Goal: Transaction & Acquisition: Purchase product/service

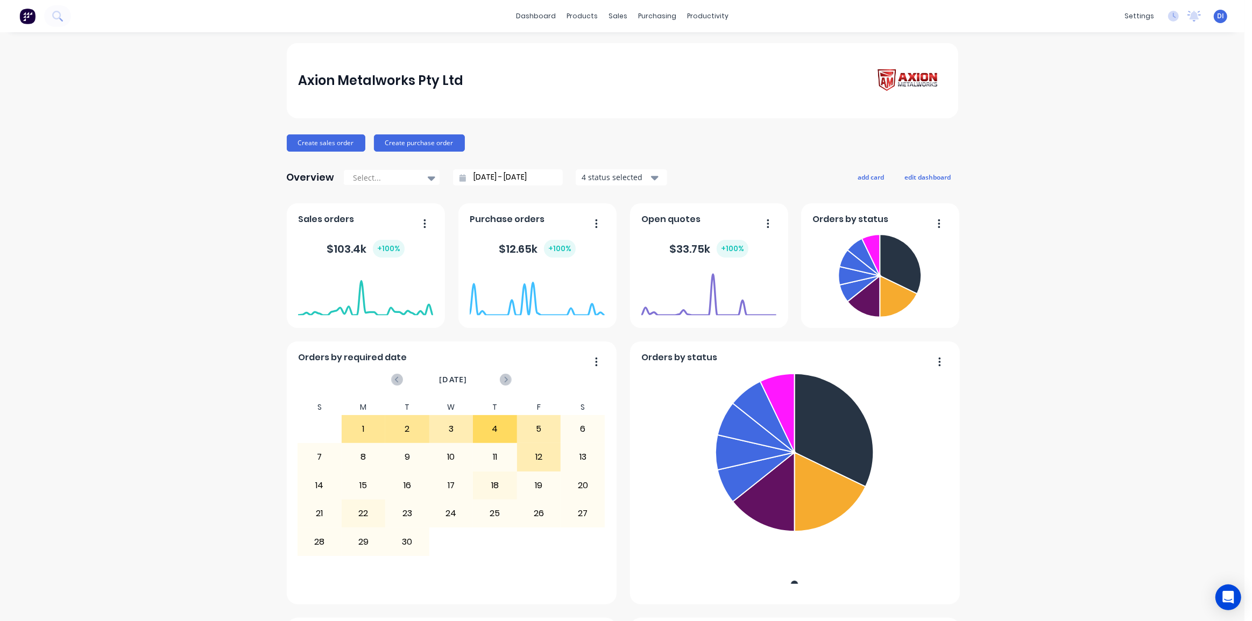
click at [1113, 191] on div "Axion Metalworks Pty Ltd Create sales order Create purchase order Overview Sele…" at bounding box center [622, 600] width 1244 height 1114
click at [1033, 109] on div "Axion Metalworks Pty Ltd Create sales order Create purchase order Overview Sele…" at bounding box center [622, 600] width 1244 height 1114
click at [1015, 128] on div "Axion Metalworks Pty Ltd Create sales order Create purchase order Overview Sele…" at bounding box center [622, 600] width 1244 height 1114
click at [657, 70] on div "Customers" at bounding box center [651, 73] width 39 height 10
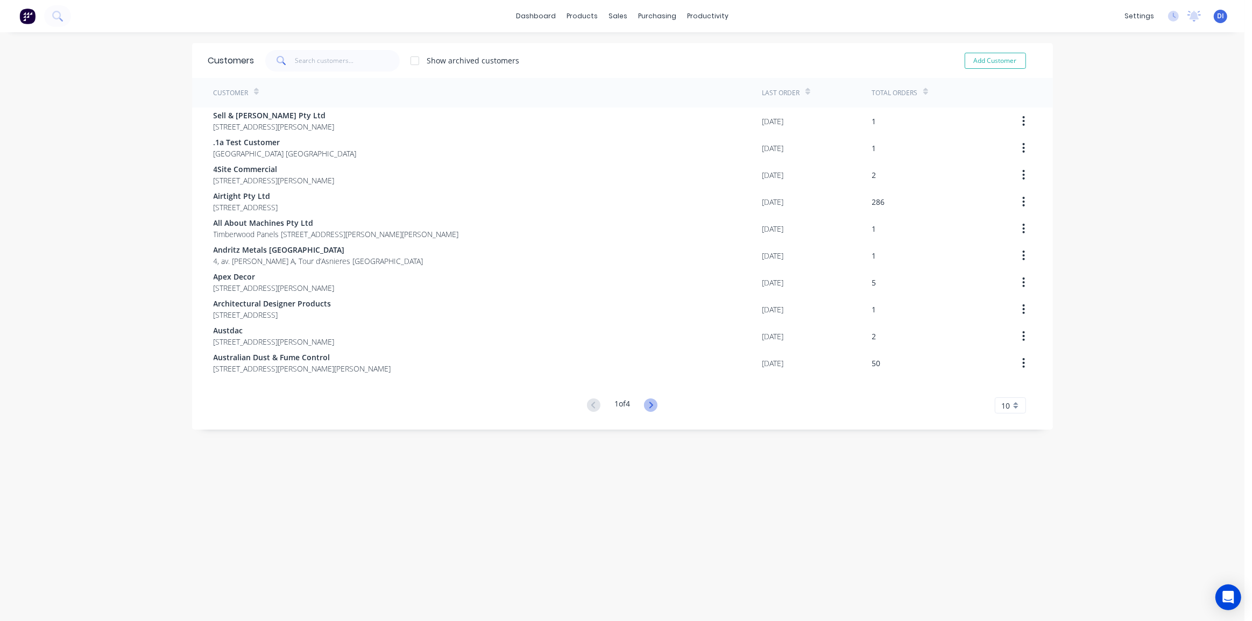
click at [645, 405] on icon at bounding box center [650, 405] width 13 height 13
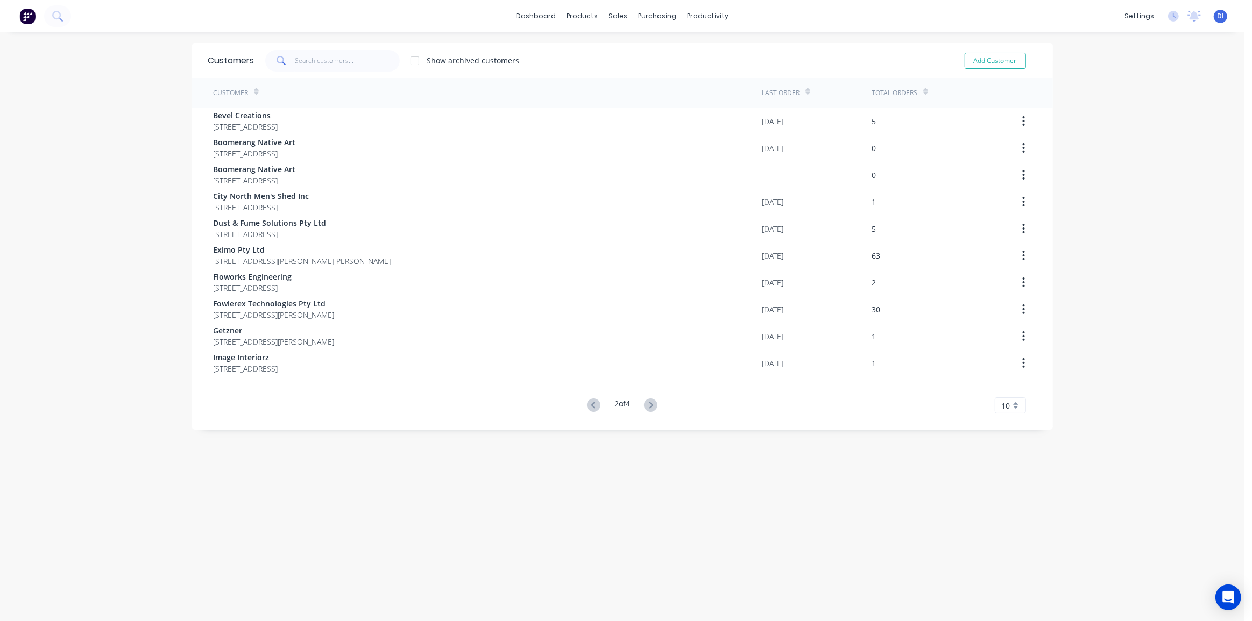
click at [1007, 406] on div "10" at bounding box center [1010, 405] width 31 height 16
click at [1007, 543] on div "35" at bounding box center [1010, 539] width 30 height 19
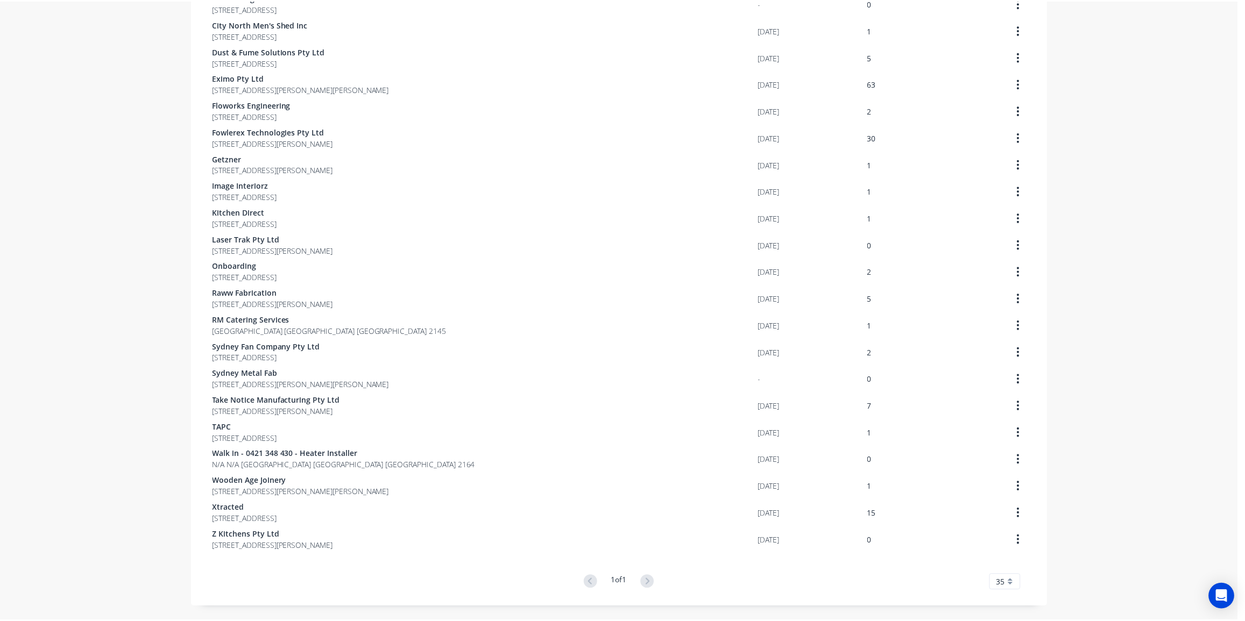
scroll to position [464, 0]
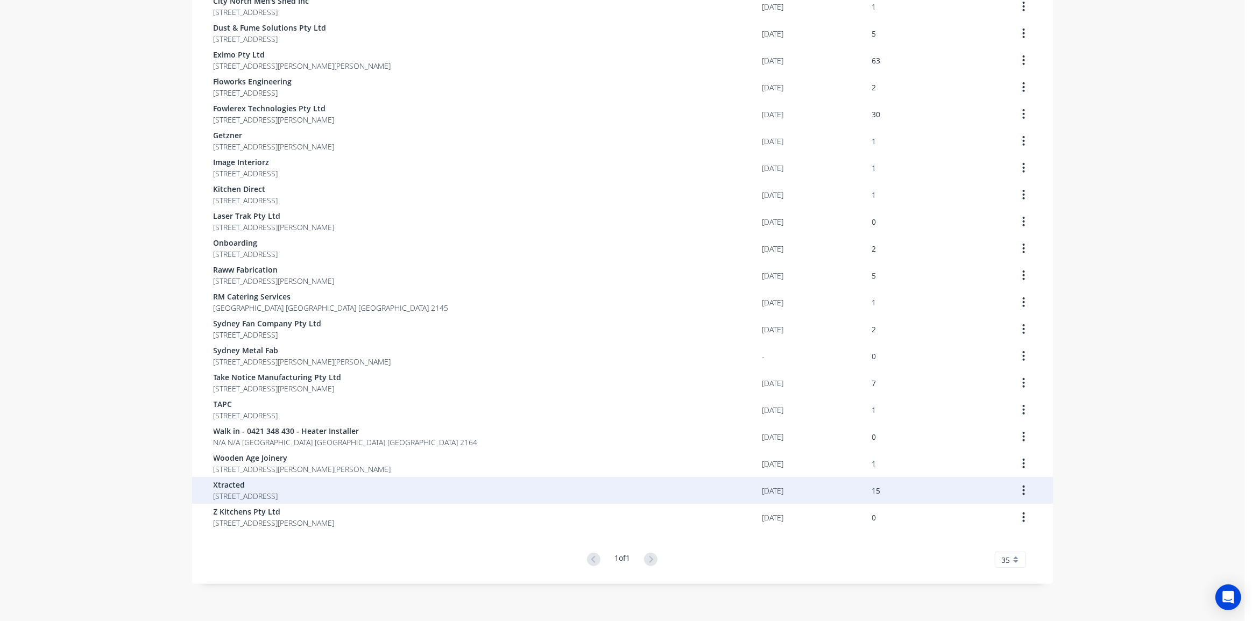
click at [278, 482] on span "Xtracted" at bounding box center [246, 484] width 65 height 11
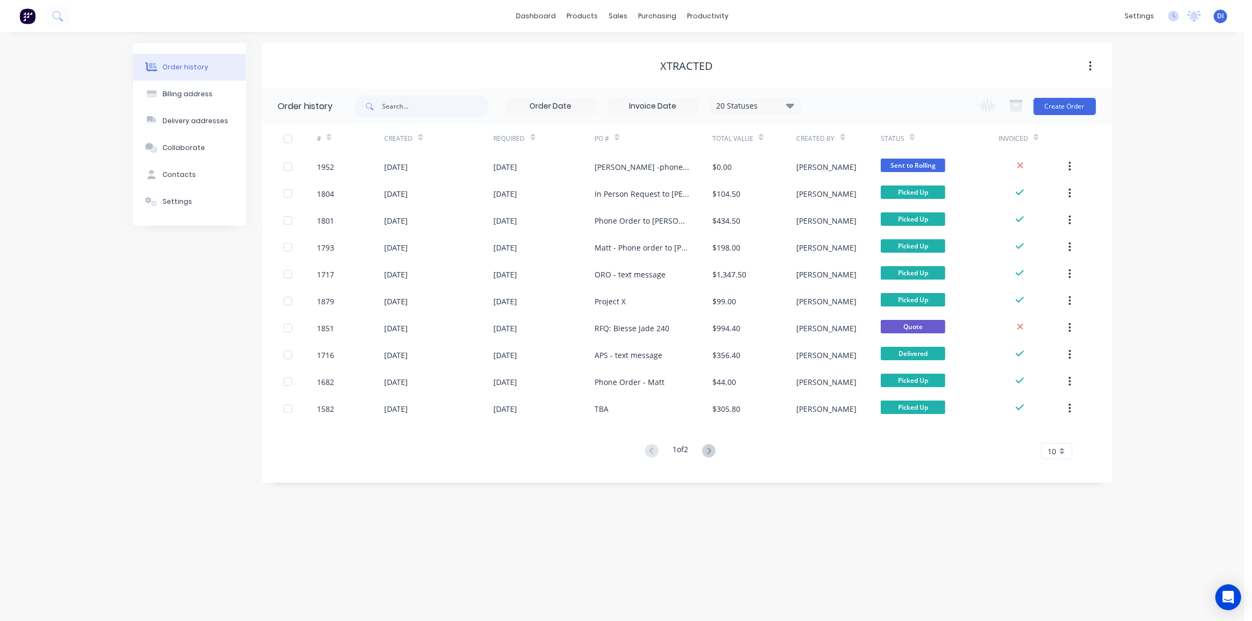
click at [221, 394] on div "Order history Billing address Delivery addresses Collaborate Contacts Settings" at bounding box center [189, 263] width 113 height 440
click at [906, 487] on div "Order history Billing address Delivery addresses Collaborate Contacts Settings …" at bounding box center [622, 326] width 1244 height 589
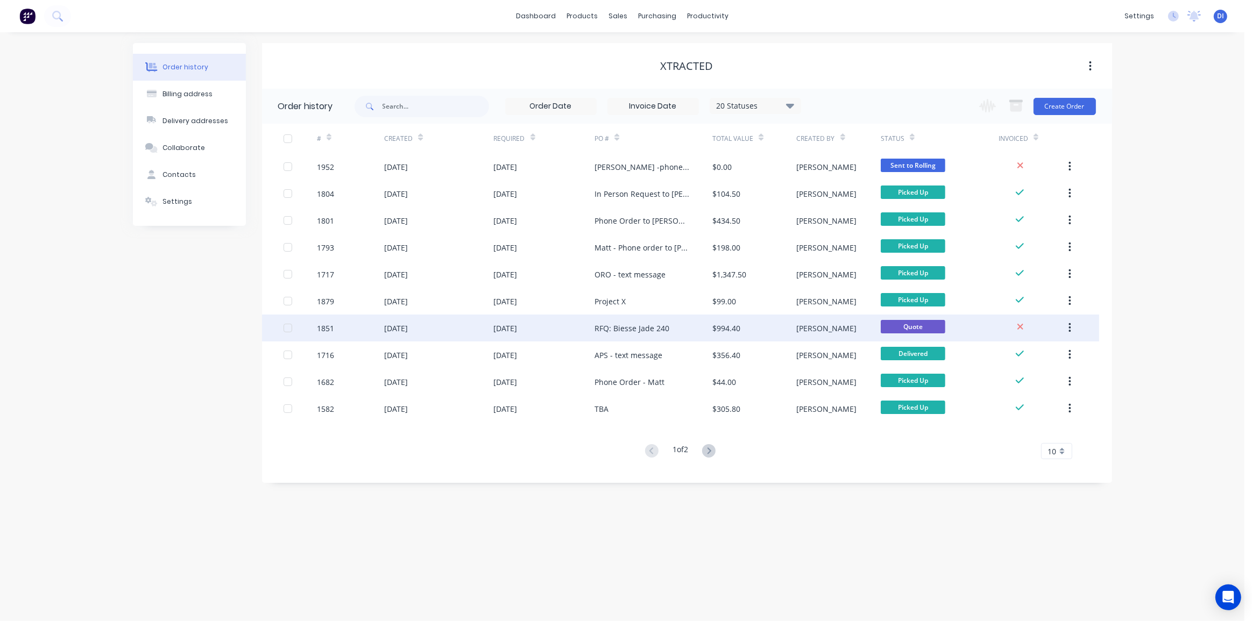
click at [731, 322] on div "$994.40" at bounding box center [754, 328] width 84 height 27
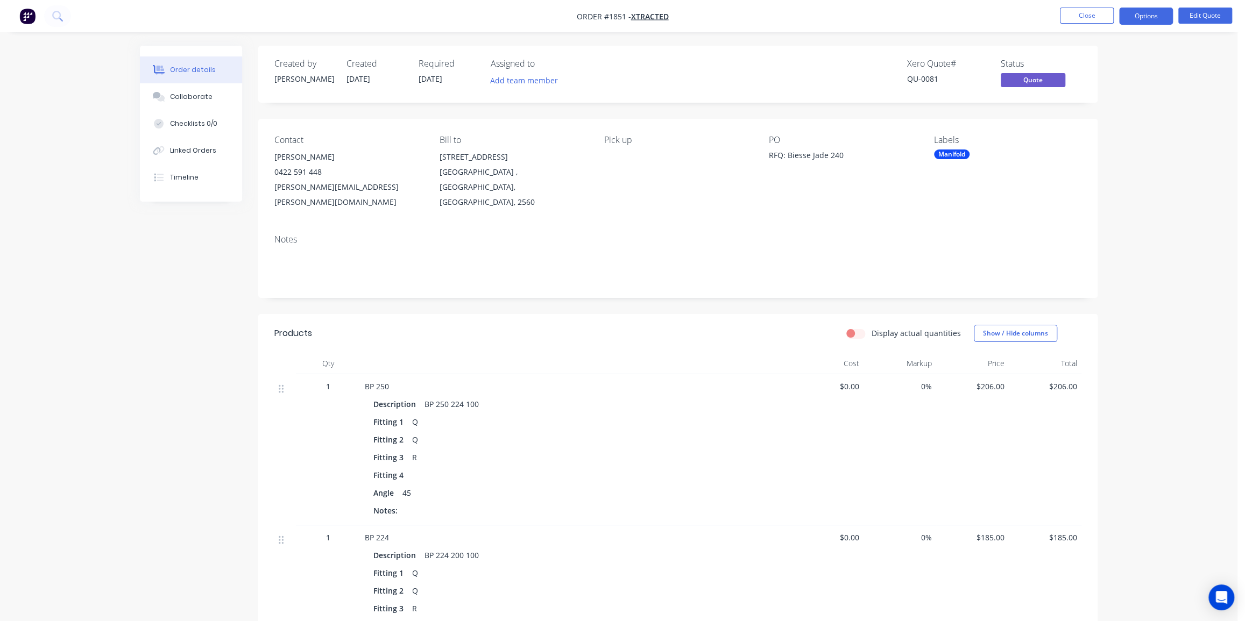
drag, startPoint x: 1198, startPoint y: 18, endPoint x: 1198, endPoint y: 99, distance: 80.7
click at [1149, 17] on button "Options" at bounding box center [1146, 16] width 54 height 17
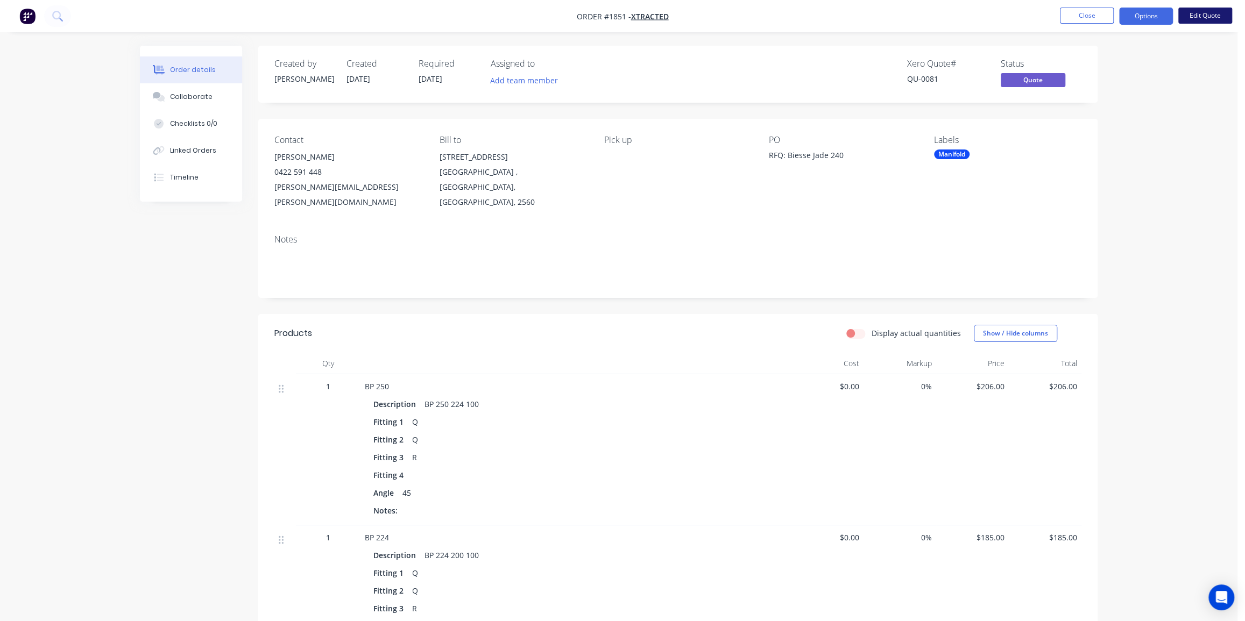
click at [1200, 12] on button "Edit Quote" at bounding box center [1205, 16] width 54 height 16
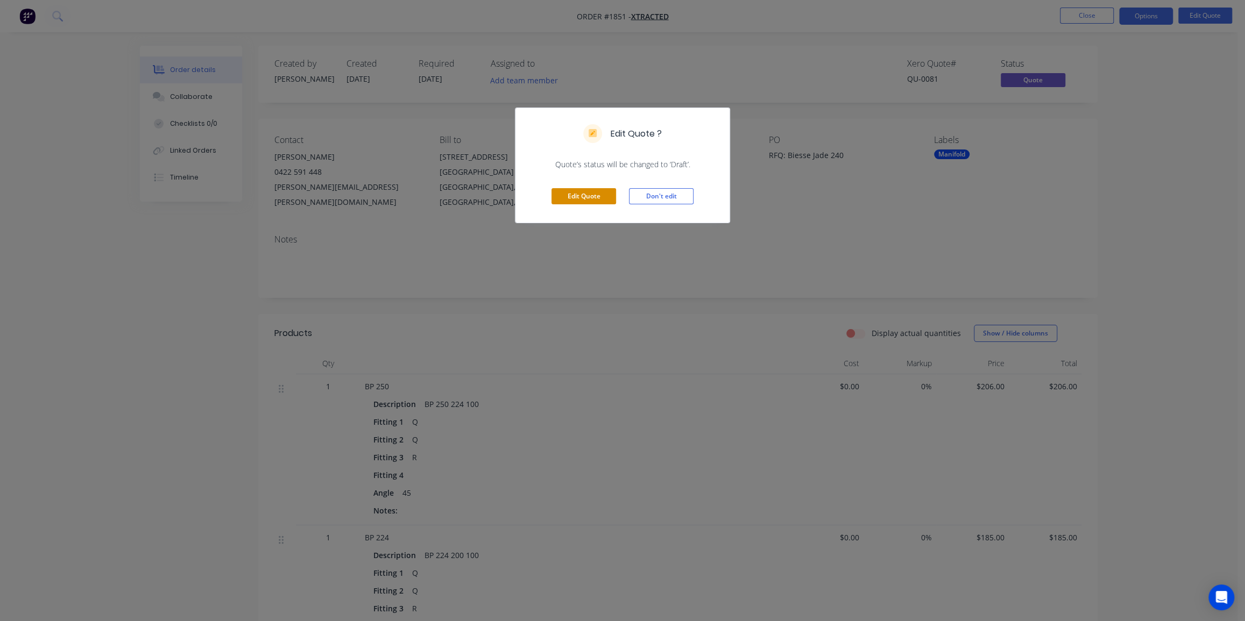
click at [588, 195] on button "Edit Quote" at bounding box center [583, 196] width 65 height 16
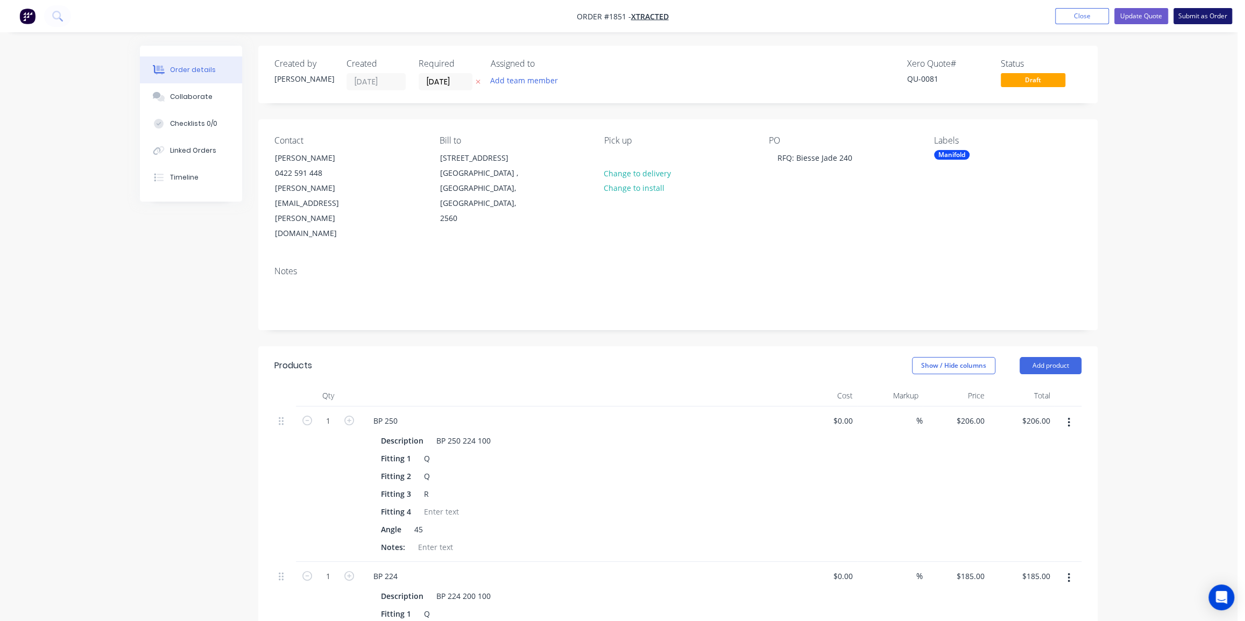
click at [1192, 17] on button "Submit as Order" at bounding box center [1202, 16] width 59 height 16
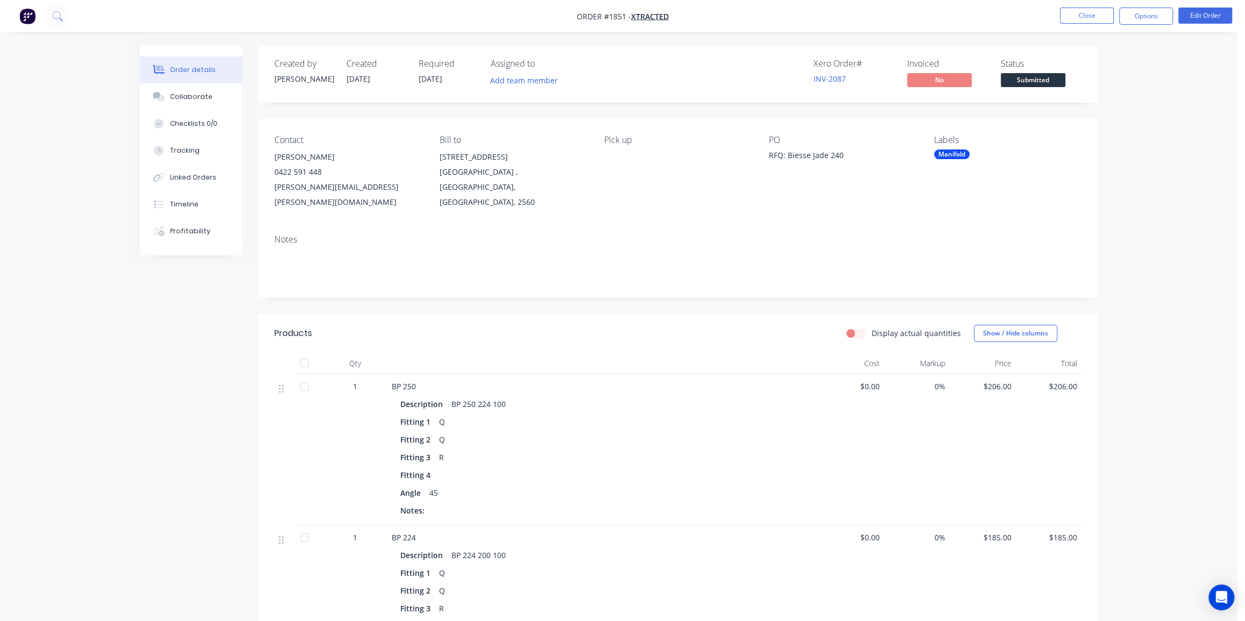
click at [1148, 19] on button "Options" at bounding box center [1146, 16] width 54 height 17
click at [815, 164] on div "RFQ: Biesse Jade 240" at bounding box center [836, 157] width 134 height 15
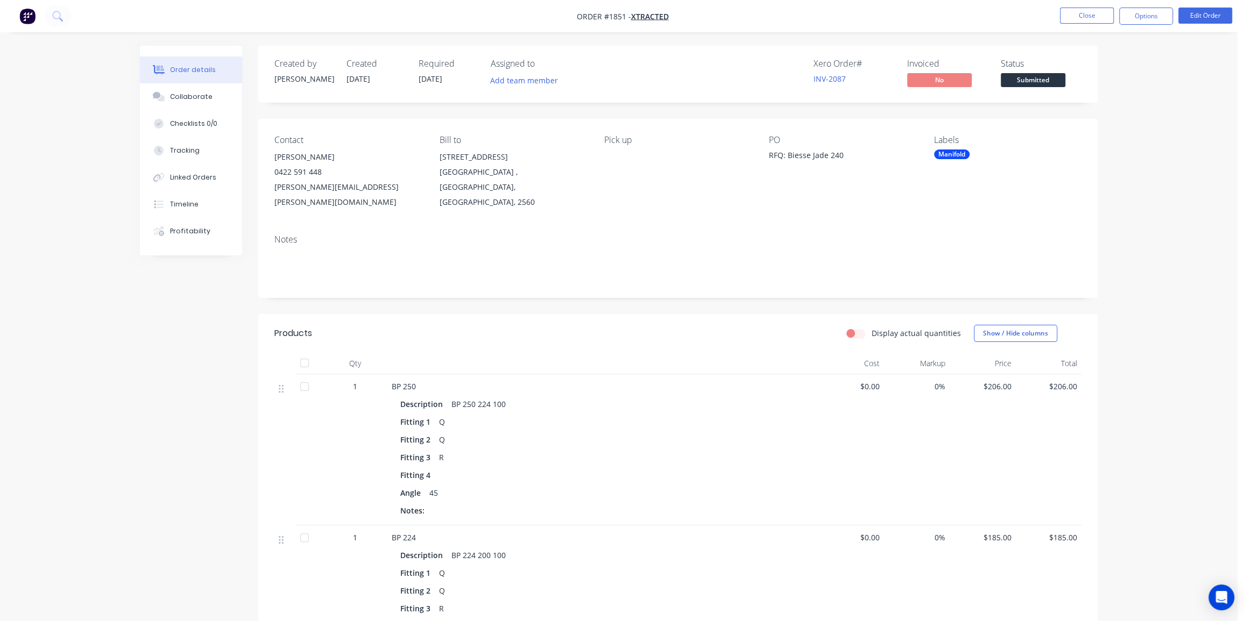
click at [800, 152] on div "RFQ: Biesse Jade 240" at bounding box center [836, 157] width 134 height 15
click at [1210, 11] on button "Edit Order" at bounding box center [1205, 16] width 54 height 16
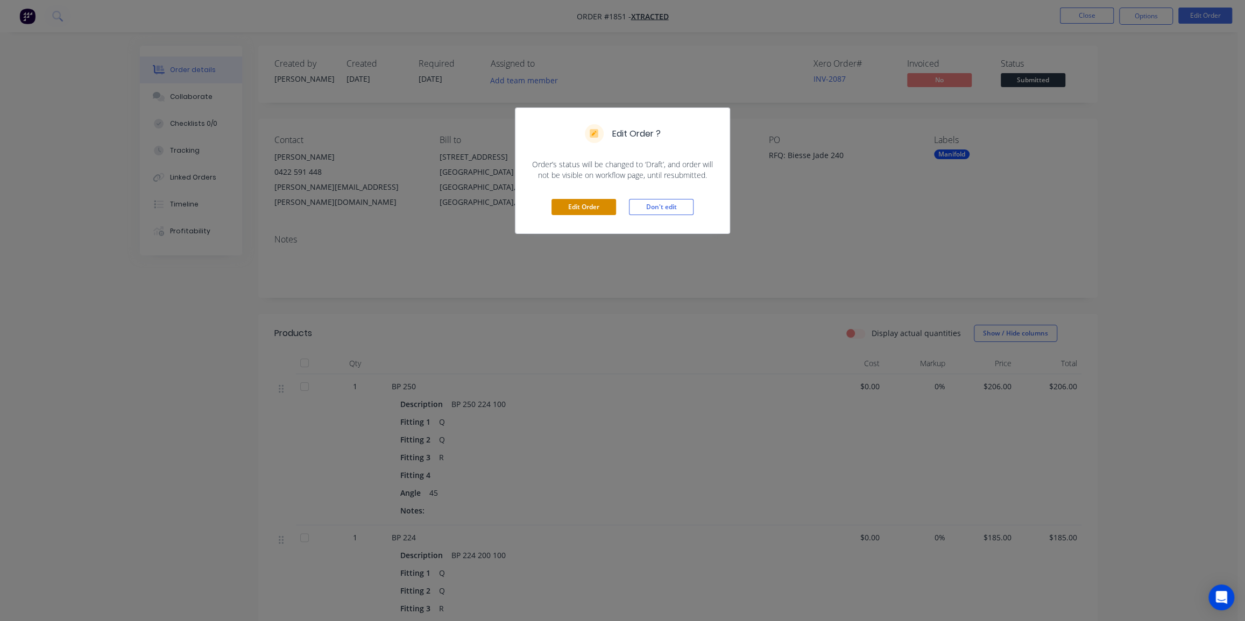
click at [567, 204] on button "Edit Order" at bounding box center [583, 207] width 65 height 16
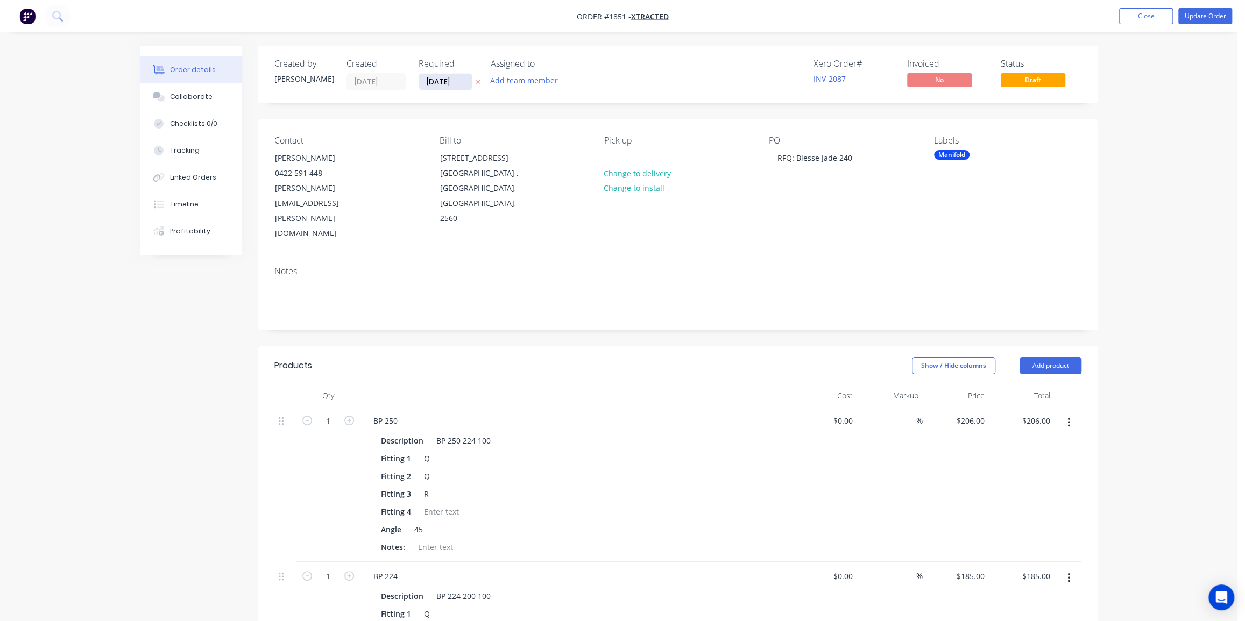
click at [441, 82] on input "[DATE]" at bounding box center [445, 82] width 53 height 16
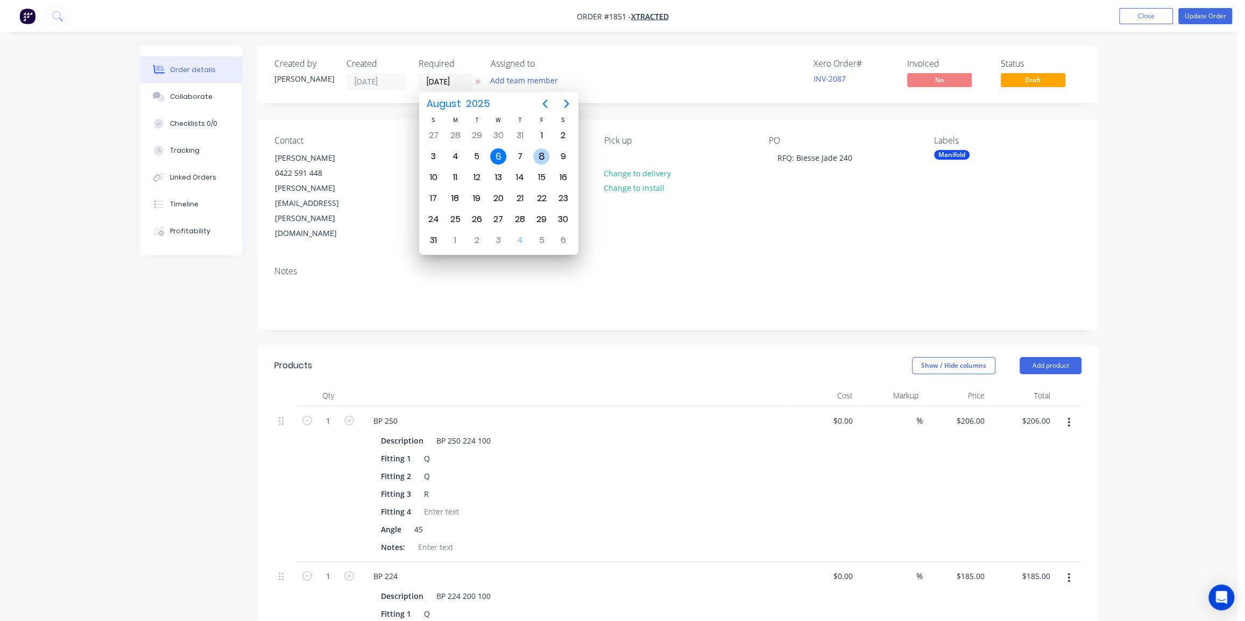
click at [539, 157] on div "8" at bounding box center [541, 156] width 16 height 16
type input "[DATE]"
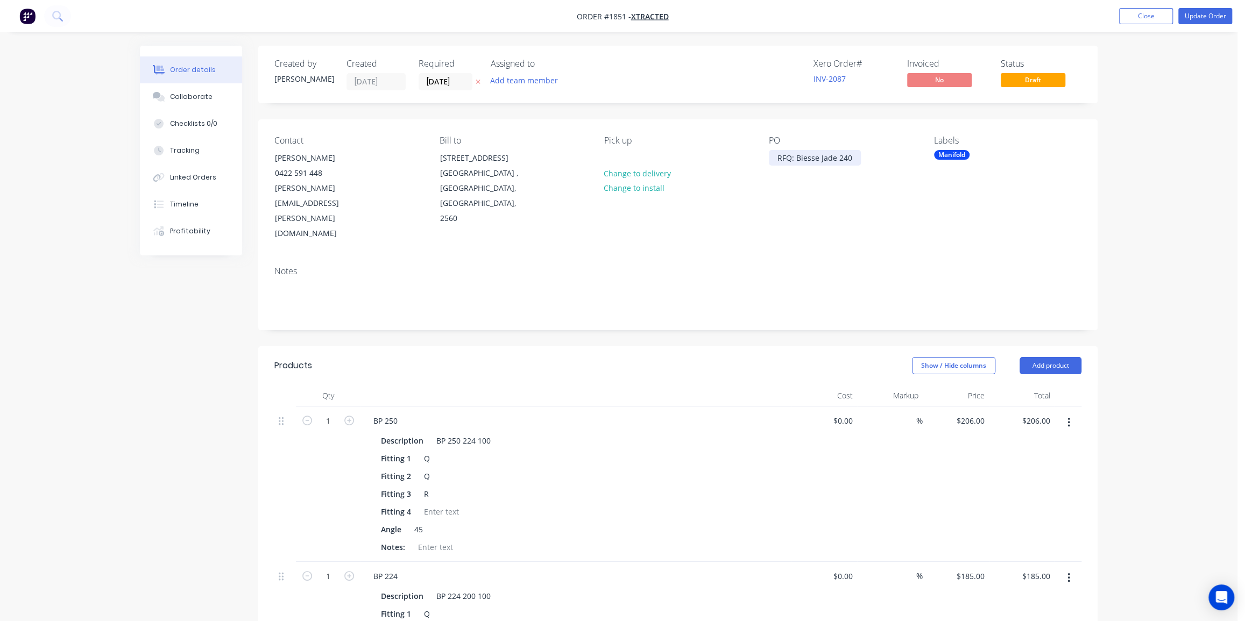
click at [793, 162] on div "RFQ: Biesse Jade 240" at bounding box center [815, 158] width 92 height 16
drag, startPoint x: 795, startPoint y: 156, endPoint x: 757, endPoint y: 157, distance: 38.2
click at [757, 157] on div "Contact [PERSON_NAME] 0422 591 448 [PERSON_NAME][EMAIL_ADDRESS][PERSON_NAME][DO…" at bounding box center [677, 188] width 839 height 138
click at [798, 162] on div "Biesse Jade 240" at bounding box center [805, 158] width 73 height 16
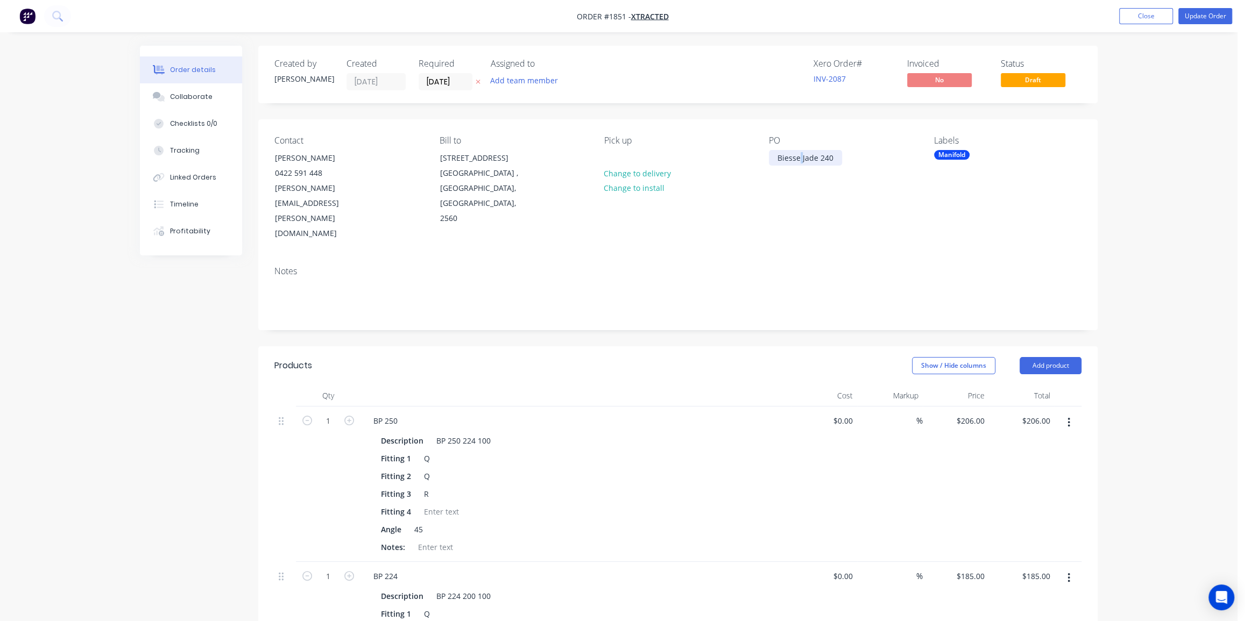
click at [798, 162] on div "Biesse Jade 240" at bounding box center [805, 158] width 73 height 16
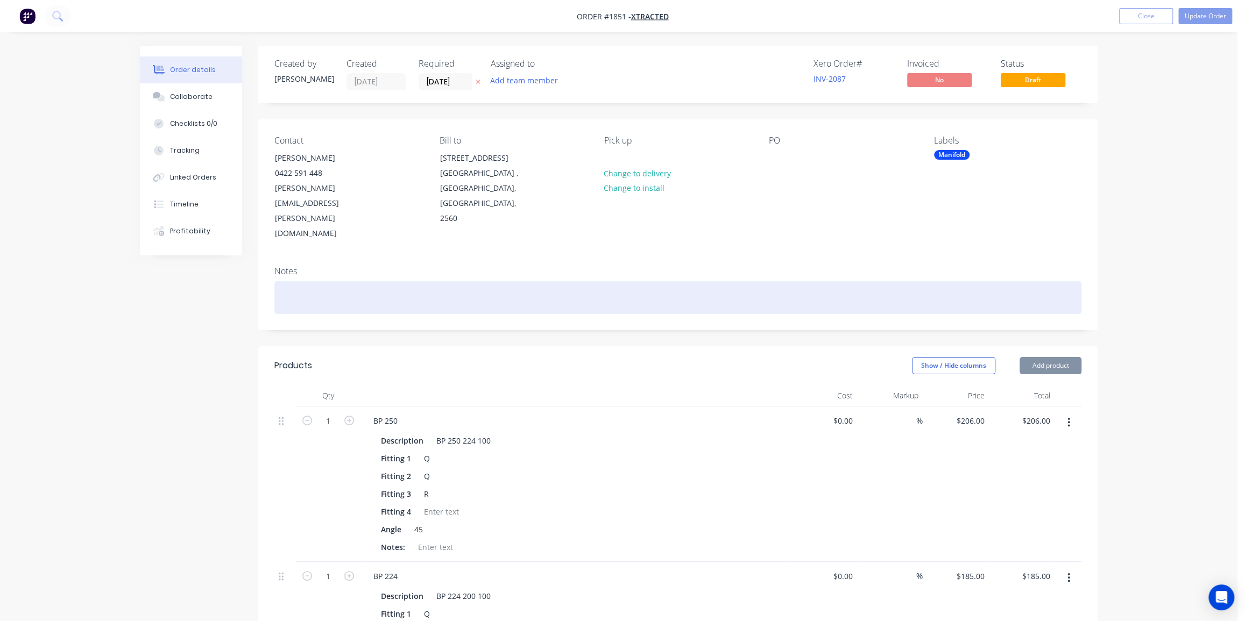
click at [384, 281] on div at bounding box center [677, 297] width 807 height 33
paste div
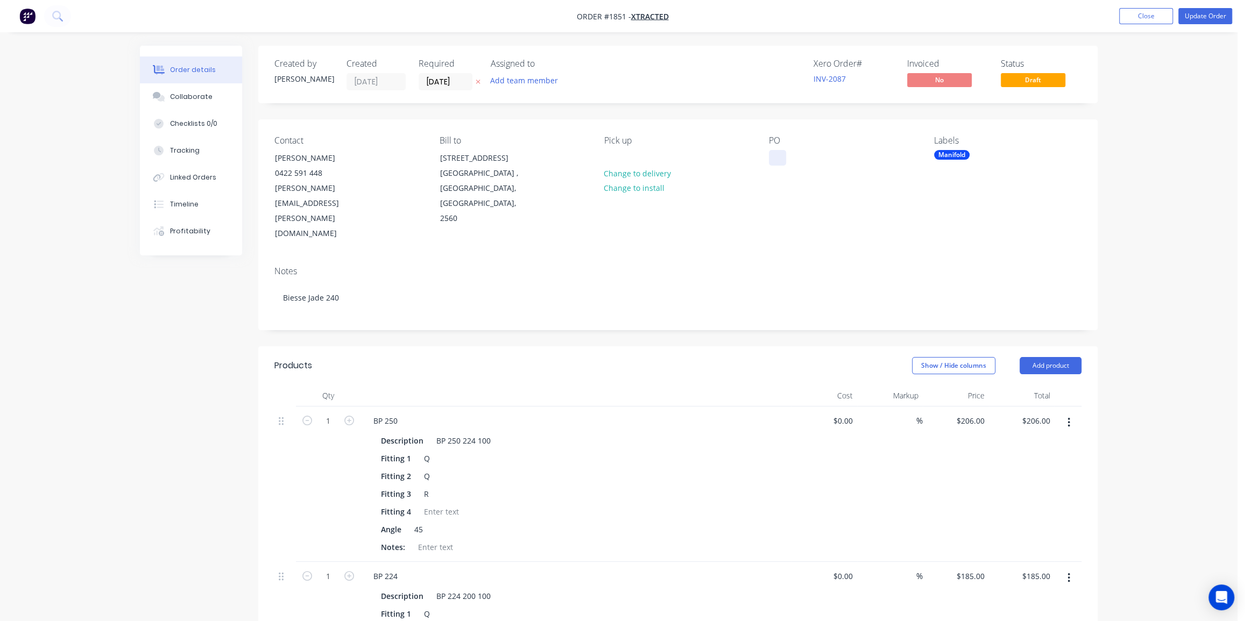
click at [769, 159] on div at bounding box center [777, 158] width 17 height 16
click at [1154, 19] on button "Close" at bounding box center [1146, 16] width 54 height 16
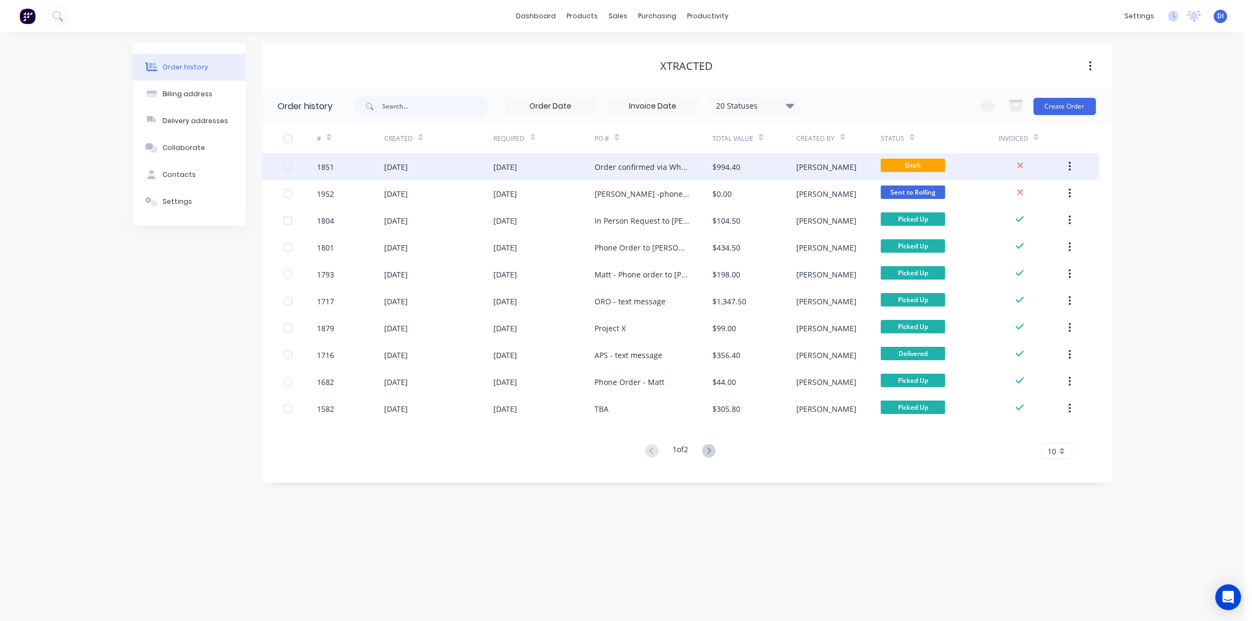
click at [738, 172] on div "$994.40" at bounding box center [726, 166] width 28 height 11
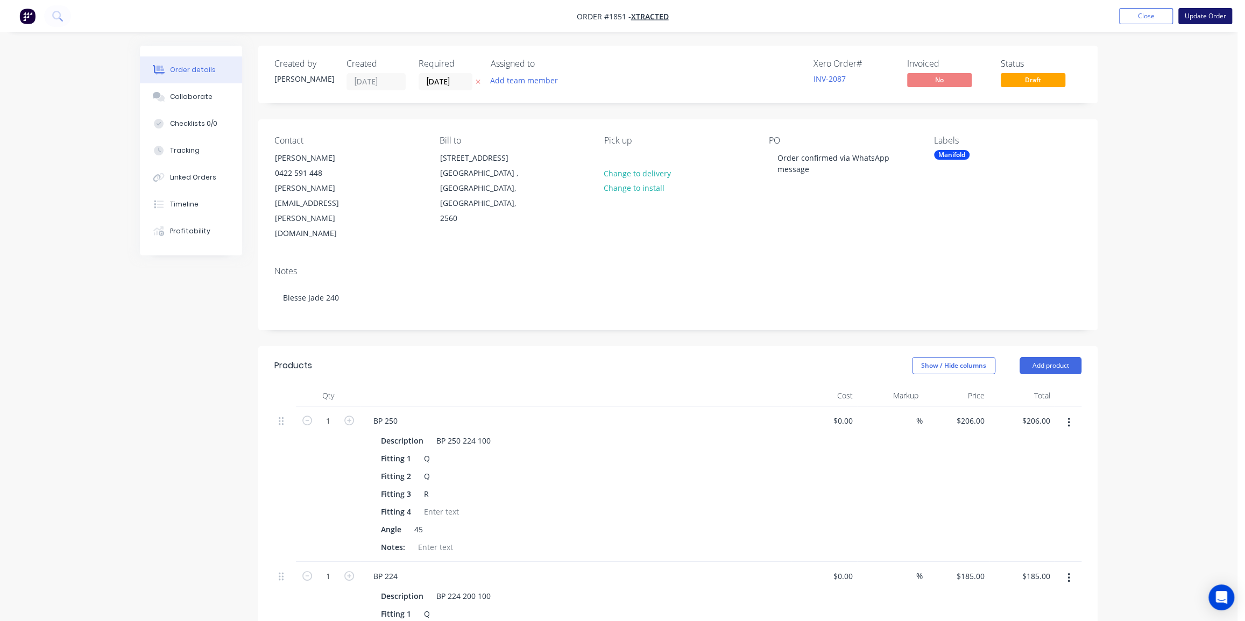
click at [1216, 20] on button "Update Order" at bounding box center [1205, 16] width 54 height 16
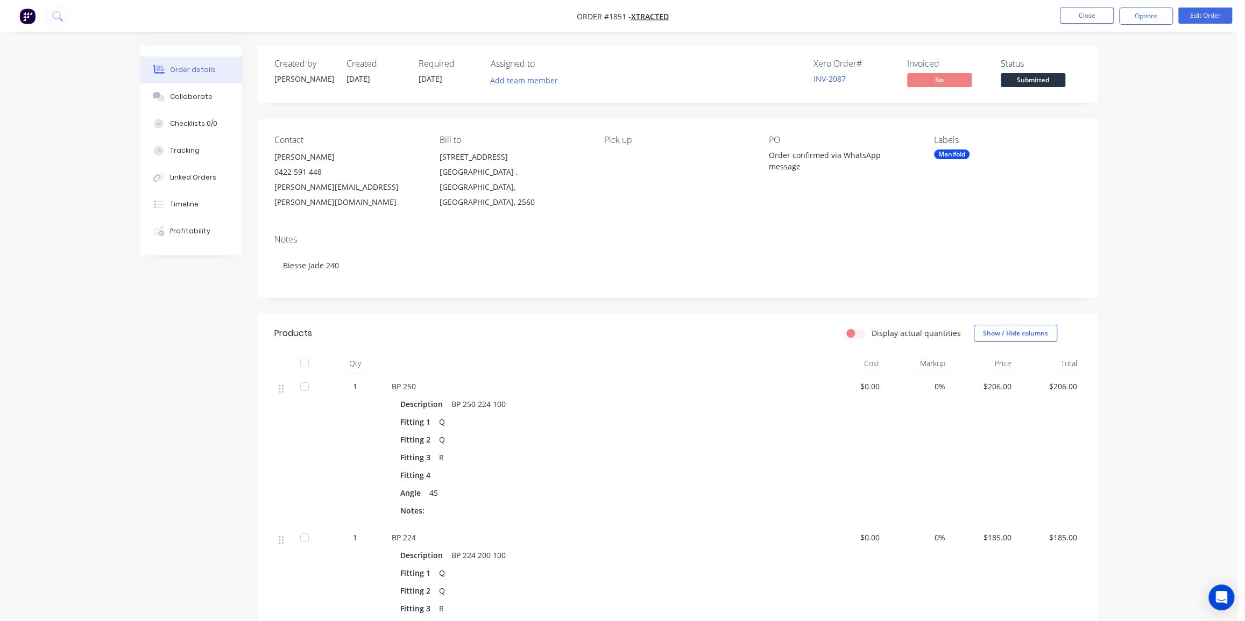
click at [1142, 17] on button "Options" at bounding box center [1146, 16] width 54 height 17
click at [1103, 133] on div "Work Order" at bounding box center [1113, 130] width 99 height 16
click at [1110, 106] on div "Without pricing" at bounding box center [1113, 109] width 99 height 16
click at [692, 59] on div "Xero Order # INV-2087 Invoiced No Status Submitted" at bounding box center [839, 74] width 483 height 31
click at [1085, 14] on button "Close" at bounding box center [1087, 16] width 54 height 16
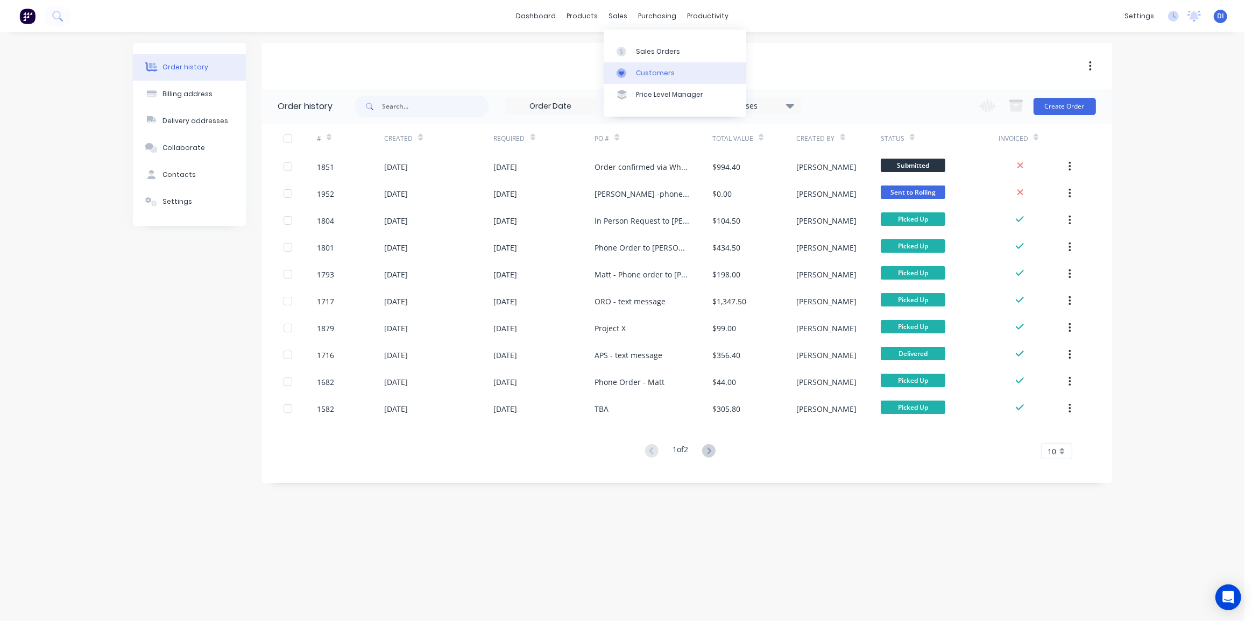
click at [653, 70] on div "Customers" at bounding box center [655, 73] width 39 height 10
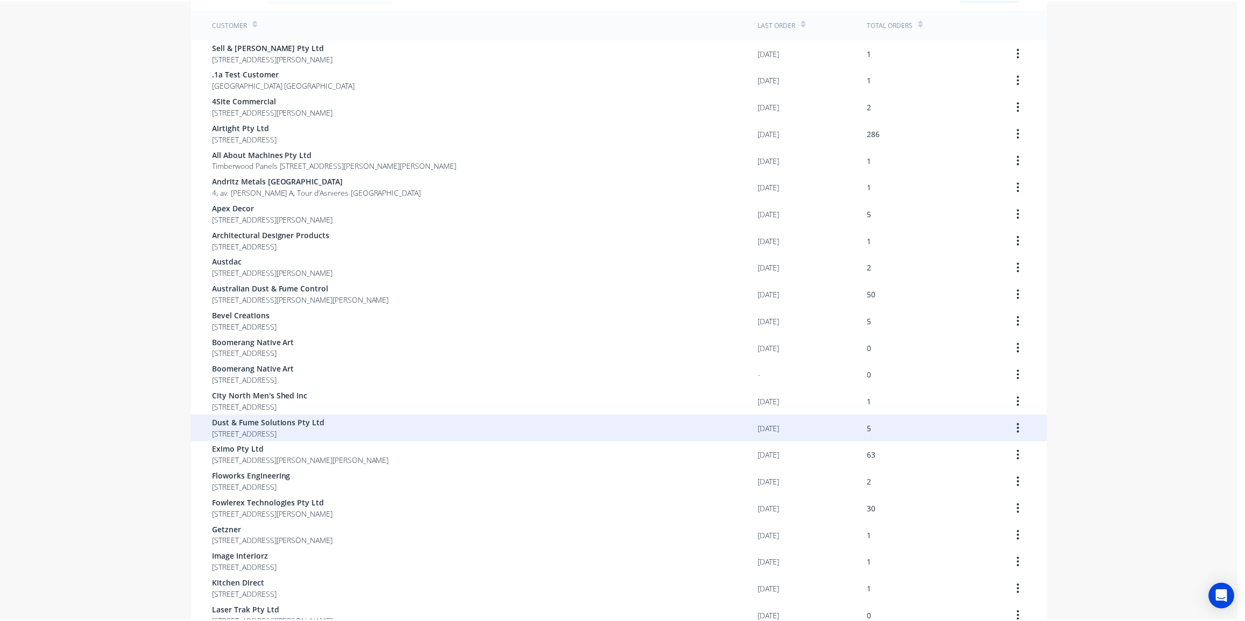
scroll to position [97, 0]
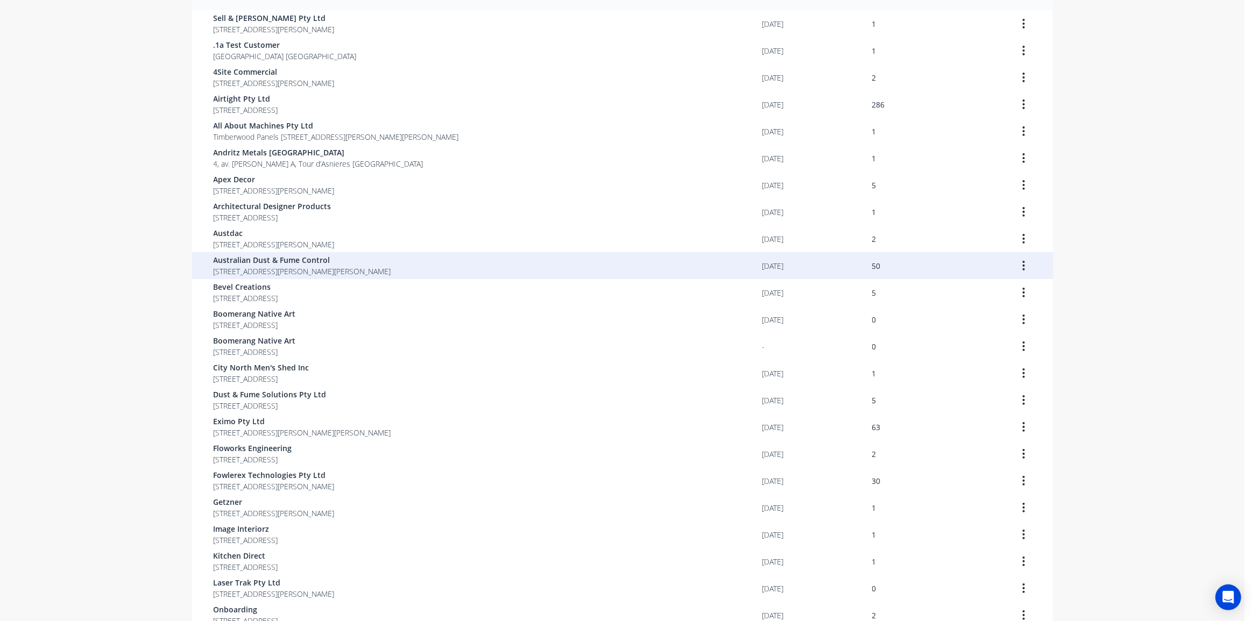
click at [528, 265] on div "Australian Dust & Fume Control [STREET_ADDRESS][PERSON_NAME][PERSON_NAME]" at bounding box center [488, 265] width 549 height 27
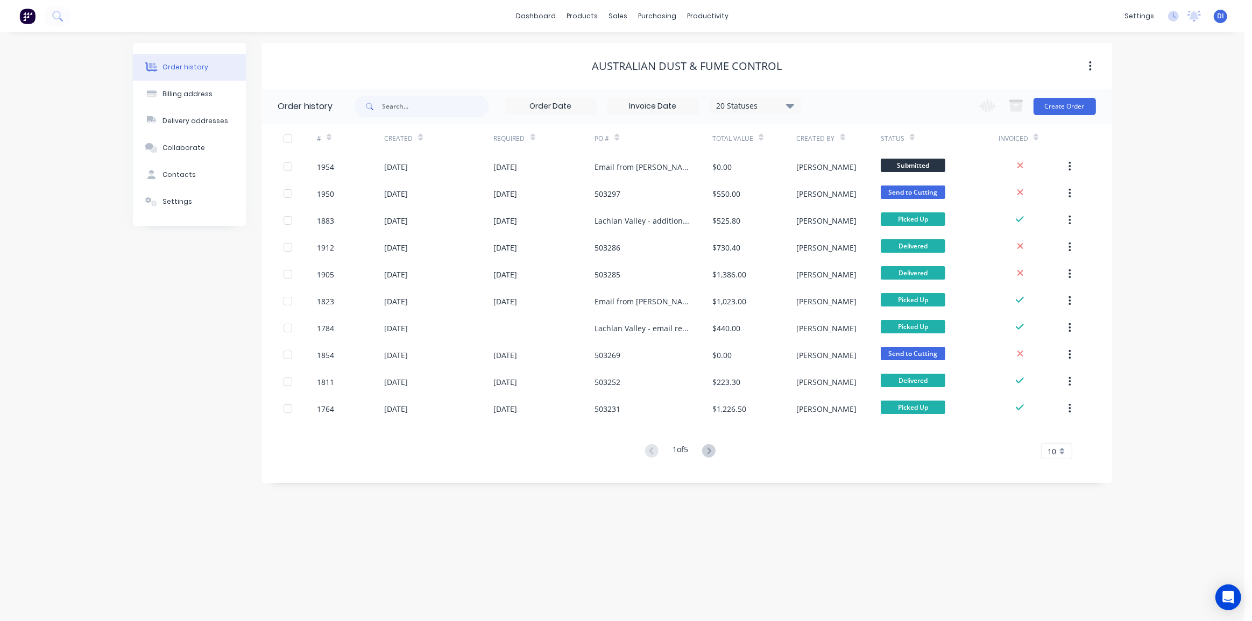
click at [1134, 264] on div "Order history Billing address Delivery addresses Collaborate Contacts Settings …" at bounding box center [622, 326] width 1244 height 589
click at [1149, 254] on div "Order history Billing address Delivery addresses Collaborate Contacts Settings …" at bounding box center [622, 326] width 1244 height 589
click at [1070, 105] on button "Create Order" at bounding box center [1064, 106] width 62 height 17
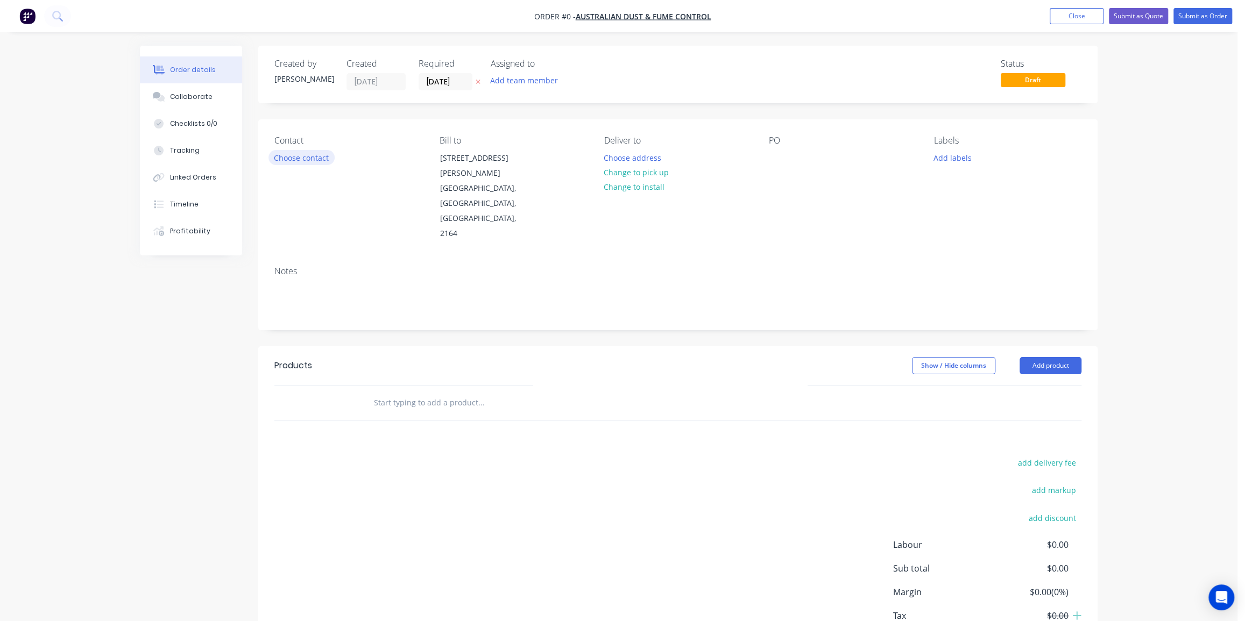
click at [285, 151] on button "Choose contact" at bounding box center [301, 157] width 66 height 15
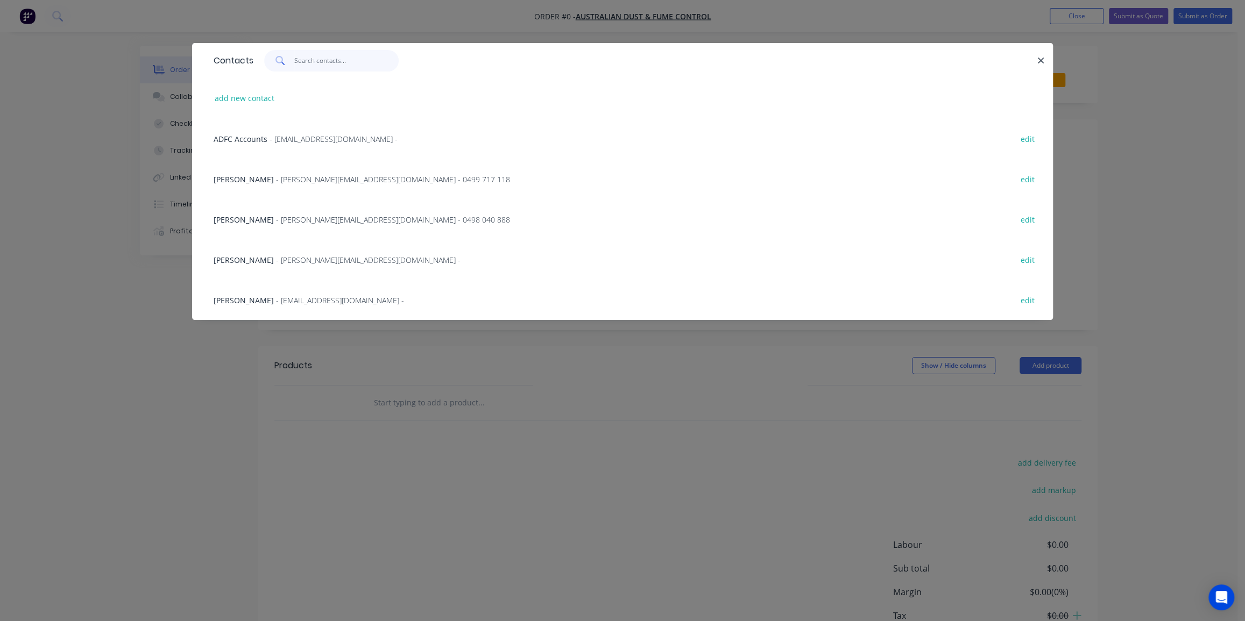
click at [319, 63] on input "text" at bounding box center [346, 61] width 105 height 22
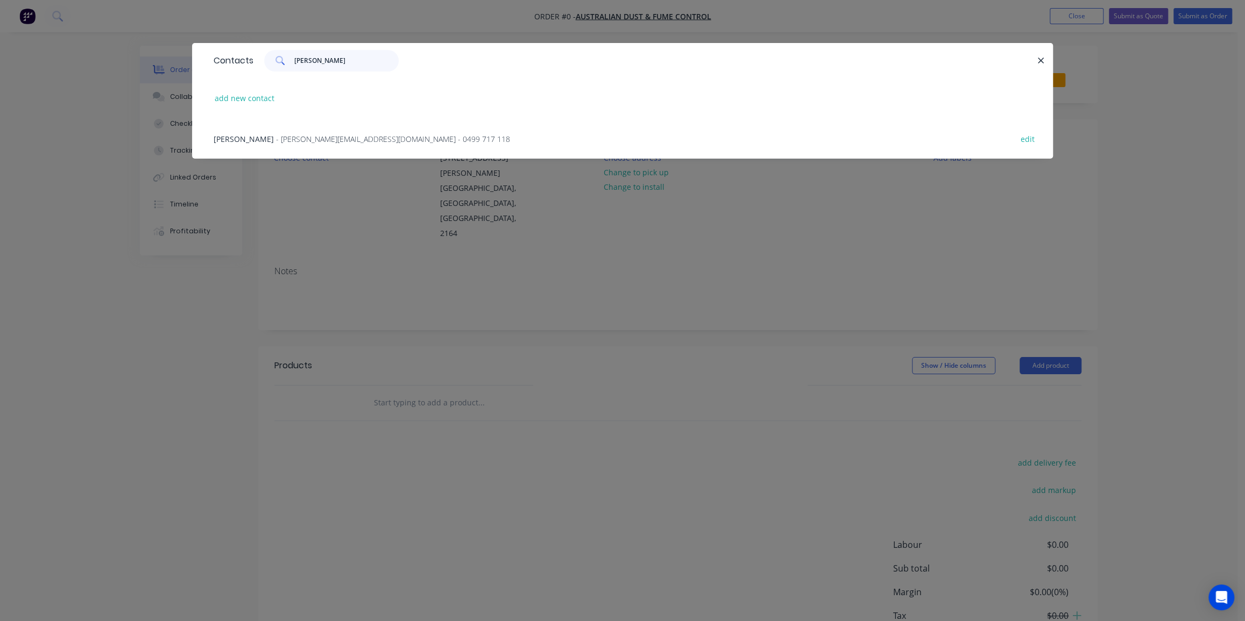
type input "[PERSON_NAME]"
click at [314, 137] on span "- [PERSON_NAME][EMAIL_ADDRESS][DOMAIN_NAME] - 0499 717 118" at bounding box center [393, 139] width 234 height 10
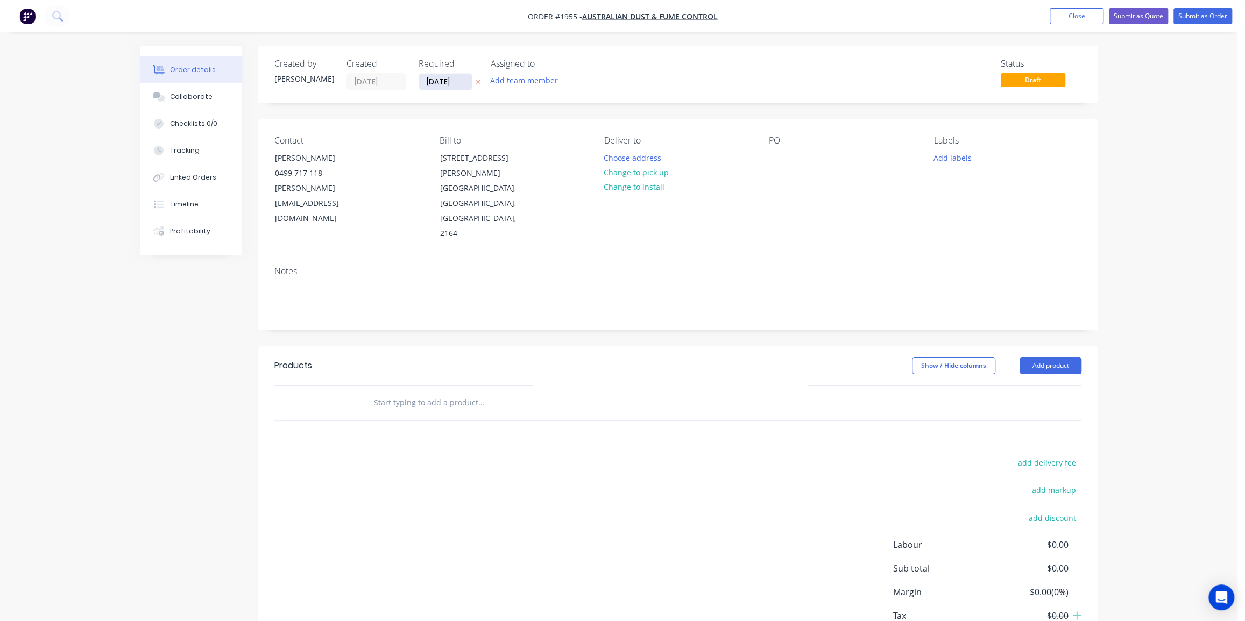
click at [433, 81] on input "[DATE]" at bounding box center [445, 82] width 53 height 16
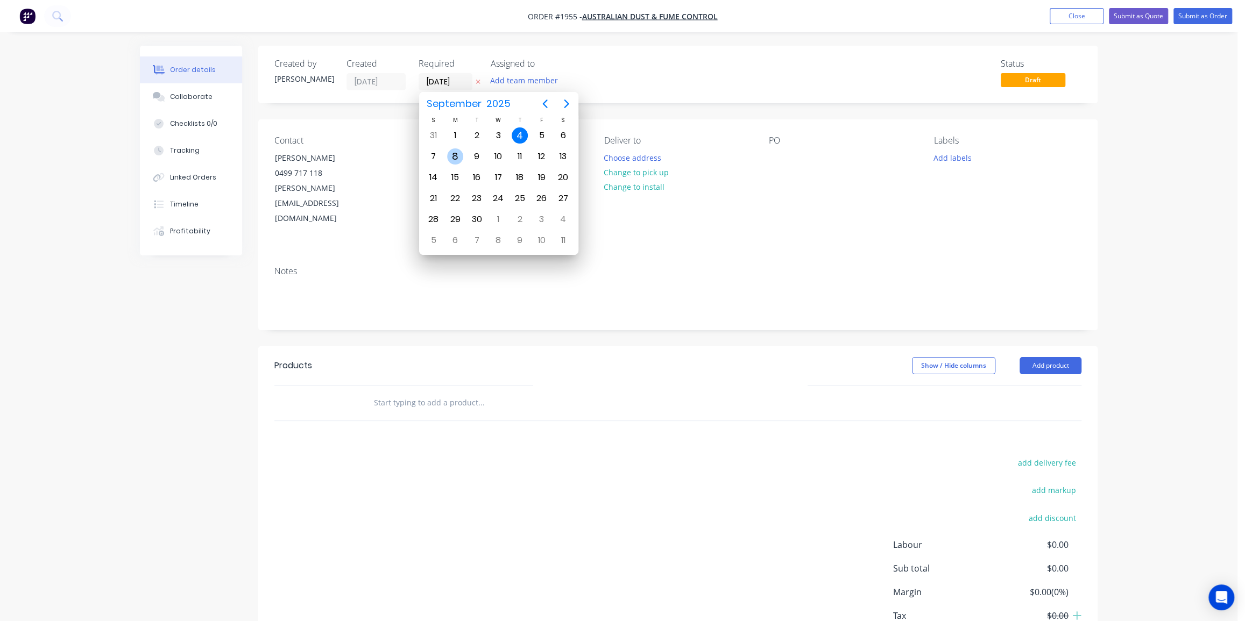
click at [452, 153] on div "8" at bounding box center [455, 156] width 16 height 16
type input "[DATE]"
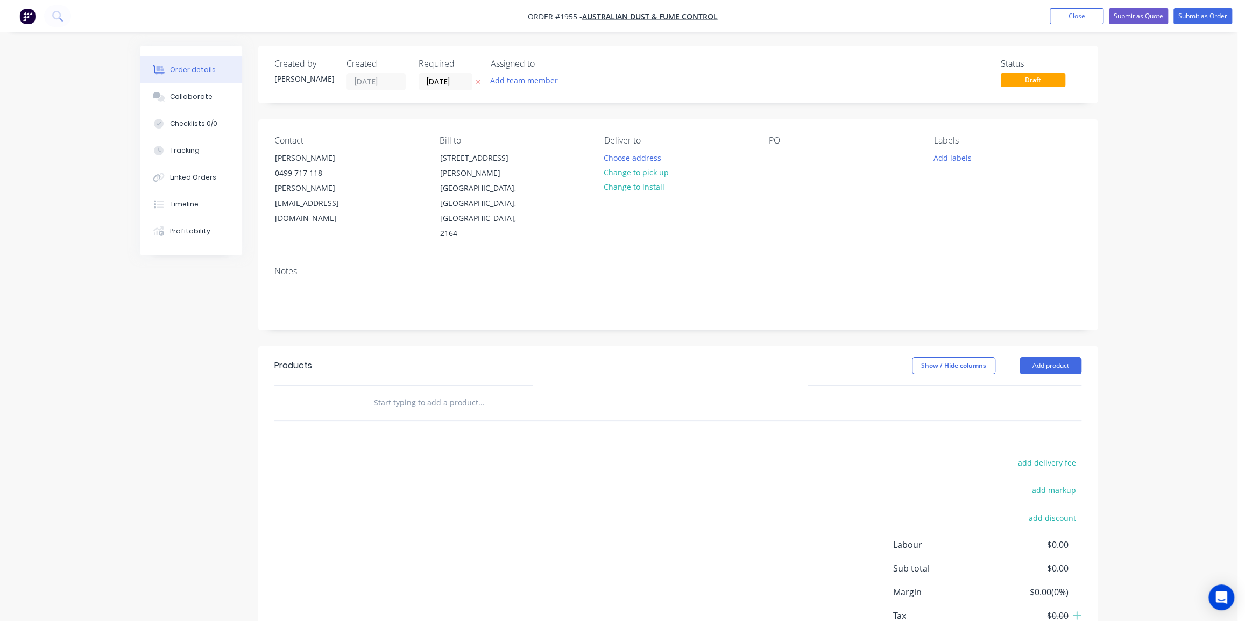
click at [1108, 111] on div "Order details Collaborate Checklists 0/0 Tracking Linked Orders Timeline Profit…" at bounding box center [618, 347] width 1237 height 695
click at [649, 172] on button "Change to pick up" at bounding box center [636, 172] width 76 height 15
click at [784, 156] on div at bounding box center [777, 158] width 17 height 16
click at [785, 156] on div "DUct entry - email order from [PERSON_NAME]" at bounding box center [836, 163] width 134 height 27
click at [787, 158] on div "DUct entry - email order from [PERSON_NAME]" at bounding box center [836, 163] width 134 height 27
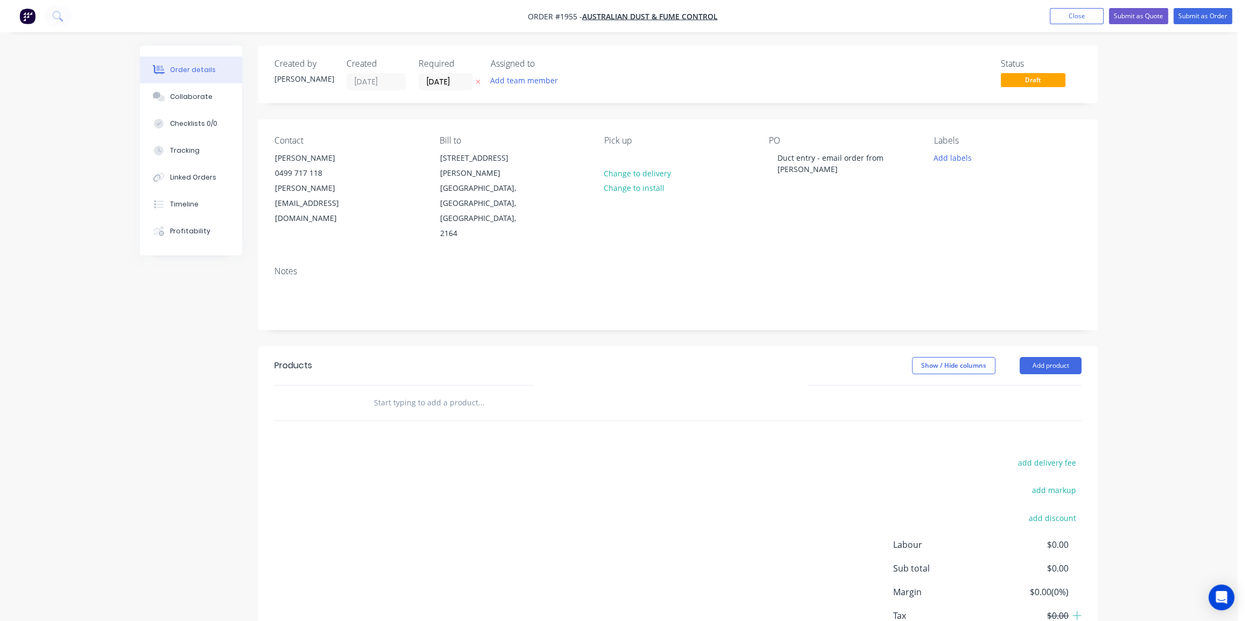
click at [823, 211] on div "Contact [PERSON_NAME] [PHONE_NUMBER] [PERSON_NAME][EMAIL_ADDRESS][DOMAIN_NAME] …" at bounding box center [677, 188] width 839 height 138
click at [954, 157] on button "Add labels" at bounding box center [951, 157] width 49 height 15
click at [981, 193] on input "text" at bounding box center [1022, 190] width 112 height 22
drag, startPoint x: 971, startPoint y: 251, endPoint x: 974, endPoint y: 233, distance: 18.0
click at [971, 251] on div "ADFC" at bounding box center [974, 254] width 25 height 12
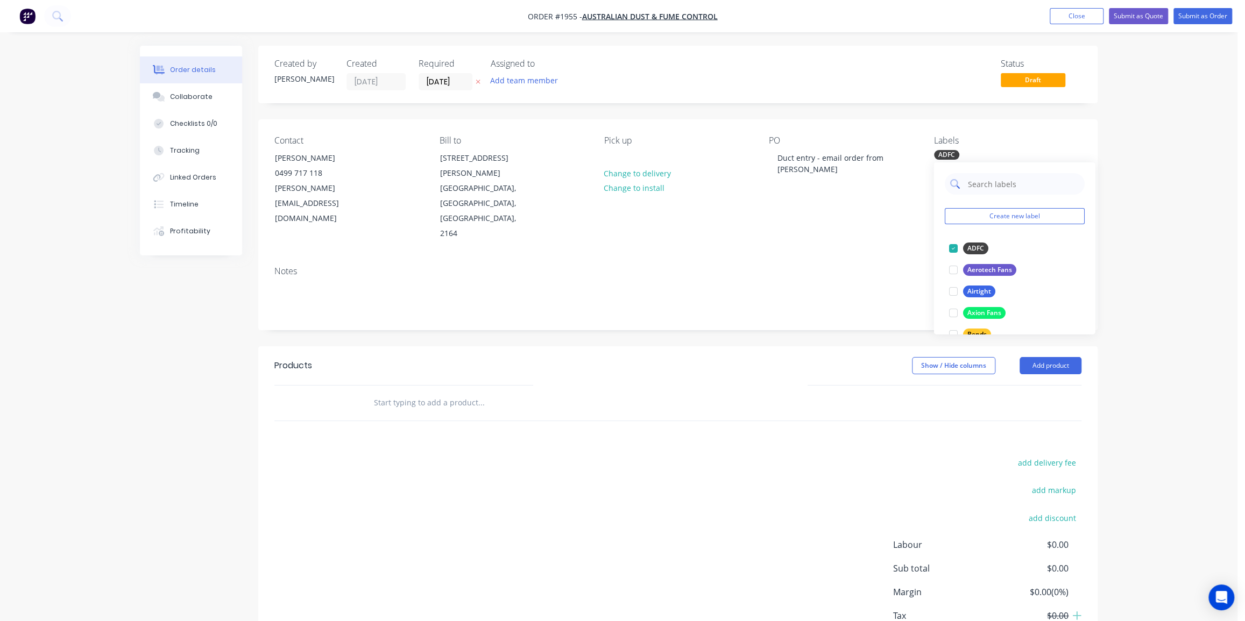
click at [982, 184] on input "text" at bounding box center [1022, 184] width 112 height 22
type input "duc"
click at [970, 250] on div "Duct Parts" at bounding box center [982, 249] width 41 height 12
click at [1162, 235] on div "Order details Collaborate Checklists 0/0 Tracking Linked Orders Timeline Profit…" at bounding box center [618, 347] width 1237 height 695
click at [458, 392] on input "text" at bounding box center [480, 403] width 215 height 22
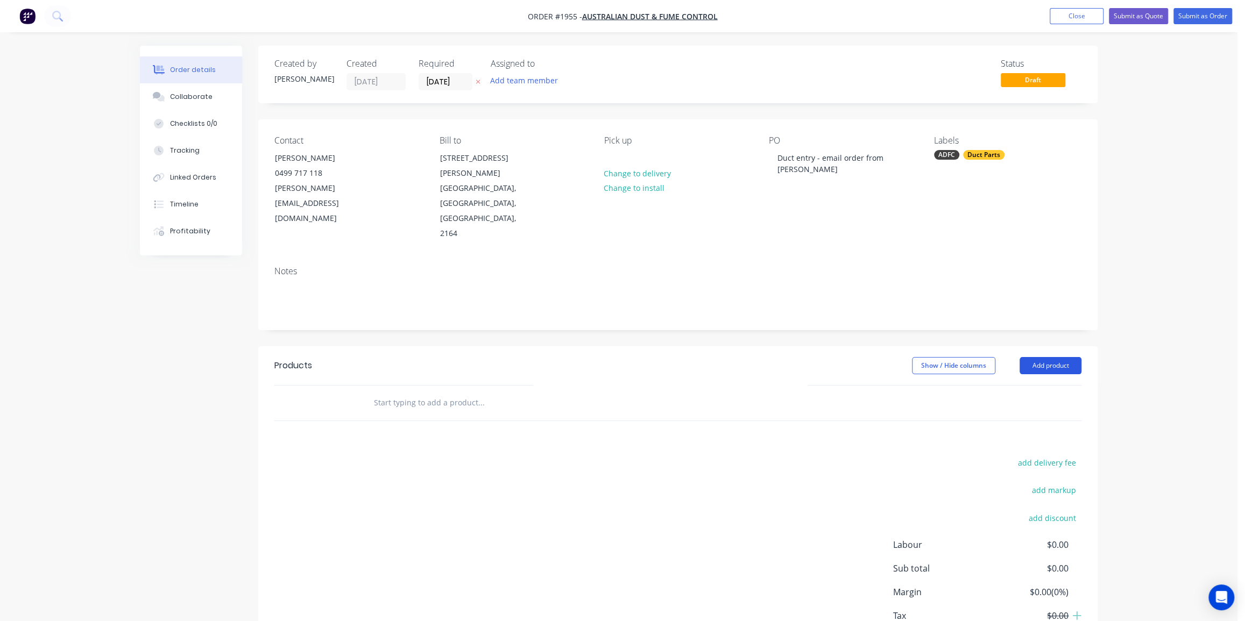
click at [1049, 357] on button "Add product" at bounding box center [1050, 365] width 62 height 17
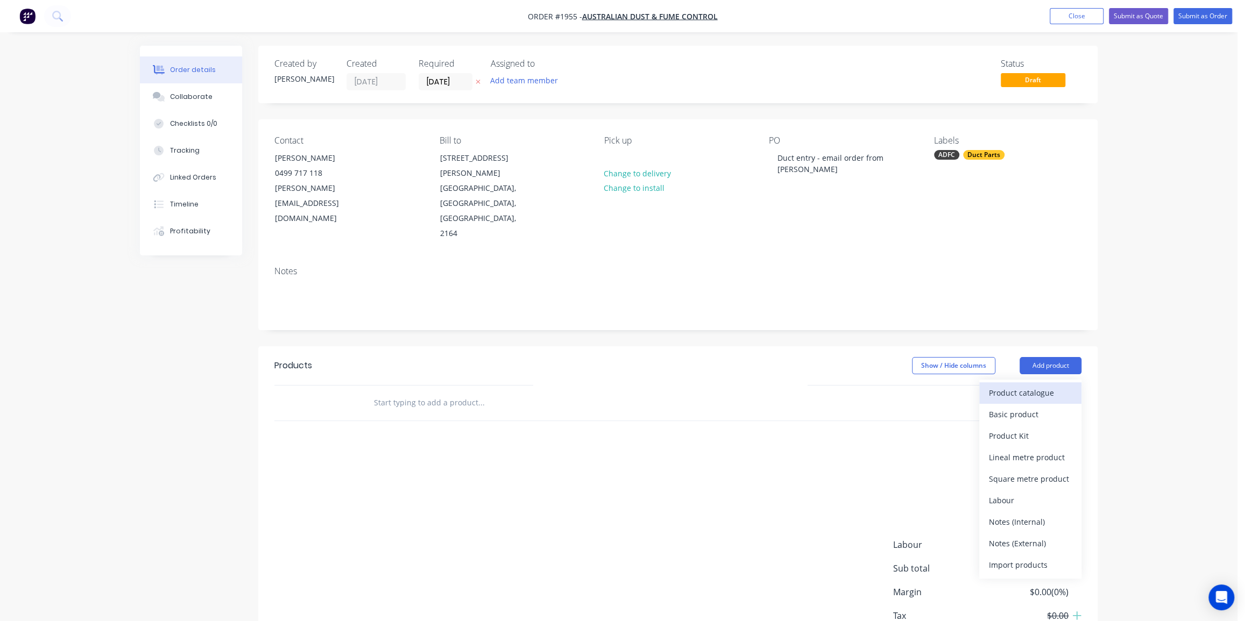
click at [992, 385] on div "Product catalogue" at bounding box center [1030, 393] width 83 height 16
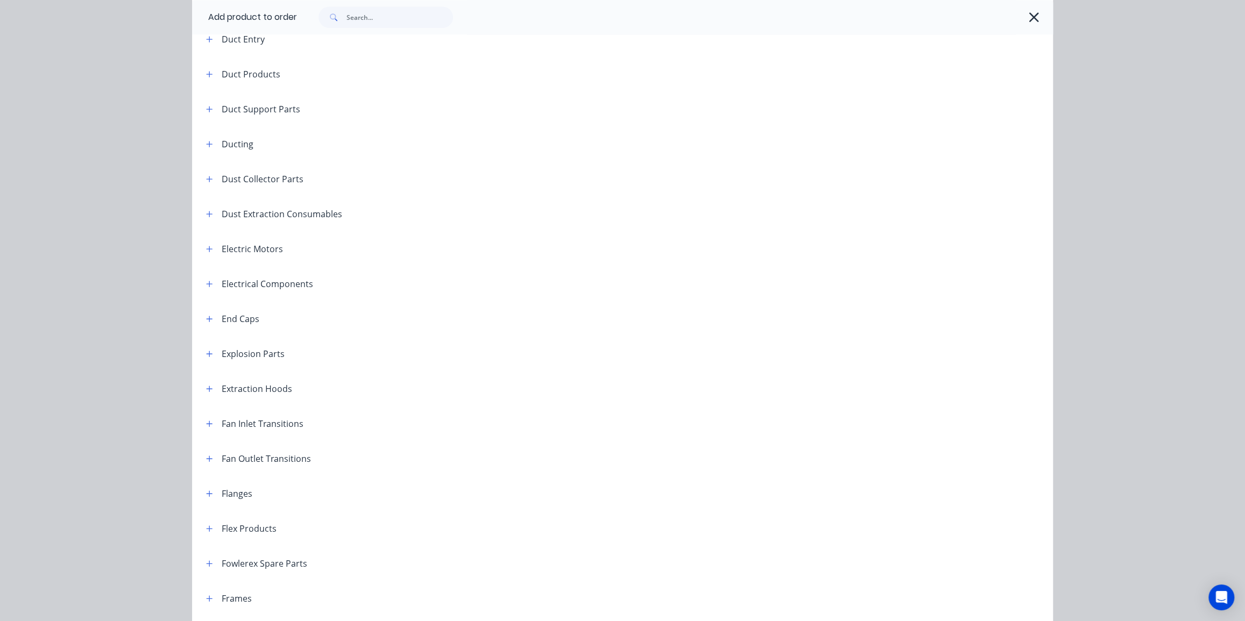
scroll to position [391, 0]
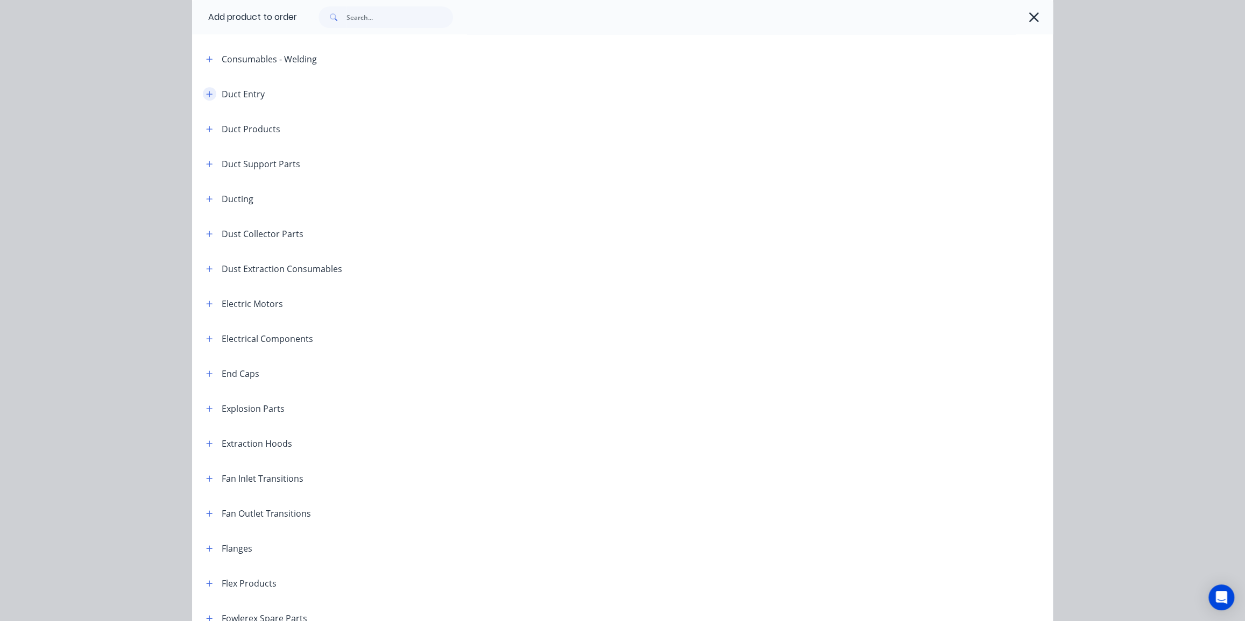
click at [210, 94] on button "button" at bounding box center [209, 93] width 13 height 13
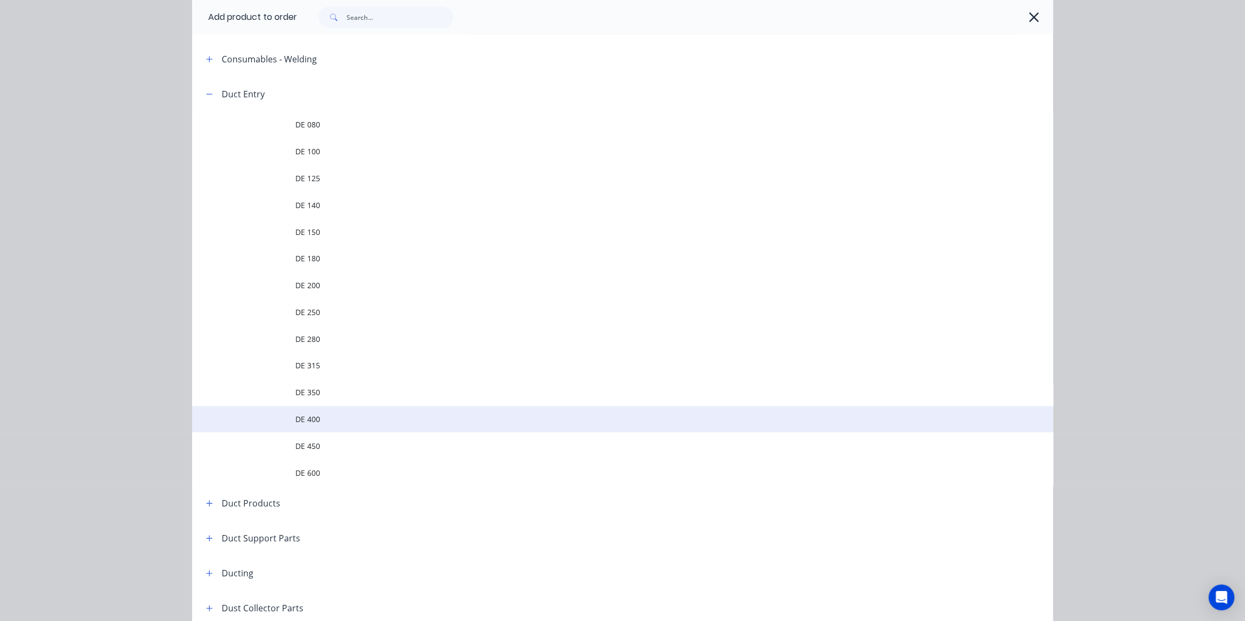
click at [370, 417] on span "DE 400" at bounding box center [598, 419] width 606 height 11
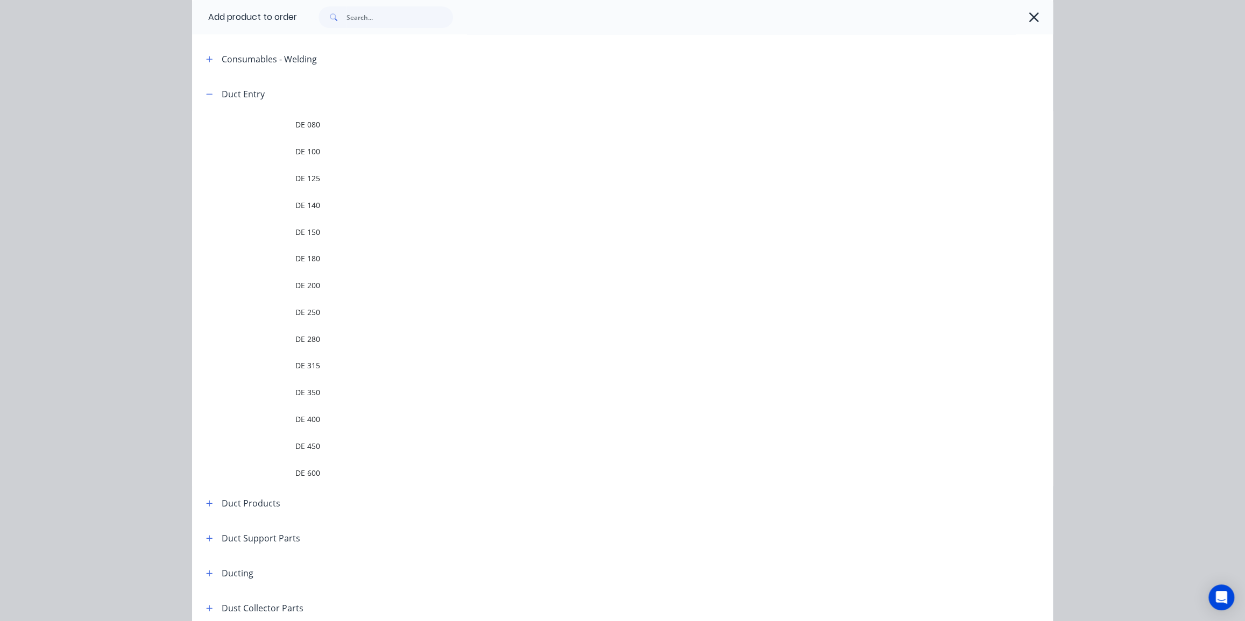
scroll to position [0, 0]
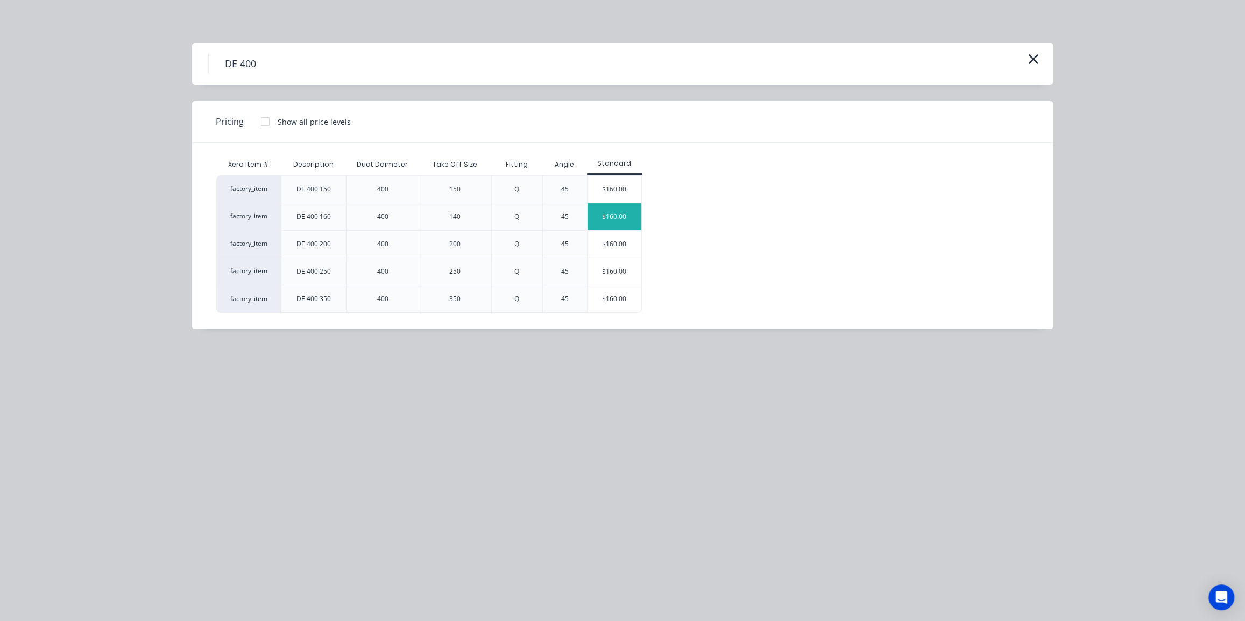
click at [612, 212] on div "$160.00" at bounding box center [614, 216] width 54 height 27
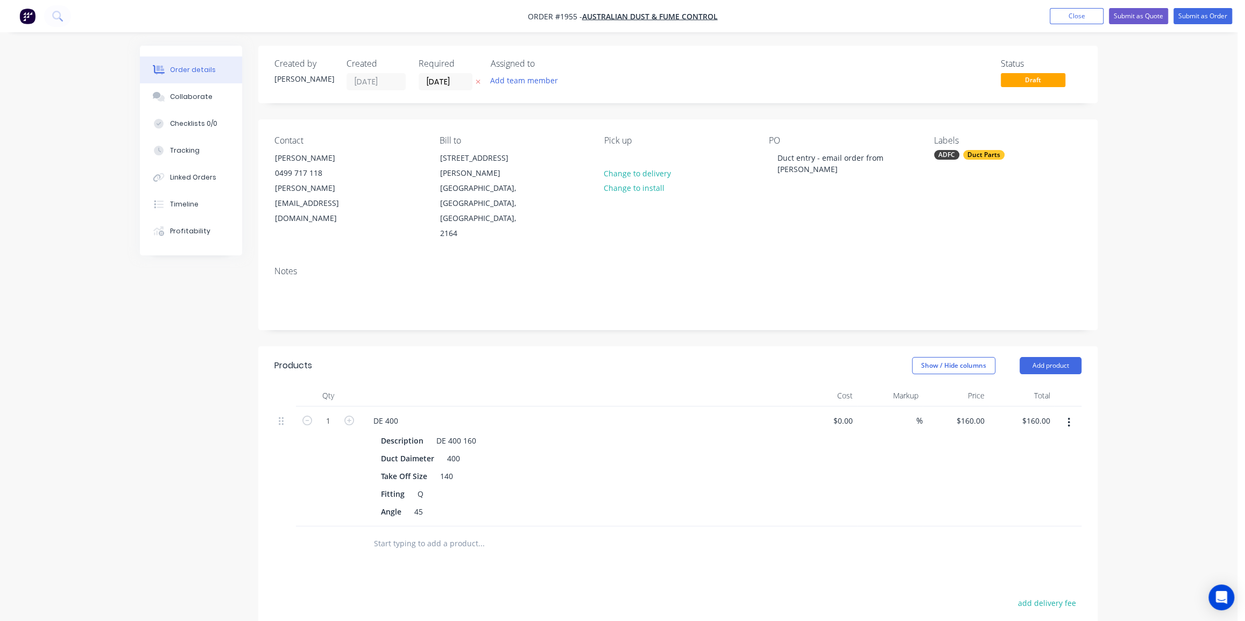
click at [1097, 205] on div "Order details Collaborate Checklists 0/0 Tracking Linked Orders Timeline Profit…" at bounding box center [618, 441] width 979 height 790
click at [1182, 319] on div "Order details Collaborate Checklists 0/0 Tracking Linked Orders Timeline Profit…" at bounding box center [618, 418] width 1237 height 836
click at [1183, 319] on div "Order details Collaborate Checklists 0/0 Tracking Linked Orders Timeline Profit…" at bounding box center [618, 418] width 1237 height 836
click at [1201, 18] on button "Submit as Order" at bounding box center [1202, 16] width 59 height 16
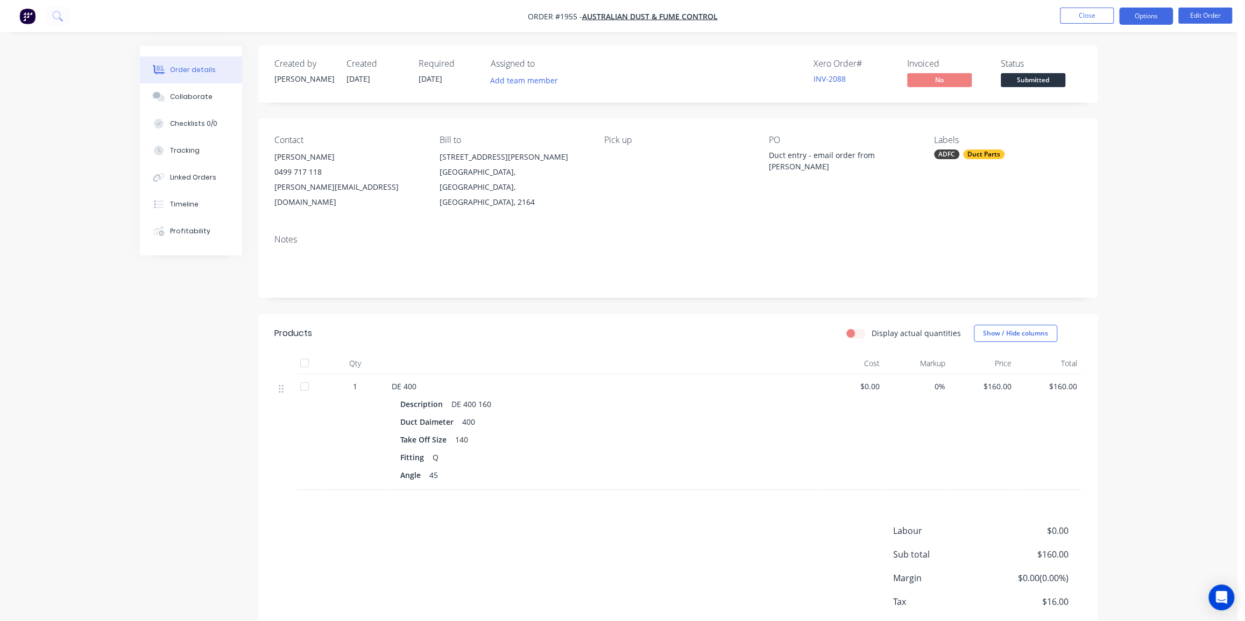
click at [1144, 20] on button "Options" at bounding box center [1146, 16] width 54 height 17
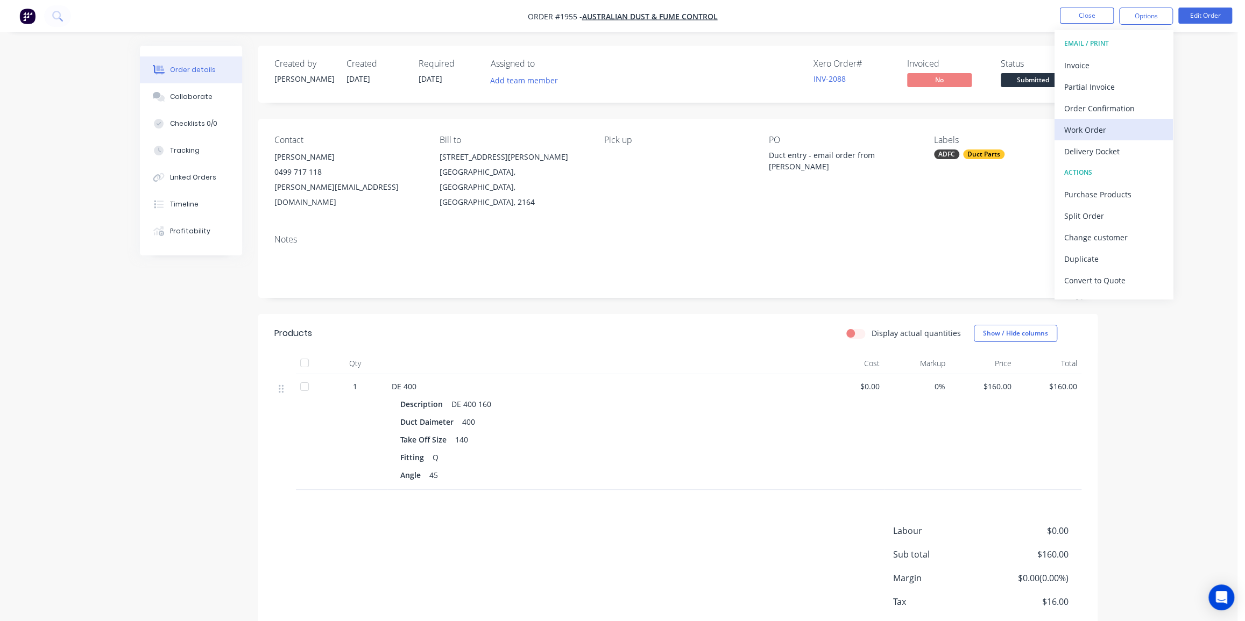
click at [1102, 125] on div "Work Order" at bounding box center [1113, 130] width 99 height 16
click at [1106, 106] on div "Without pricing" at bounding box center [1113, 109] width 99 height 16
click at [1079, 17] on button "Close" at bounding box center [1087, 16] width 54 height 16
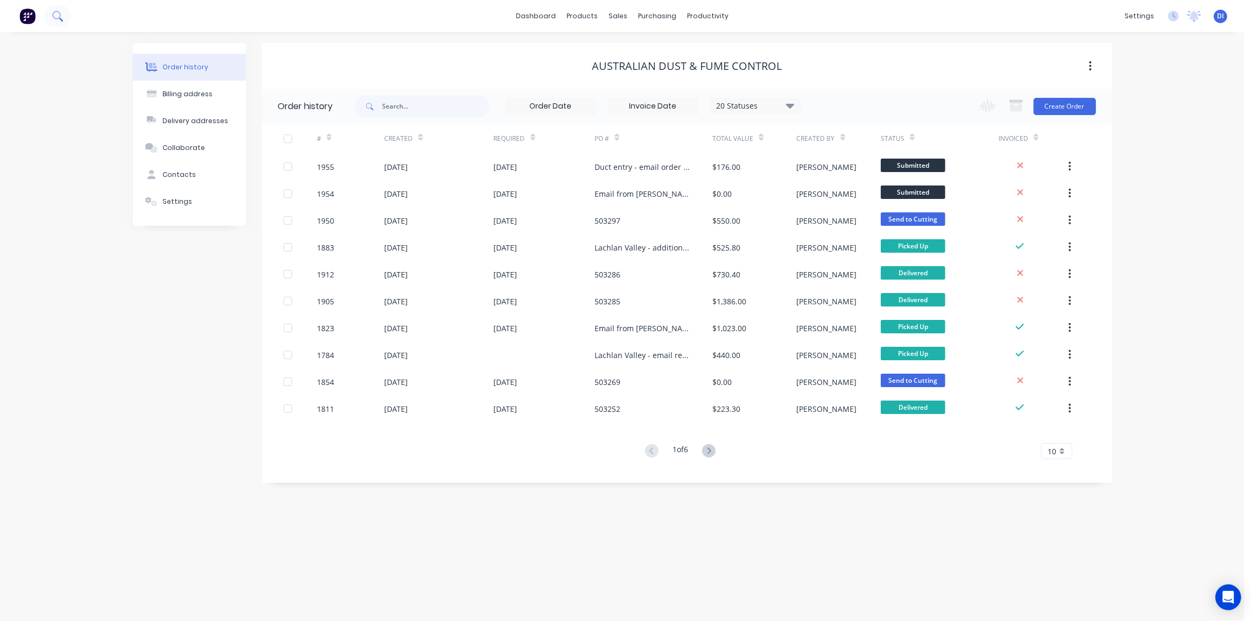
click at [63, 16] on button at bounding box center [57, 16] width 27 height 22
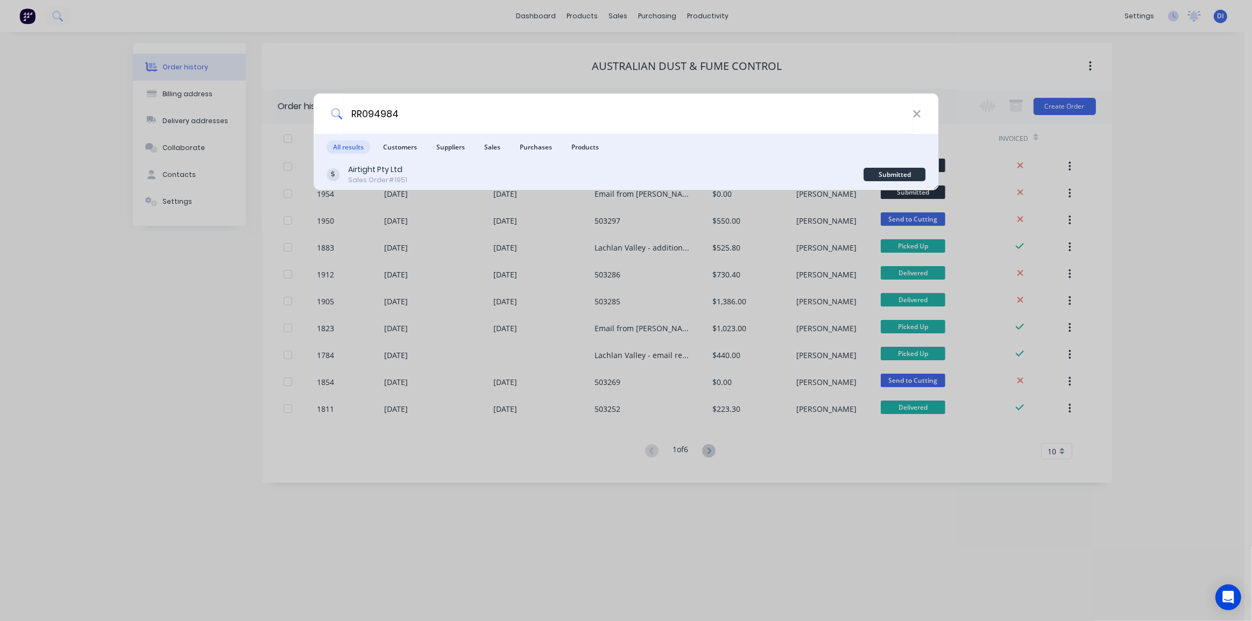
type input "RR094984"
click at [536, 176] on div "Airtight Pty Ltd Sales Order #1951" at bounding box center [594, 174] width 537 height 21
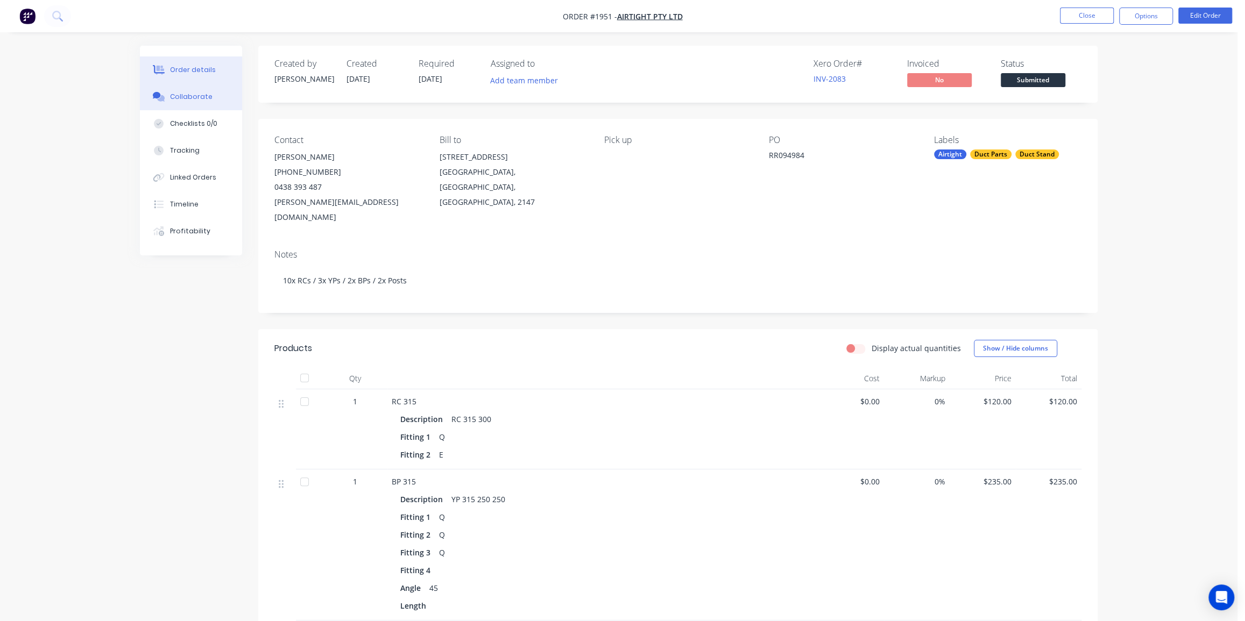
click at [187, 102] on button "Collaborate" at bounding box center [191, 96] width 102 height 27
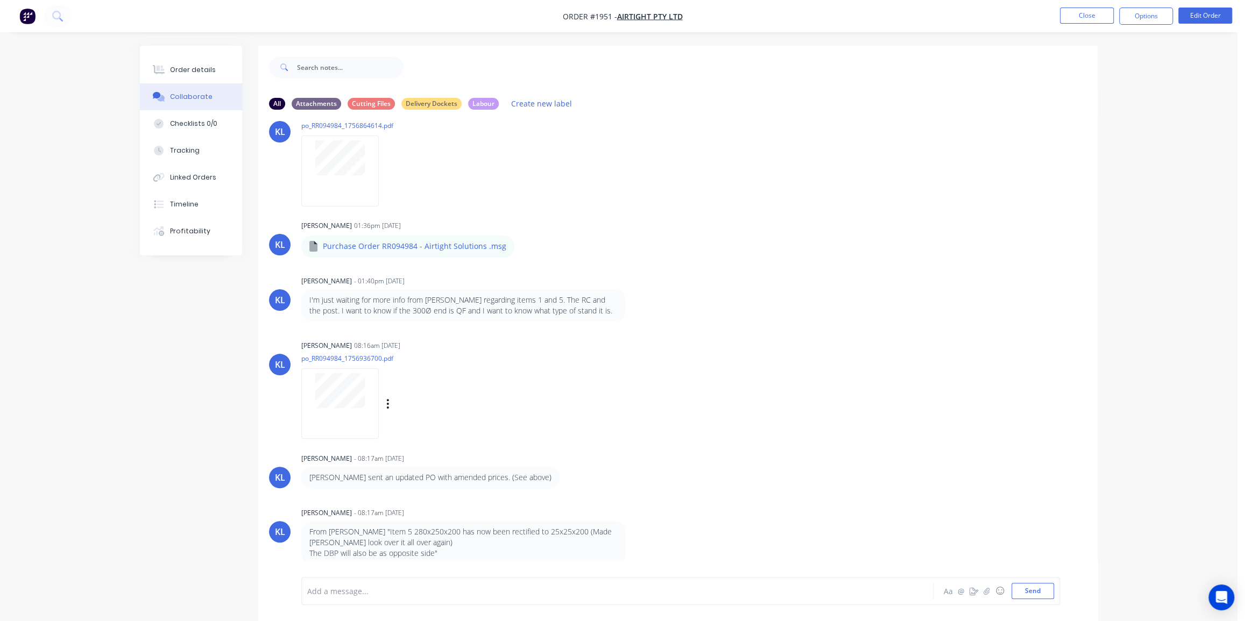
scroll to position [97, 0]
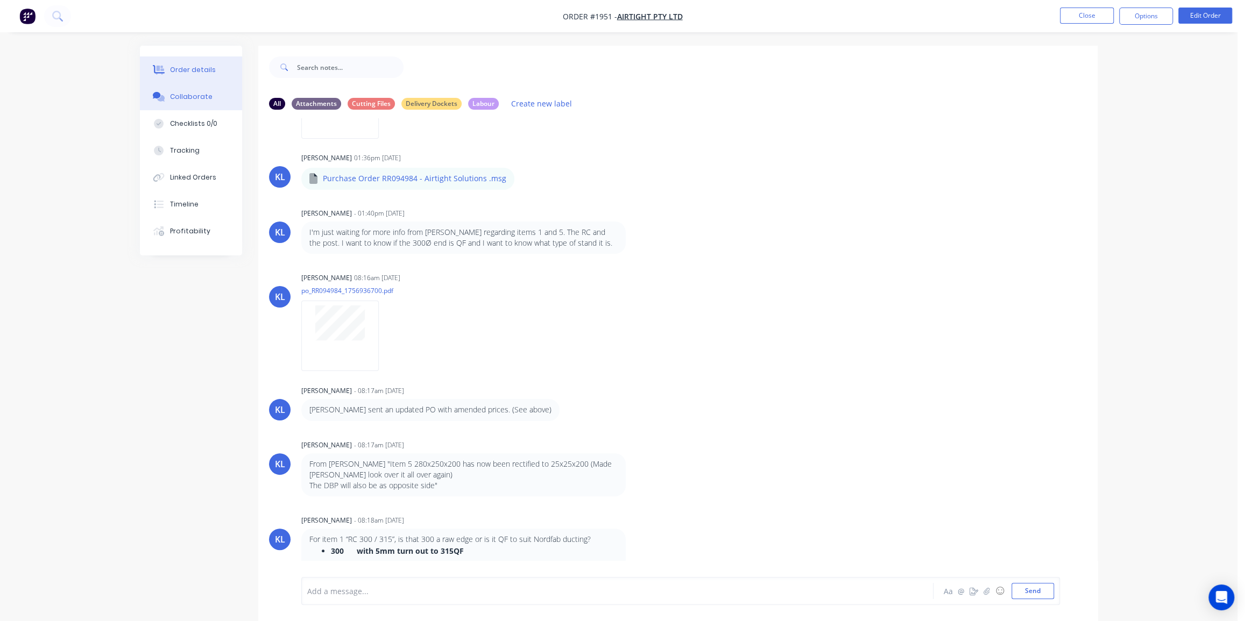
click at [195, 71] on div "Order details" at bounding box center [193, 70] width 46 height 10
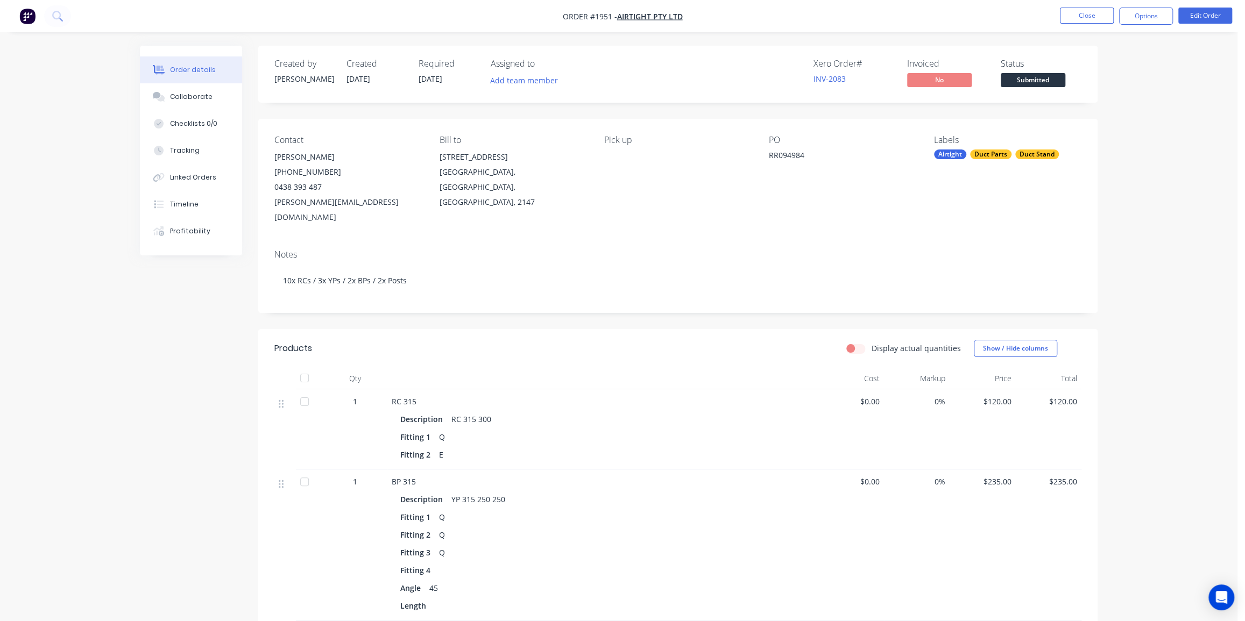
click at [1090, 14] on button "Close" at bounding box center [1087, 16] width 54 height 16
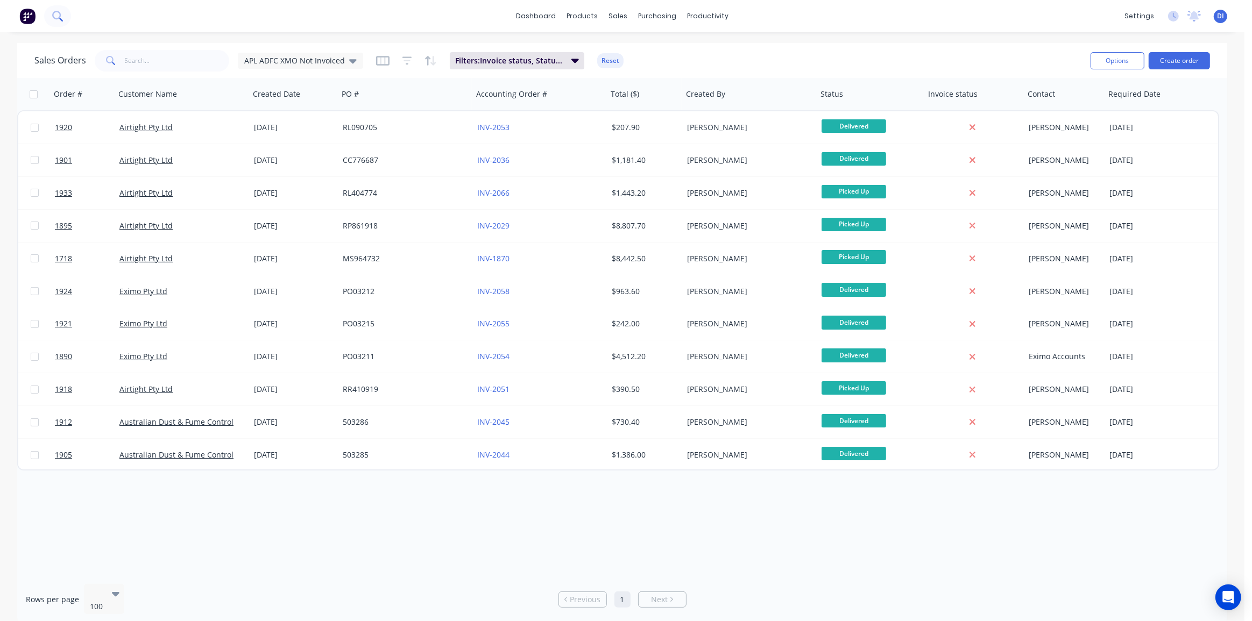
click at [54, 16] on icon at bounding box center [56, 15] width 9 height 9
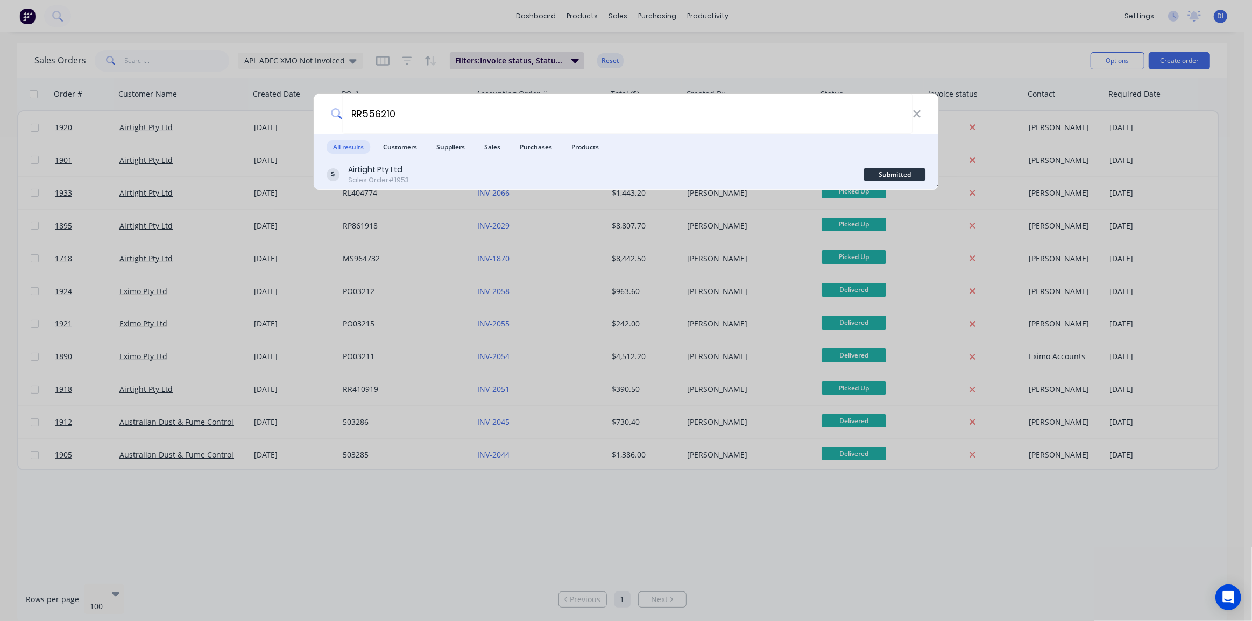
type input "RR556210"
click at [528, 172] on div "Airtight Pty Ltd Sales Order #1953" at bounding box center [594, 174] width 537 height 21
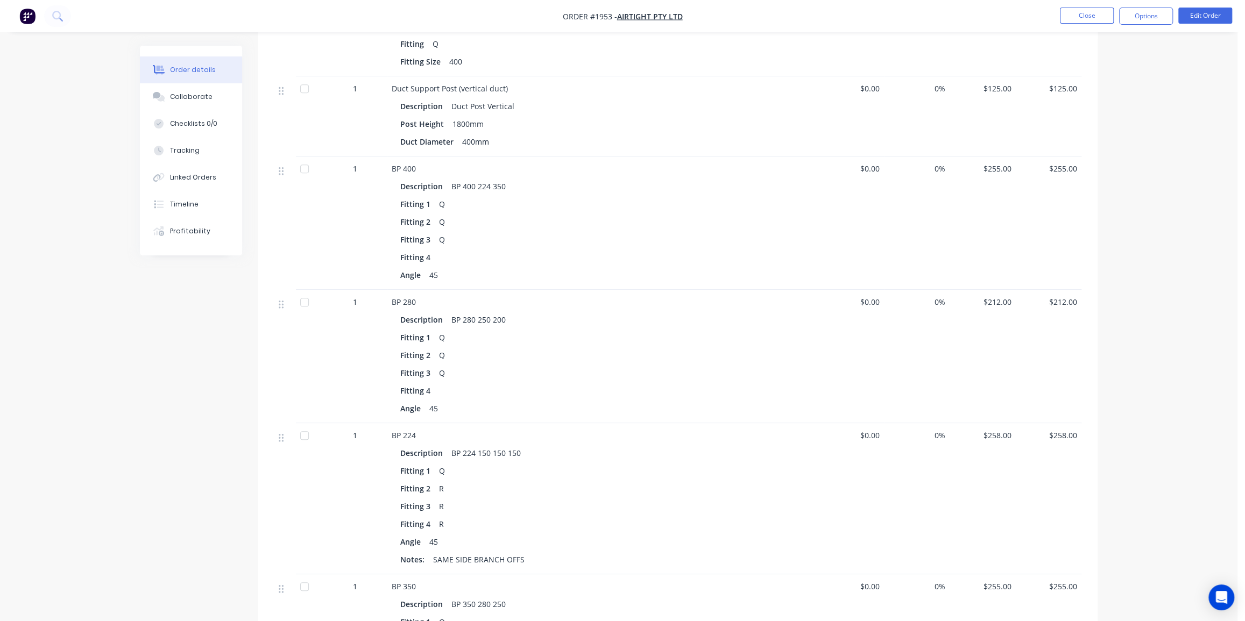
scroll to position [538, 0]
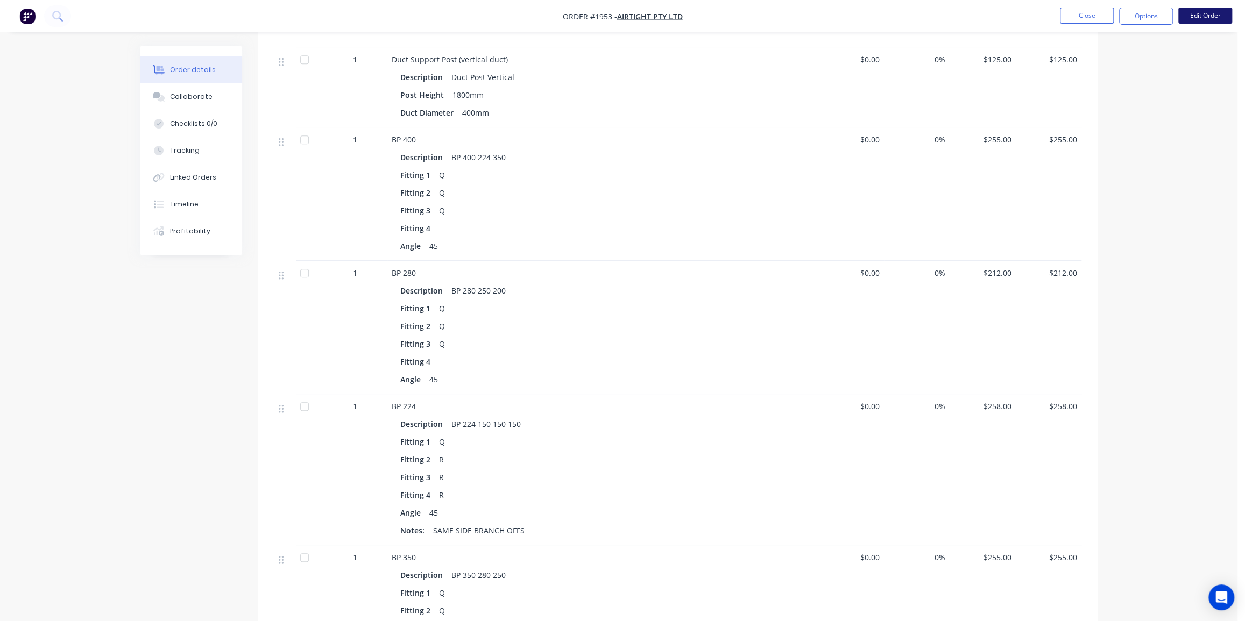
click at [1210, 16] on button "Edit Order" at bounding box center [1205, 16] width 54 height 16
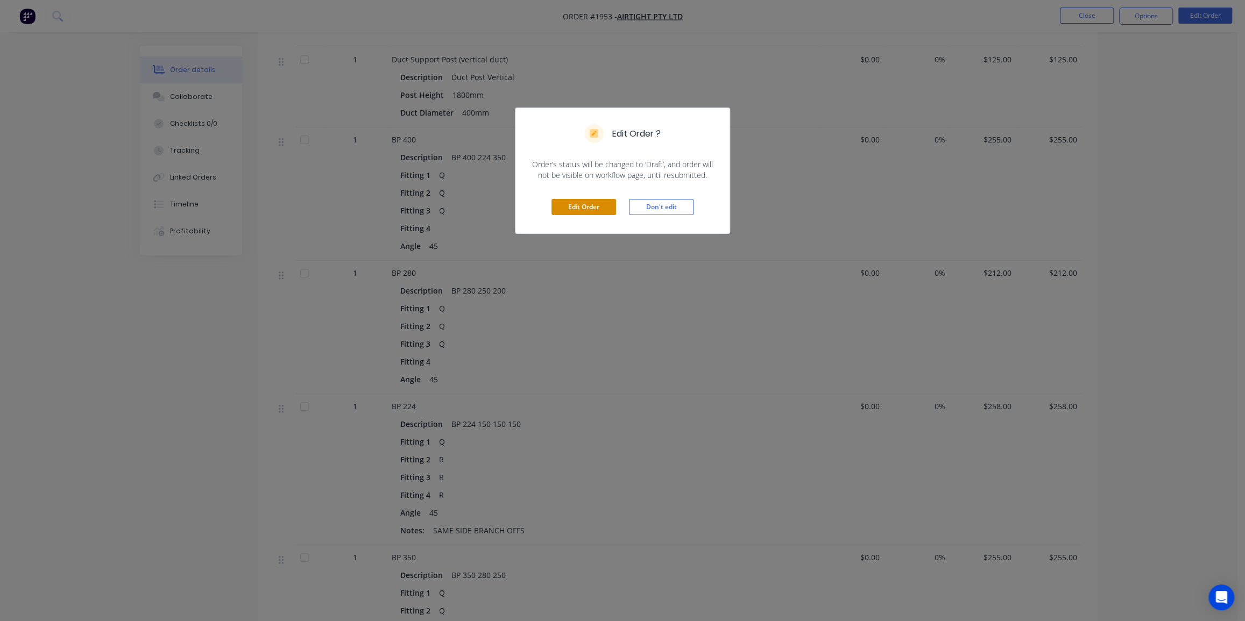
click at [584, 205] on button "Edit Order" at bounding box center [583, 207] width 65 height 16
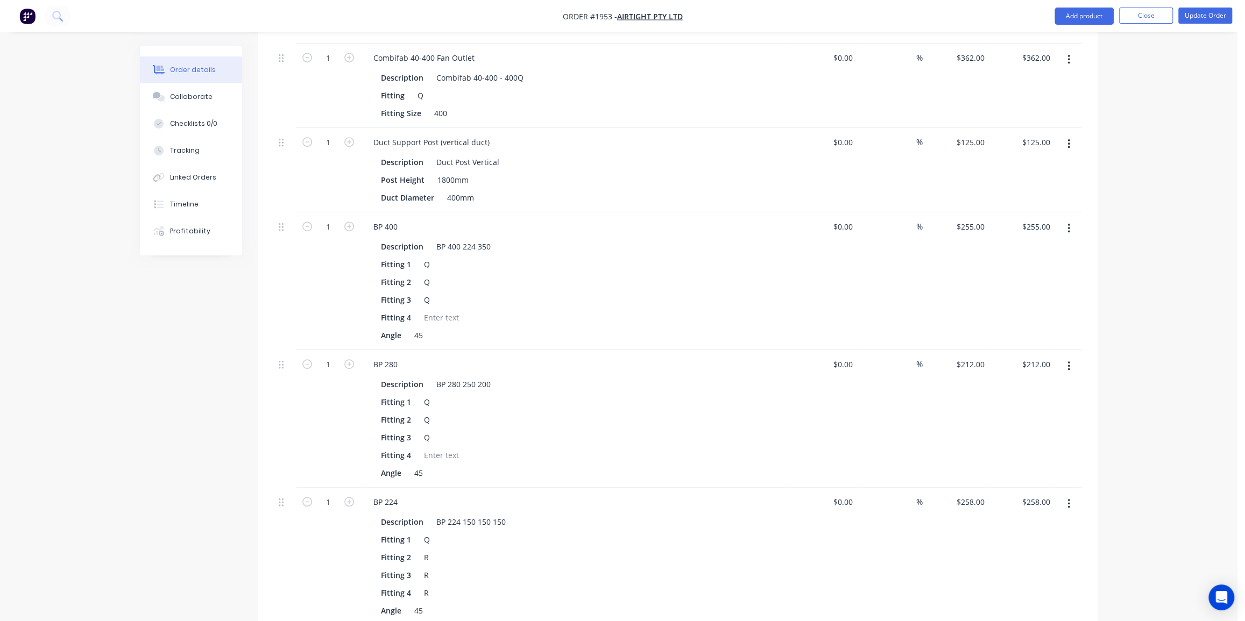
scroll to position [489, 0]
click at [1069, 356] on icon "button" at bounding box center [1068, 361] width 2 height 10
click at [1012, 445] on div "Delete" at bounding box center [1030, 453] width 83 height 16
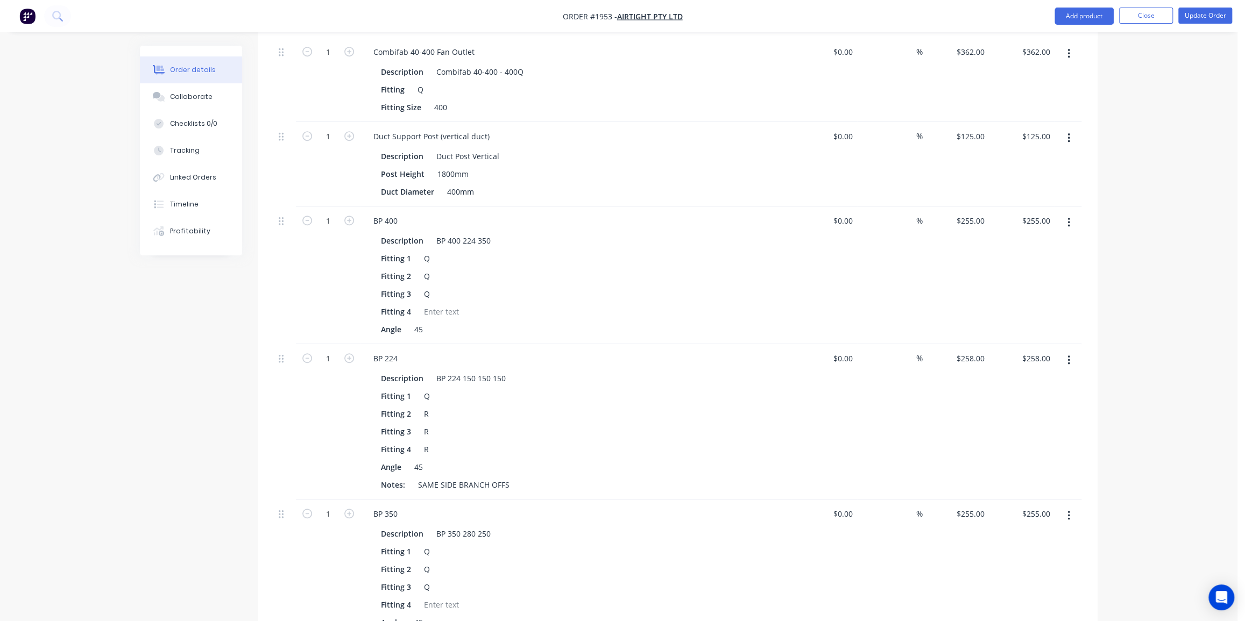
click at [1166, 340] on div "Order details Collaborate Checklists 0/0 Tracking Linked Orders Timeline Profit…" at bounding box center [618, 453] width 1237 height 1884
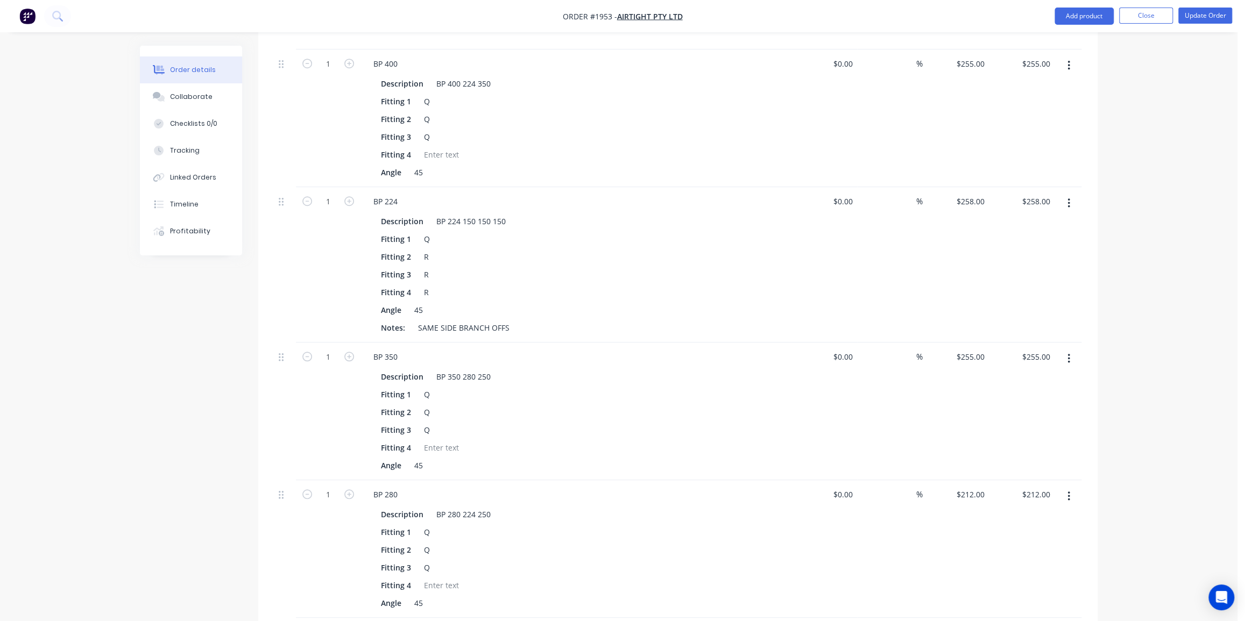
scroll to position [1231, 0]
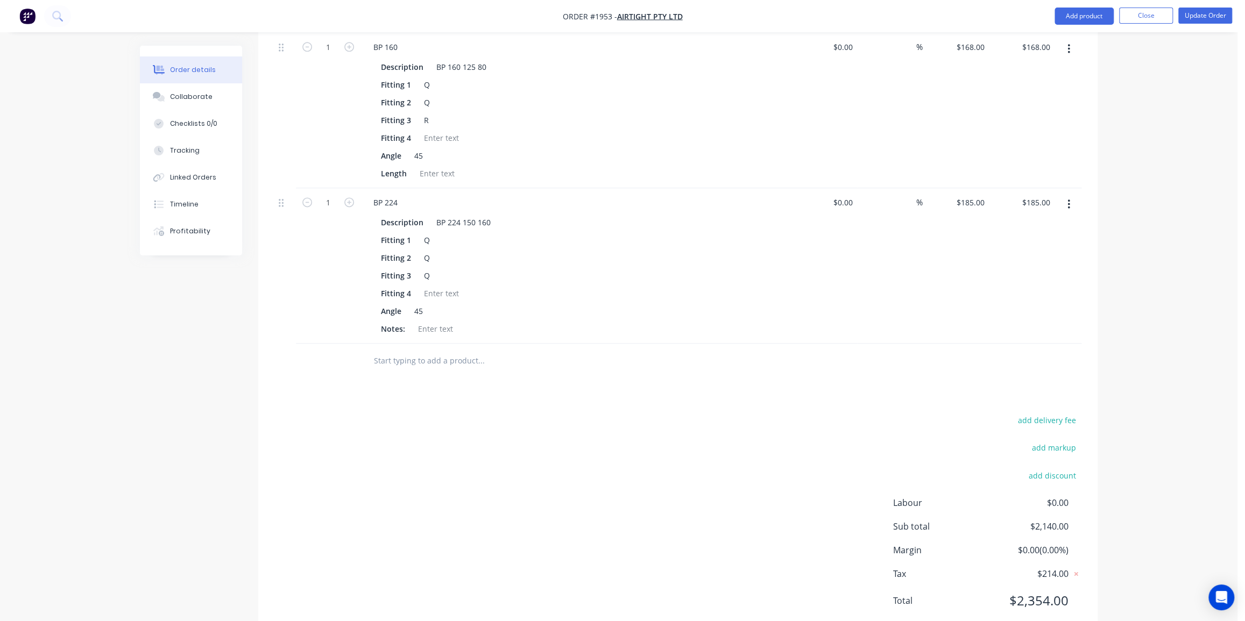
click at [453, 350] on input "text" at bounding box center [480, 361] width 215 height 22
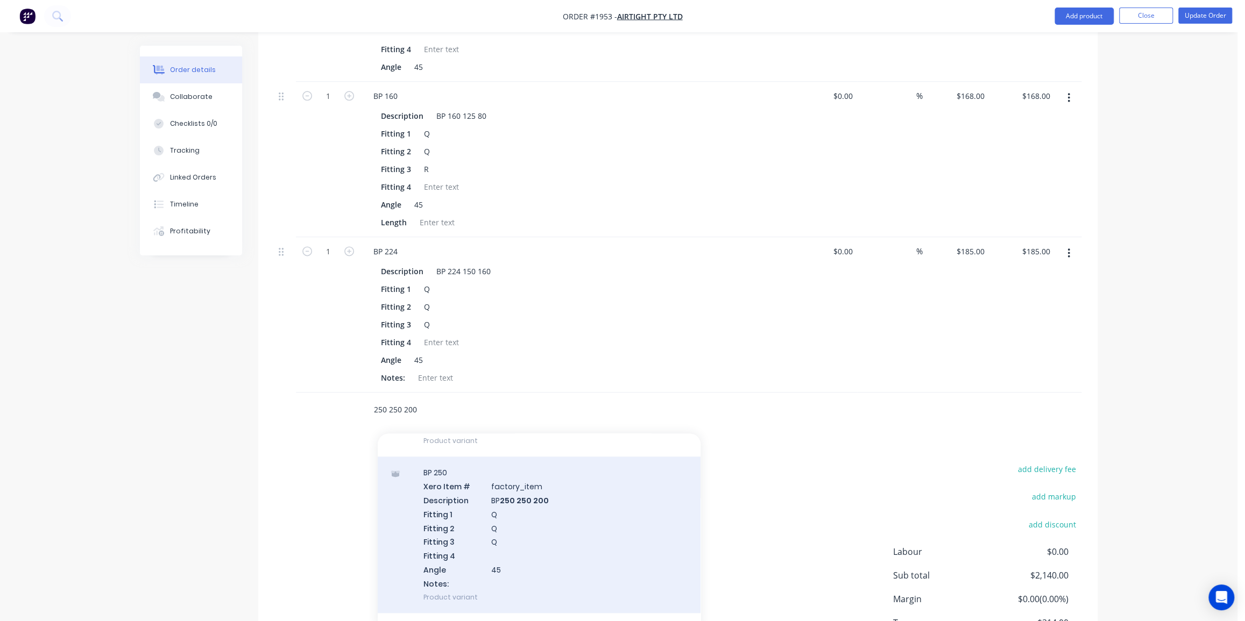
scroll to position [880, 0]
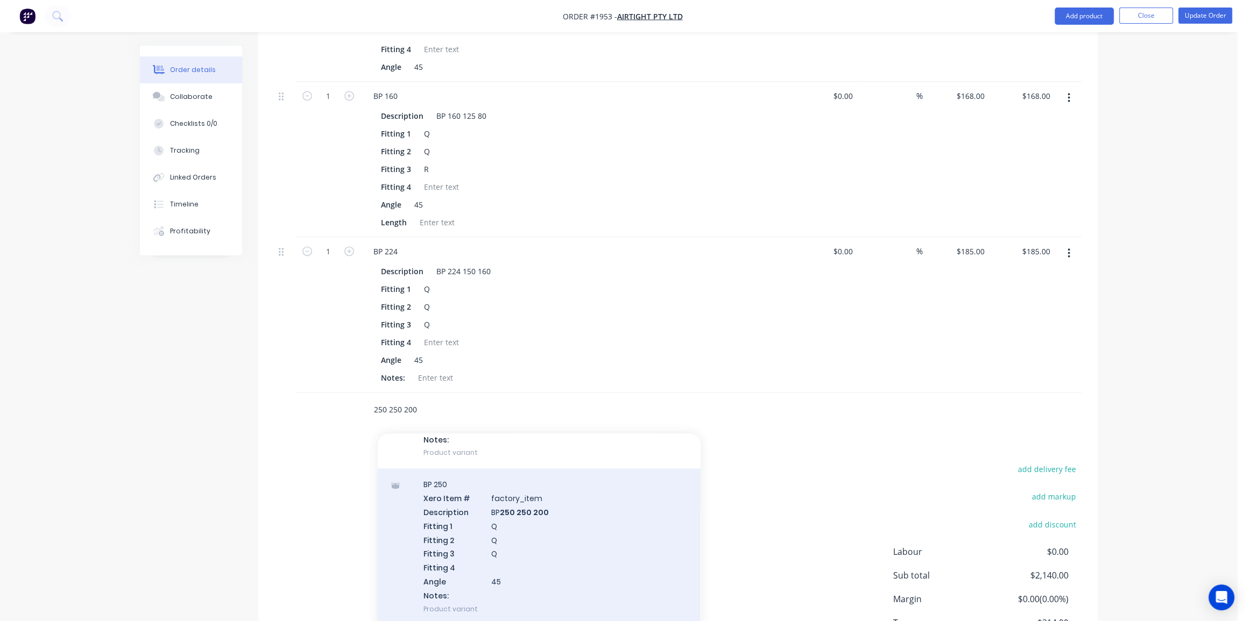
type input "250 250 200"
click at [543, 496] on div "BP 250 Xero Item # factory_item Description BP 250 250 200 Fitting 1 Q Fitting …" at bounding box center [539, 546] width 323 height 156
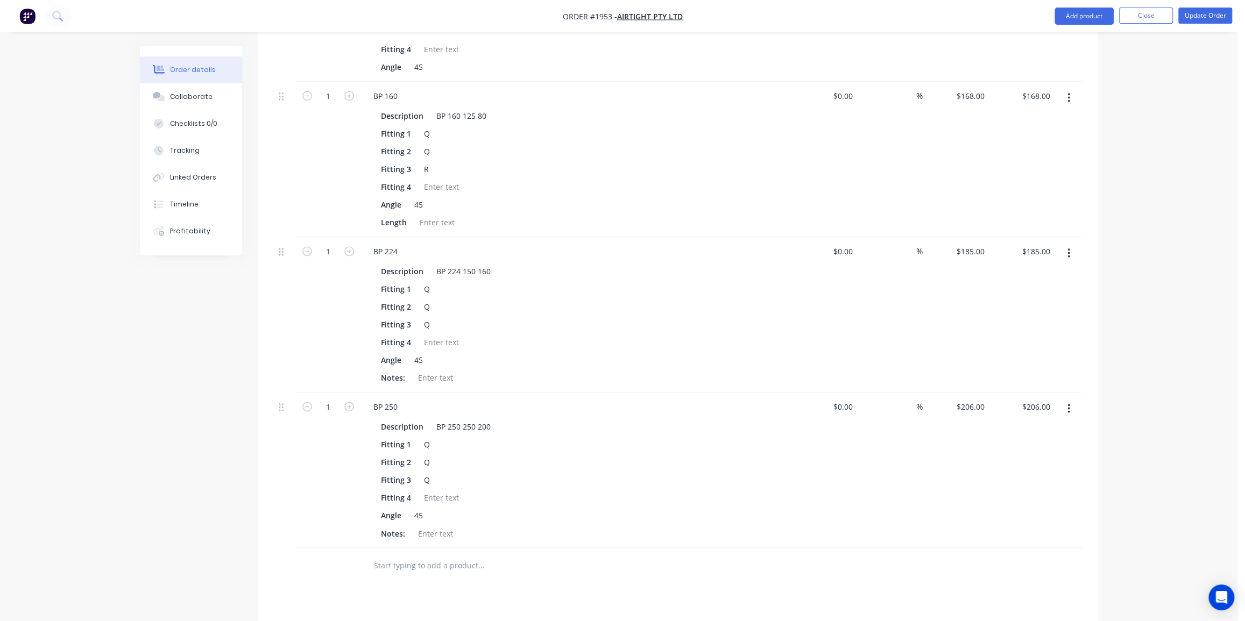
click at [277, 393] on div at bounding box center [285, 470] width 22 height 155
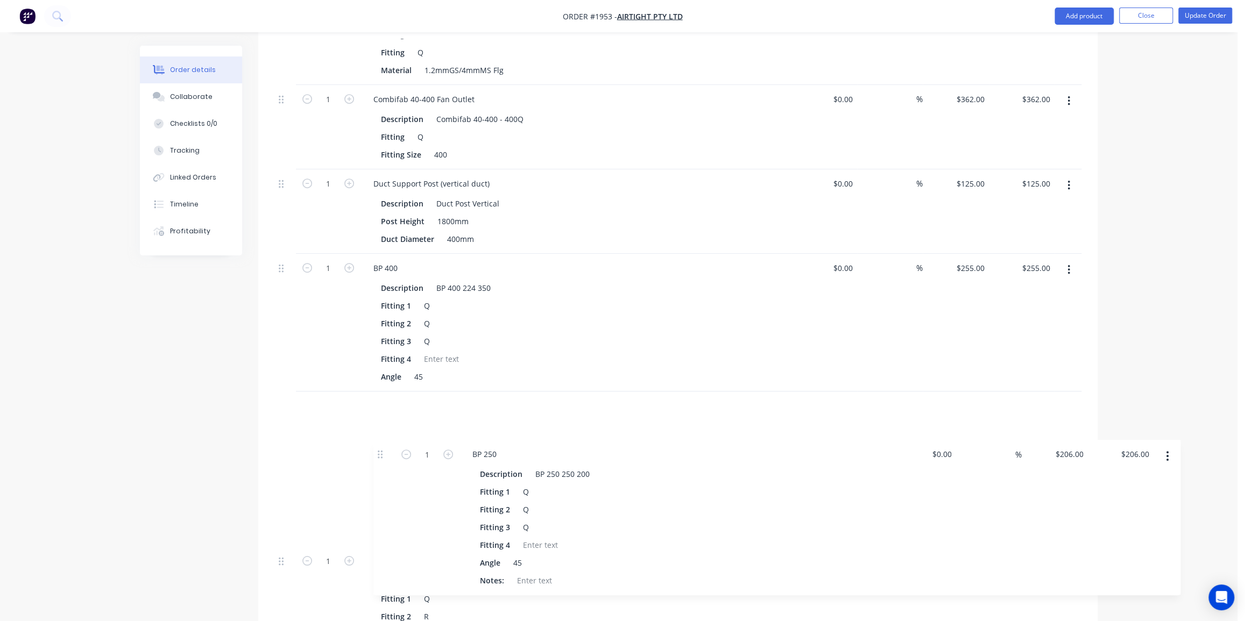
scroll to position [442, 0]
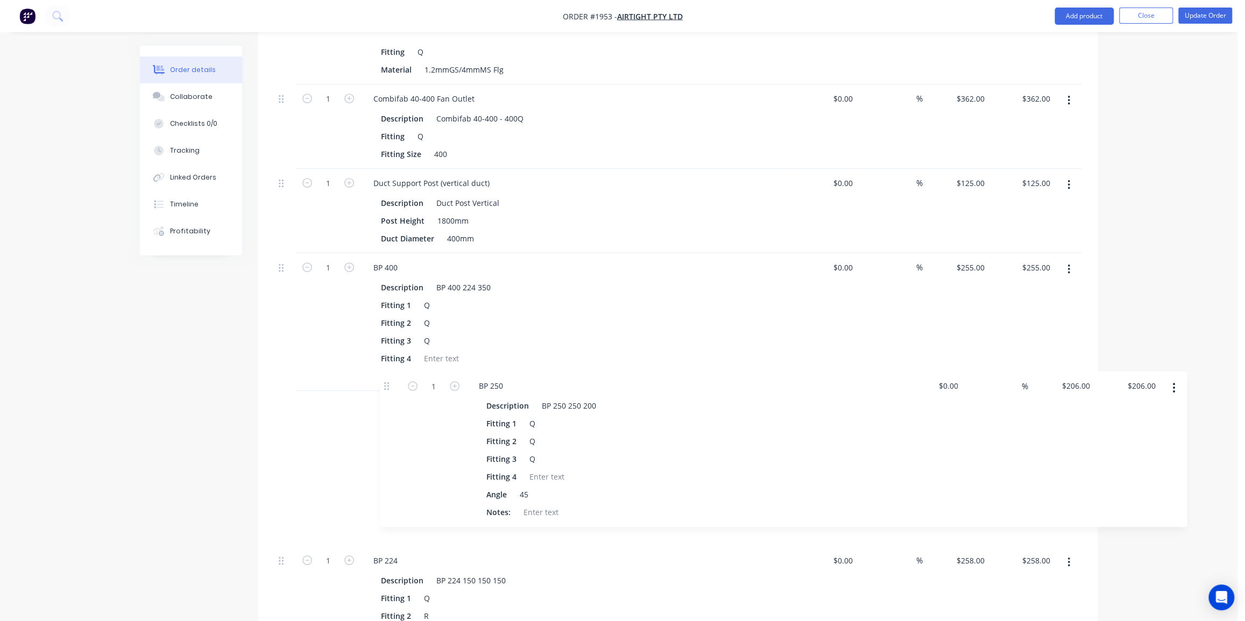
drag, startPoint x: 283, startPoint y: 377, endPoint x: 389, endPoint y: 384, distance: 105.7
click at [389, 384] on div "1 Combifab 40-400 Fan Inlet Description Combifab 40-400 FI Flange Size 400 ID F…" at bounding box center [677, 627] width 807 height 1324
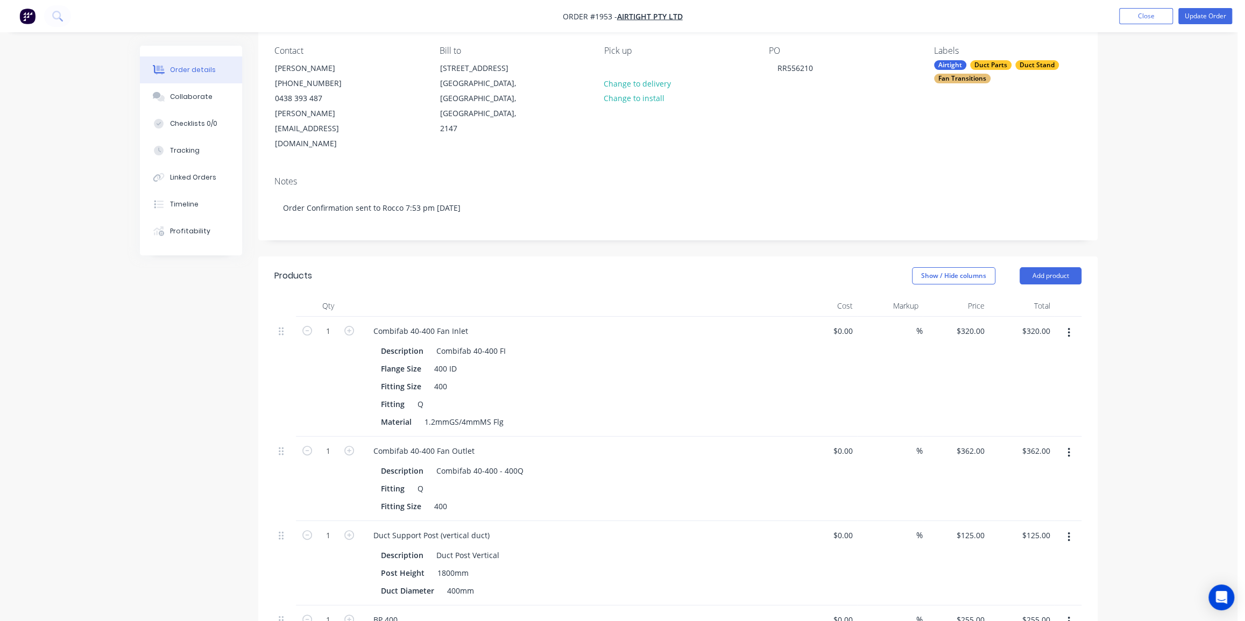
scroll to position [0, 0]
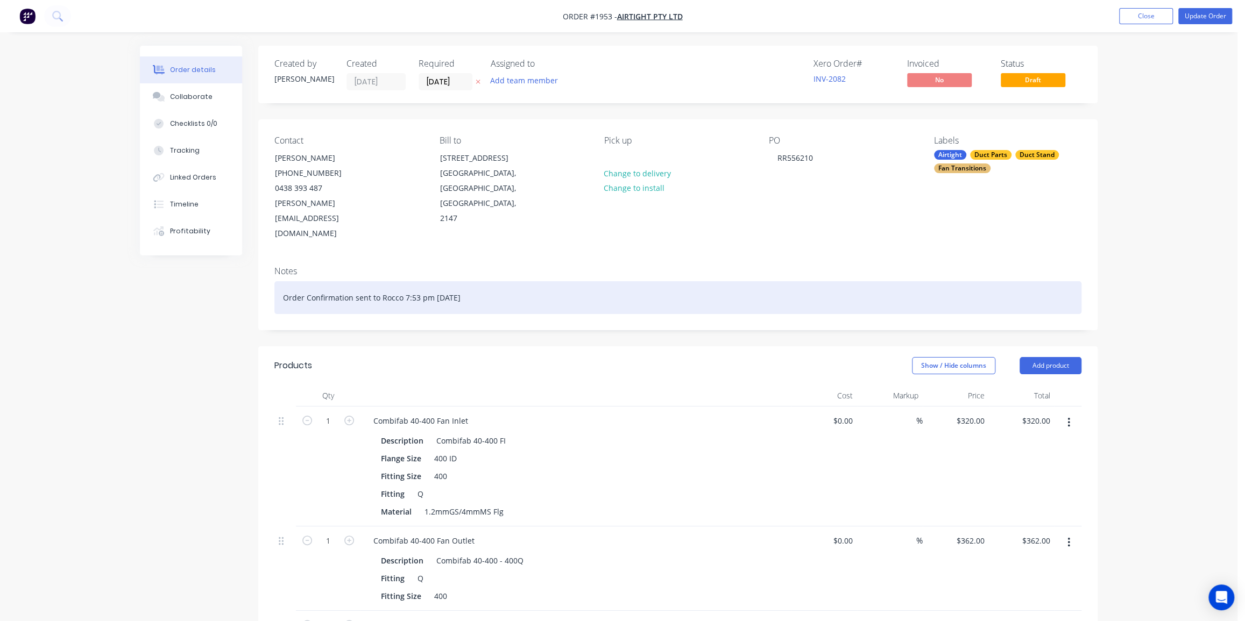
click at [517, 281] on div "Order Confirmation sent to Rocco 7:53 pm [DATE]" at bounding box center [677, 297] width 807 height 33
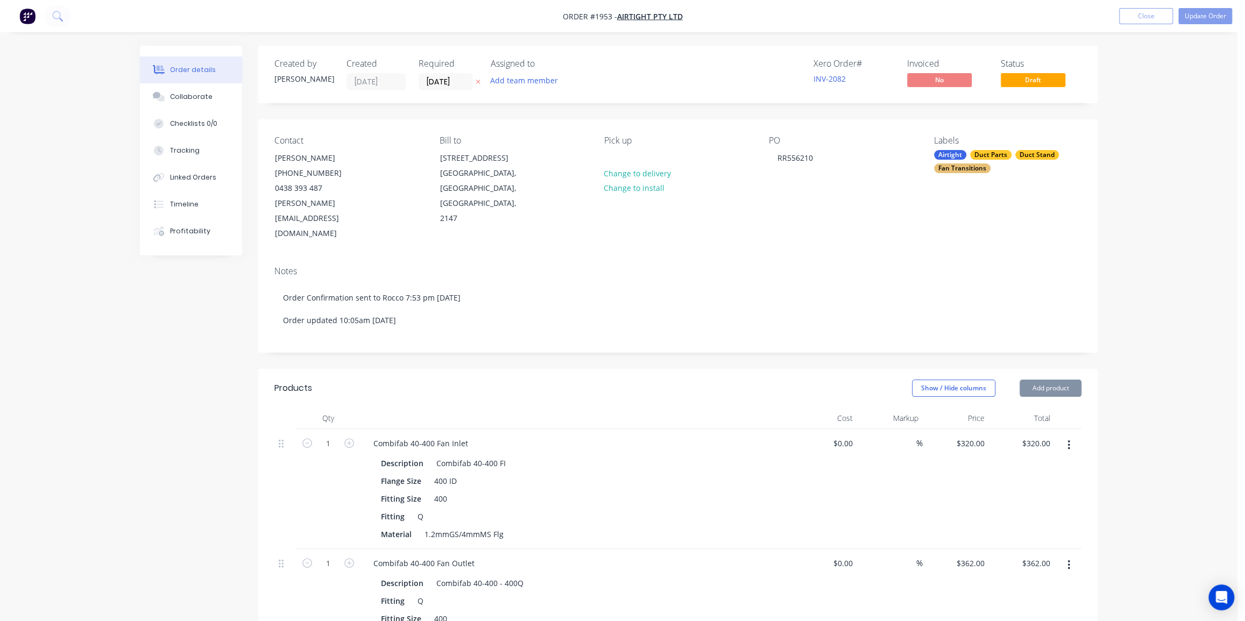
click at [198, 92] on div "Collaborate" at bounding box center [191, 97] width 42 height 10
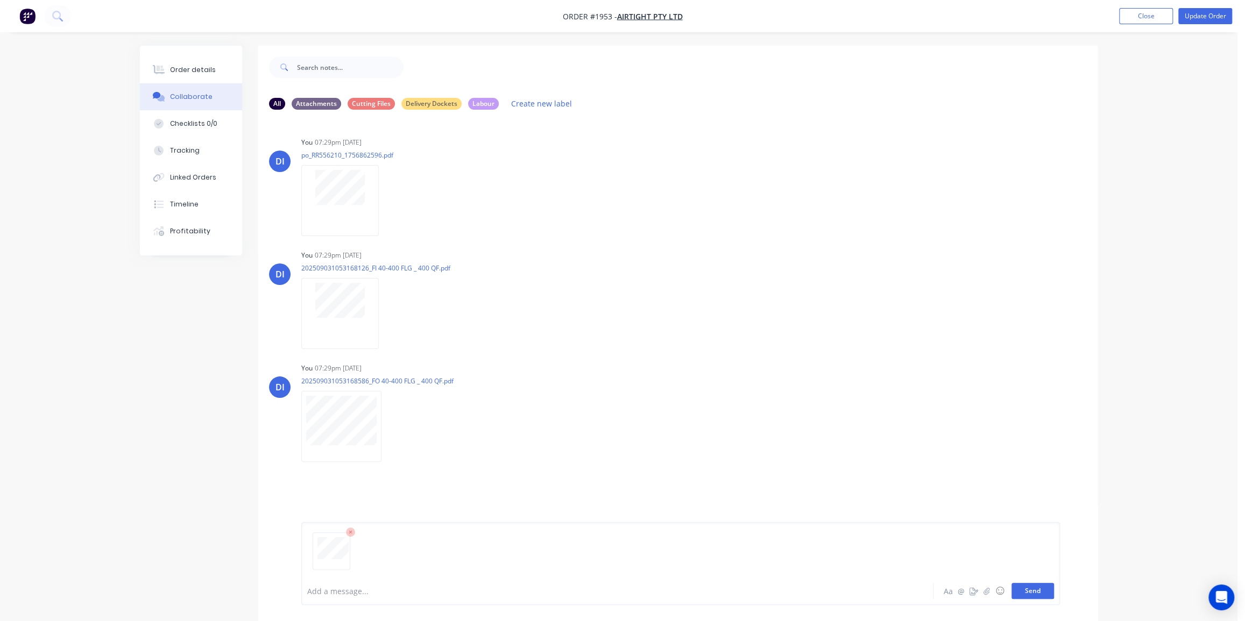
click at [1028, 591] on button "Send" at bounding box center [1032, 591] width 42 height 16
drag, startPoint x: 187, startPoint y: 69, endPoint x: 246, endPoint y: 90, distance: 63.5
click at [187, 69] on div "Order details" at bounding box center [193, 70] width 46 height 10
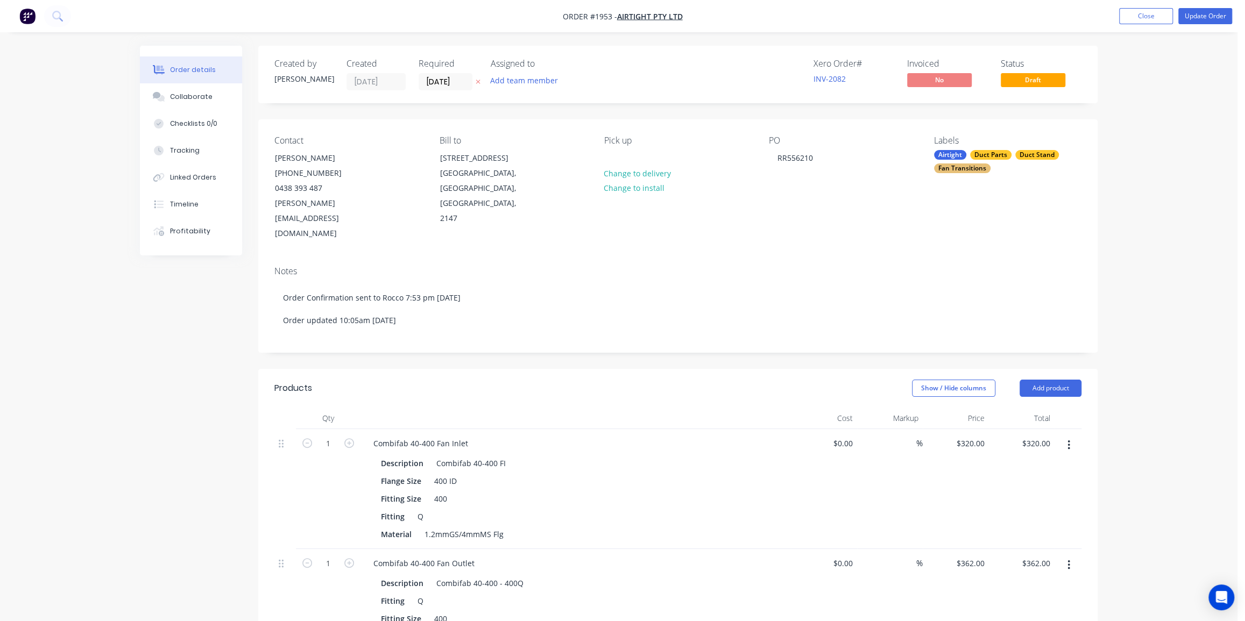
click at [1194, 14] on button "Update Order" at bounding box center [1205, 16] width 54 height 16
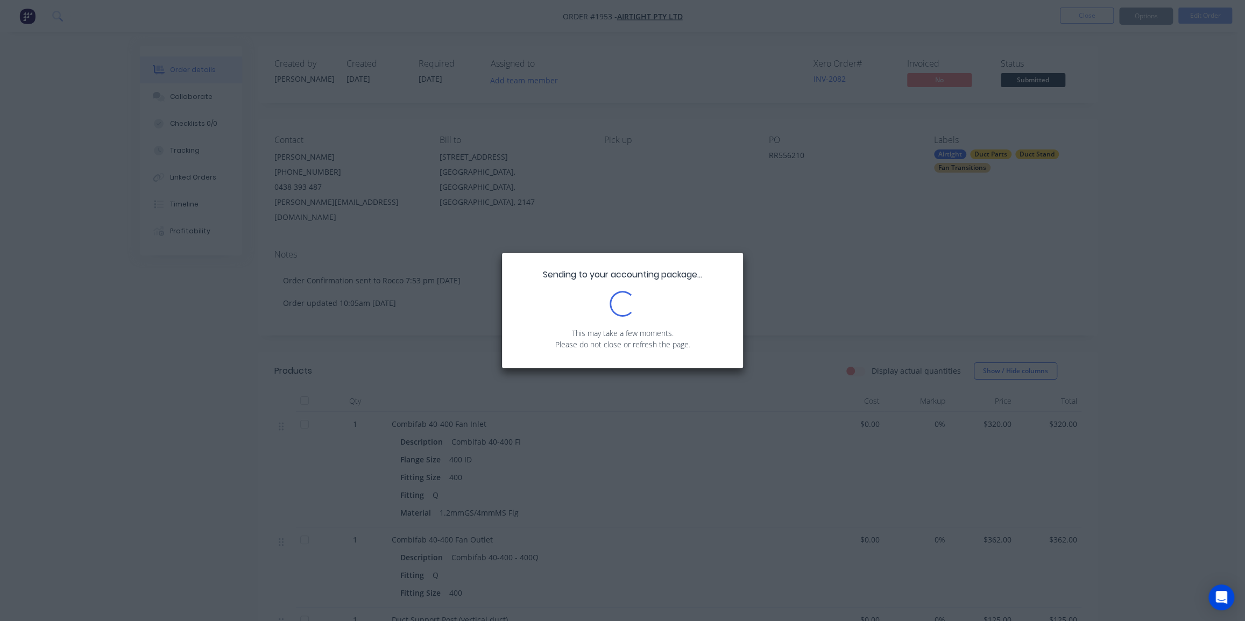
click at [1173, 109] on div "Sending to your accounting package... Loading... This may take a few moments. P…" at bounding box center [622, 310] width 1245 height 621
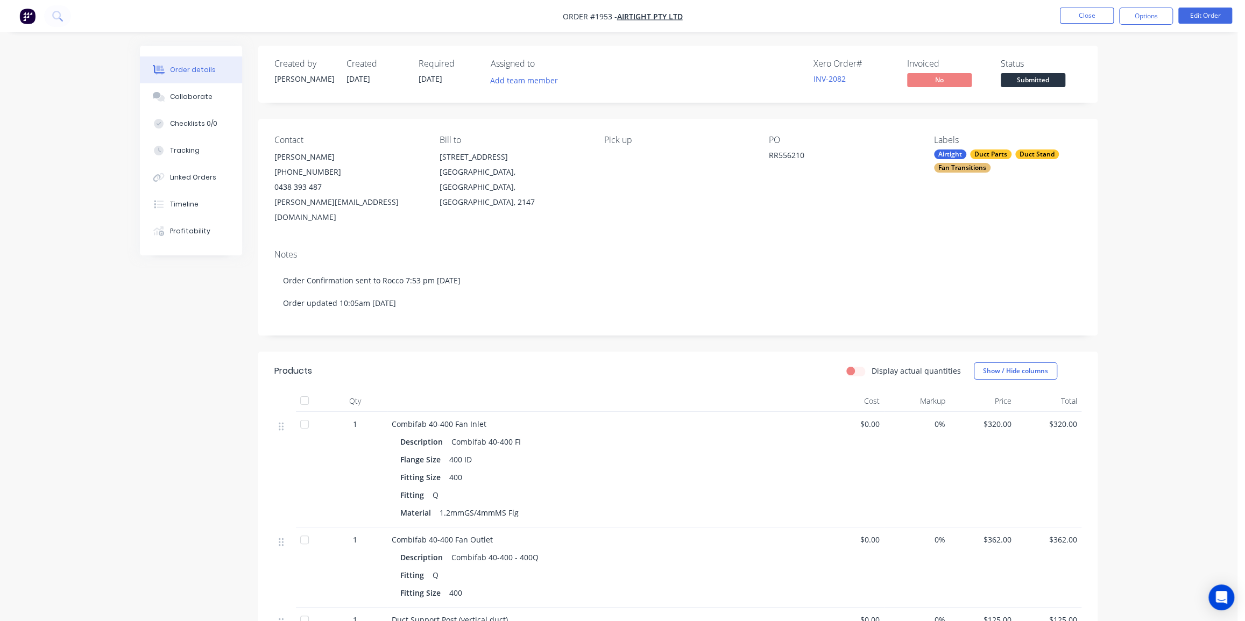
click at [1139, 19] on button "Options" at bounding box center [1146, 16] width 54 height 17
click at [1103, 108] on div "Order Confirmation" at bounding box center [1113, 109] width 99 height 16
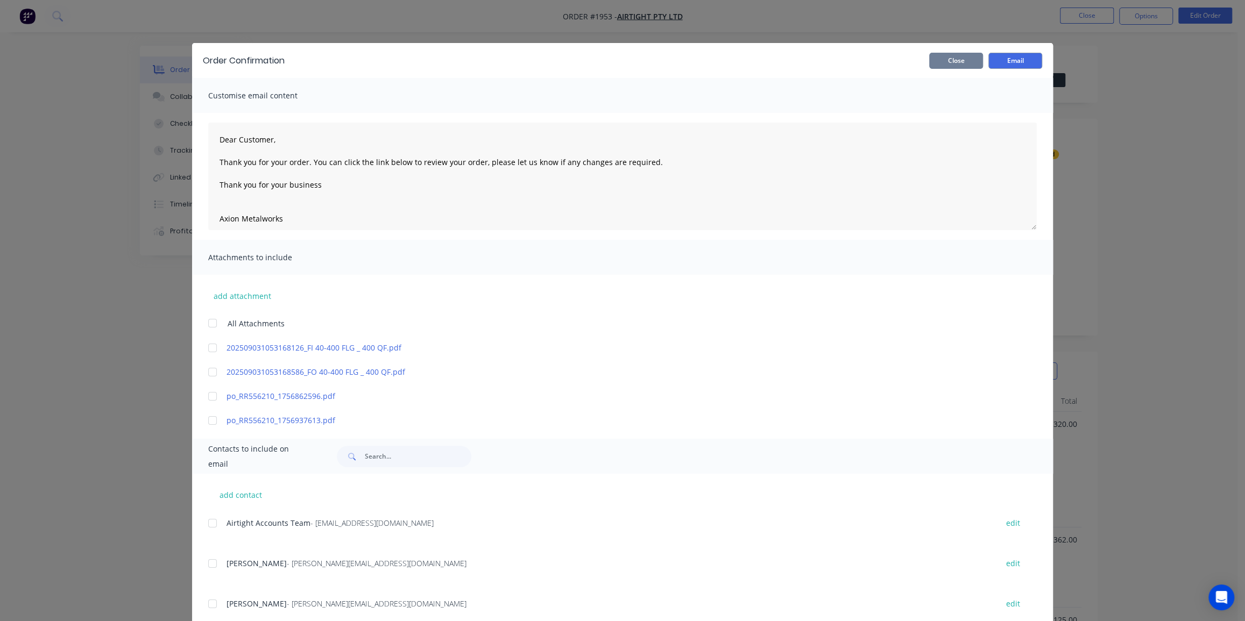
click at [944, 61] on button "Close" at bounding box center [956, 61] width 54 height 16
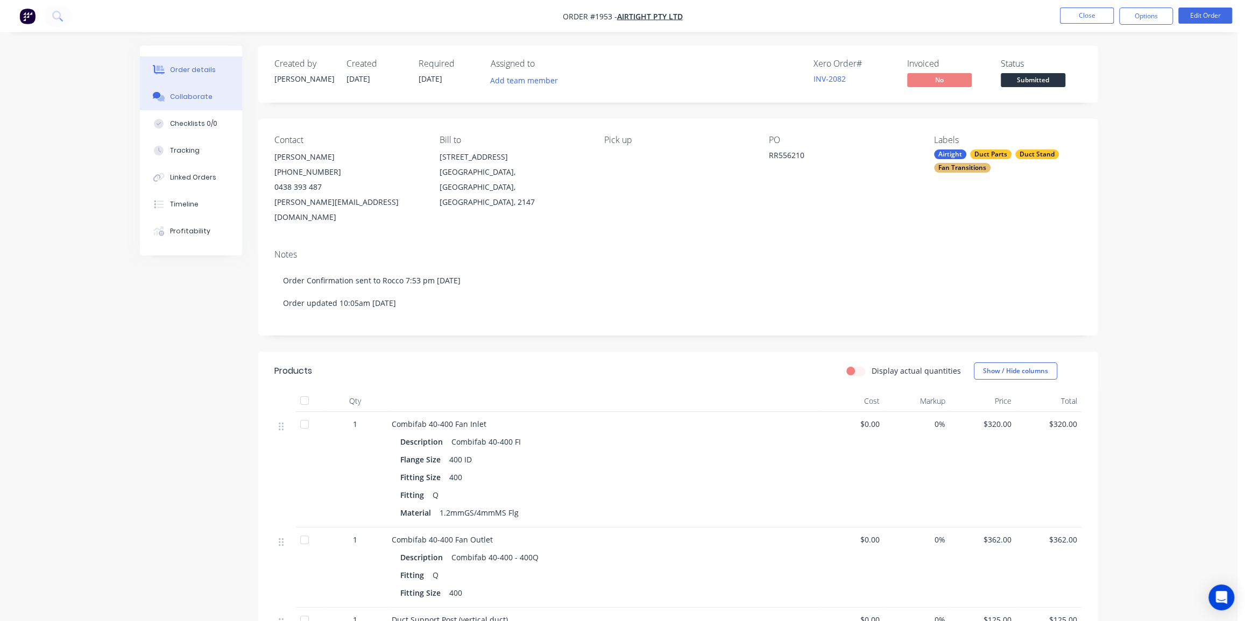
click at [209, 106] on button "Collaborate" at bounding box center [191, 96] width 102 height 27
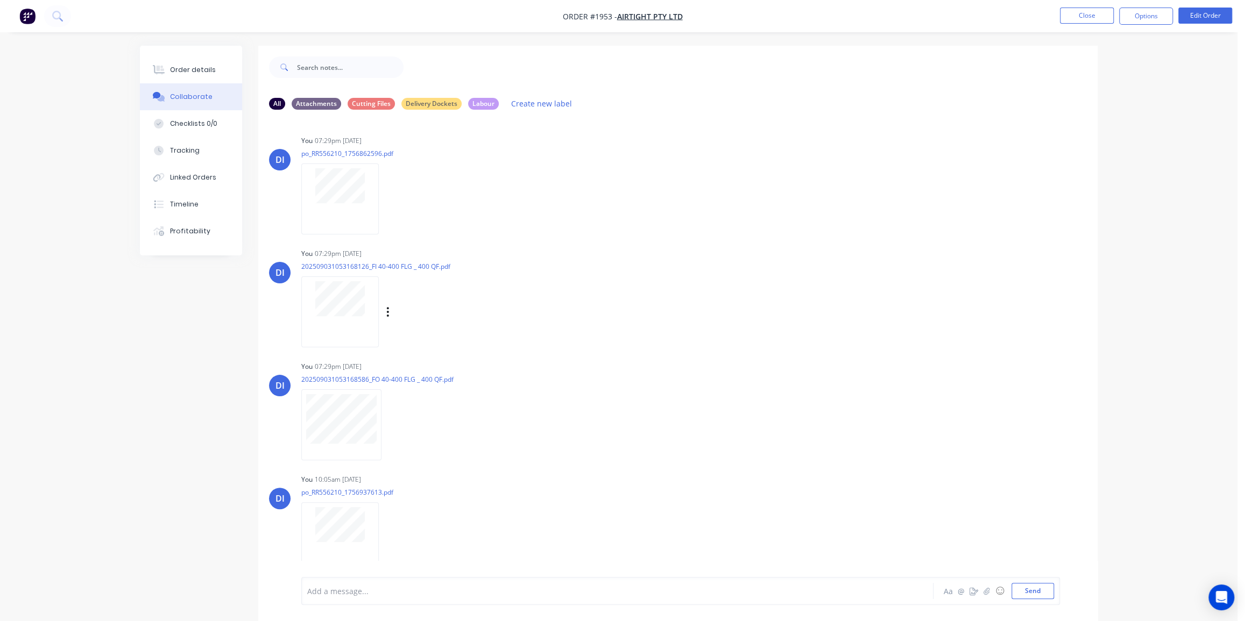
scroll to position [2, 0]
click at [388, 198] on icon "button" at bounding box center [387, 199] width 3 height 12
click at [428, 245] on button "Delete" at bounding box center [458, 251] width 121 height 24
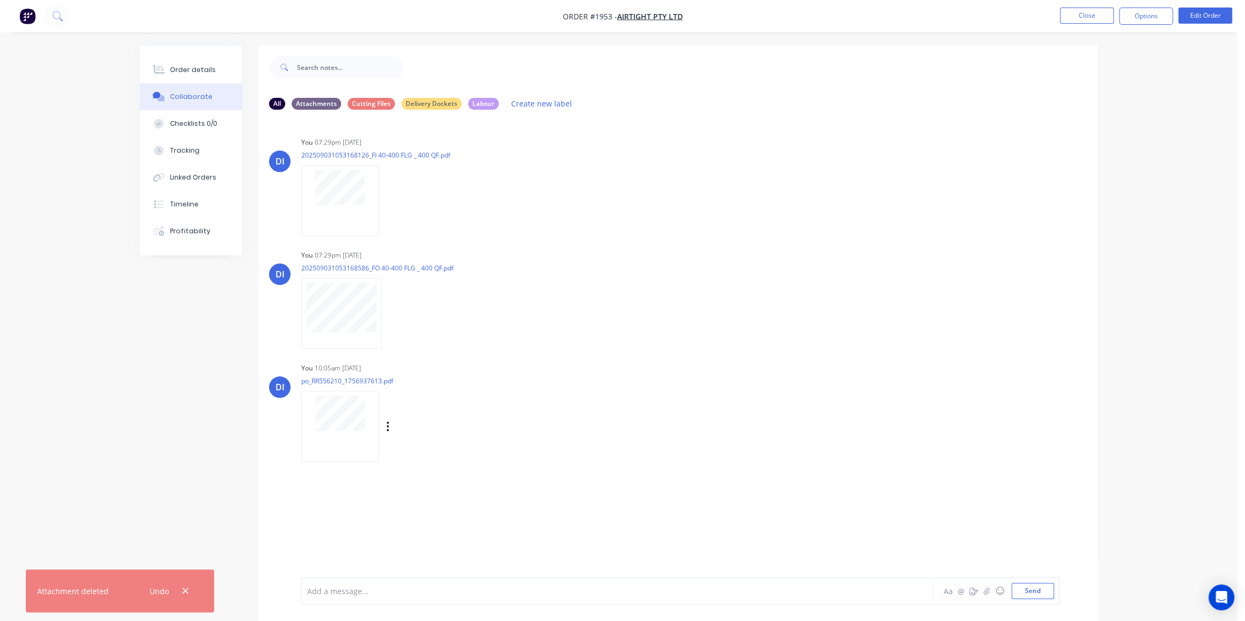
click at [571, 452] on div "You 10:05am [DATE] po_RR556210_1756937613.pdf Labels Download Delete" at bounding box center [469, 408] width 336 height 97
click at [191, 70] on div "Order details" at bounding box center [193, 70] width 46 height 10
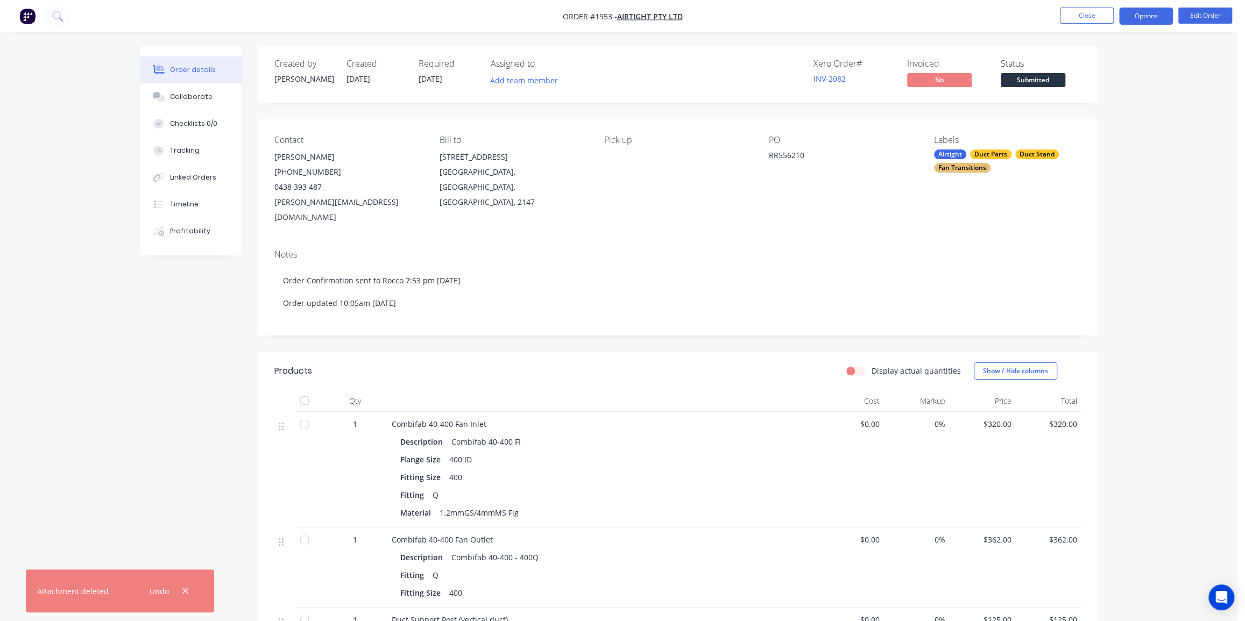
click at [1153, 11] on button "Options" at bounding box center [1146, 16] width 54 height 17
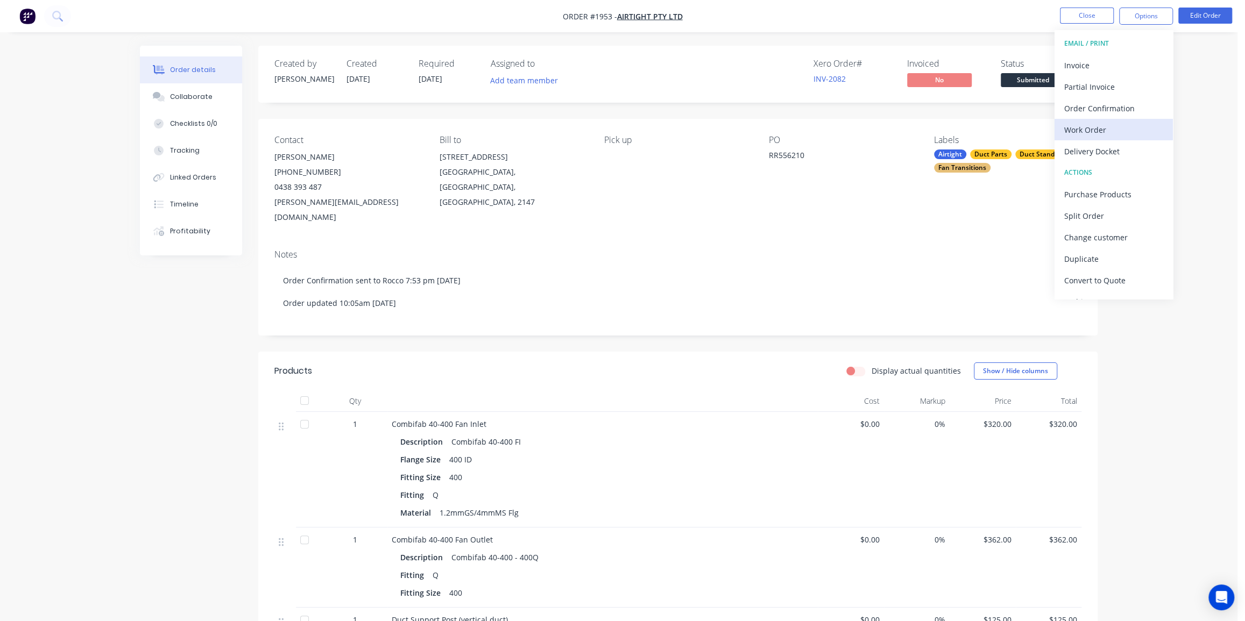
click at [1097, 126] on div "Work Order" at bounding box center [1113, 130] width 99 height 16
click at [1099, 104] on div "Without pricing" at bounding box center [1113, 109] width 99 height 16
drag, startPoint x: 946, startPoint y: 20, endPoint x: 1000, endPoint y: 18, distance: 53.9
click at [946, 20] on nav "Order #1953 - Airtight Pty Ltd Close Options EMAIL / PRINT Invoice Partial Invo…" at bounding box center [622, 16] width 1245 height 32
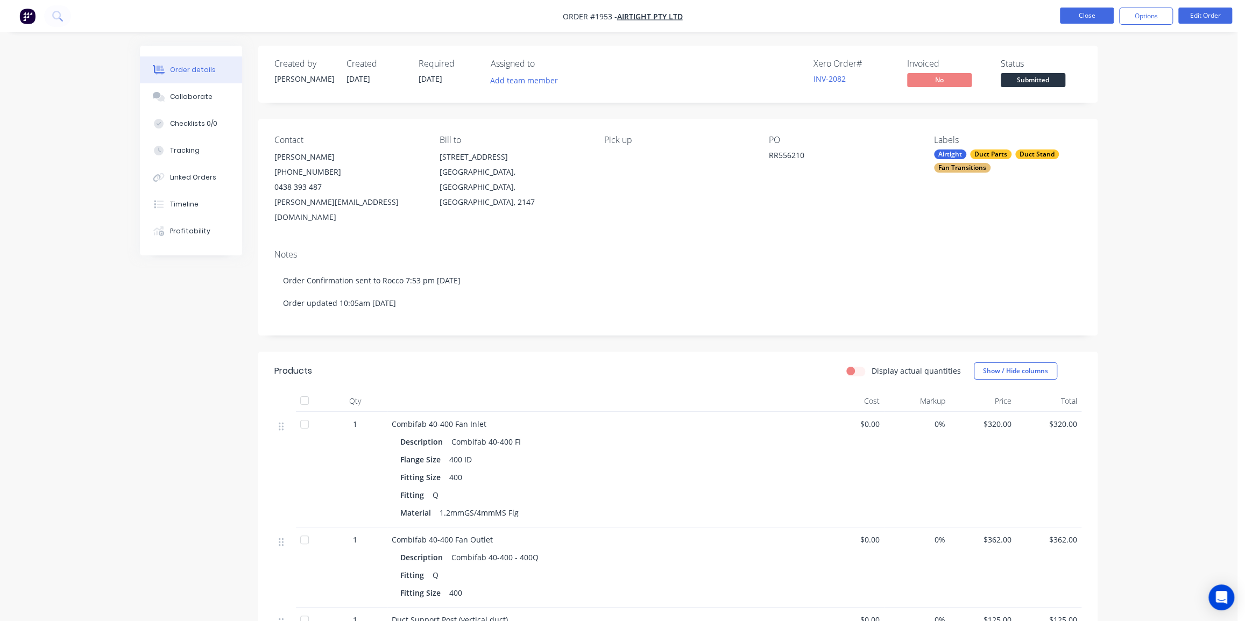
click at [1087, 8] on button "Close" at bounding box center [1087, 16] width 54 height 16
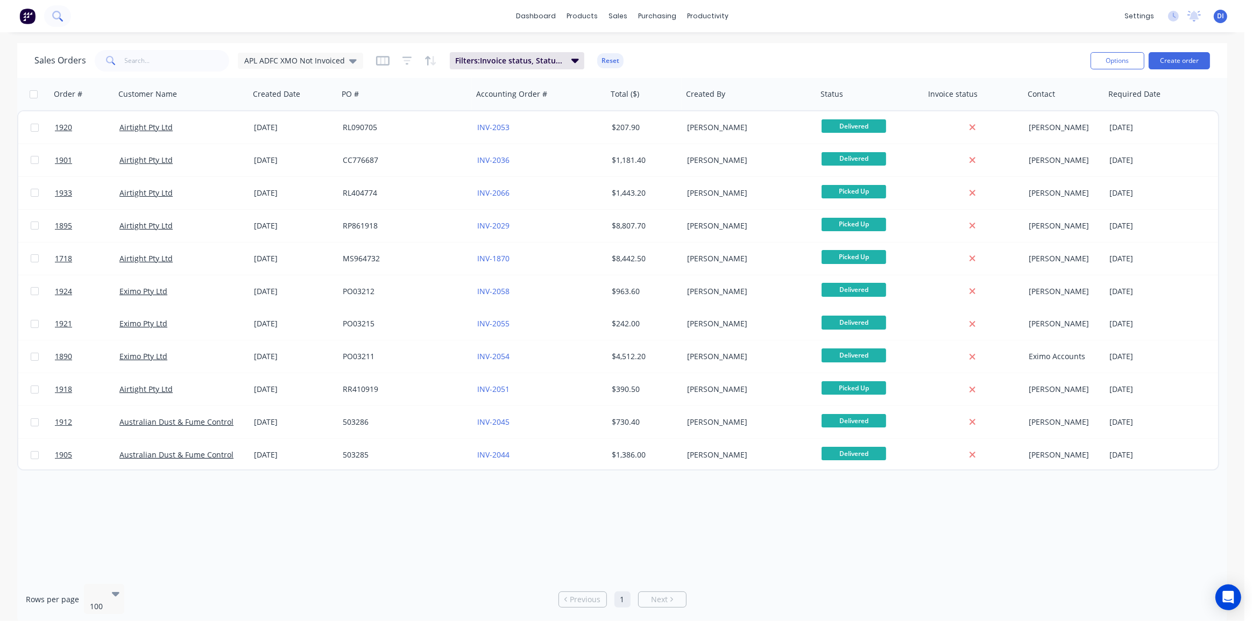
click at [50, 13] on button at bounding box center [57, 16] width 27 height 22
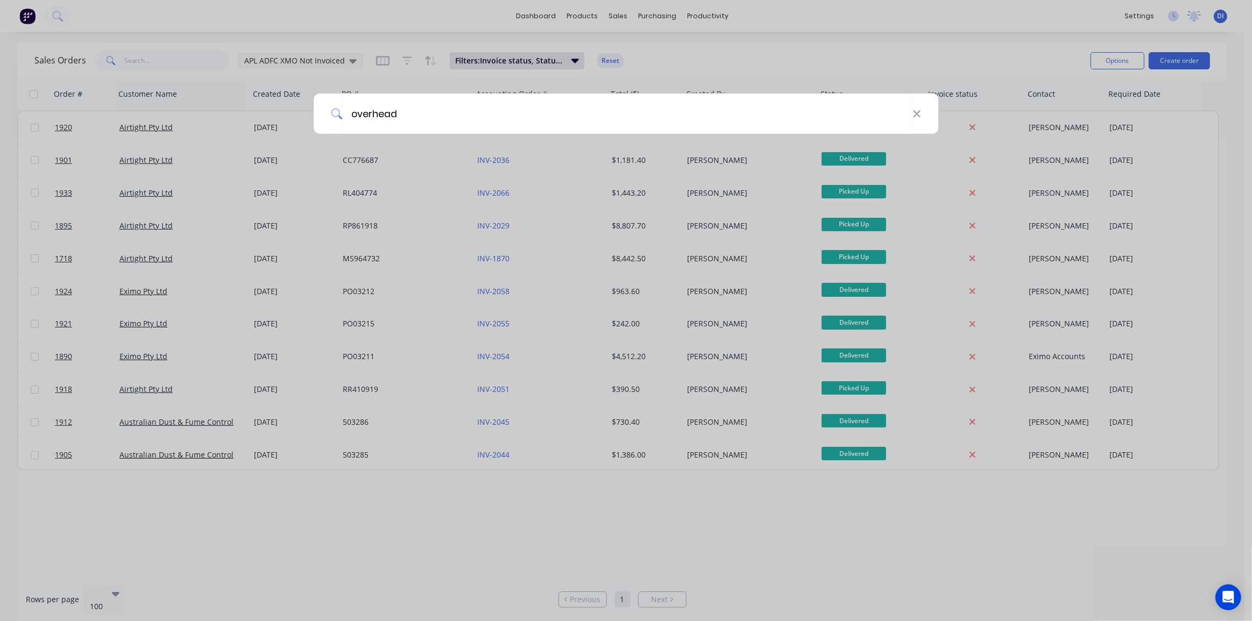
type input "overhead"
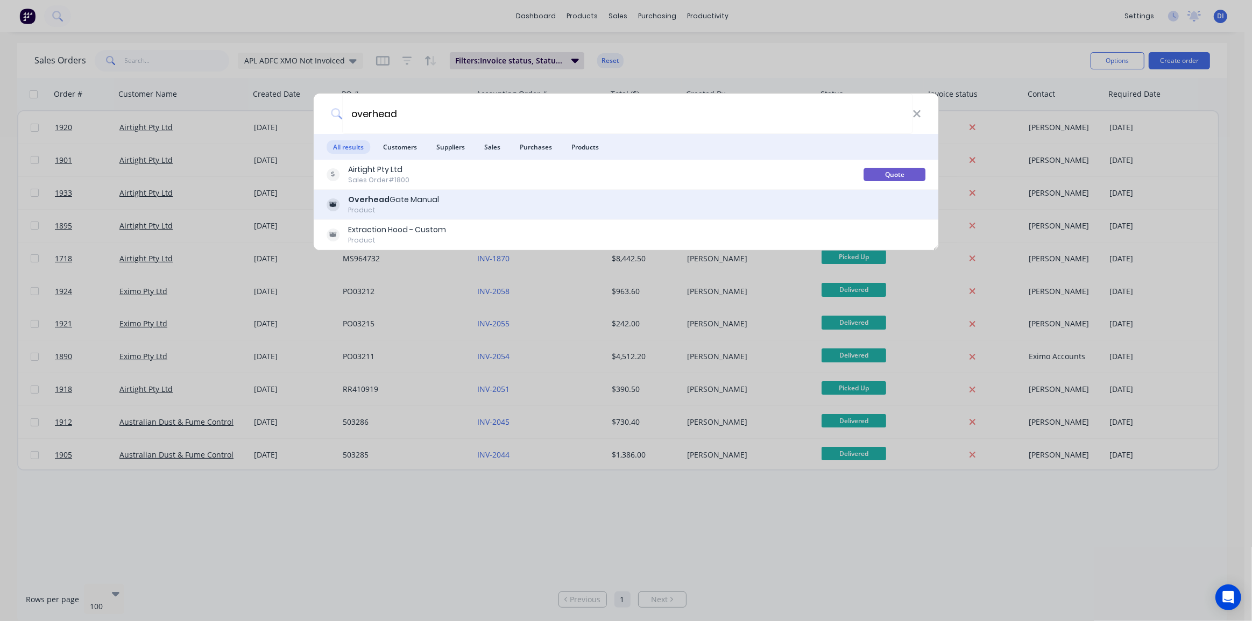
click at [461, 208] on div "Overhead Gate Manual Product" at bounding box center [625, 204] width 599 height 21
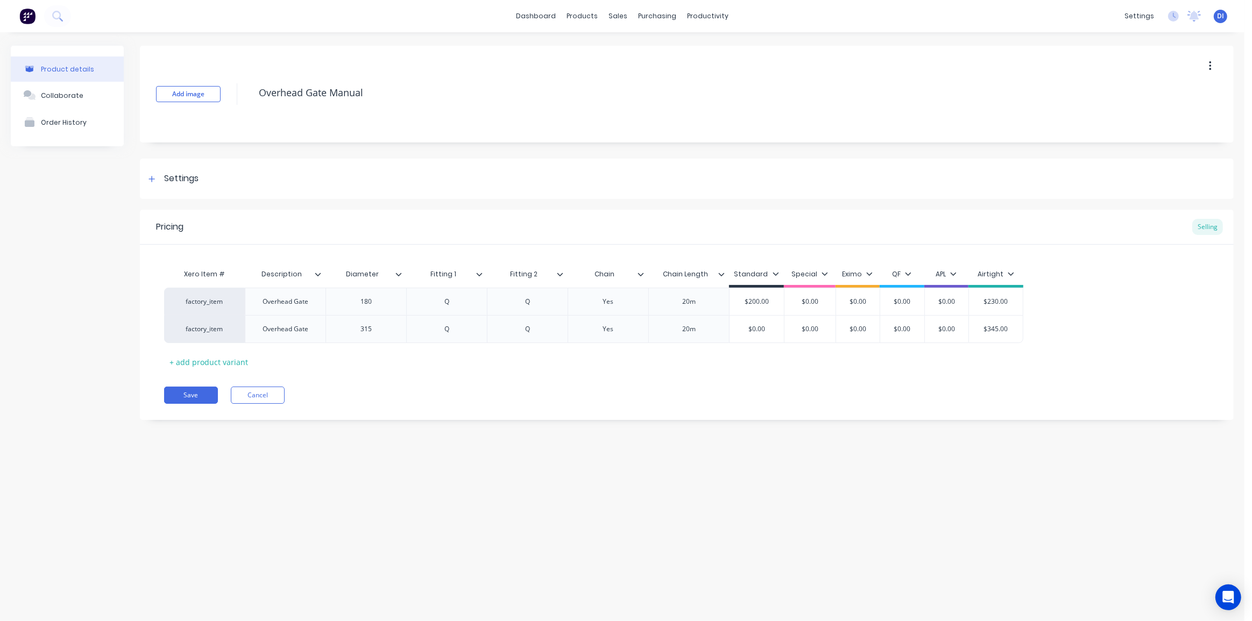
click at [713, 405] on div "Pricing Selling Xero Item # Description Diameter Fitting 1 Fitting 2 Chain Chai…" at bounding box center [686, 315] width 1093 height 210
click at [209, 365] on div "+ add product variant" at bounding box center [208, 362] width 89 height 17
click at [290, 329] on div "Overhead Gate" at bounding box center [285, 329] width 63 height 14
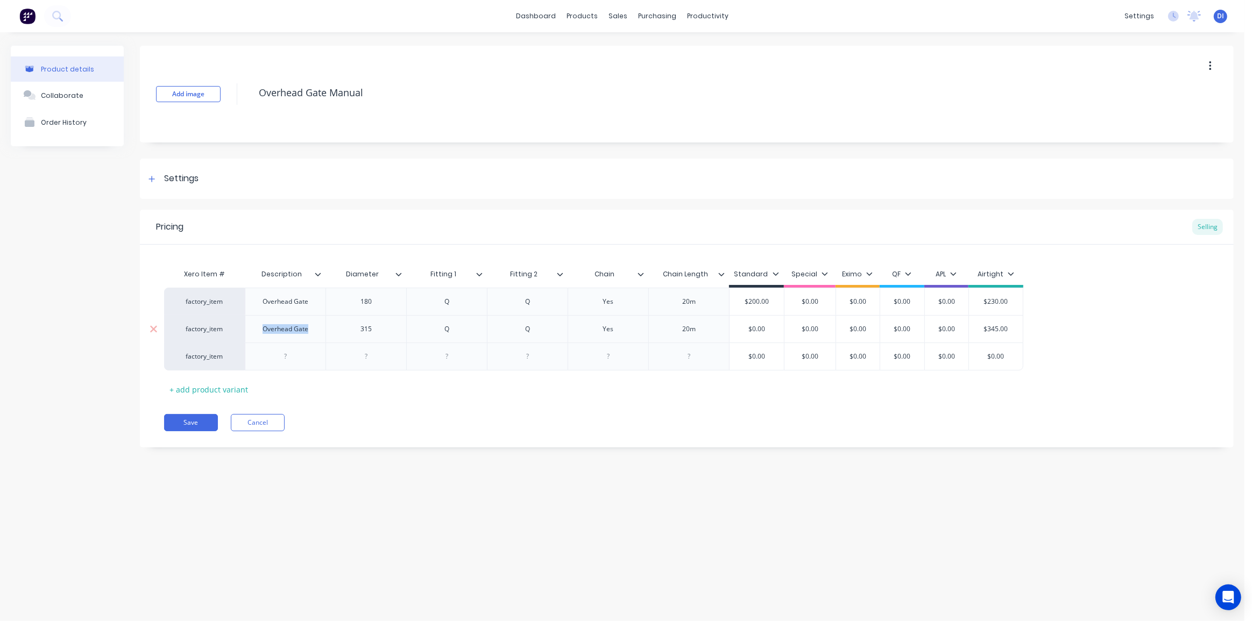
copy div "Overhead Gate"
type textarea "x"
click at [283, 358] on div at bounding box center [286, 357] width 54 height 14
paste div
type textarea "x"
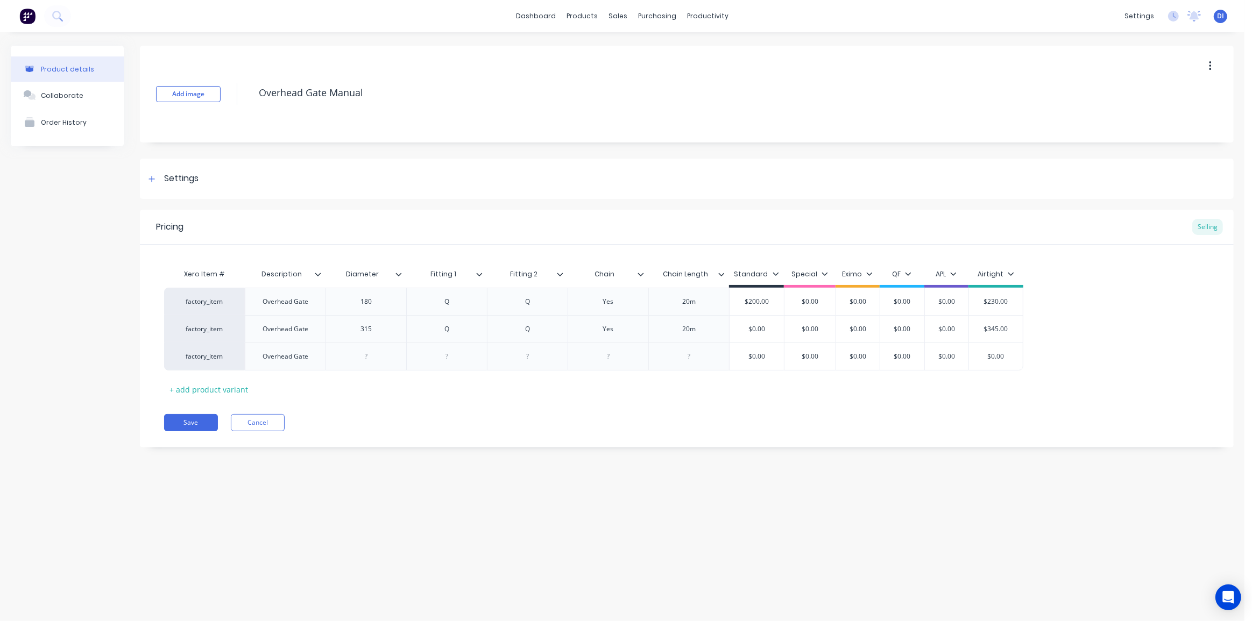
drag, startPoint x: 382, startPoint y: 355, endPoint x: 416, endPoint y: 389, distance: 48.3
click at [385, 358] on div at bounding box center [366, 357] width 54 height 14
type textarea "x"
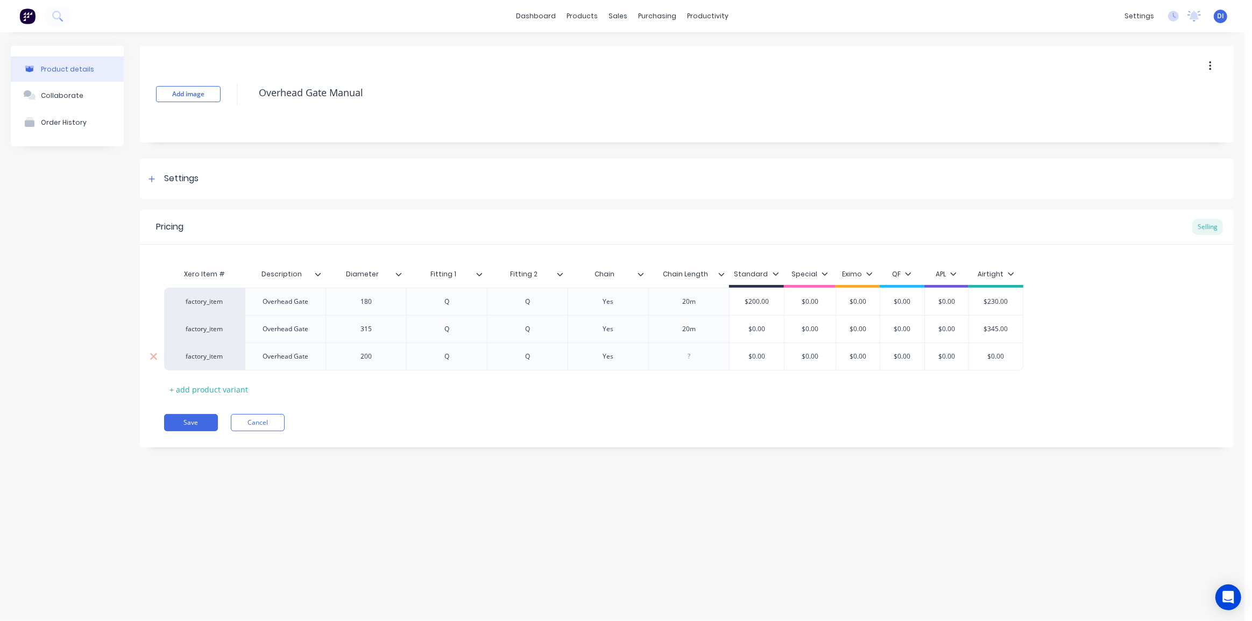
type textarea "x"
click at [753, 437] on div "Pricing Selling Xero Item # Description Diameter Fitting 1 Fitting 2 Chain Chai…" at bounding box center [686, 329] width 1093 height 238
click at [811, 459] on div "Add image Overhead Gate Manual Settings Product Options I buy this item I sell …" at bounding box center [686, 255] width 1093 height 418
drag, startPoint x: 240, startPoint y: 358, endPoint x: 244, endPoint y: 328, distance: 29.8
click at [244, 328] on div "factory_item Overhead Gate 180 Q Q Yes 20m $200.00 $0.00 $0.00 $0.00 $0.00 $230…" at bounding box center [686, 329] width 1045 height 83
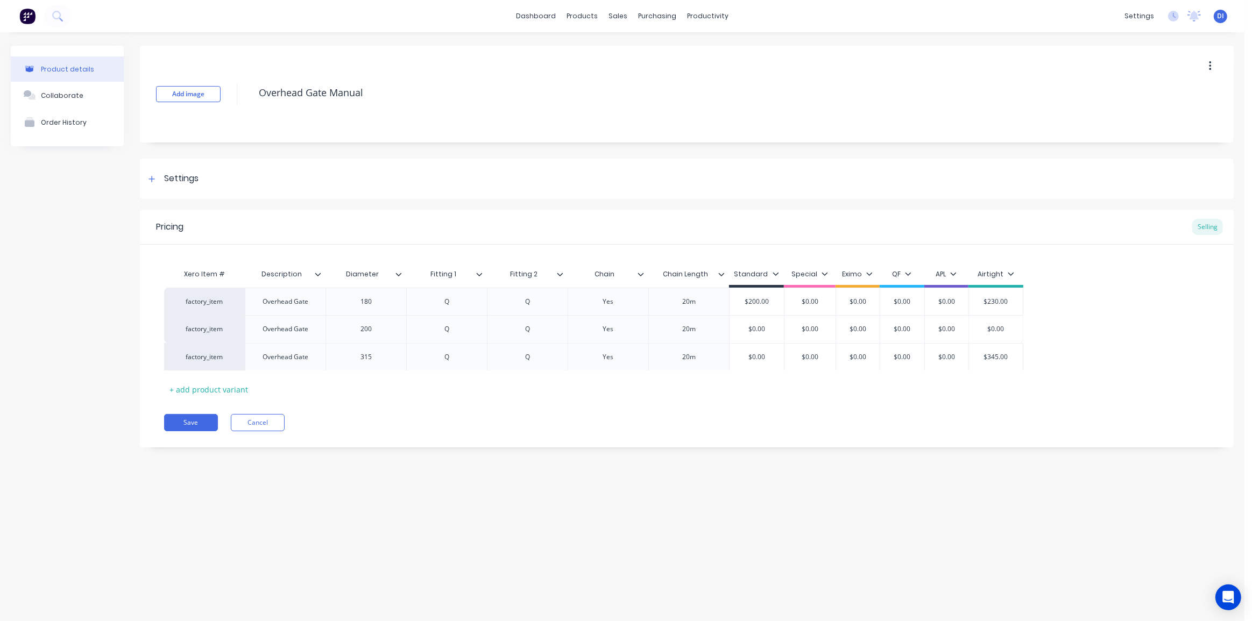
type textarea "x"
click at [757, 457] on div "Add image Overhead Gate Manual Settings Product Options I buy this item I sell …" at bounding box center [686, 255] width 1093 height 418
type input "$0.00"
click at [1008, 325] on input "$0.00" at bounding box center [996, 329] width 54 height 10
click at [1005, 325] on input "$0.00" at bounding box center [996, 329] width 54 height 10
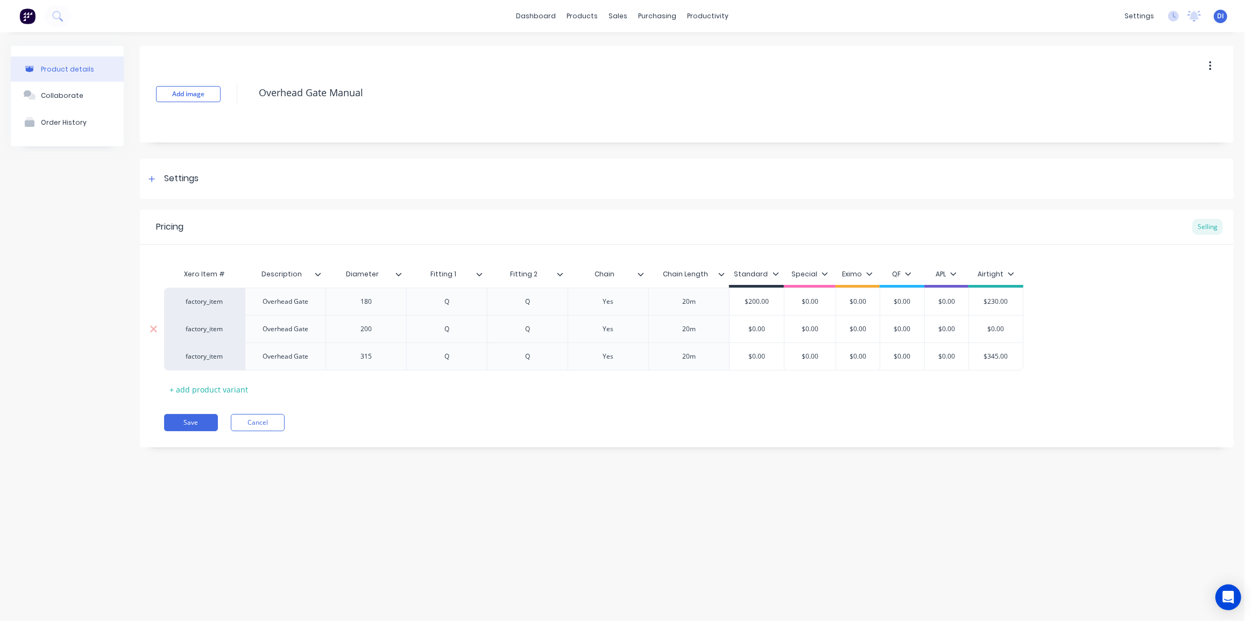
click at [1005, 325] on input "$0.00" at bounding box center [996, 329] width 54 height 10
type textarea "x"
type input "$2"
type textarea "x"
type input "$25"
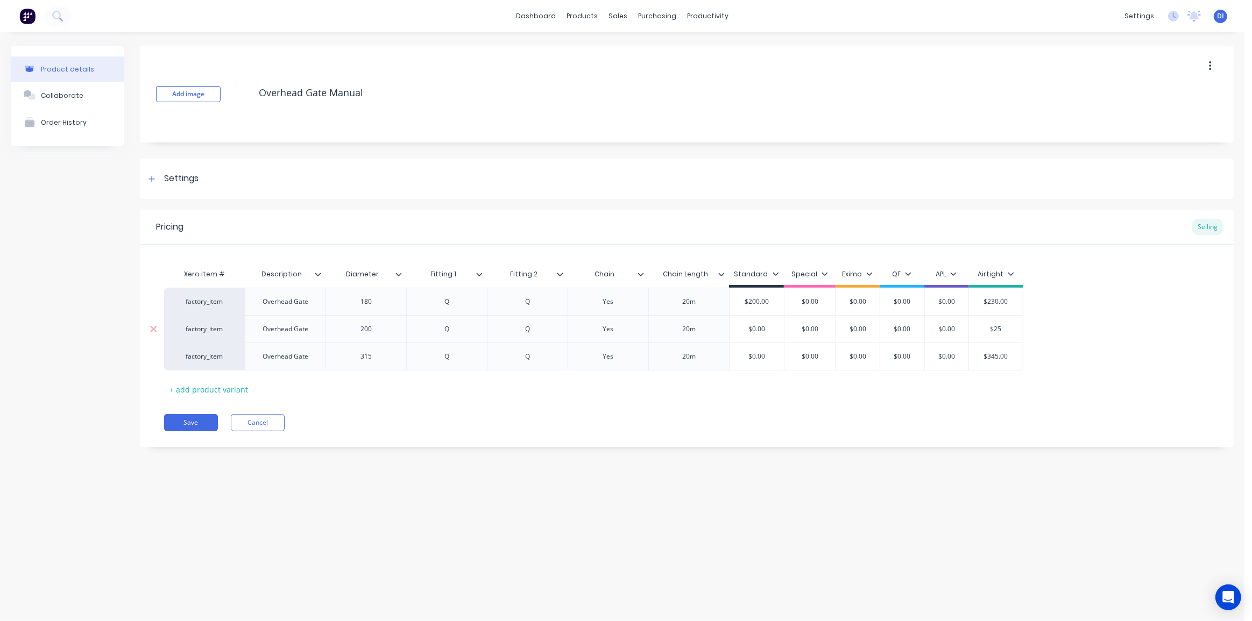
type textarea "x"
type input "$255"
click at [1075, 319] on div "factory_item Overhead Gate 180 Q Q Yes 20m $200.00 $0.00 $0.00 $0.00 $0.00 $230…" at bounding box center [686, 329] width 1045 height 83
click at [1061, 351] on div "factory_item Overhead Gate 180 Q Q Yes 20m $200.00 $0.00 $0.00 $0.00 $0.00 $230…" at bounding box center [686, 329] width 1045 height 83
click at [950, 167] on div "Settings" at bounding box center [686, 179] width 1093 height 40
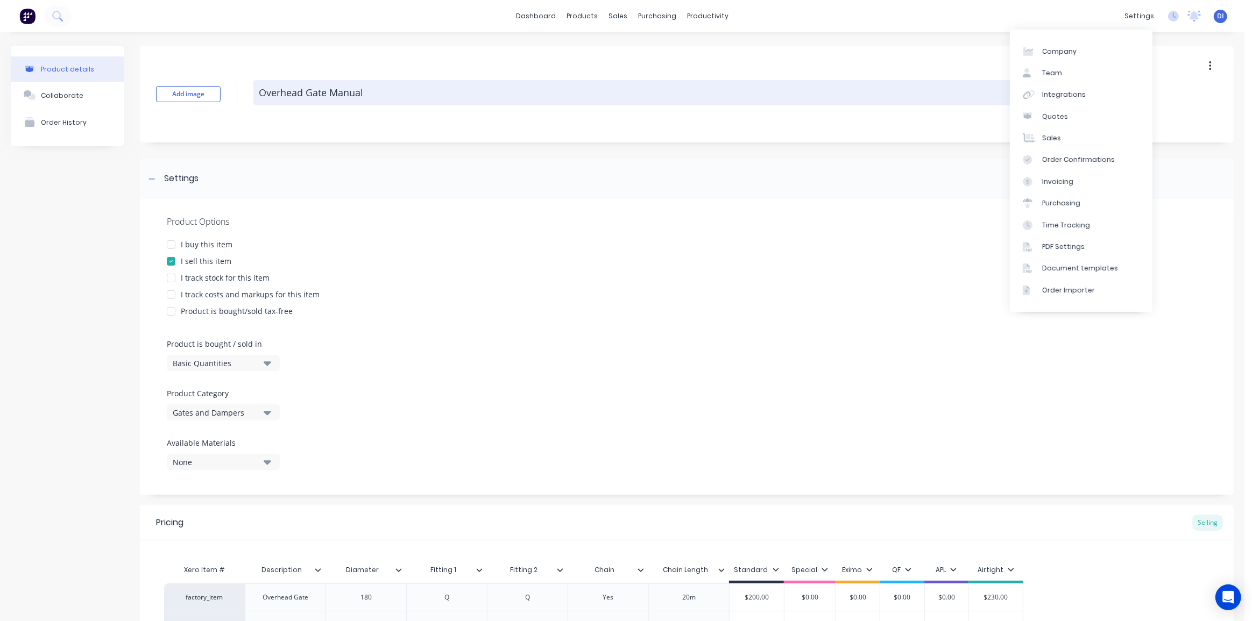
click at [746, 104] on div "Overhead Gate Manual" at bounding box center [677, 94] width 849 height 28
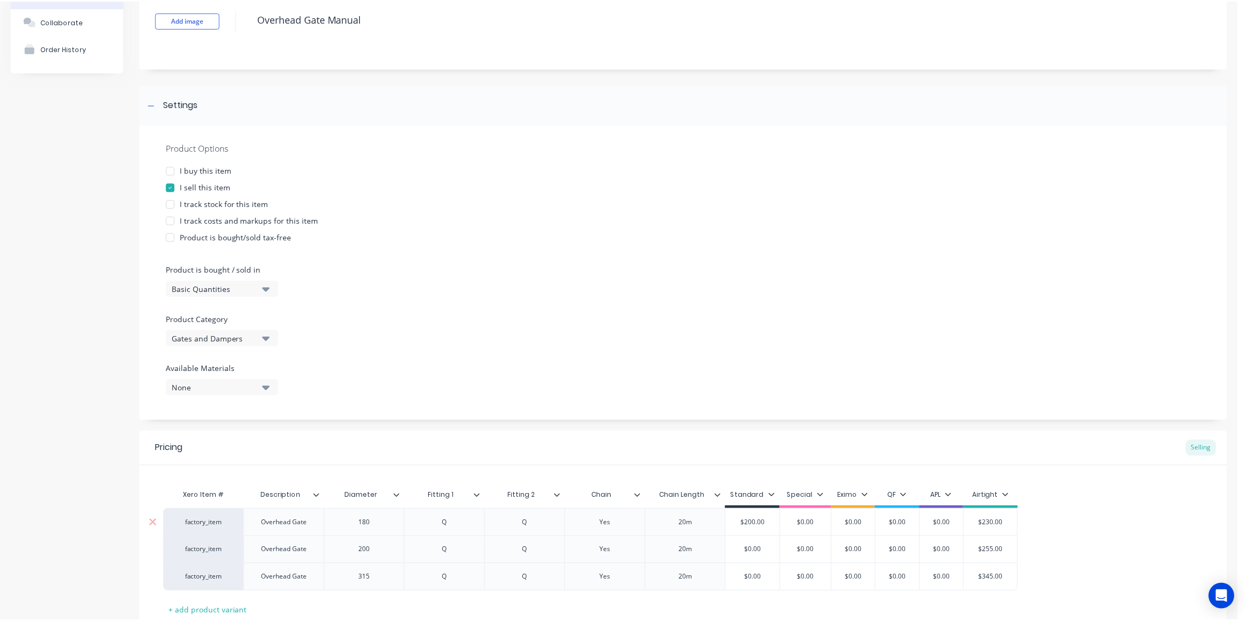
scroll to position [151, 0]
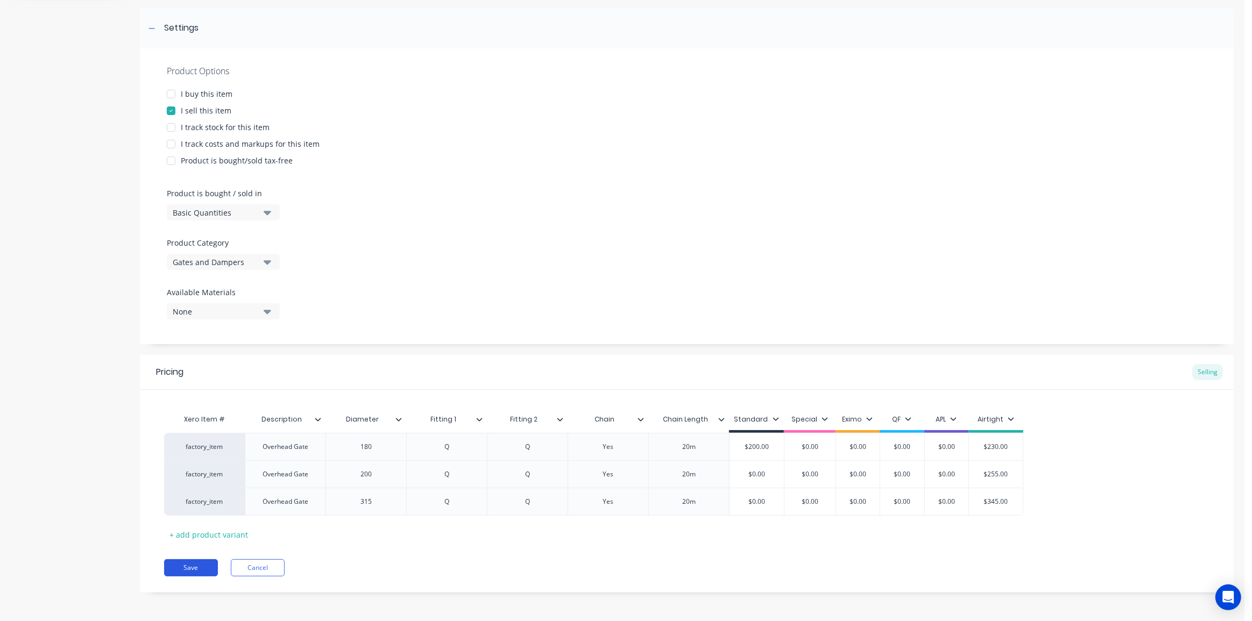
drag, startPoint x: 201, startPoint y: 567, endPoint x: 241, endPoint y: 424, distance: 148.0
click at [201, 566] on button "Save" at bounding box center [191, 567] width 54 height 17
type textarea "x"
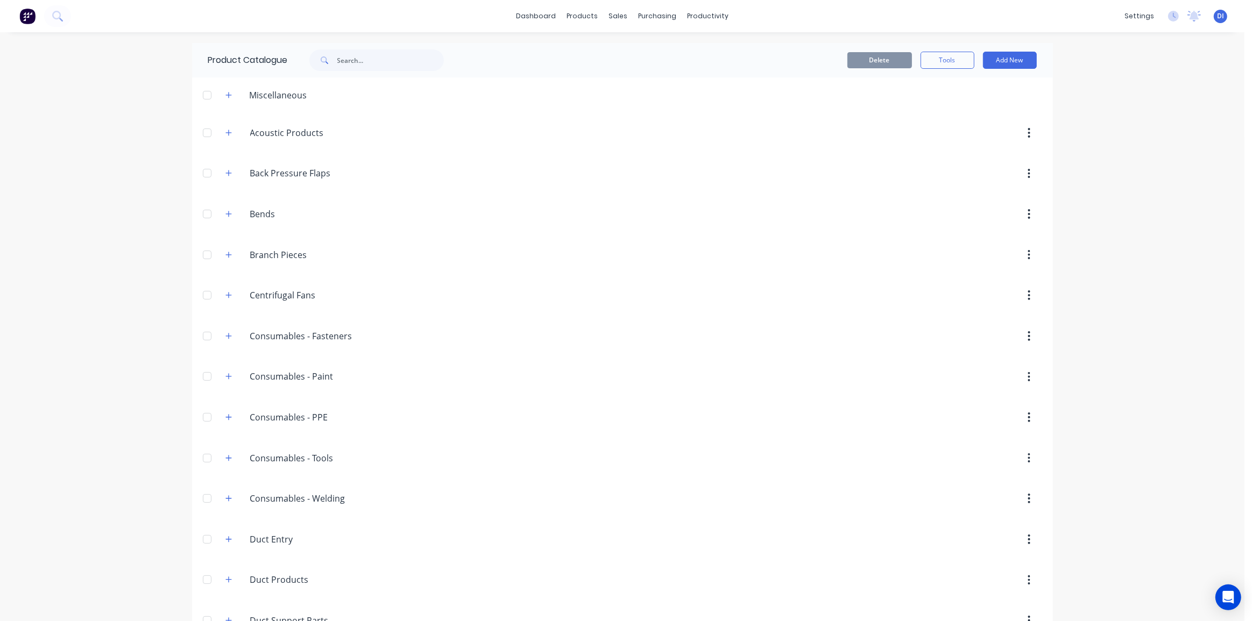
click at [17, 17] on button at bounding box center [27, 16] width 23 height 22
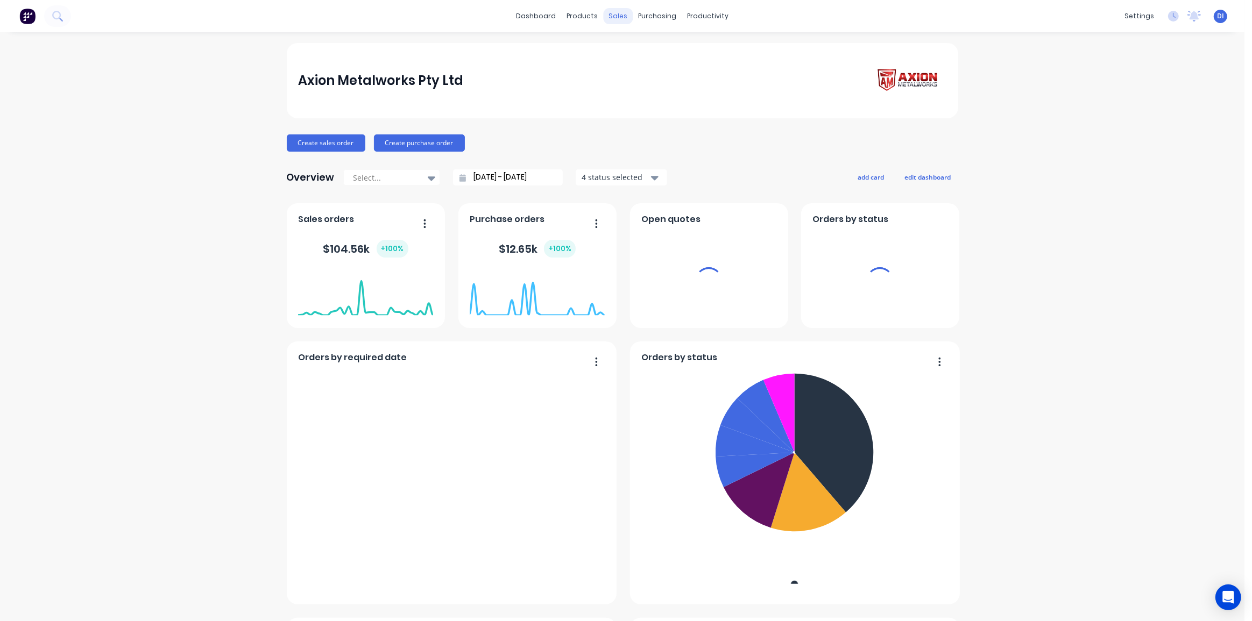
click at [619, 16] on div "sales" at bounding box center [618, 16] width 30 height 16
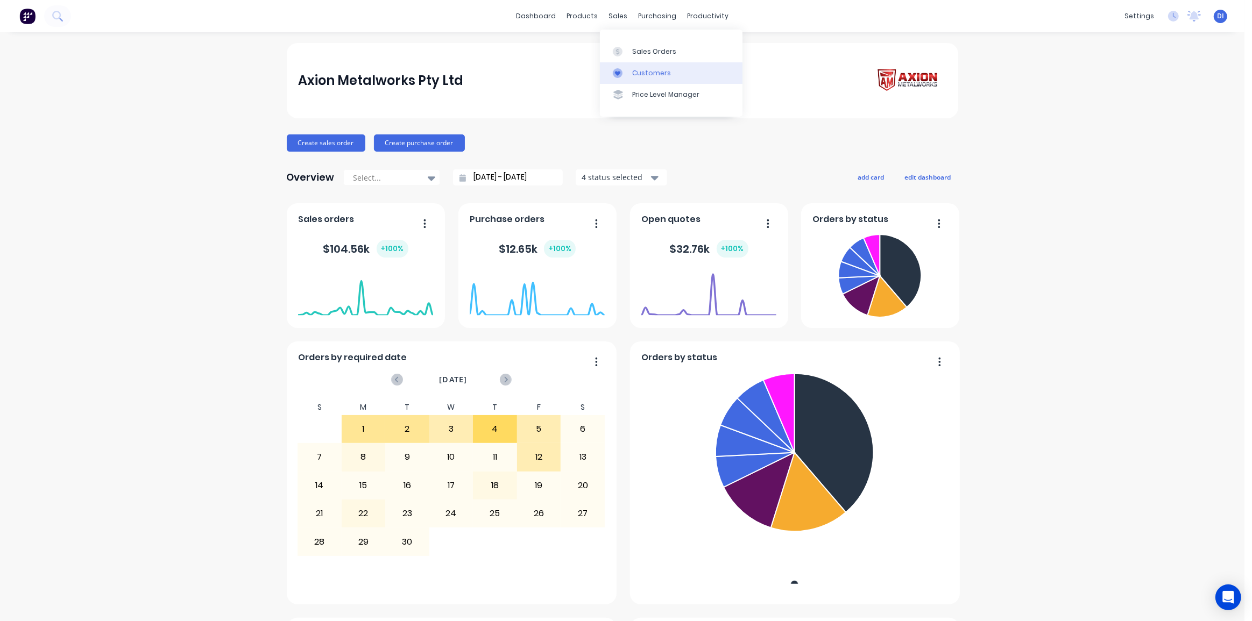
click at [672, 69] on link "Customers" at bounding box center [671, 73] width 143 height 22
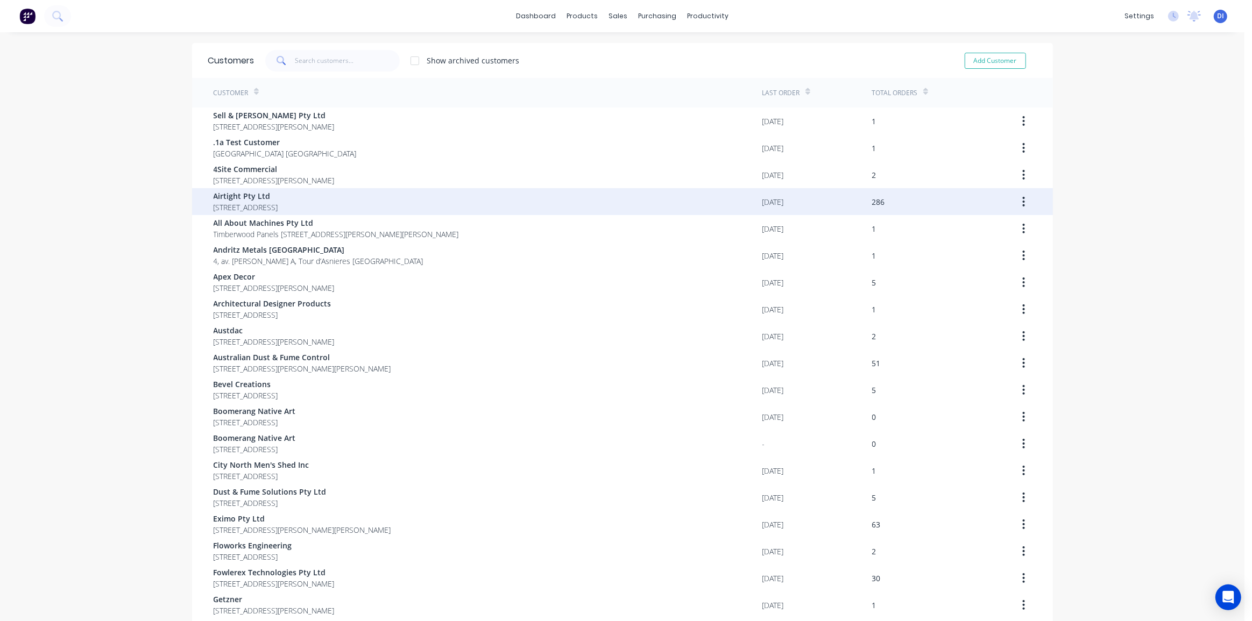
click at [523, 194] on div "Airtight Pty Ltd [STREET_ADDRESS]" at bounding box center [488, 201] width 549 height 27
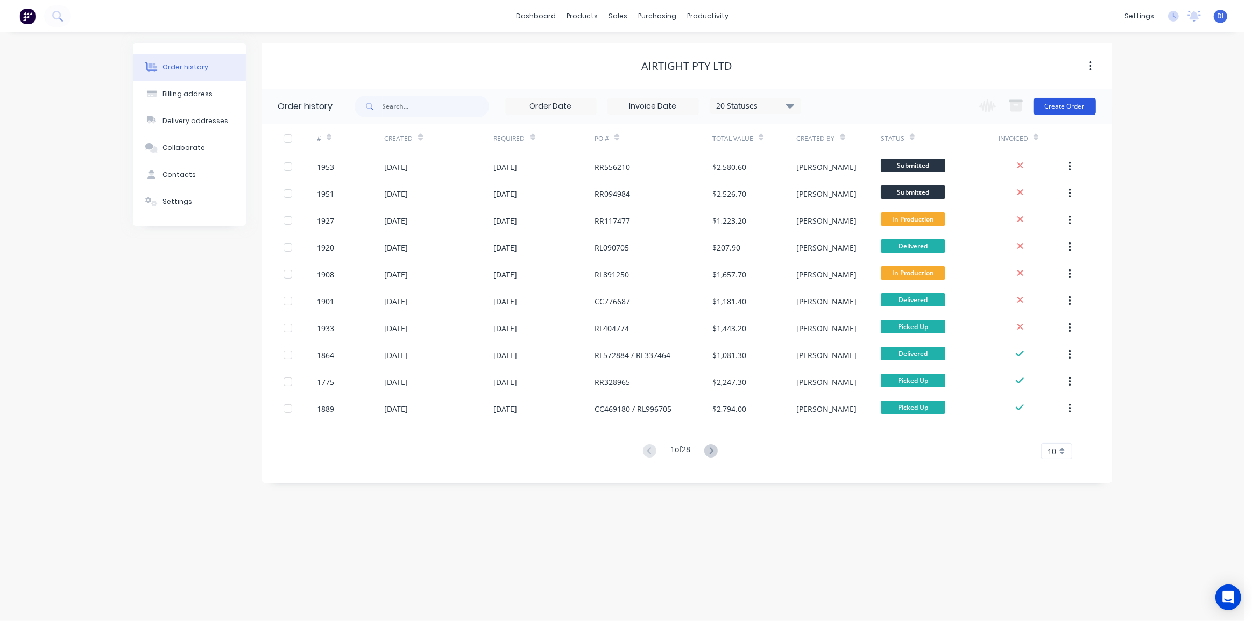
click at [1070, 103] on button "Create Order" at bounding box center [1064, 106] width 62 height 17
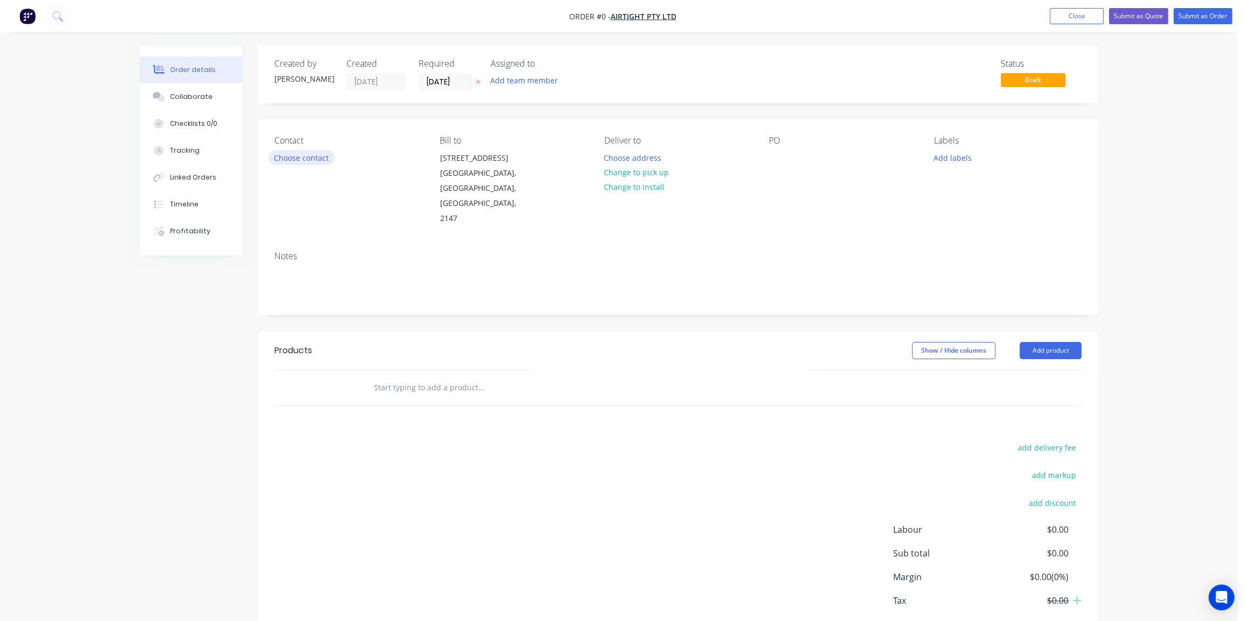
click at [322, 155] on button "Choose contact" at bounding box center [301, 157] width 66 height 15
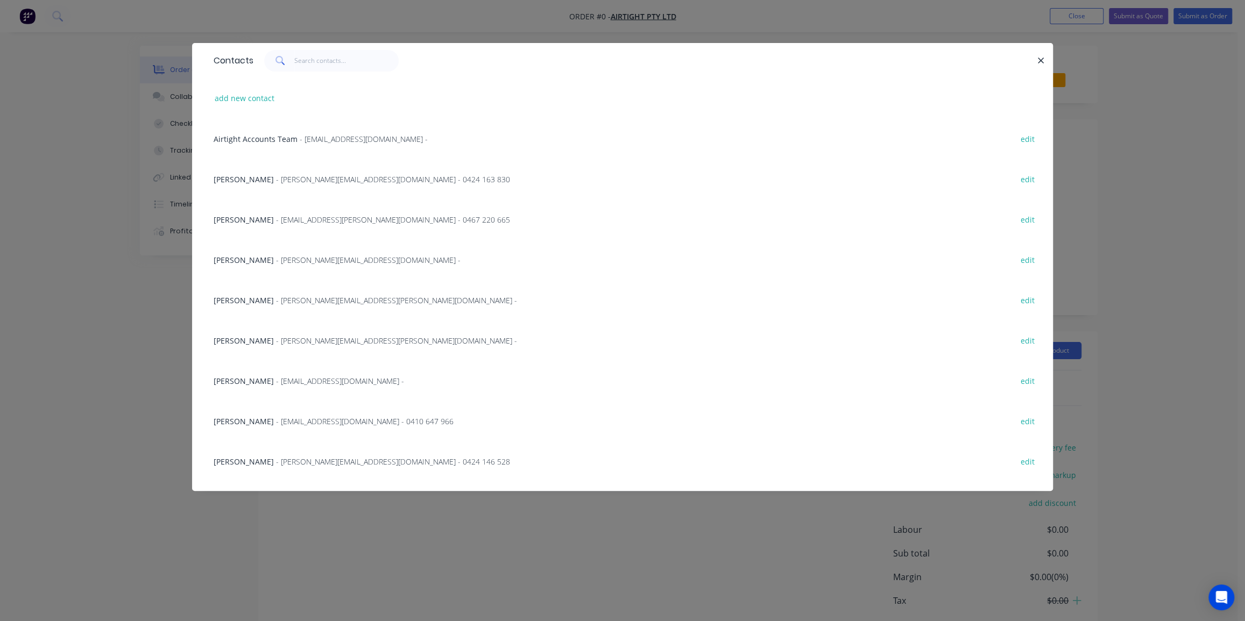
click at [314, 462] on span "- [PERSON_NAME][EMAIL_ADDRESS][DOMAIN_NAME] - 0424 146 528" at bounding box center [393, 462] width 234 height 10
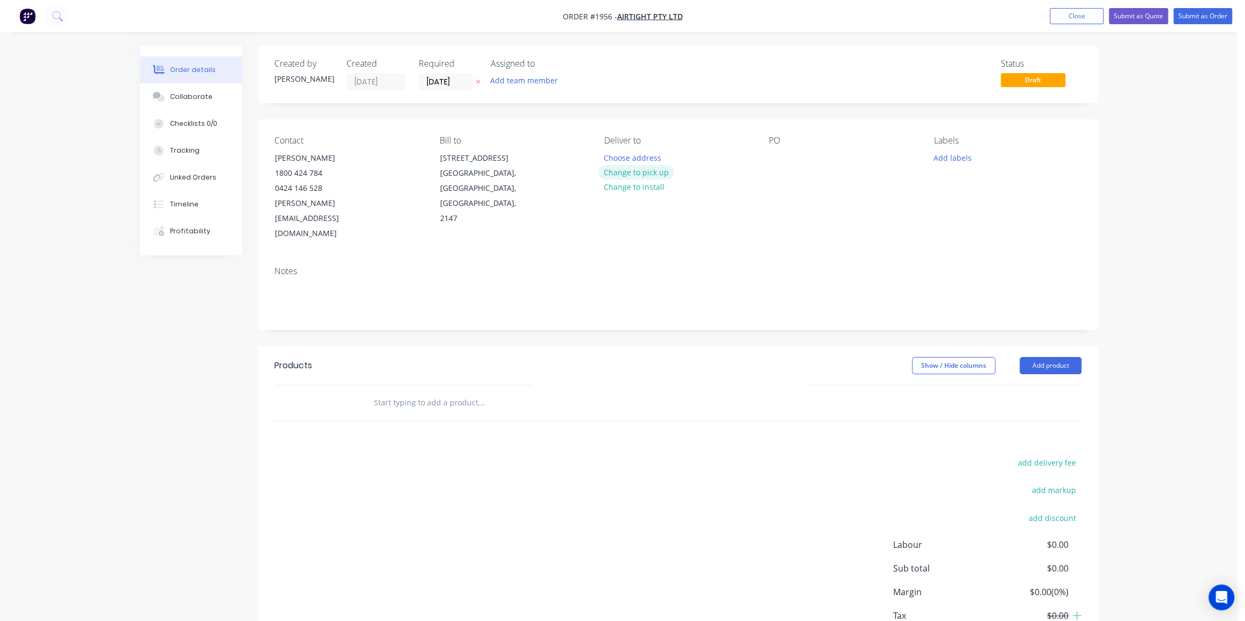
click at [642, 173] on button "Change to pick up" at bounding box center [636, 172] width 76 height 15
click at [772, 160] on div at bounding box center [777, 158] width 17 height 16
click at [942, 161] on button "Add labels" at bounding box center [951, 157] width 49 height 15
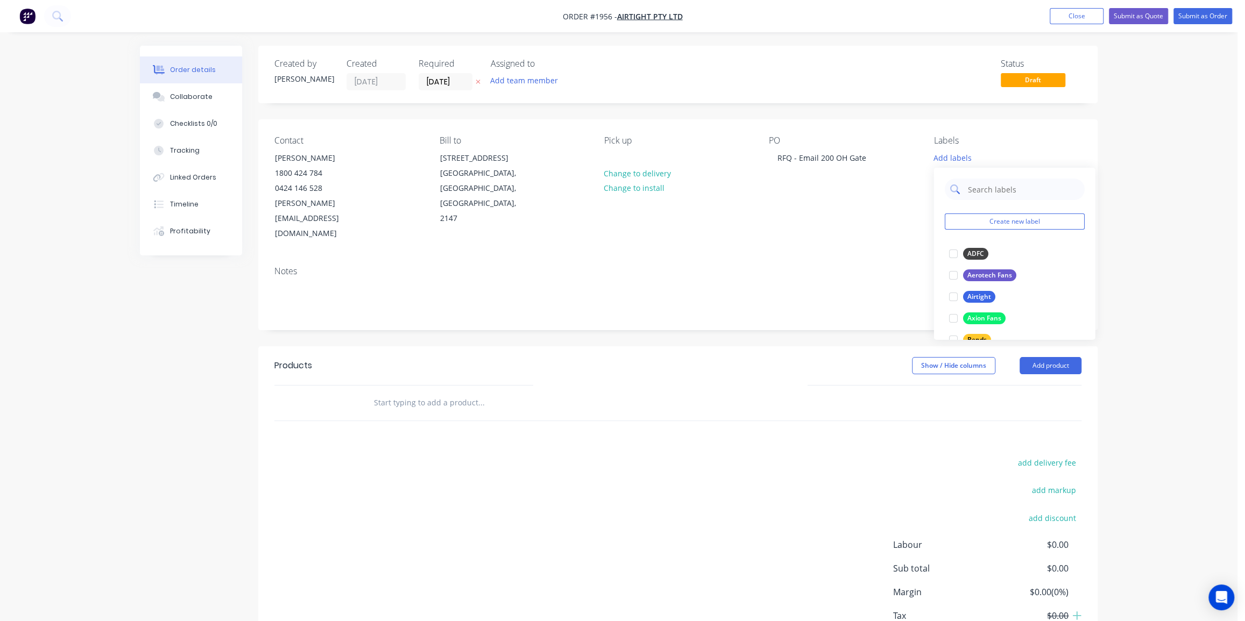
click at [979, 189] on input "text" at bounding box center [1022, 190] width 112 height 22
click at [974, 297] on div "Airtight" at bounding box center [978, 297] width 32 height 12
click at [972, 185] on input "text" at bounding box center [1022, 184] width 112 height 22
click at [987, 247] on div "Duct Parts" at bounding box center [982, 249] width 41 height 12
click at [973, 183] on input "duc" at bounding box center [1022, 184] width 112 height 22
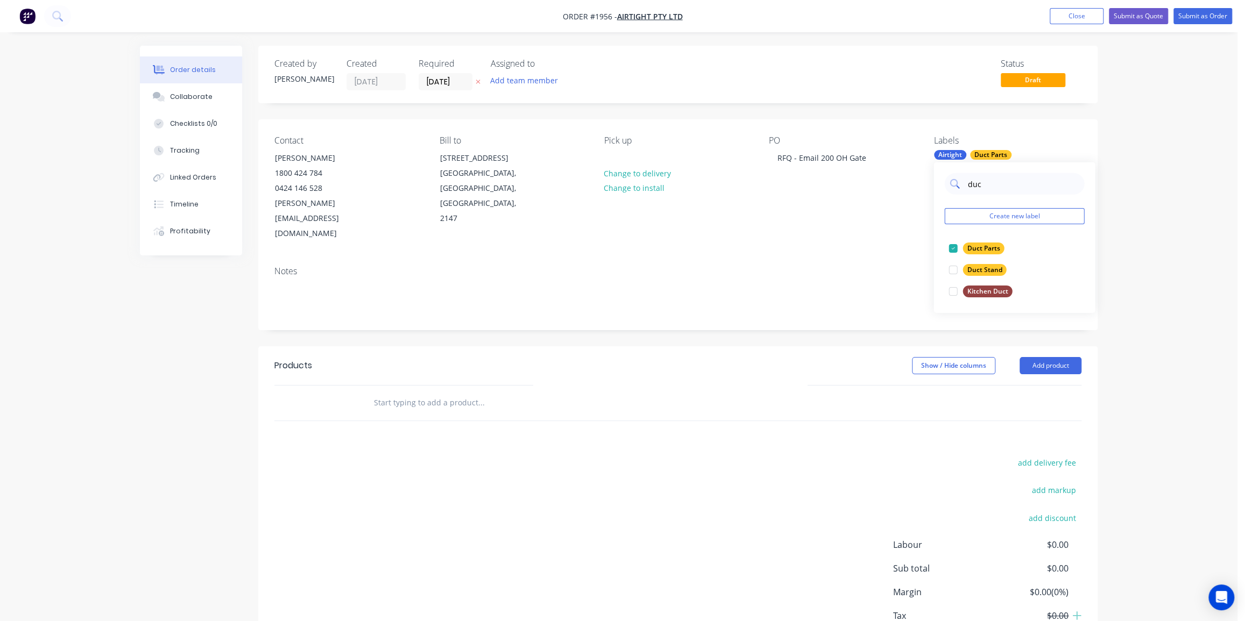
click at [973, 183] on input "duc" at bounding box center [1022, 184] width 112 height 22
type input "gate"
click at [744, 224] on div "Contact [PERSON_NAME] [PHONE_NUMBER] [PERSON_NAME][EMAIL_ADDRESS][DOMAIN_NAME] …" at bounding box center [677, 188] width 839 height 138
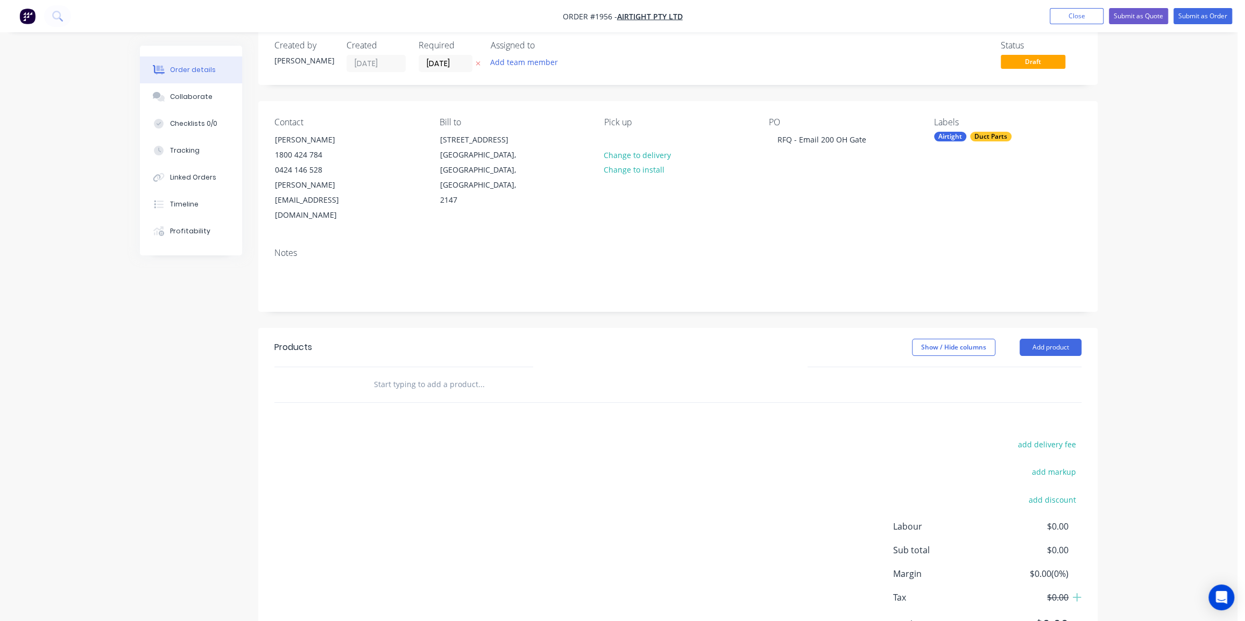
scroll to position [43, 0]
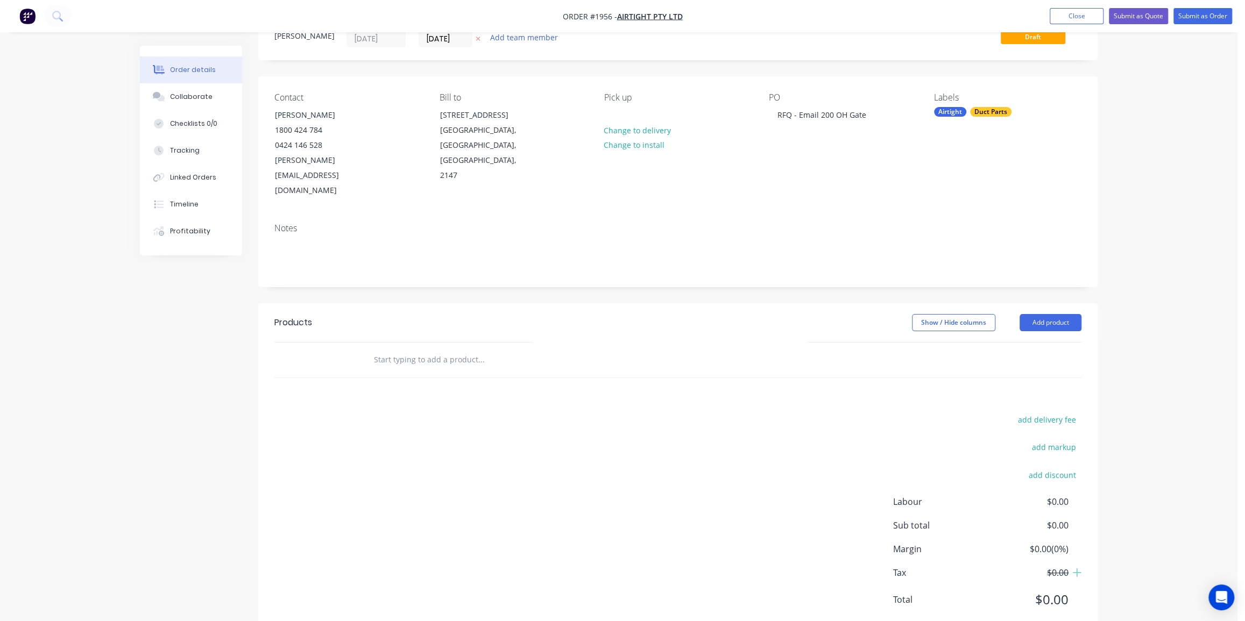
click at [423, 349] on input "text" at bounding box center [480, 360] width 215 height 22
click at [420, 349] on input "overhead 200" at bounding box center [480, 360] width 215 height 22
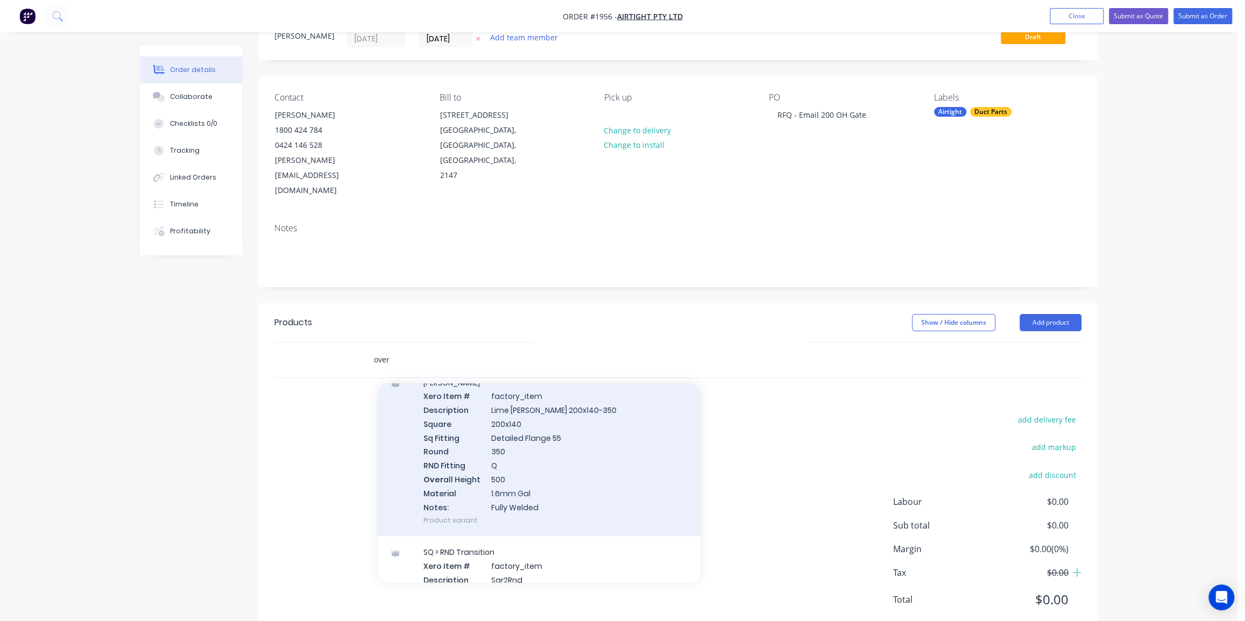
scroll to position [440, 0]
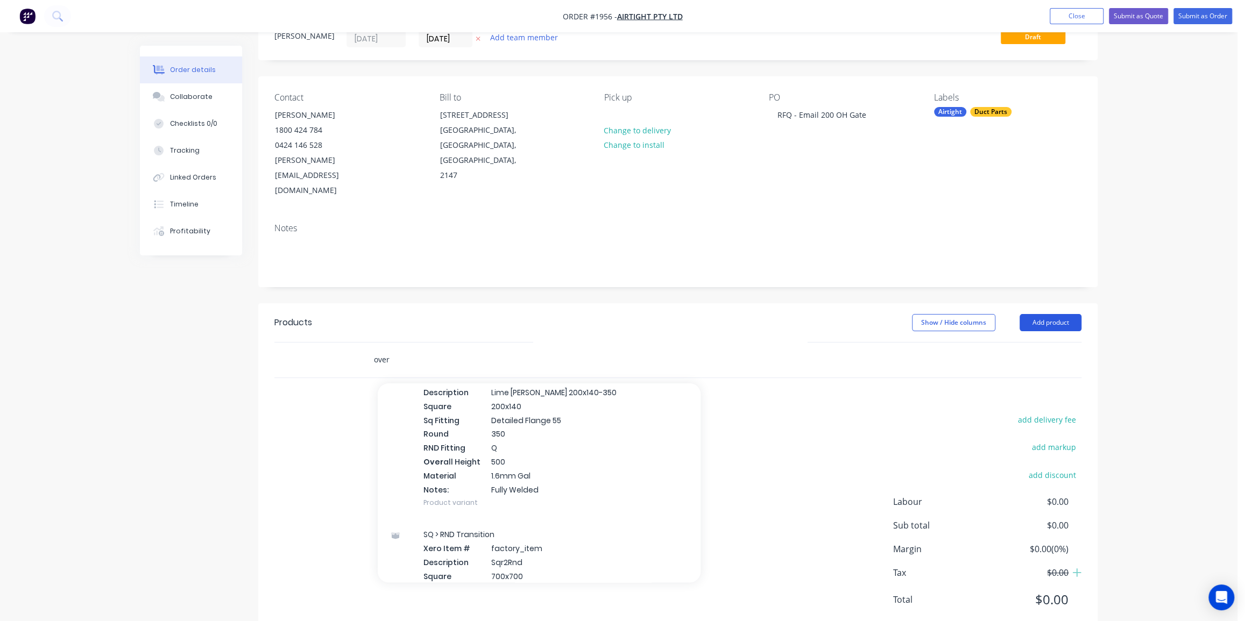
type input "over"
click at [1067, 314] on button "Add product" at bounding box center [1050, 322] width 62 height 17
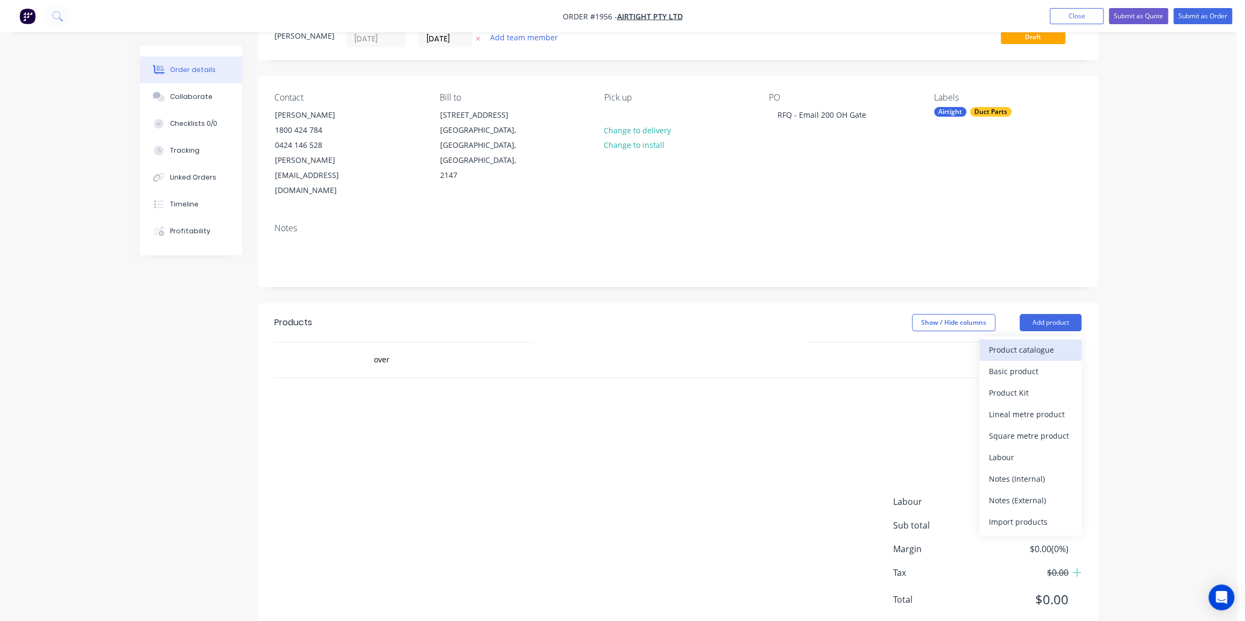
click at [1023, 342] on div "Product catalogue" at bounding box center [1030, 350] width 83 height 16
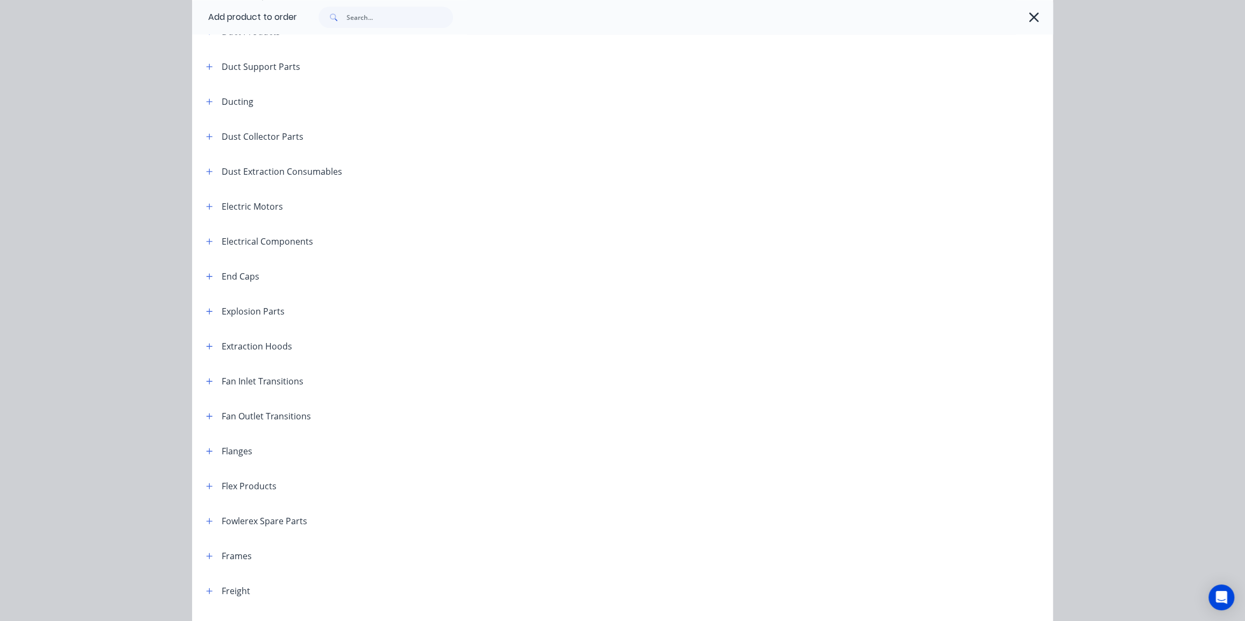
scroll to position [489, 0]
click at [207, 416] on icon "button" at bounding box center [209, 417] width 6 height 8
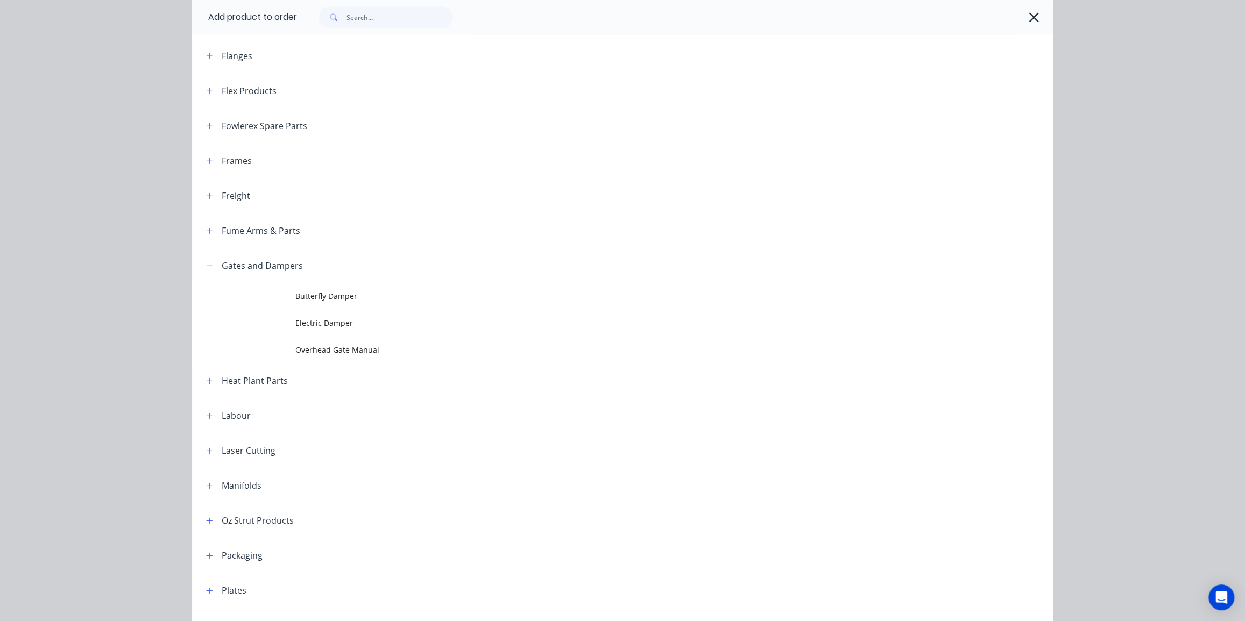
scroll to position [880, 0]
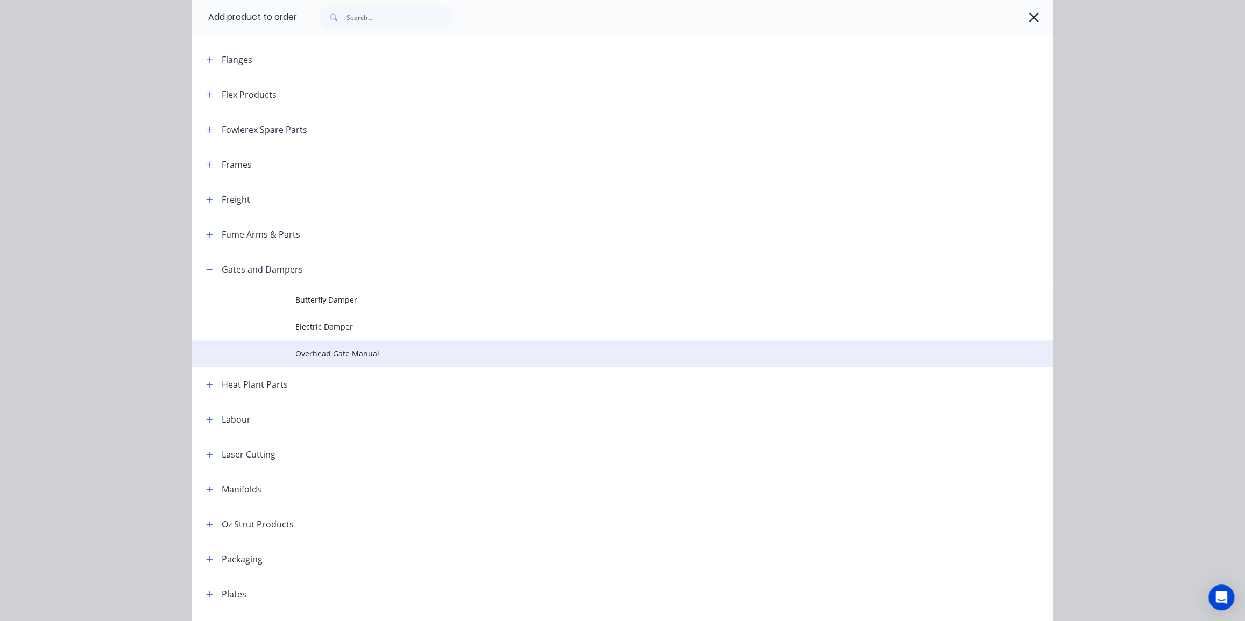
click at [363, 357] on span "Overhead Gate Manual" at bounding box center [598, 353] width 606 height 11
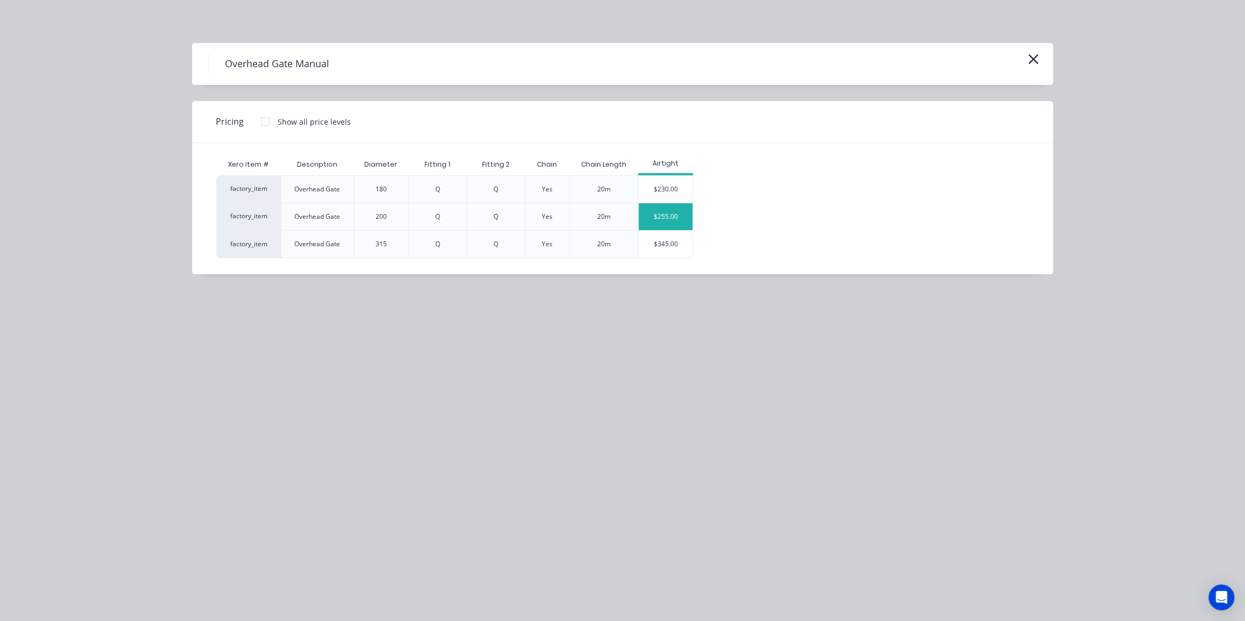
click at [684, 212] on div "$255.00" at bounding box center [665, 216] width 54 height 27
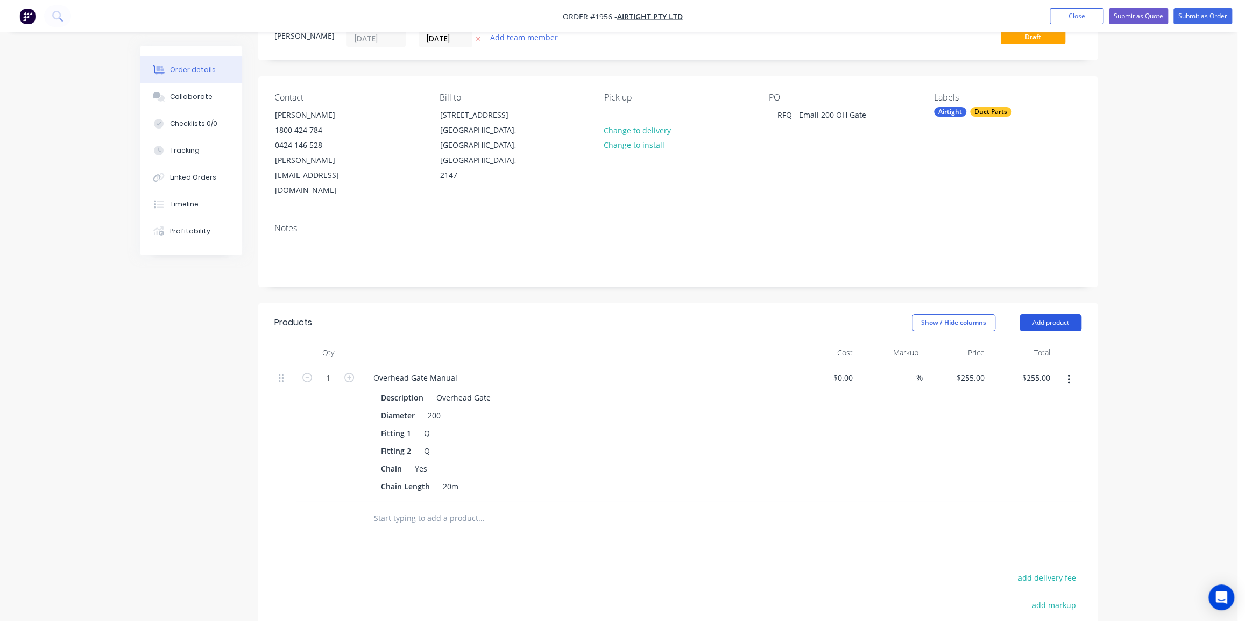
click at [1053, 314] on button "Add product" at bounding box center [1050, 322] width 62 height 17
click at [1024, 493] on div "Notes (External)" at bounding box center [1030, 501] width 83 height 16
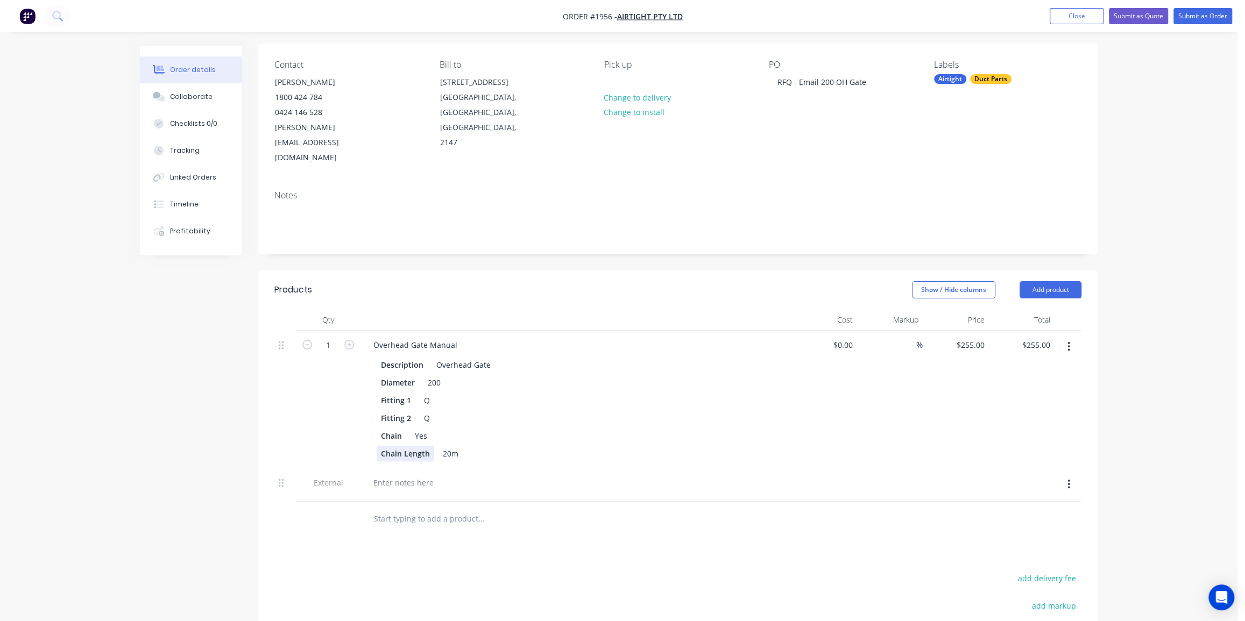
scroll to position [43, 0]
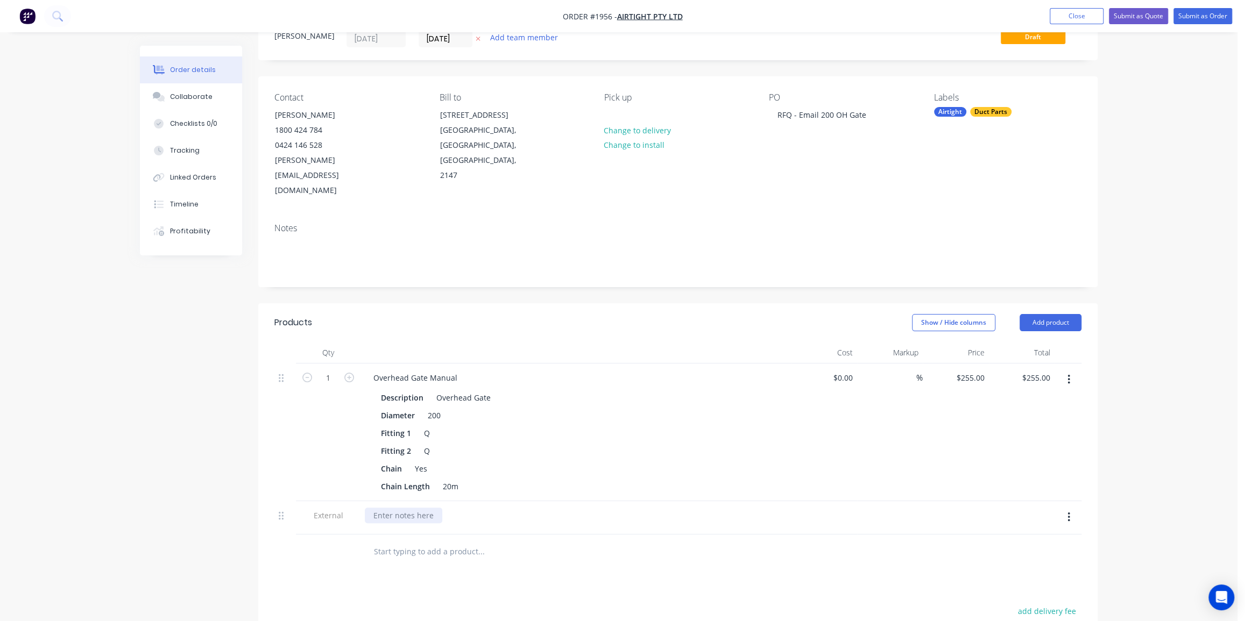
click at [415, 508] on div at bounding box center [403, 516] width 77 height 16
click at [1195, 61] on div "Order details Collaborate Checklists 0/0 Tracking Linked Orders Timeline Profit…" at bounding box center [618, 400] width 1237 height 887
click at [1156, 17] on button "Submit as Quote" at bounding box center [1138, 16] width 59 height 16
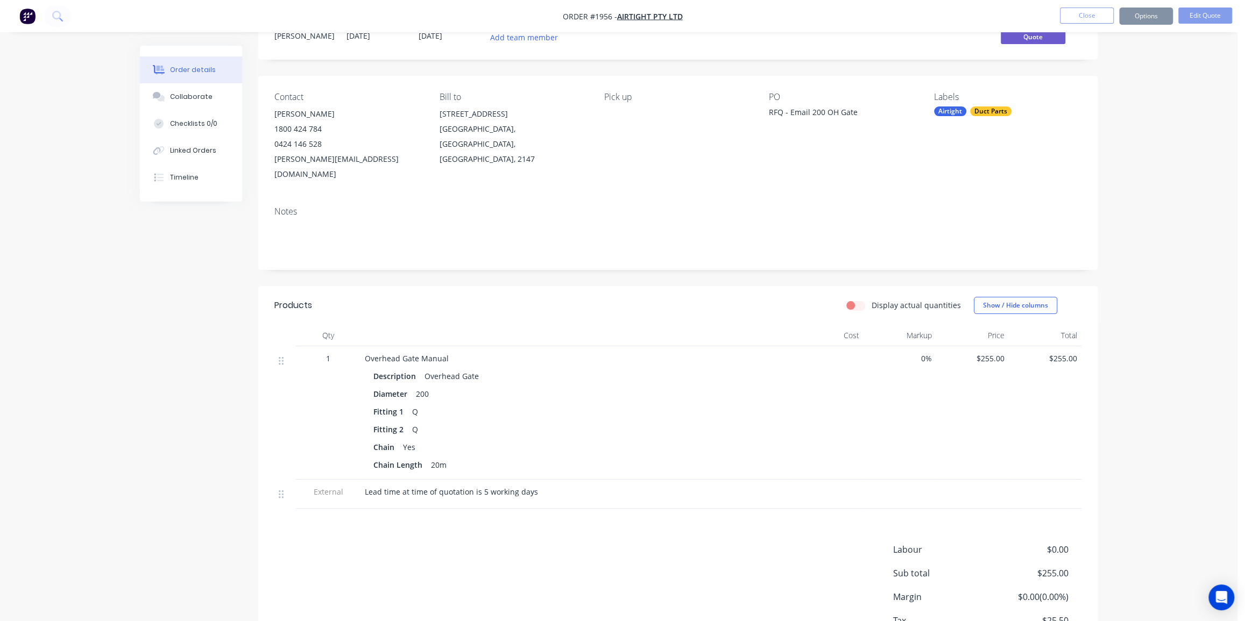
scroll to position [0, 0]
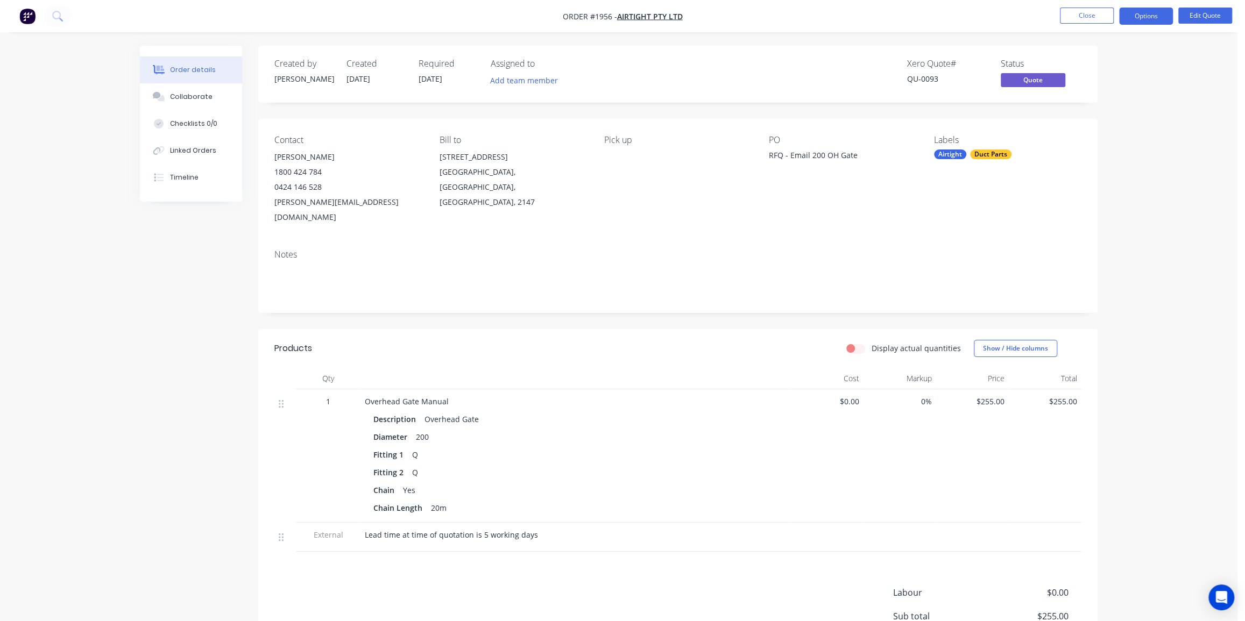
click at [1146, 179] on div "Order details Collaborate Checklists 0/0 Linked Orders Timeline Order details C…" at bounding box center [618, 371] width 1237 height 743
click at [1136, 16] on button "Options" at bounding box center [1146, 16] width 54 height 17
click at [1090, 67] on div "Quote" at bounding box center [1113, 66] width 99 height 16
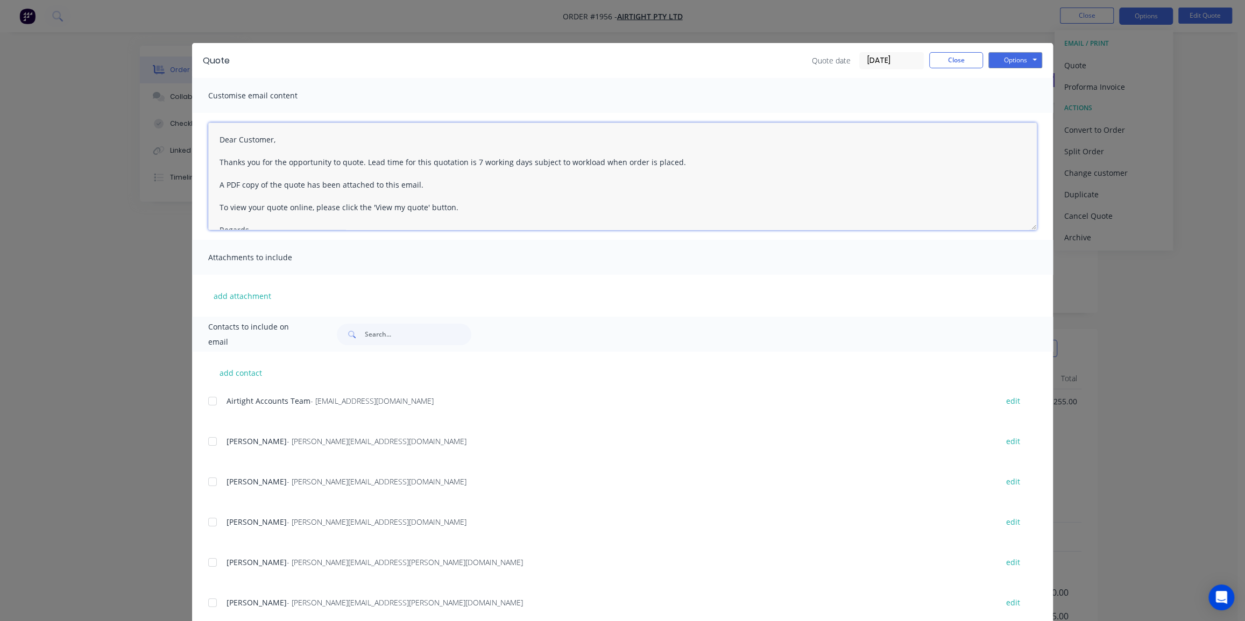
click at [471, 161] on textarea "Dear Customer, Thanks you for the opportunity to quote. Lead time for this quot…" at bounding box center [622, 177] width 828 height 108
click at [937, 59] on button "Close" at bounding box center [956, 60] width 54 height 16
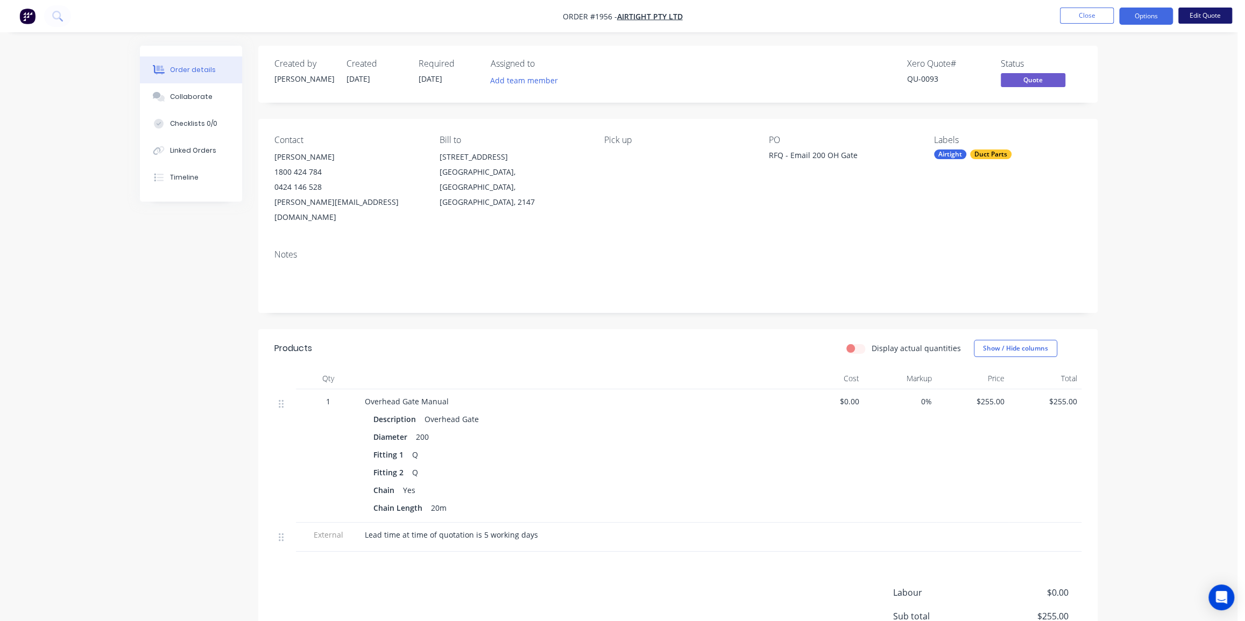
click at [1203, 17] on button "Edit Quote" at bounding box center [1205, 16] width 54 height 16
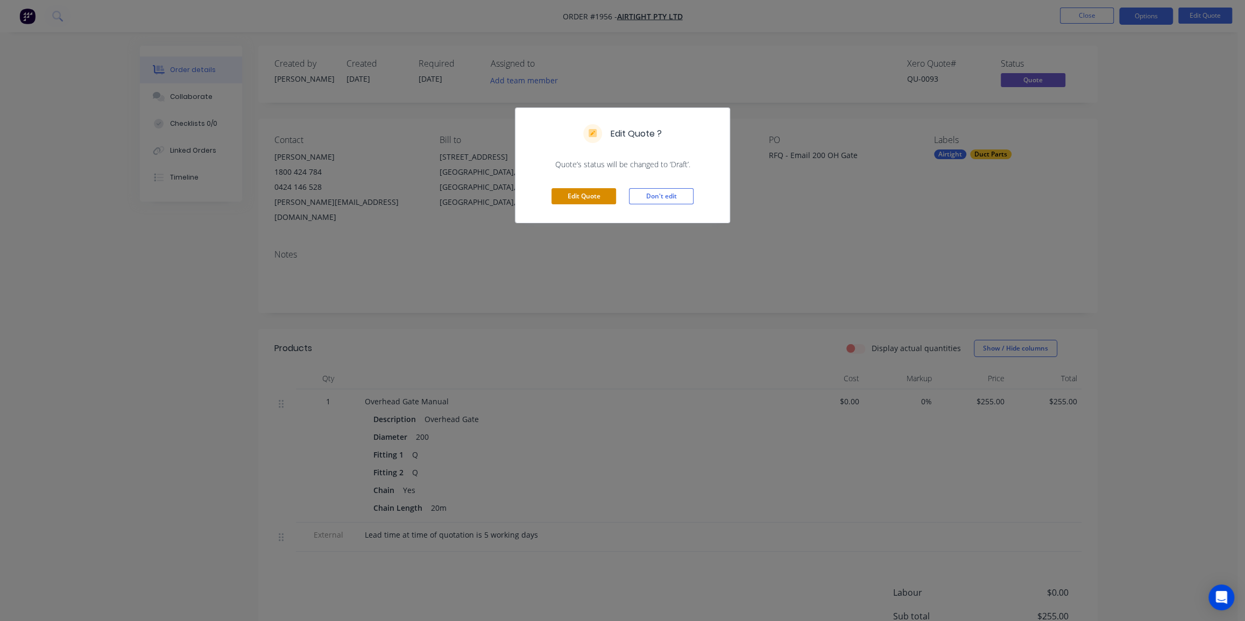
click at [570, 195] on button "Edit Quote" at bounding box center [583, 196] width 65 height 16
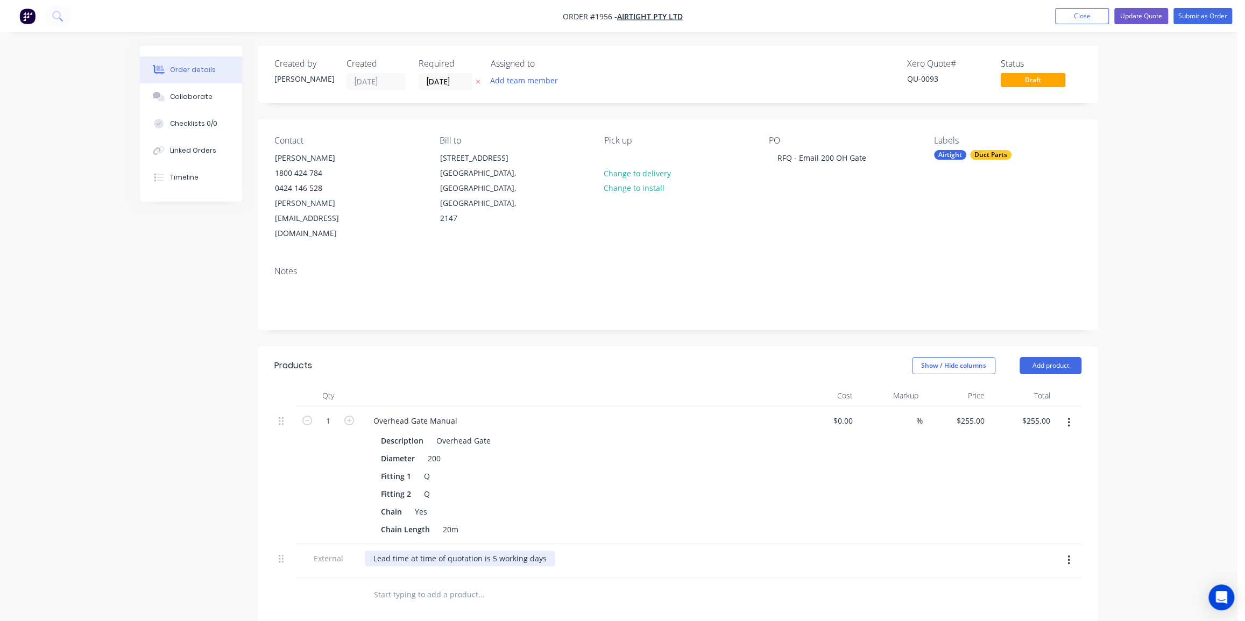
click at [492, 551] on div "Lead time at time of quotation is 5 working days" at bounding box center [460, 559] width 190 height 16
drag, startPoint x: 1148, startPoint y: 75, endPoint x: 1168, endPoint y: 32, distance: 46.9
click at [1153, 64] on div "Order details Collaborate Checklists 0/0 Linked Orders Timeline Order details C…" at bounding box center [618, 443] width 1237 height 887
click at [1156, 16] on button "Update Quote" at bounding box center [1141, 16] width 54 height 16
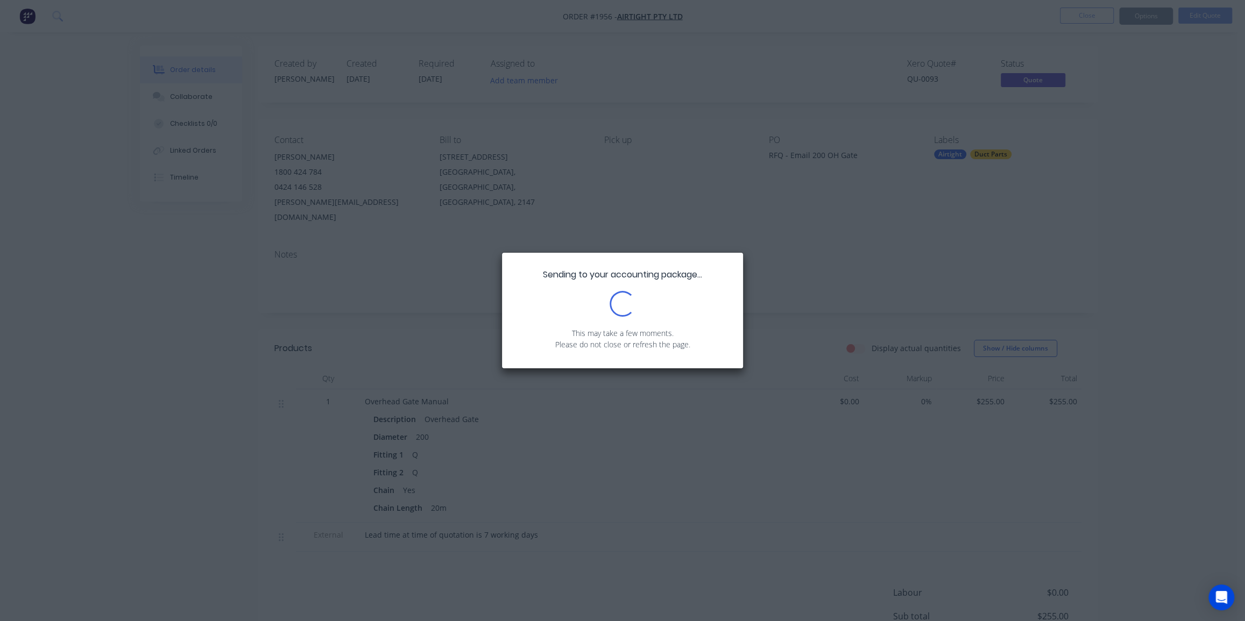
click at [1152, 143] on div "Sending to your accounting package... Loading... This may take a few moments. P…" at bounding box center [622, 310] width 1245 height 621
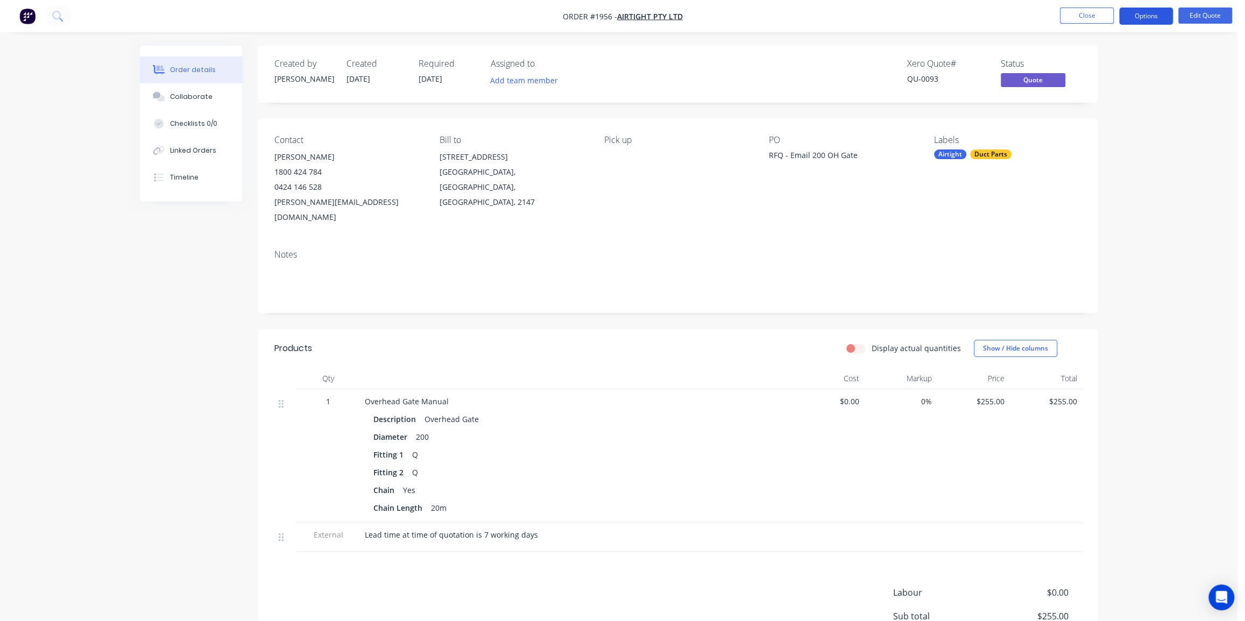
click at [1139, 16] on button "Options" at bounding box center [1146, 16] width 54 height 17
click at [1086, 69] on div "Quote" at bounding box center [1113, 66] width 99 height 16
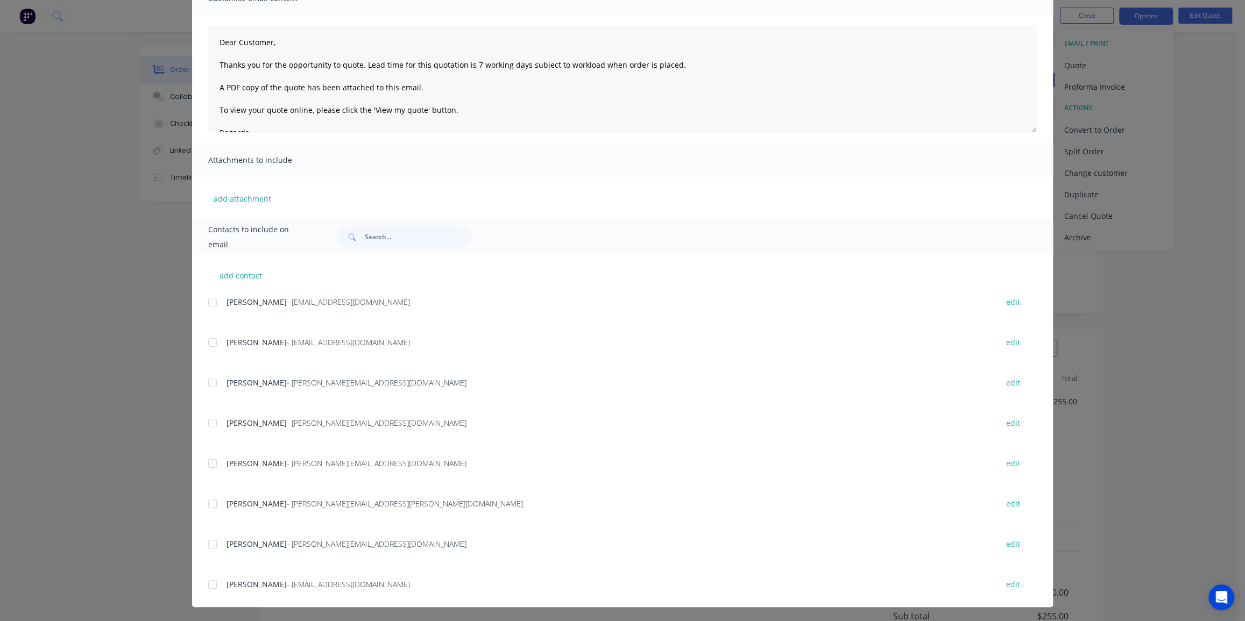
scroll to position [243, 0]
click at [215, 382] on div at bounding box center [213, 384] width 22 height 22
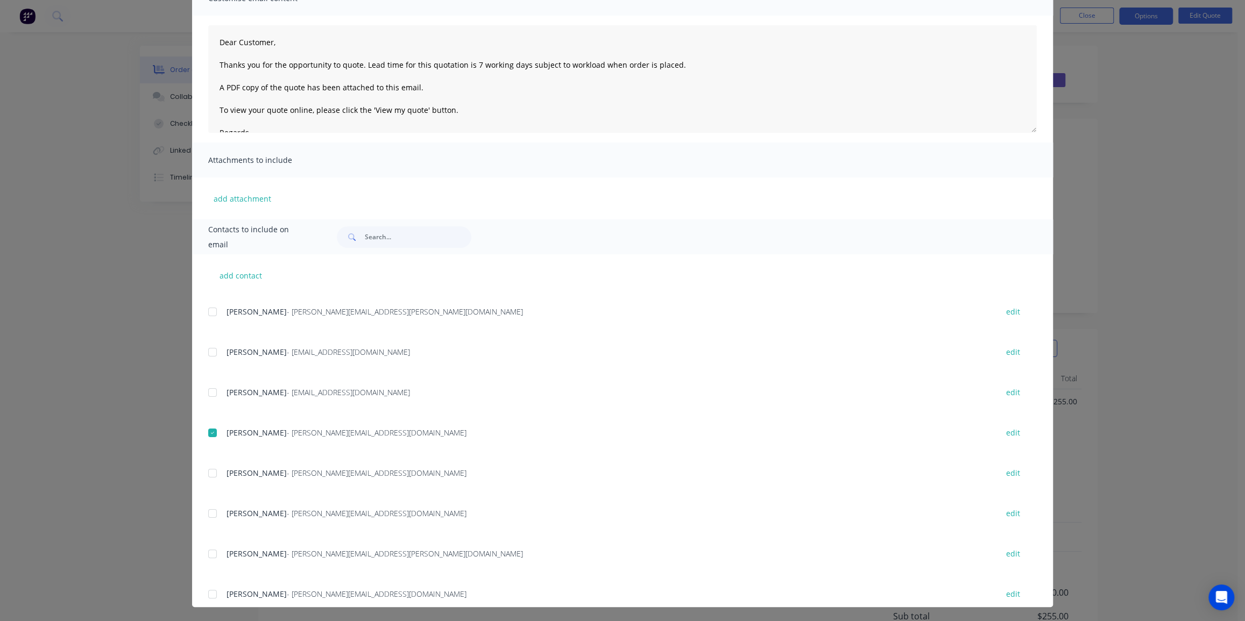
scroll to position [0, 0]
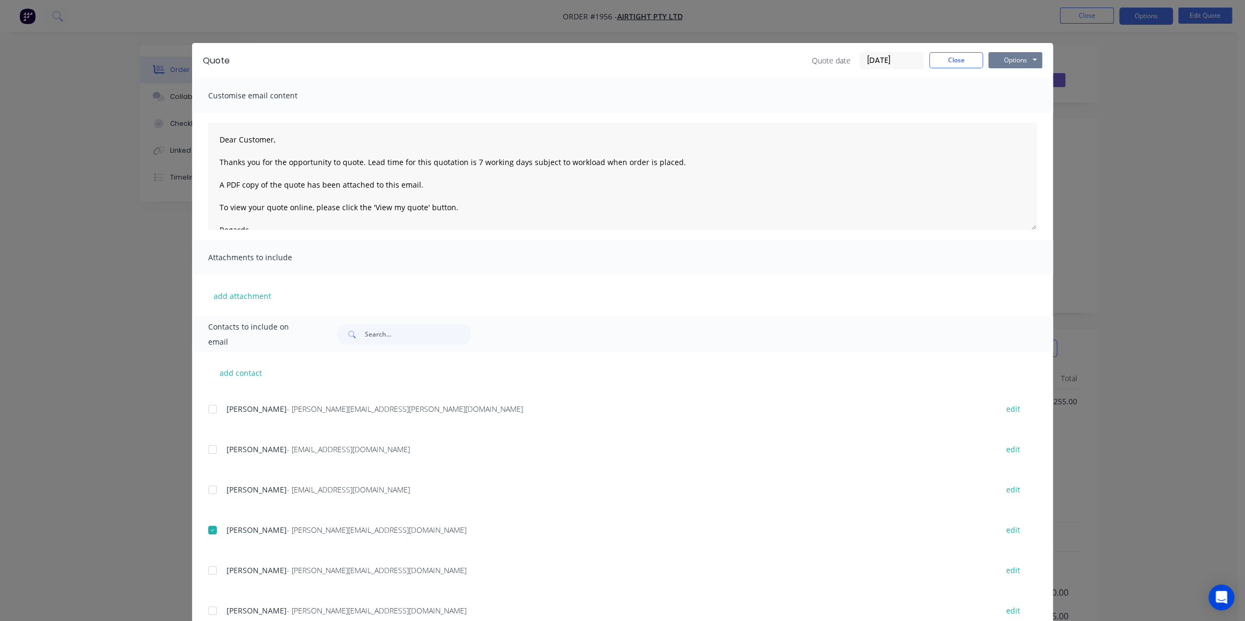
click at [1017, 59] on button "Options" at bounding box center [1015, 60] width 54 height 16
click at [1004, 110] on button "Email" at bounding box center [1022, 115] width 69 height 18
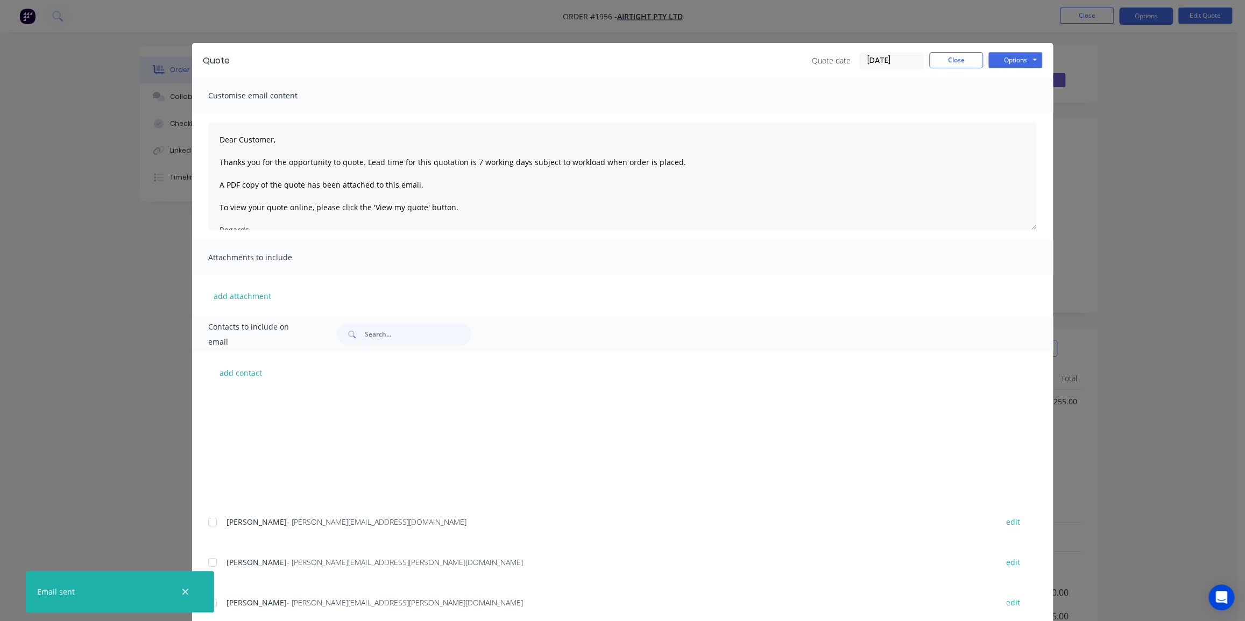
scroll to position [194, 0]
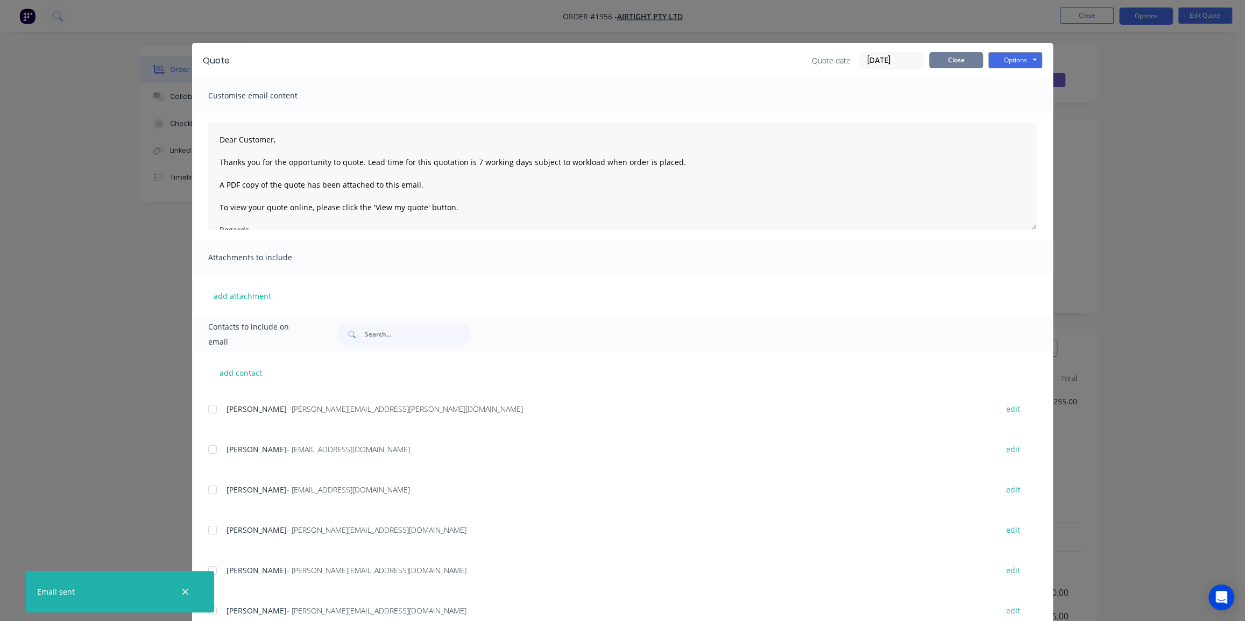
click at [953, 64] on button "Close" at bounding box center [956, 60] width 54 height 16
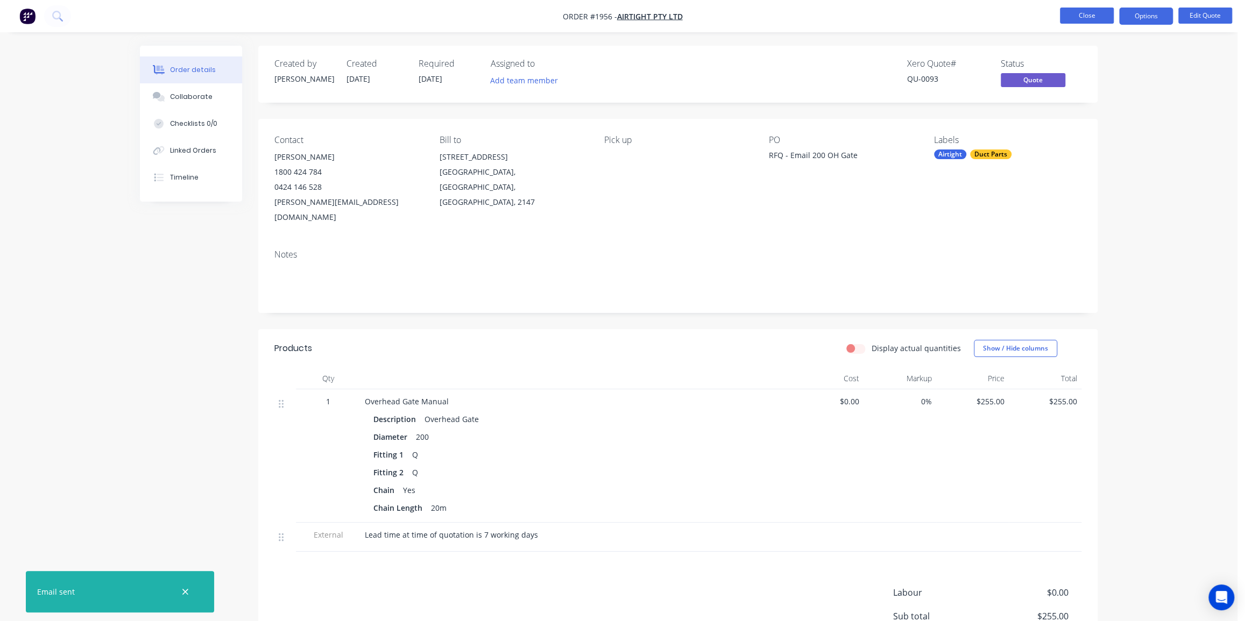
click at [1085, 16] on button "Close" at bounding box center [1087, 16] width 54 height 16
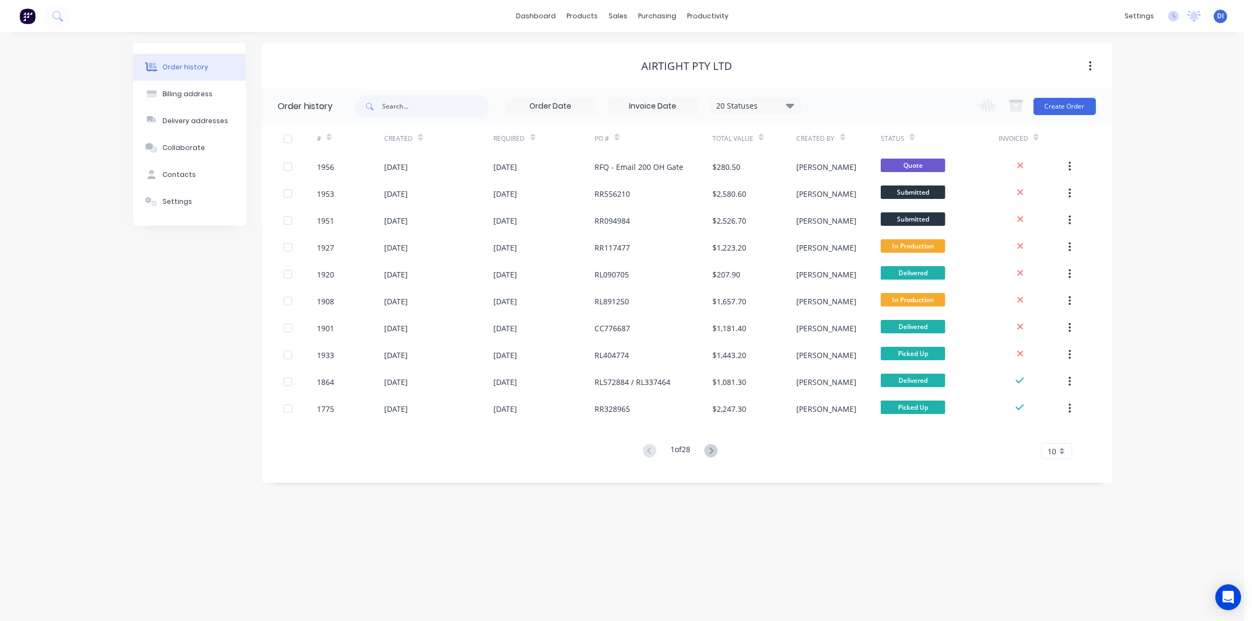
click at [1144, 167] on div "Order history Billing address Delivery addresses Collaborate Contacts Settings …" at bounding box center [622, 326] width 1244 height 589
click at [74, 99] on div "Order history Billing address Delivery addresses Collaborate Contacts Settings …" at bounding box center [622, 326] width 1244 height 589
click at [16, 20] on button at bounding box center [27, 16] width 23 height 22
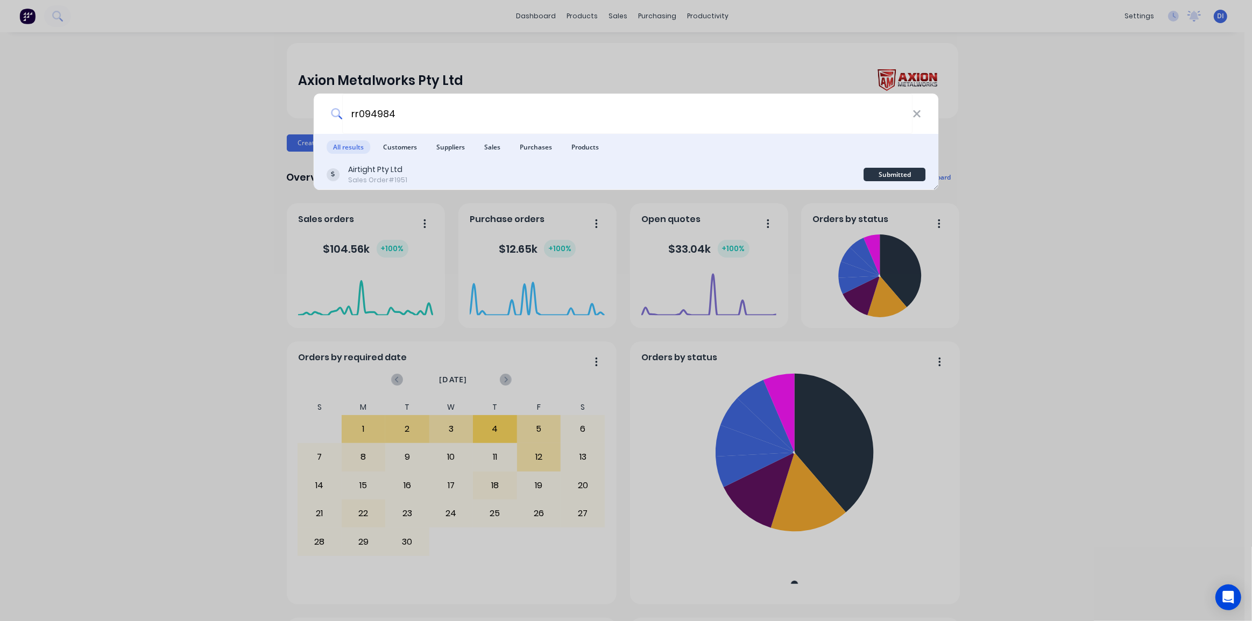
type input "rr094984"
click at [522, 172] on div "Airtight Pty Ltd Sales Order #1951" at bounding box center [594, 174] width 537 height 21
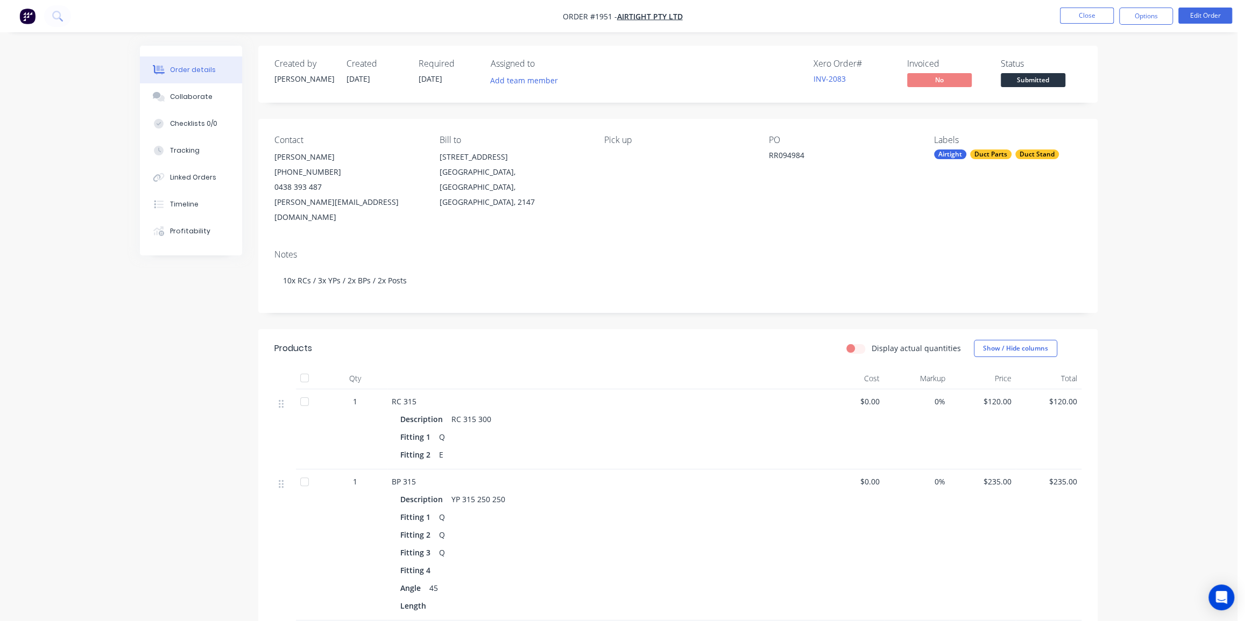
click at [64, 16] on button at bounding box center [57, 16] width 27 height 22
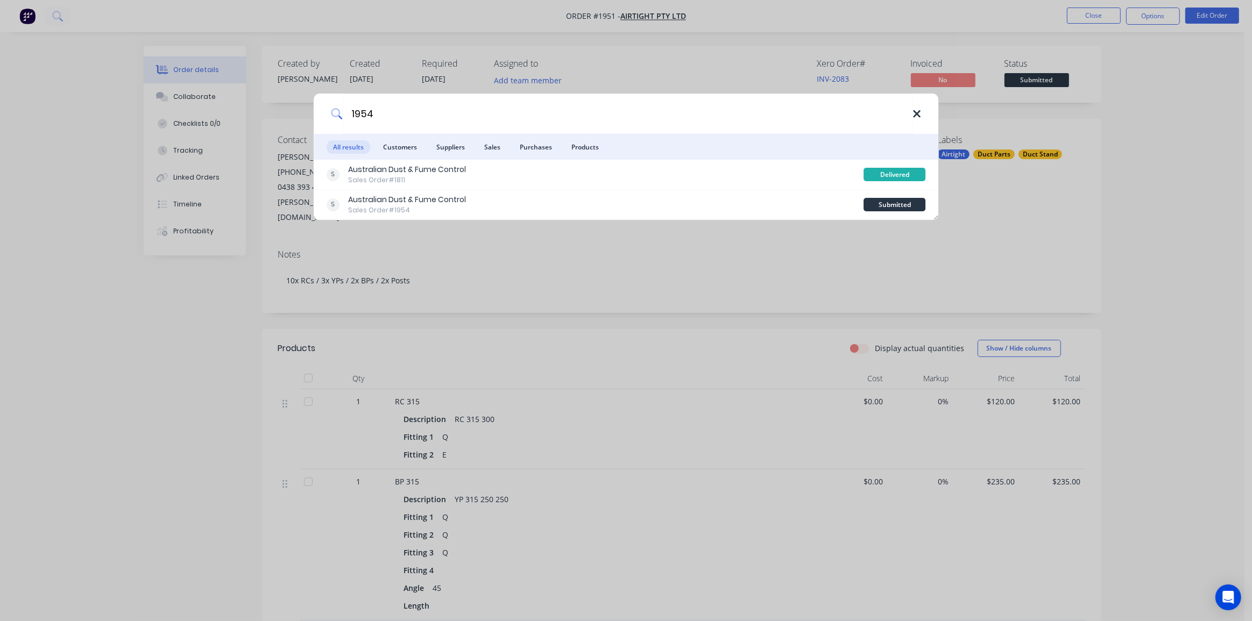
type input "1954"
click at [917, 113] on icon at bounding box center [916, 114] width 7 height 7
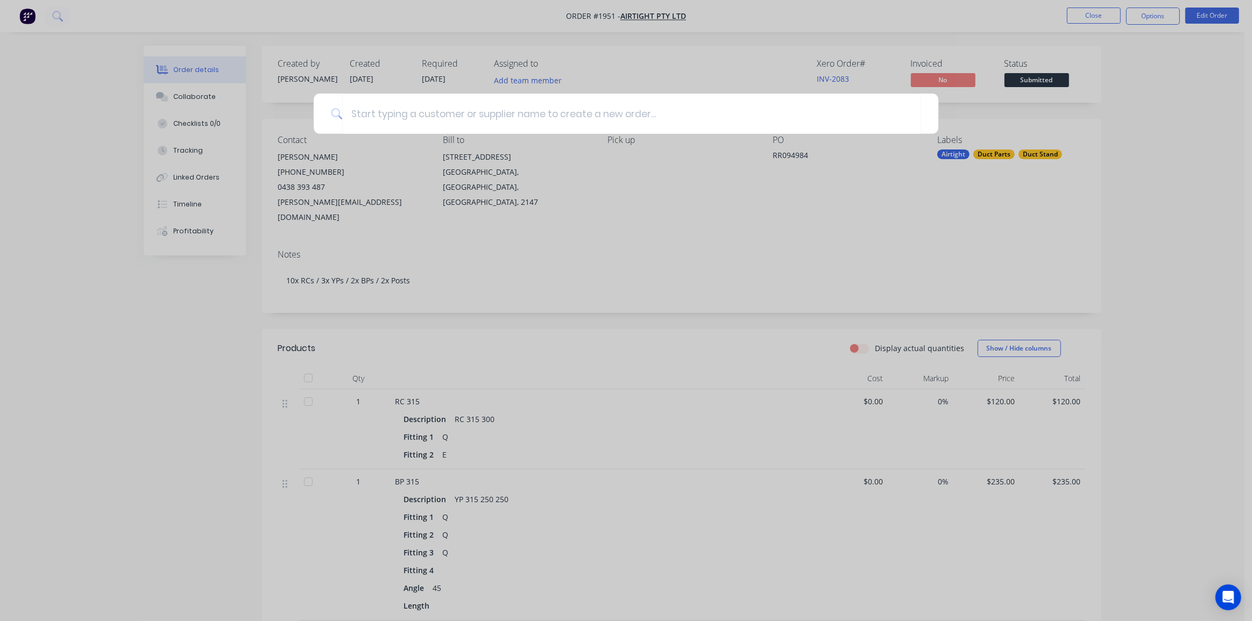
click at [454, 27] on div at bounding box center [626, 310] width 1252 height 621
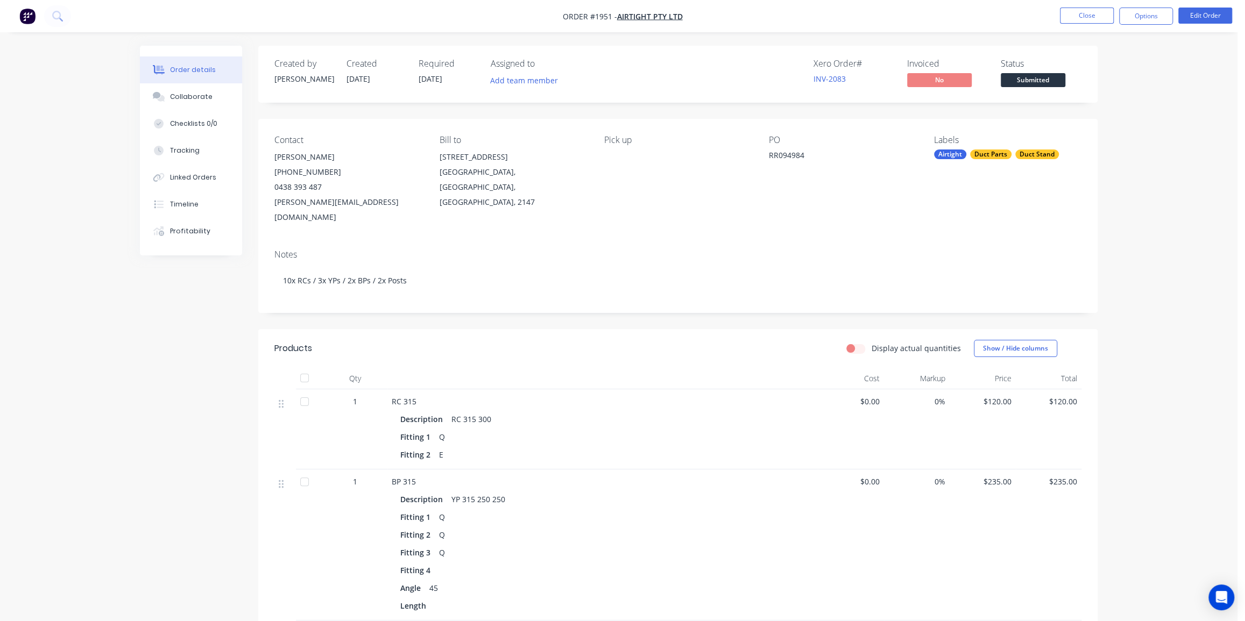
click at [28, 22] on img "button" at bounding box center [27, 16] width 16 height 16
click at [428, 79] on span "[DATE]" at bounding box center [430, 79] width 24 height 10
click at [1205, 15] on button "Edit Order" at bounding box center [1205, 16] width 54 height 16
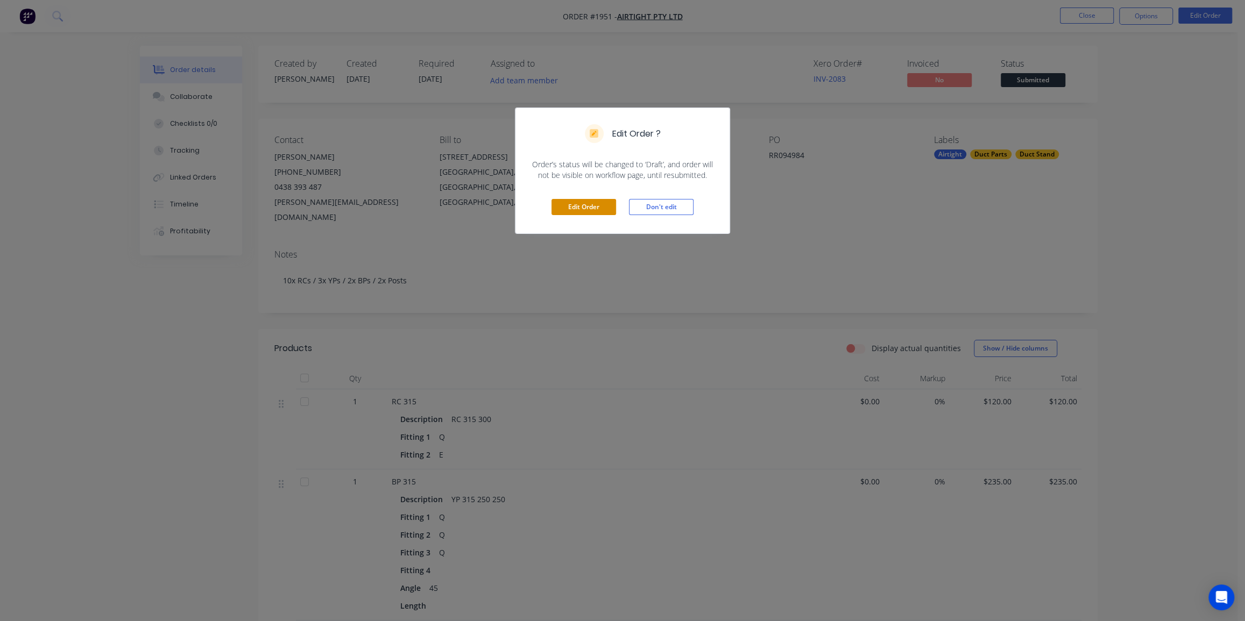
click at [578, 202] on button "Edit Order" at bounding box center [583, 207] width 65 height 16
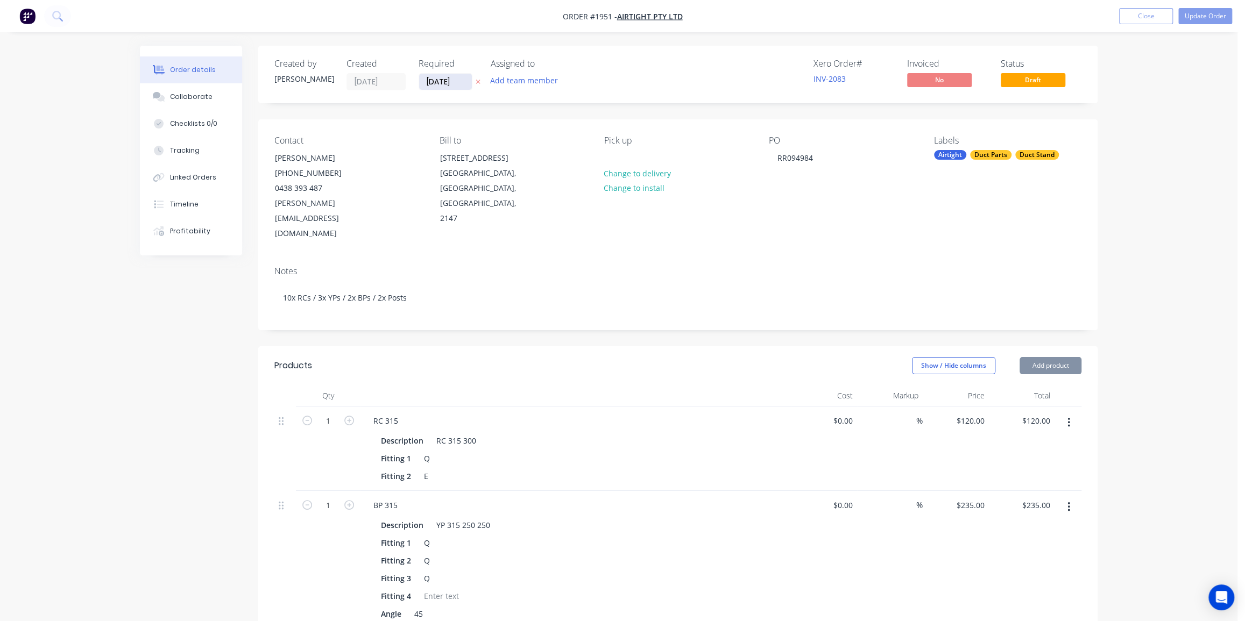
click at [439, 84] on input "[DATE]" at bounding box center [445, 82] width 53 height 16
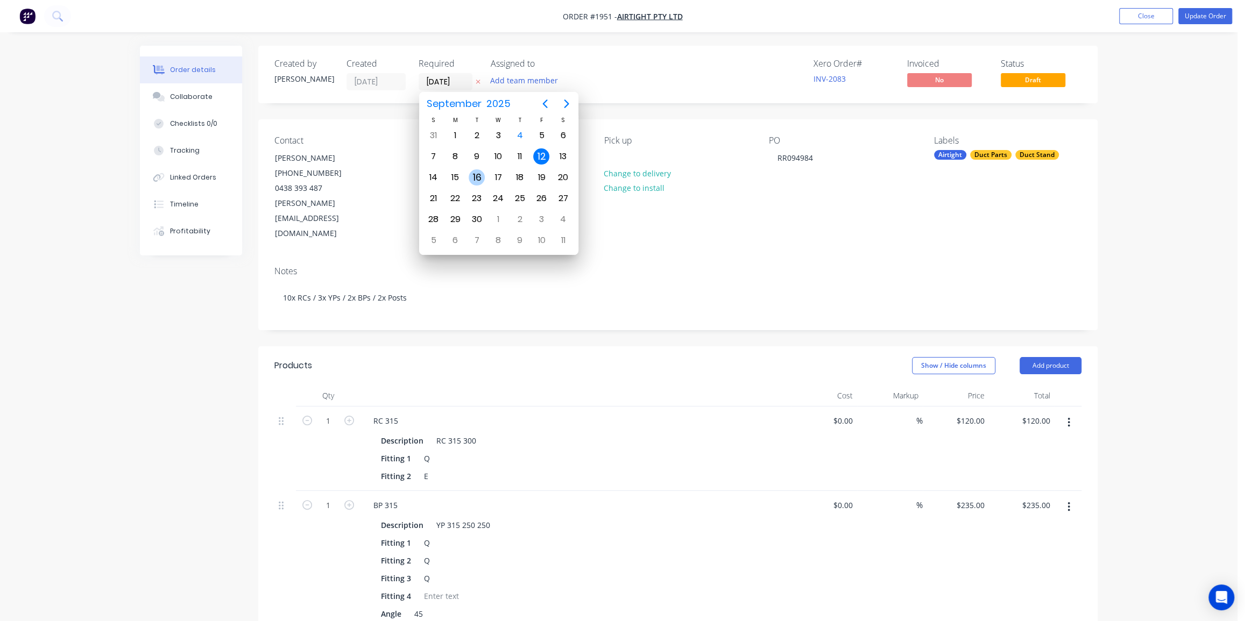
click at [470, 177] on div "16" at bounding box center [476, 177] width 16 height 16
type input "[DATE]"
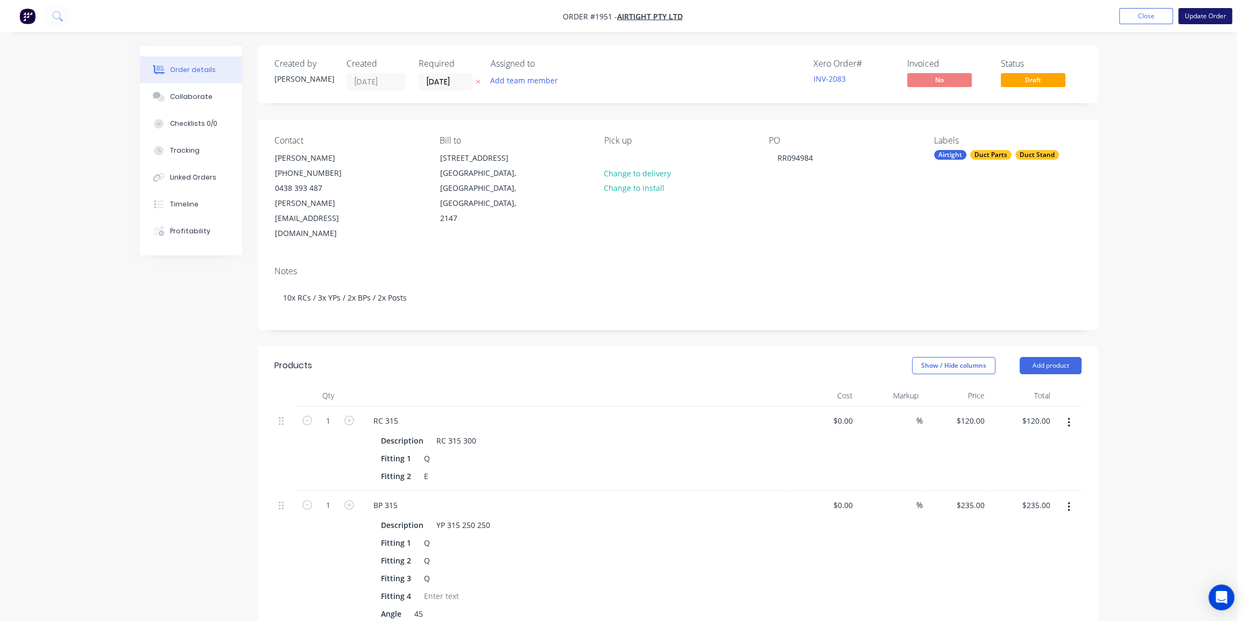
click at [1204, 13] on button "Update Order" at bounding box center [1205, 16] width 54 height 16
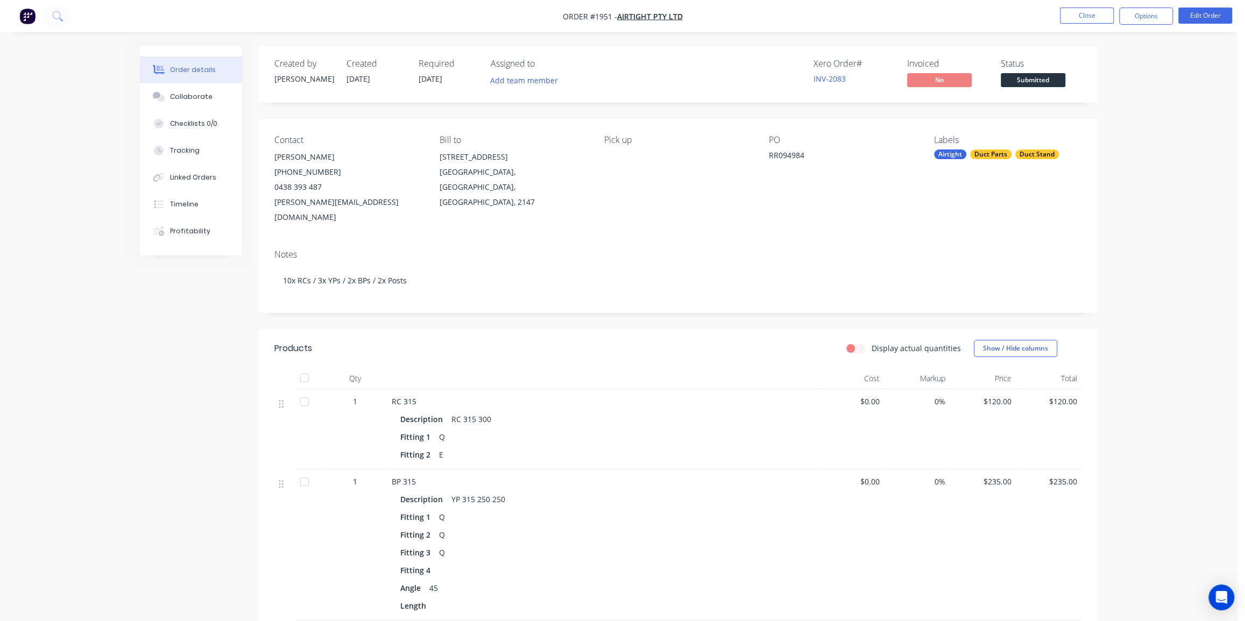
drag, startPoint x: 1091, startPoint y: 11, endPoint x: 1100, endPoint y: 43, distance: 33.4
click at [1089, 17] on button "Close" at bounding box center [1087, 16] width 54 height 16
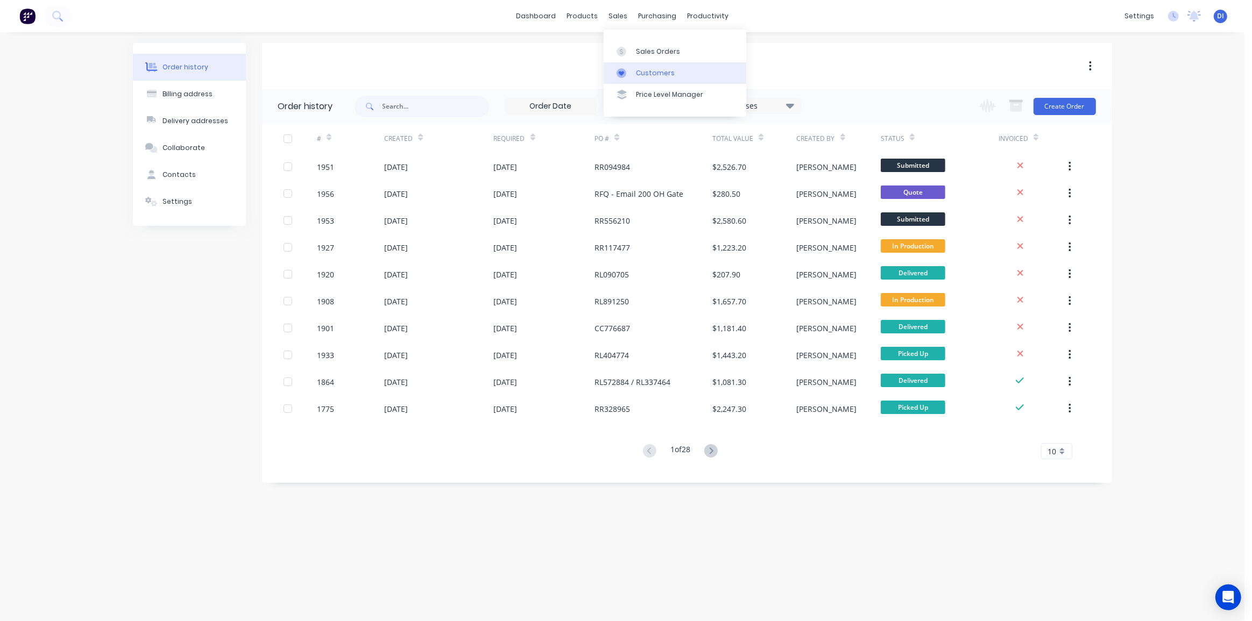
click at [649, 64] on link "Customers" at bounding box center [674, 73] width 143 height 22
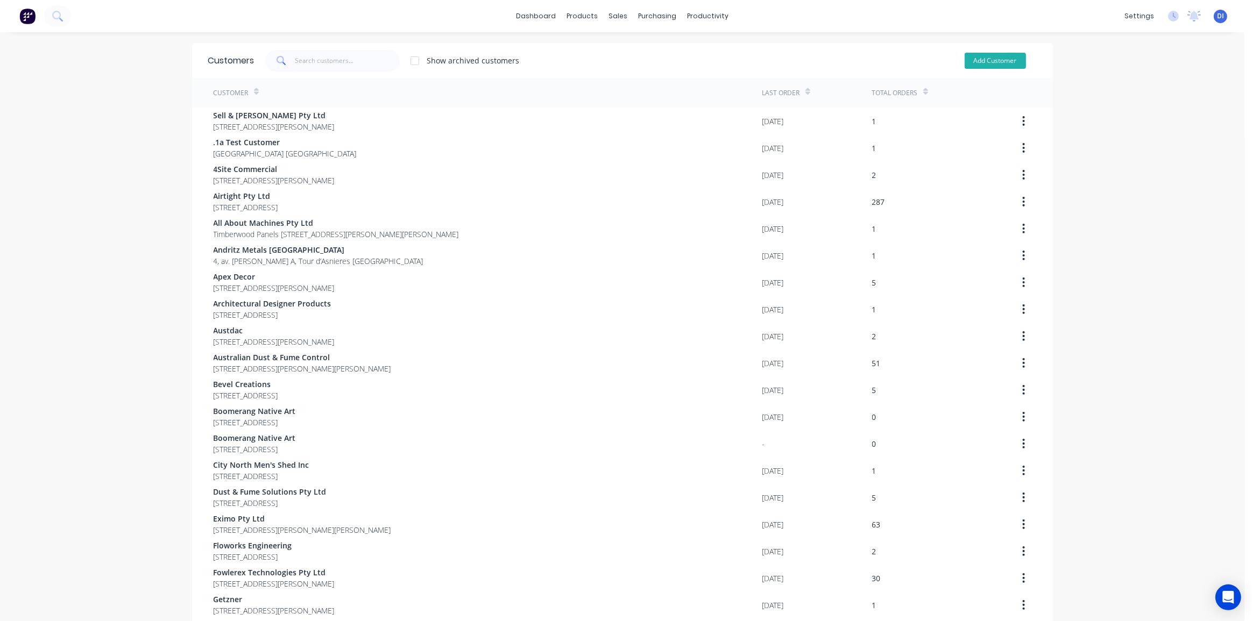
click at [981, 62] on button "Add Customer" at bounding box center [994, 61] width 61 height 16
select select "AU"
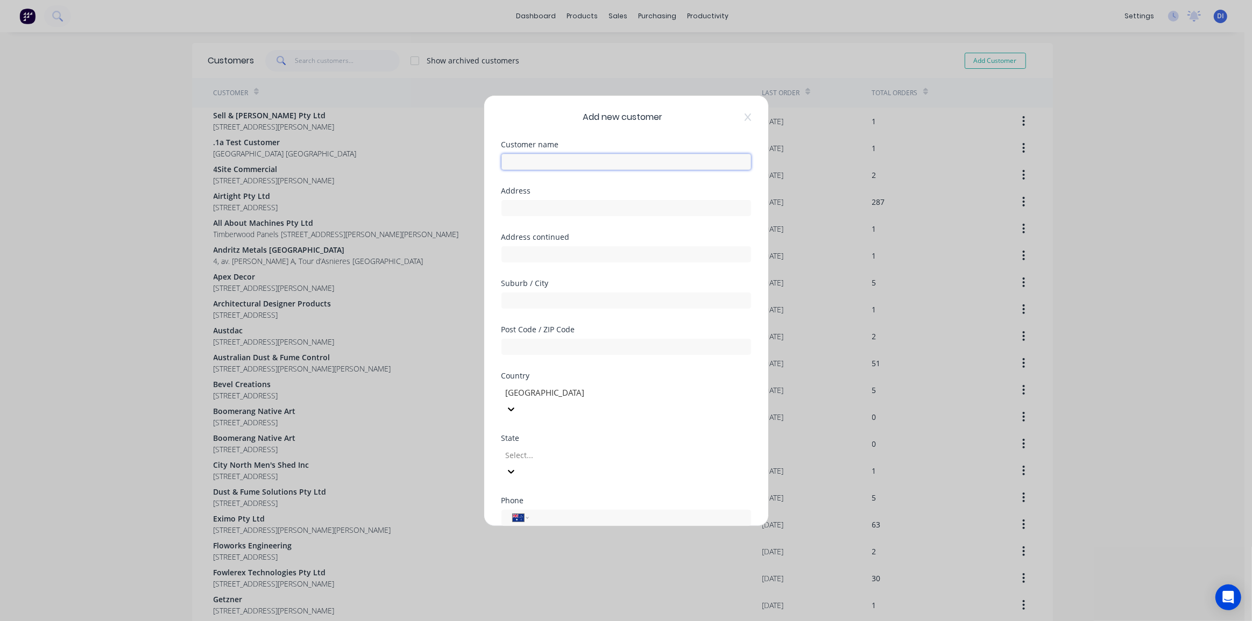
click at [584, 160] on input "text" at bounding box center [626, 162] width 250 height 16
type input "9 Degrees"
paste input "[STREET_ADDRESS]"
drag, startPoint x: 678, startPoint y: 208, endPoint x: 616, endPoint y: 211, distance: 61.9
click at [616, 211] on input "[STREET_ADDRESS]" at bounding box center [626, 208] width 250 height 16
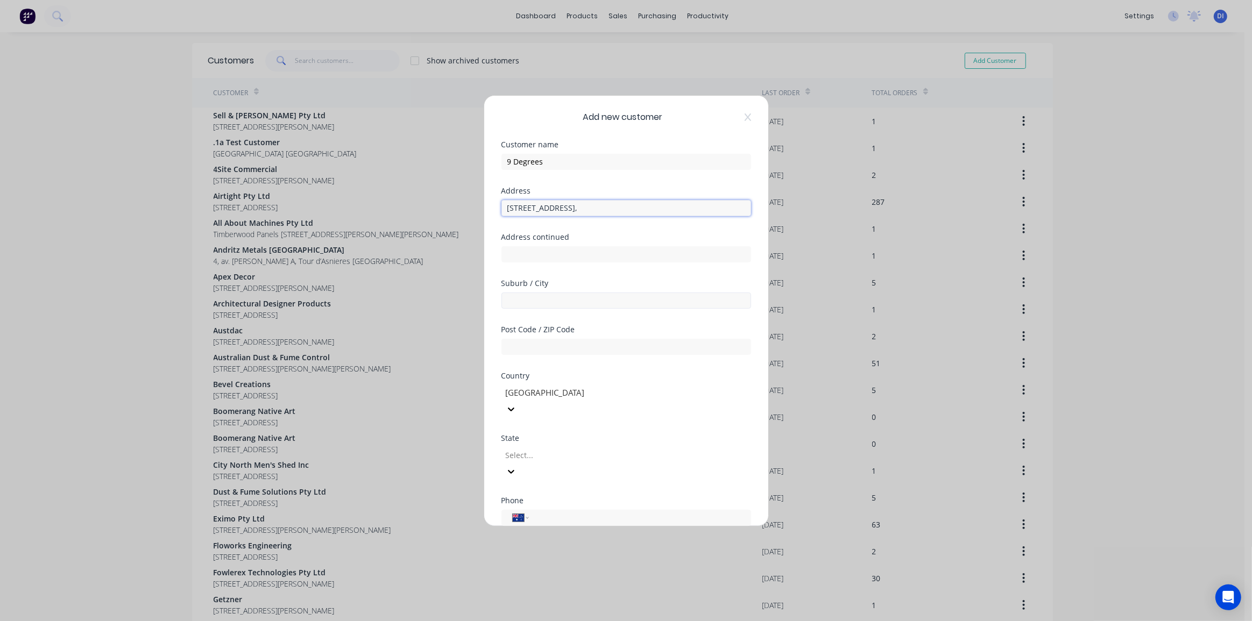
type input "[STREET_ADDRESS],"
click at [536, 299] on input "text" at bounding box center [626, 301] width 250 height 16
paste input "[GEOGRAPHIC_DATA] [GEOGRAPHIC_DATA] 2067"
drag, startPoint x: 590, startPoint y: 301, endPoint x: 564, endPoint y: 297, distance: 25.5
click at [564, 297] on input "[GEOGRAPHIC_DATA] [GEOGRAPHIC_DATA] 2067" at bounding box center [626, 301] width 250 height 16
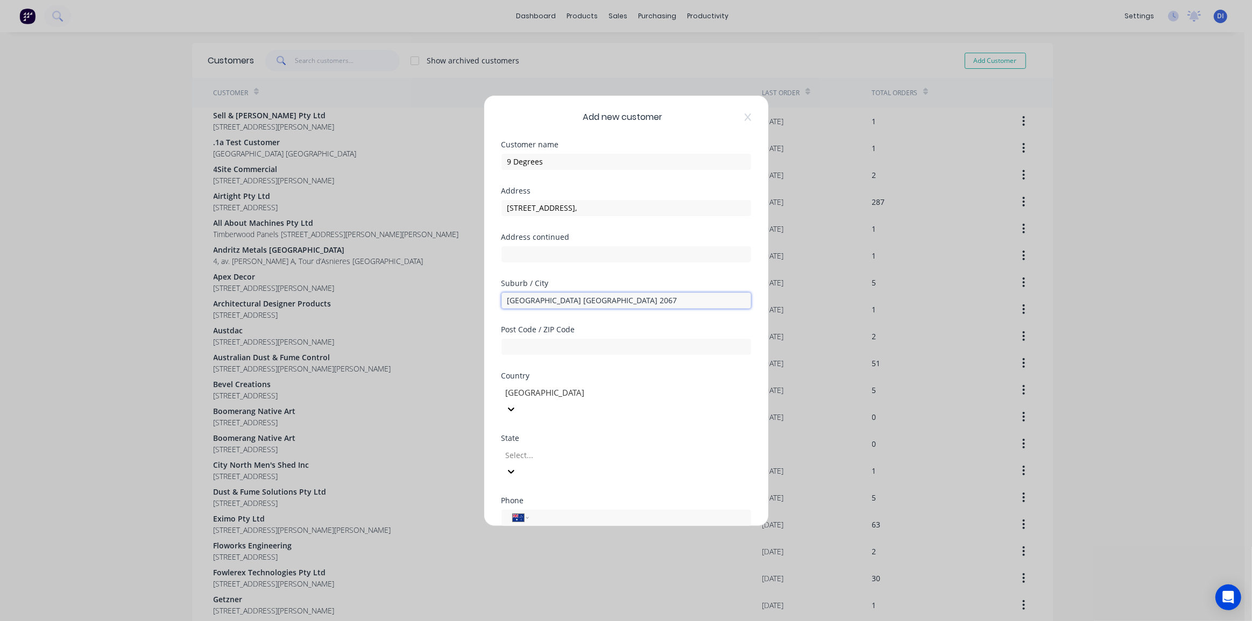
type input "[GEOGRAPHIC_DATA] [GEOGRAPHIC_DATA]"
type input "2067"
click at [556, 298] on input "[GEOGRAPHIC_DATA] [GEOGRAPHIC_DATA]" at bounding box center [626, 301] width 250 height 16
type input "Chatswood"
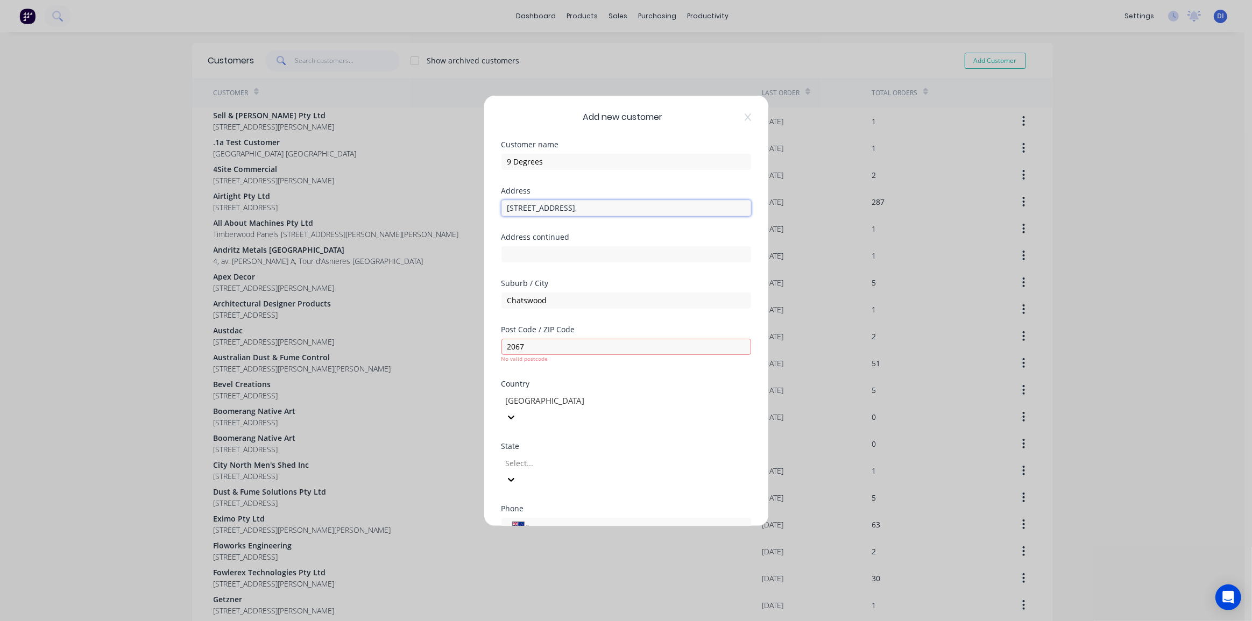
click at [630, 210] on input "[STREET_ADDRESS]," at bounding box center [626, 208] width 250 height 16
type input "[STREET_ADDRESS]"
click at [552, 352] on input "2067" at bounding box center [626, 347] width 250 height 16
drag, startPoint x: 508, startPoint y: 346, endPoint x: 522, endPoint y: 367, distance: 25.2
click at [510, 351] on input "2067" at bounding box center [626, 347] width 250 height 16
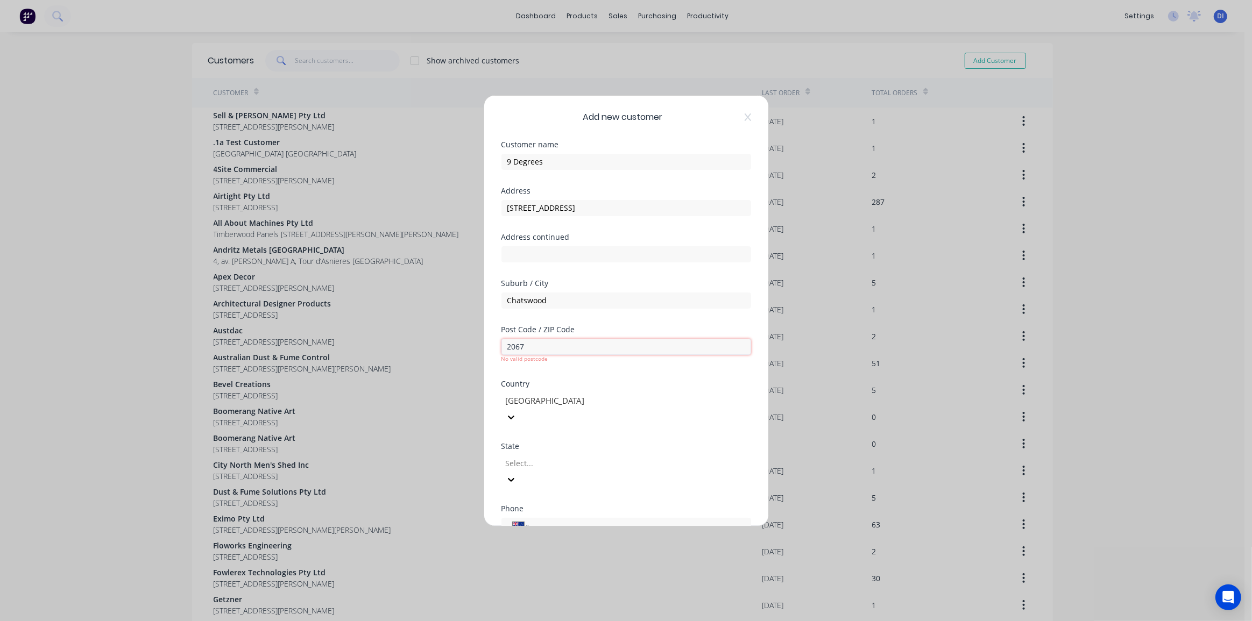
type input "2067"
click at [599, 391] on div "[GEOGRAPHIC_DATA]" at bounding box center [626, 407] width 250 height 35
click at [566, 449] on div at bounding box center [582, 455] width 155 height 13
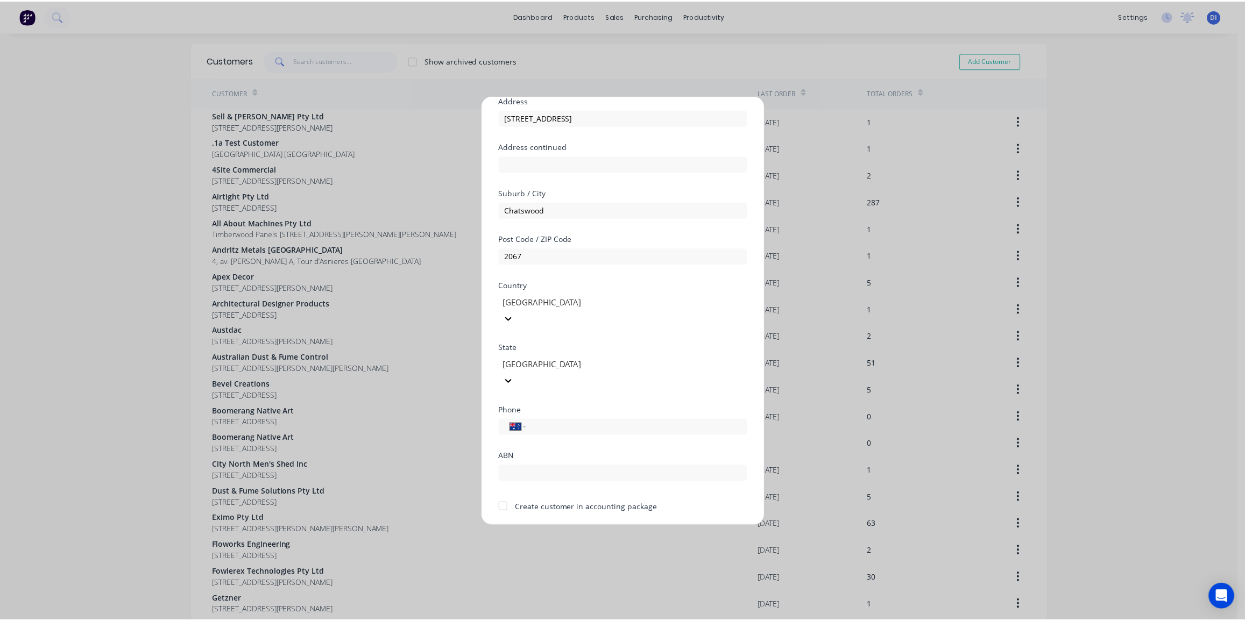
scroll to position [94, 0]
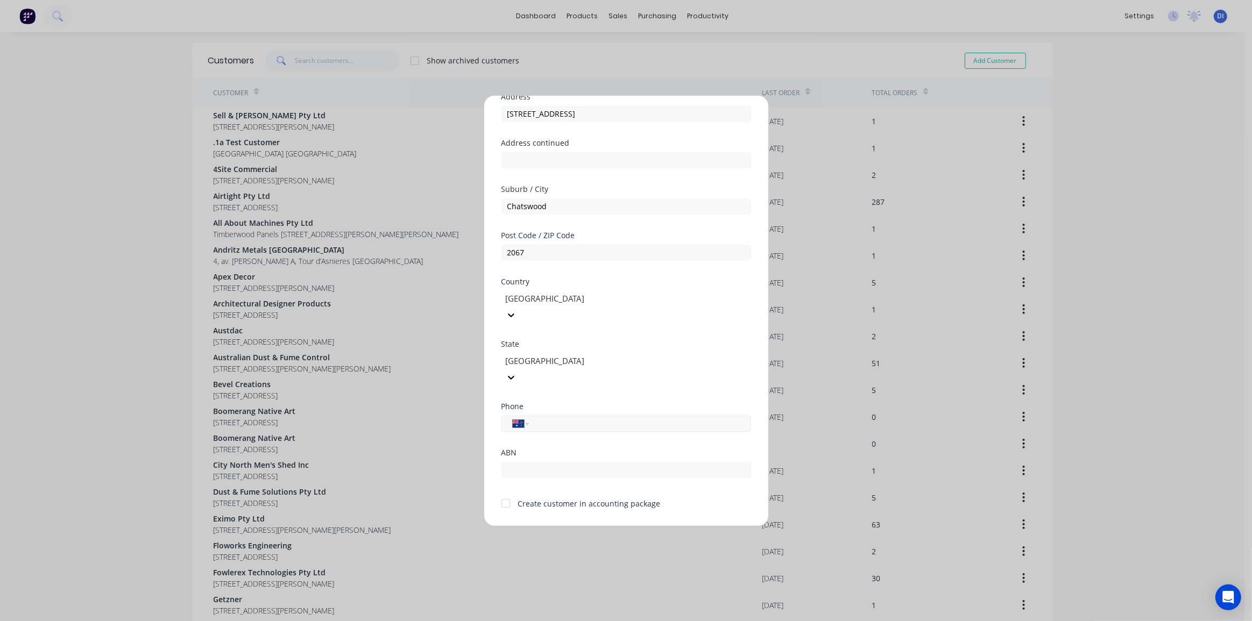
click at [592, 417] on input "tel" at bounding box center [637, 423] width 203 height 12
click at [508, 493] on div at bounding box center [506, 504] width 22 height 22
click at [591, 527] on button "Save" at bounding box center [592, 535] width 59 height 17
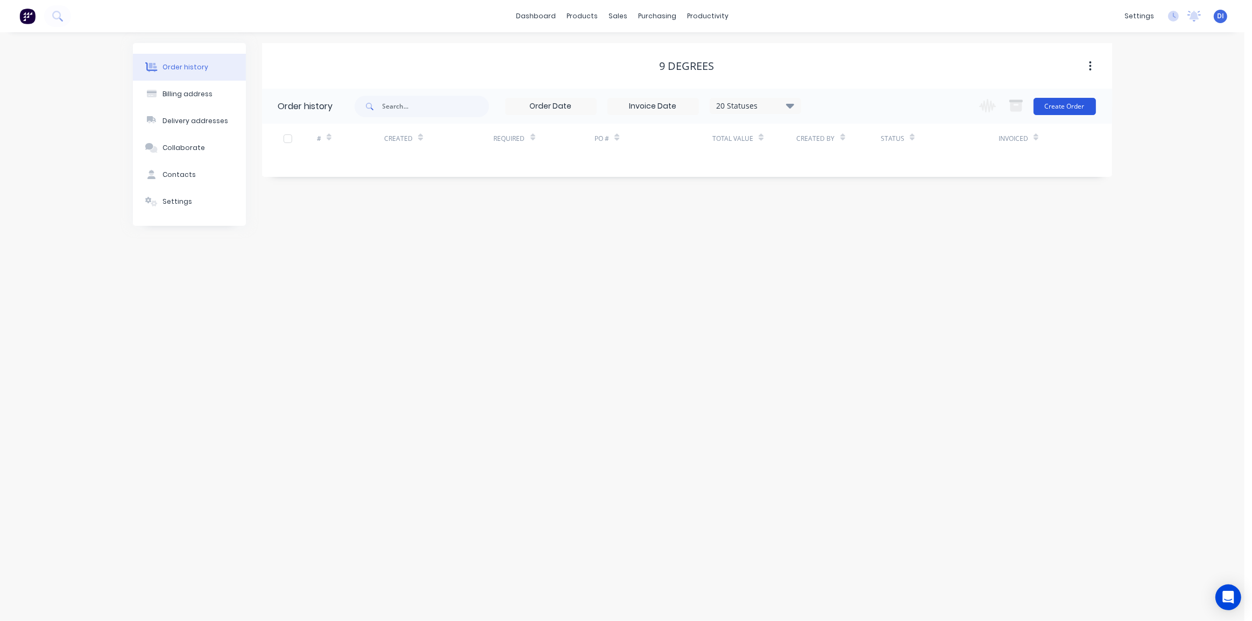
click at [1066, 110] on button "Create Order" at bounding box center [1064, 106] width 62 height 17
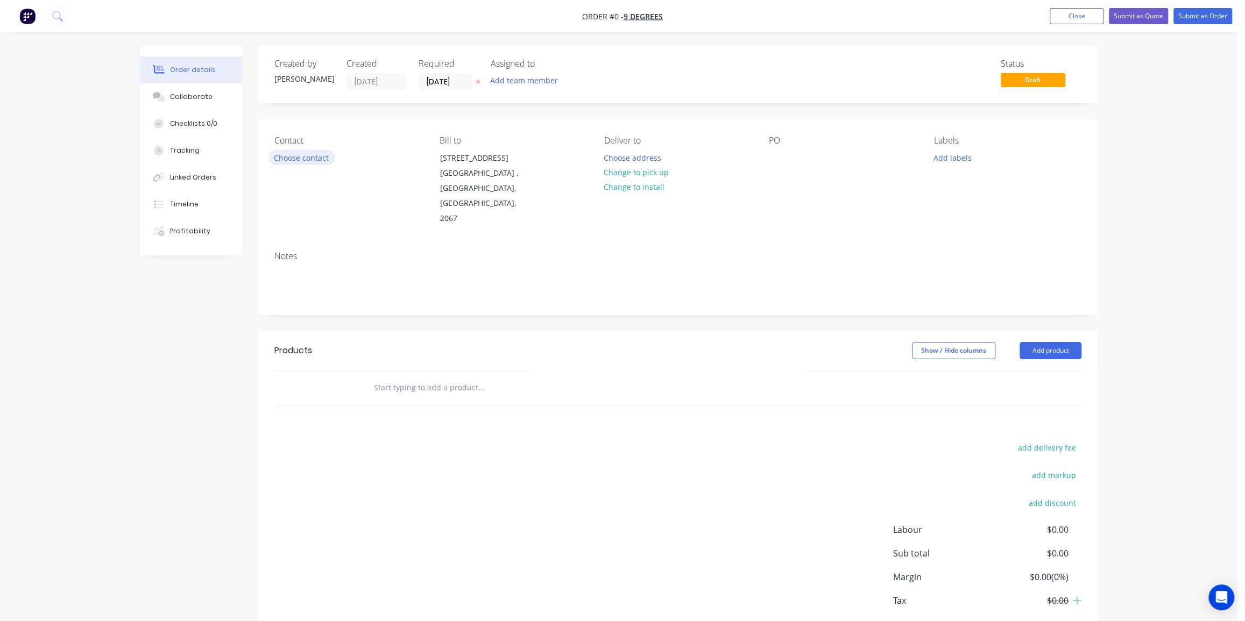
click at [311, 161] on button "Choose contact" at bounding box center [301, 157] width 66 height 15
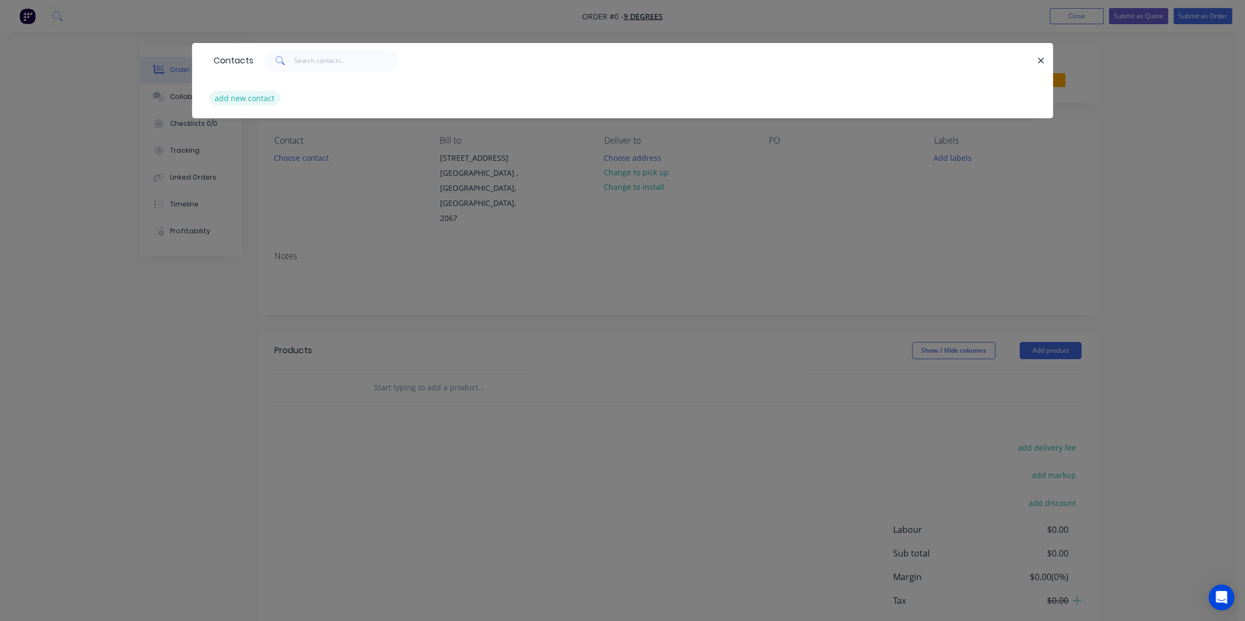
click at [242, 96] on button "add new contact" at bounding box center [244, 98] width 71 height 15
select select "AU"
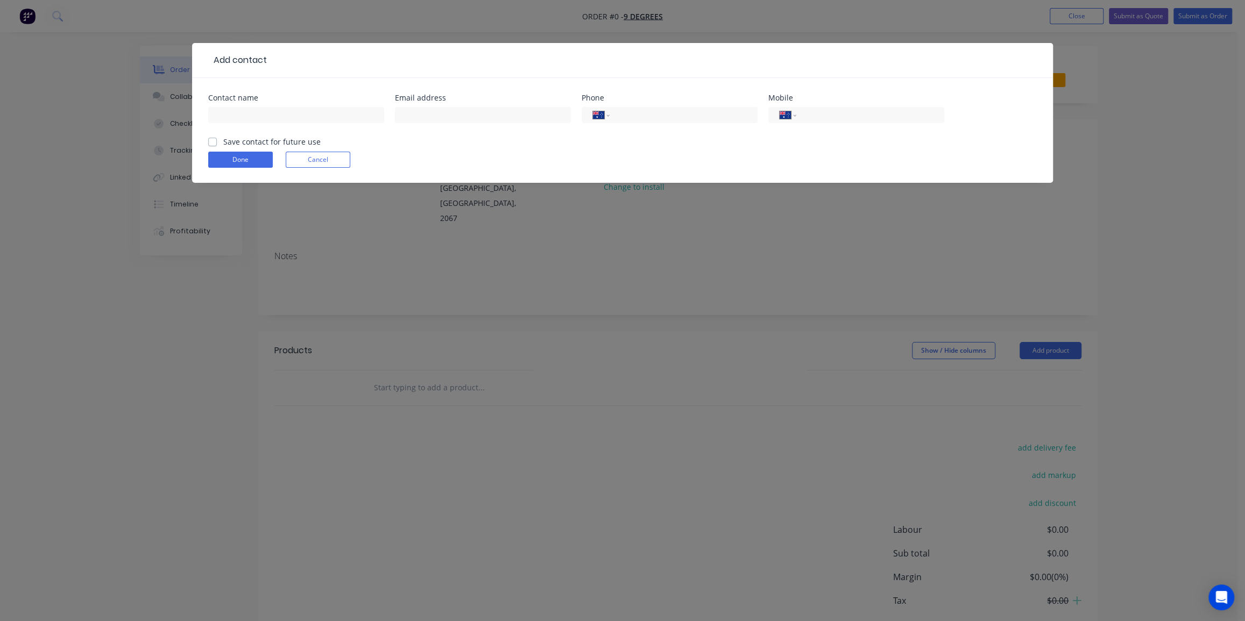
drag, startPoint x: 214, startPoint y: 141, endPoint x: 259, endPoint y: 134, distance: 45.8
click at [223, 141] on label "Save contact for future use" at bounding box center [271, 141] width 97 height 11
click at [214, 141] on input "Save contact for future use" at bounding box center [212, 141] width 9 height 10
checkbox input "true"
click at [274, 108] on input "text" at bounding box center [296, 115] width 176 height 16
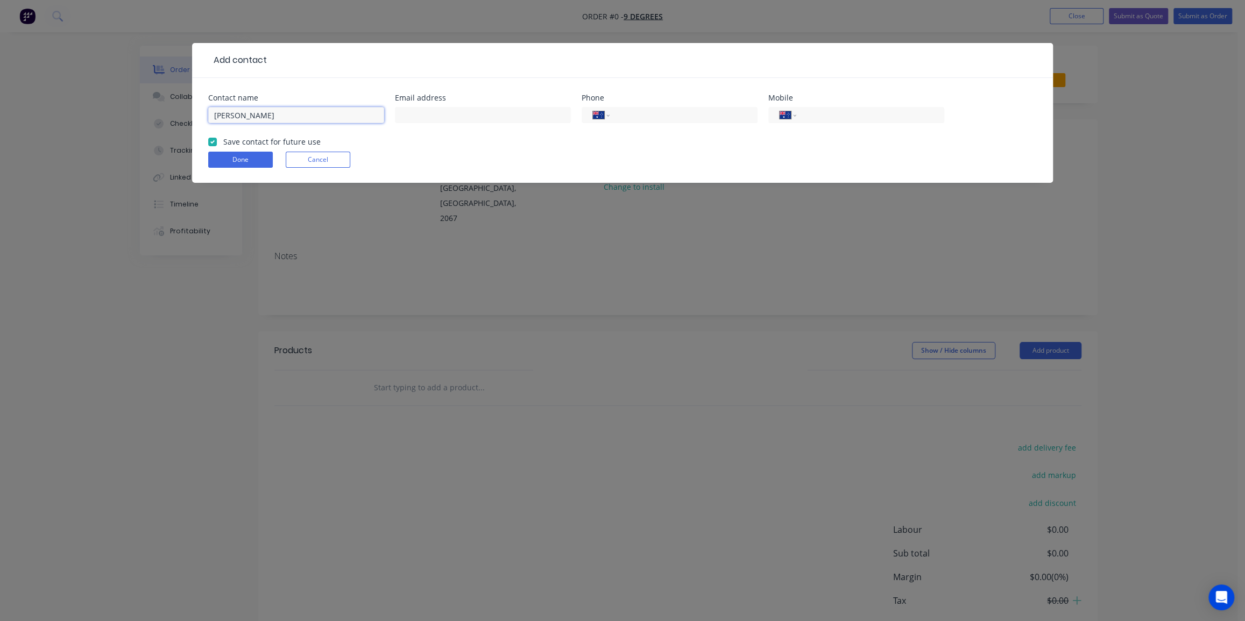
type input "[PERSON_NAME]"
click at [456, 118] on input "text" at bounding box center [483, 115] width 176 height 16
paste input "[PERSON_NAME] <[EMAIL_ADDRESS][DOMAIN_NAME]>"
drag, startPoint x: 448, startPoint y: 114, endPoint x: 361, endPoint y: 117, distance: 87.2
click at [361, 117] on div "Contact name [PERSON_NAME] Email address Tory Pertzel <[EMAIL_ADDRESS][DOMAIN_N…" at bounding box center [622, 115] width 828 height 42
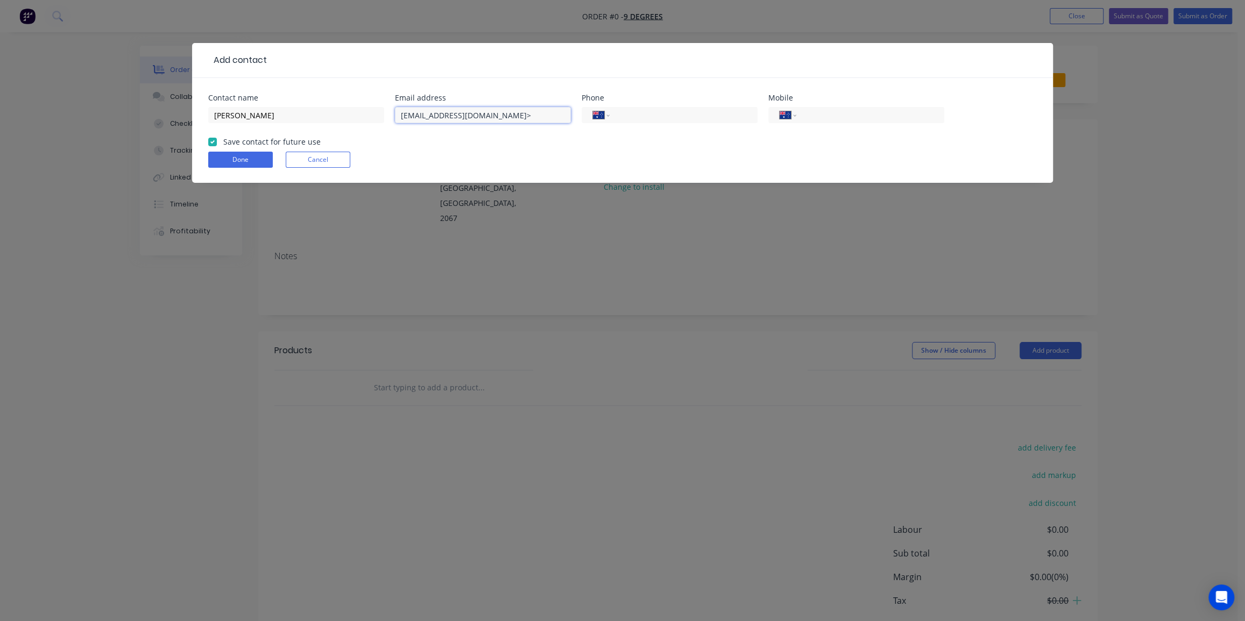
click at [535, 115] on input "[EMAIL_ADDRESS][DOMAIN_NAME]>" at bounding box center [483, 115] width 176 height 16
type input "[EMAIL_ADDRESS][DOMAIN_NAME]"
click at [629, 112] on input "tel" at bounding box center [681, 115] width 129 height 12
click at [819, 115] on input "tel" at bounding box center [868, 115] width 129 height 12
paste input "0416 931 499"
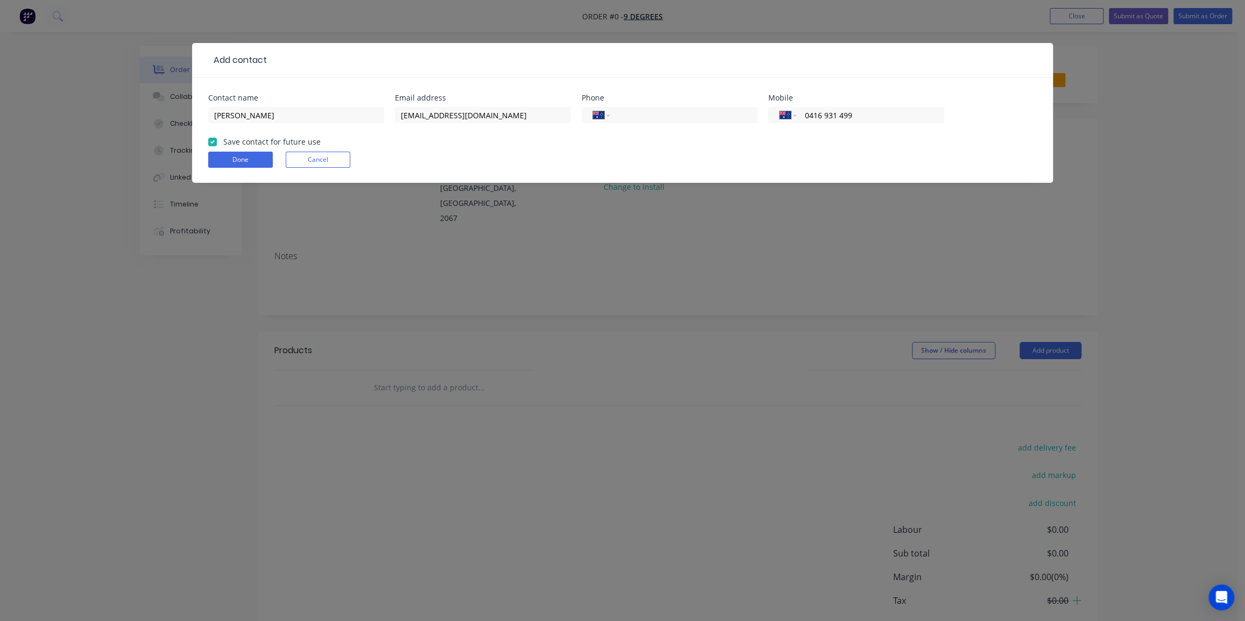
type input "0416 931 499"
click at [953, 139] on form "Contact name [PERSON_NAME] Email address [EMAIL_ADDRESS][DOMAIN_NAME] Phone Int…" at bounding box center [622, 138] width 828 height 89
click at [236, 154] on button "Done" at bounding box center [240, 160] width 65 height 16
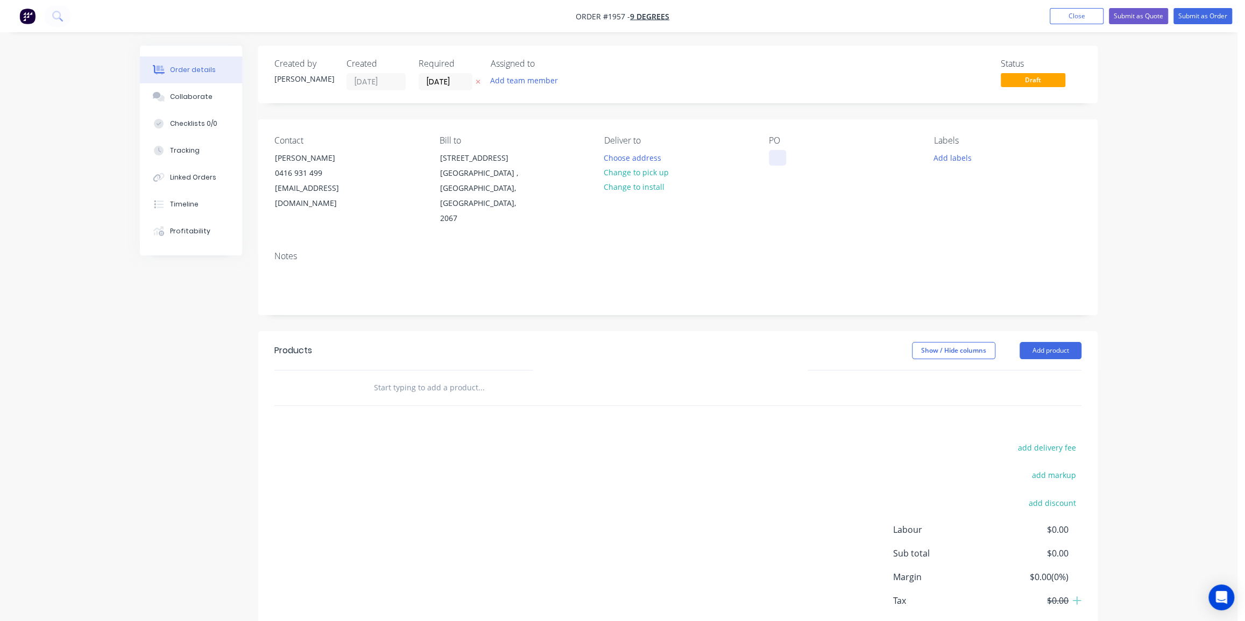
click at [781, 150] on div "PO" at bounding box center [842, 181] width 147 height 91
click at [949, 160] on button "Add labels" at bounding box center [951, 157] width 49 height 15
click at [989, 185] on input "text" at bounding box center [1022, 190] width 112 height 22
type input "s"
type input "fab"
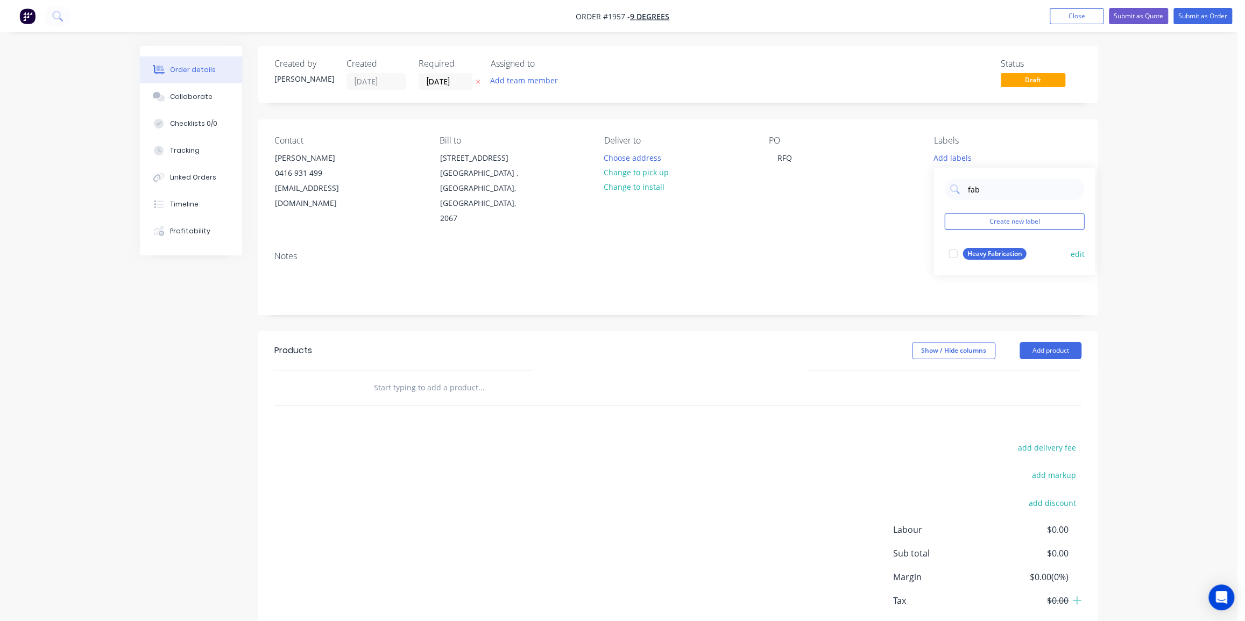
click at [994, 250] on div "Heavy Fabrication" at bounding box center [993, 254] width 63 height 12
click at [855, 225] on div "Contact [PERSON_NAME] [PHONE_NUMBER] [EMAIL_ADDRESS][DOMAIN_NAME] Bill to [STRE…" at bounding box center [677, 180] width 839 height 123
click at [798, 158] on div "RFQ" at bounding box center [785, 158] width 32 height 16
click at [796, 161] on div "RFQ" at bounding box center [785, 158] width 32 height 16
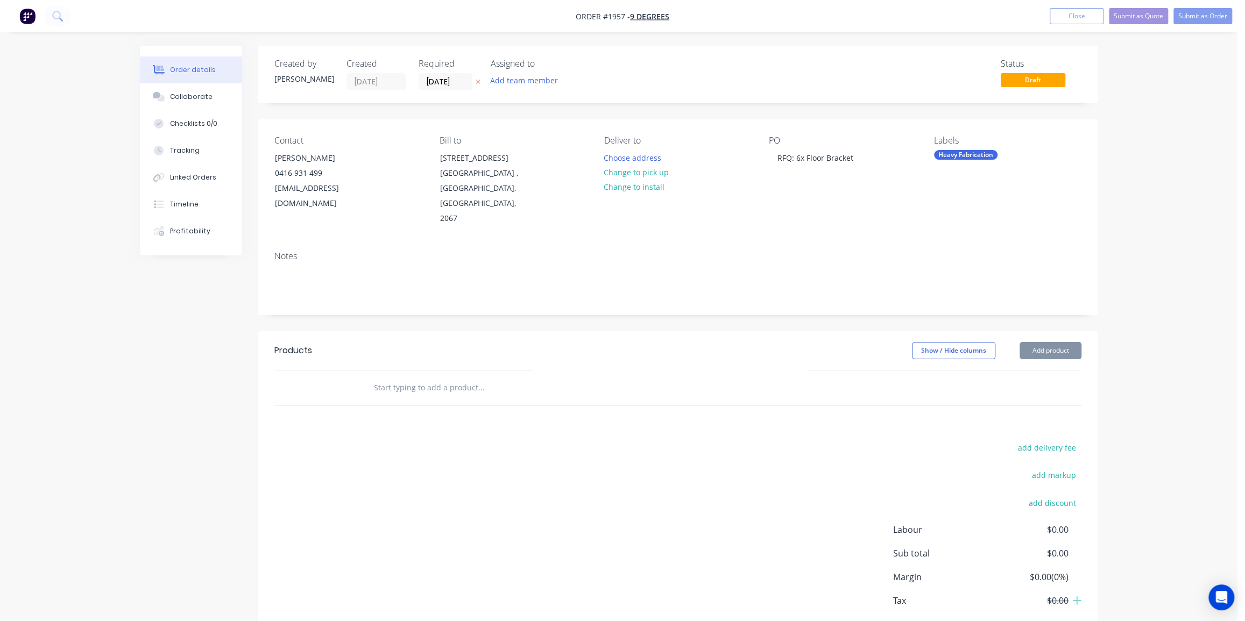
click at [596, 451] on div "add delivery fee add markup add discount Labour $0.00 Sub total $0.00 Margin $0…" at bounding box center [677, 545] width 807 height 208
click at [462, 378] on input "text" at bounding box center [480, 388] width 215 height 22
click at [607, 395] on div "Products Show / Hide columns Add product add delivery fee add markup add discou…" at bounding box center [677, 497] width 839 height 333
click at [442, 377] on input "text" at bounding box center [480, 388] width 215 height 22
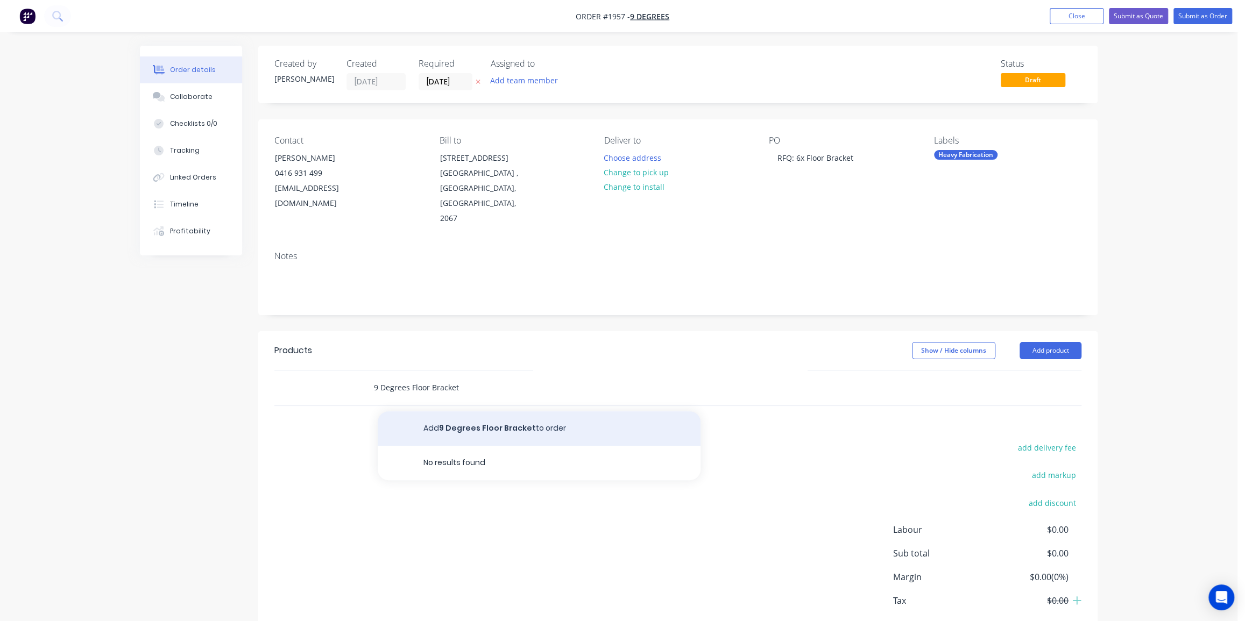
type input "9 Degrees Floor Bracket"
click at [488, 415] on button "Add 9 Degrees Floor Bracket to order" at bounding box center [539, 428] width 323 height 34
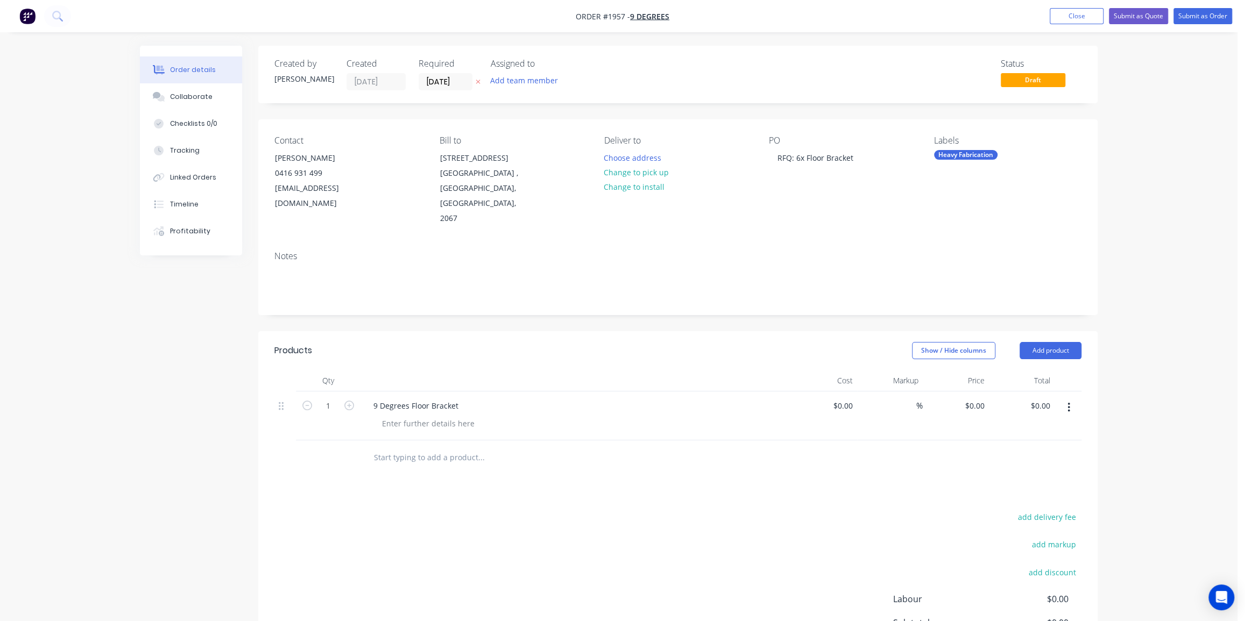
click at [416, 454] on div at bounding box center [553, 458] width 387 height 35
click at [443, 416] on div at bounding box center [428, 424] width 110 height 16
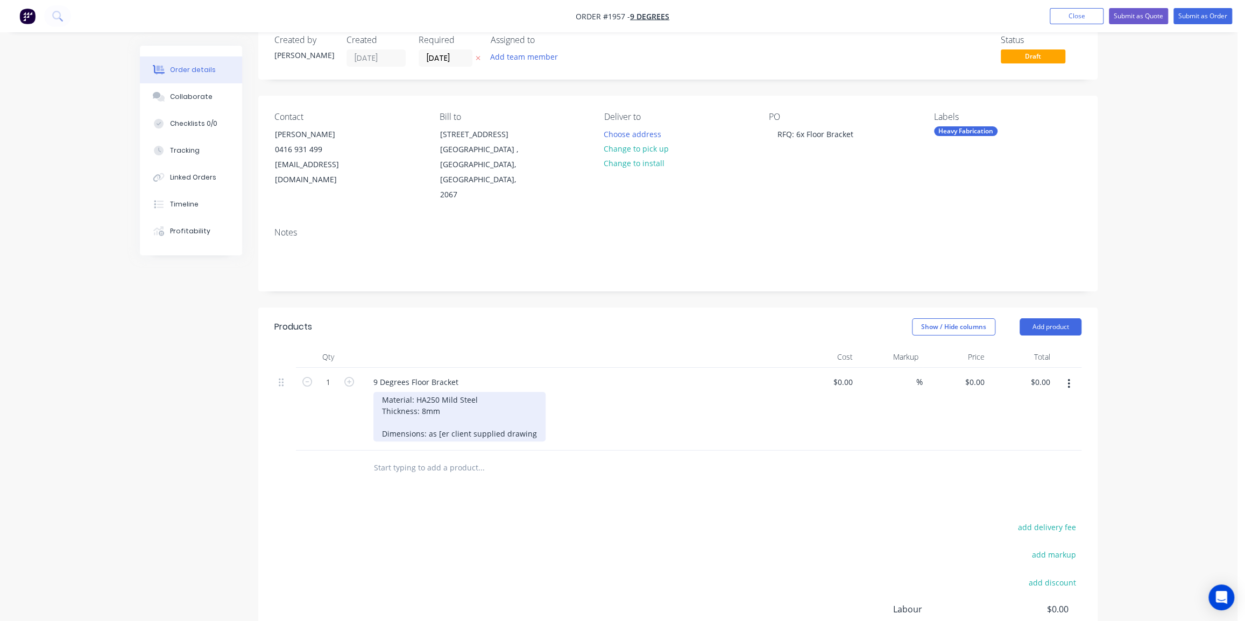
scroll to position [48, 0]
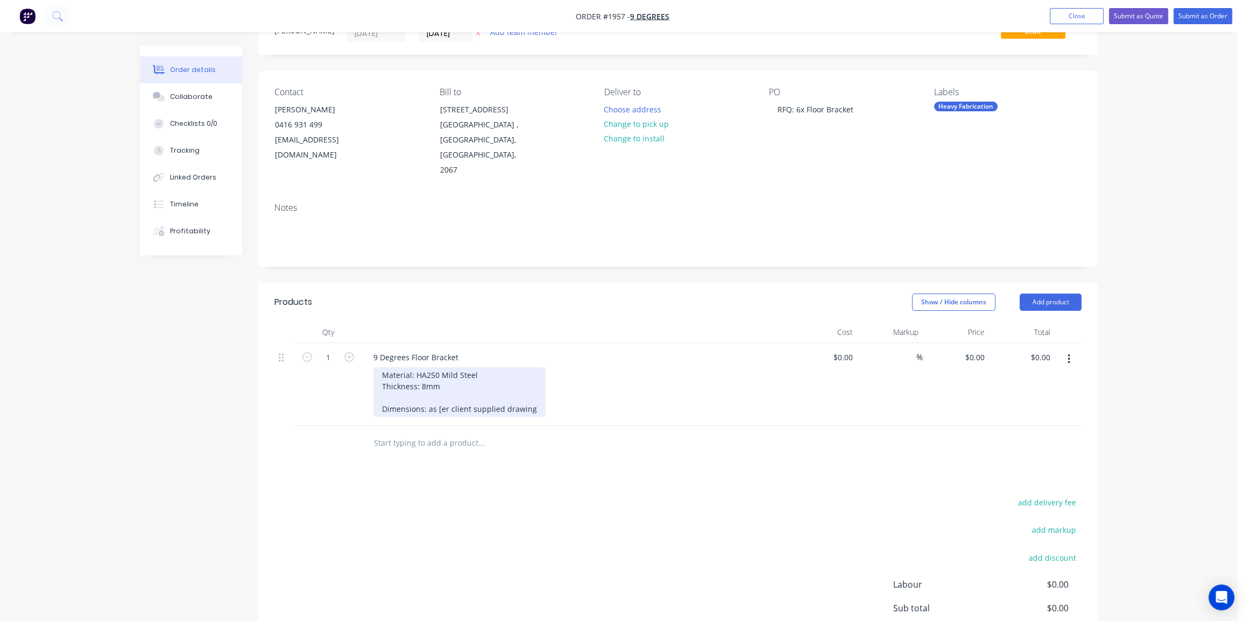
click at [441, 391] on div "Material: HA250 Mild Steel Thickness: 8mm Dimensions: as [er client supplied dr…" at bounding box center [459, 391] width 172 height 49
click at [532, 391] on div "Material: HA250 Mild Steel Thickness: 8mm Dimensions: as per client supplied dr…" at bounding box center [460, 391] width 174 height 49
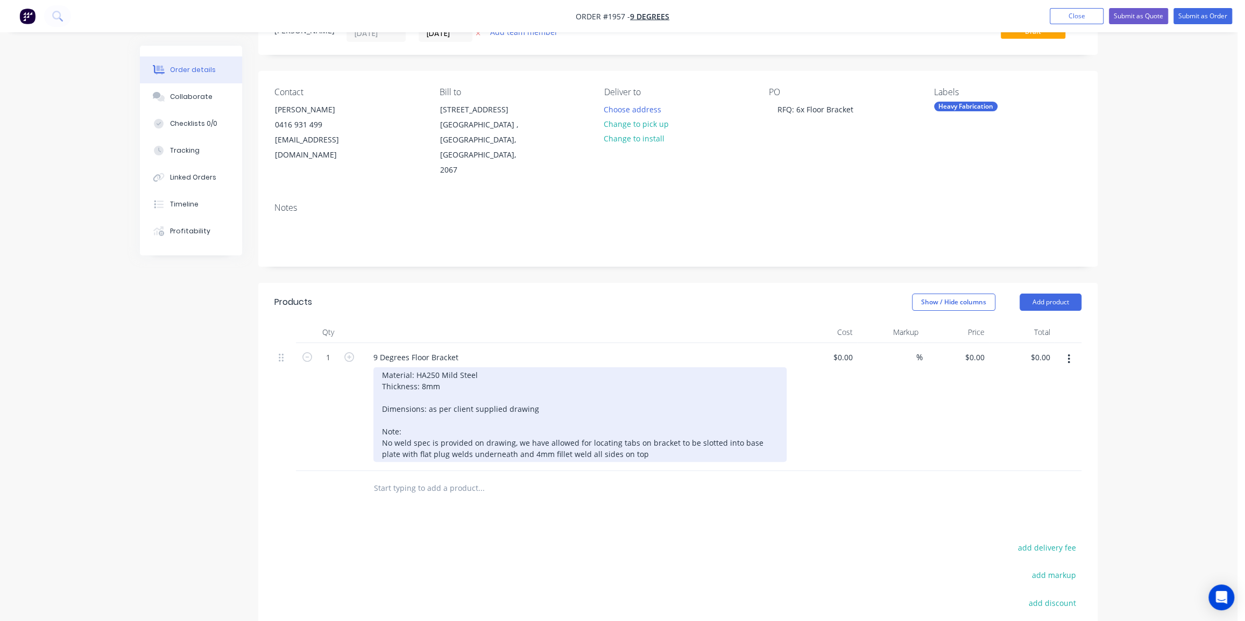
click at [417, 367] on div "Material: HA250 Mild Steel Thickness: 8mm Dimensions: as per client supplied dr…" at bounding box center [579, 414] width 413 height 95
click at [460, 373] on div "Material: HA250 Mild Steel Thickness: 8mm Dimensions: as per client supplied dr…" at bounding box center [579, 414] width 413 height 95
click at [415, 367] on div "Material: HA250 Mild Steel Thickness: 8mm Dimensions: as per client supplied dr…" at bounding box center [579, 414] width 413 height 95
click at [420, 370] on div "Material: HA250 Mild Steel Thickness: 8mm Dimensions: as per client supplied dr…" at bounding box center [579, 414] width 413 height 95
click at [493, 375] on div "Material: HA250 Mild Steel Thickness: 8mm Dimensions: as per client supplied dr…" at bounding box center [579, 414] width 413 height 95
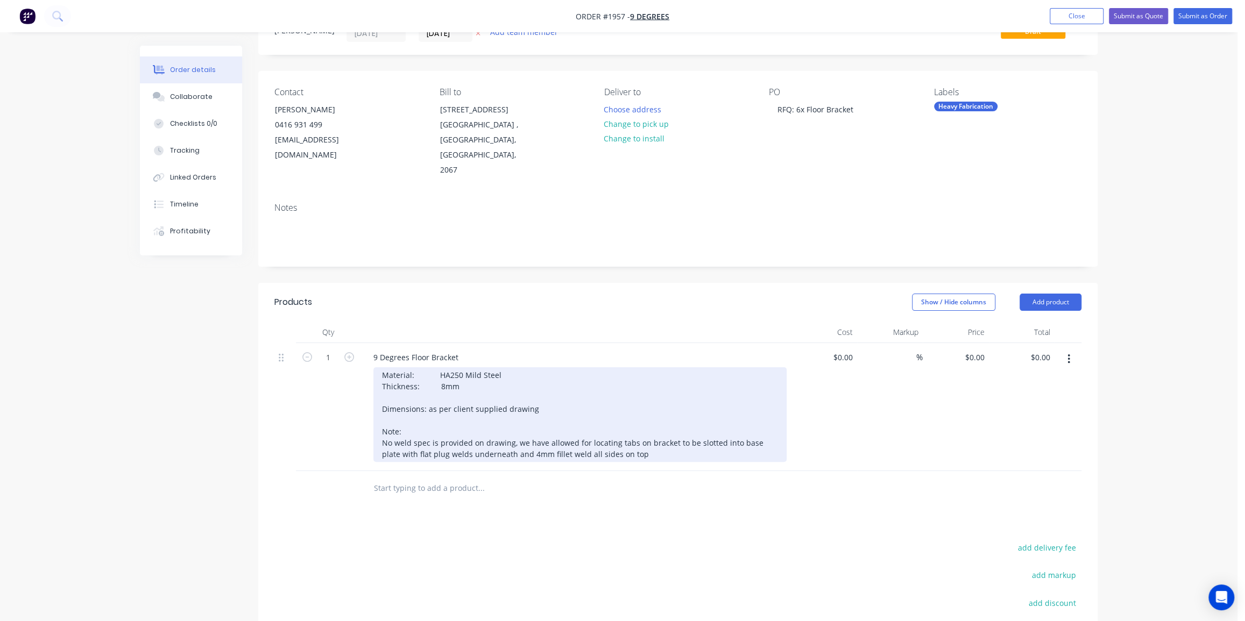
click at [437, 370] on div "Material: HA250 Mild Steel Thickness: 8mm Dimensions: as per client supplied dr…" at bounding box center [579, 414] width 413 height 95
click at [406, 416] on div "Material: HA250 Mild Steel Thickness: 8mm Dimensions: as per client supplied dr…" at bounding box center [579, 414] width 413 height 95
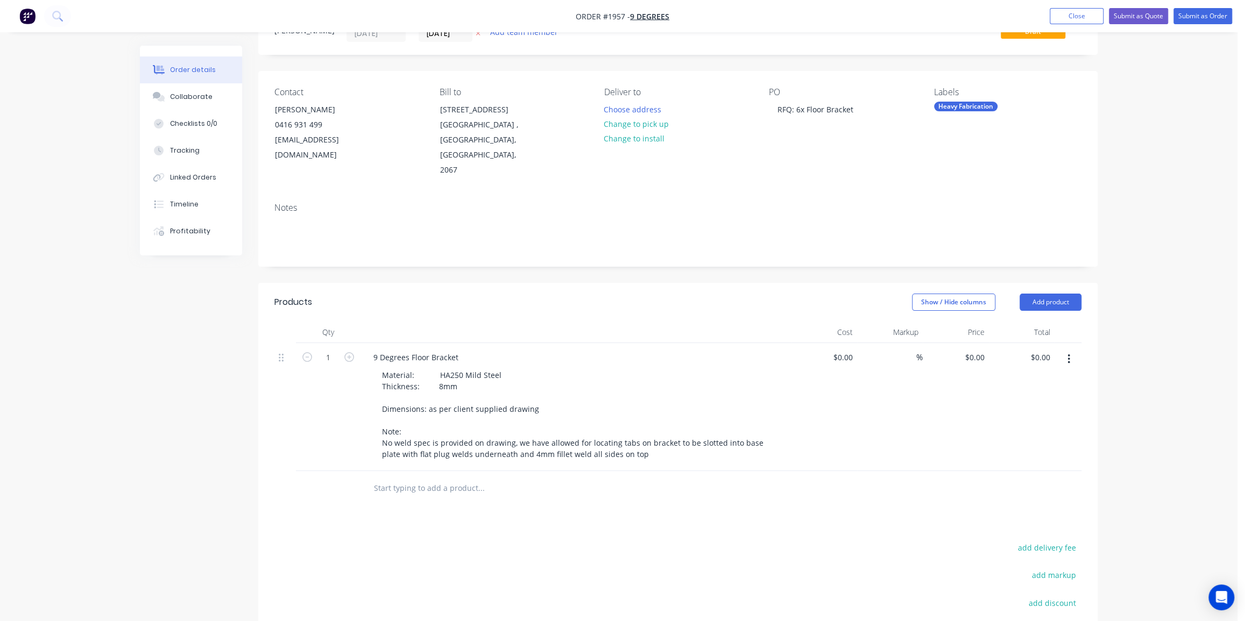
click at [112, 124] on div "Order details Collaborate Checklists 0/0 Tracking Linked Orders Timeline Profit…" at bounding box center [618, 366] width 1237 height 829
click at [182, 100] on div "Collaborate" at bounding box center [191, 97] width 42 height 10
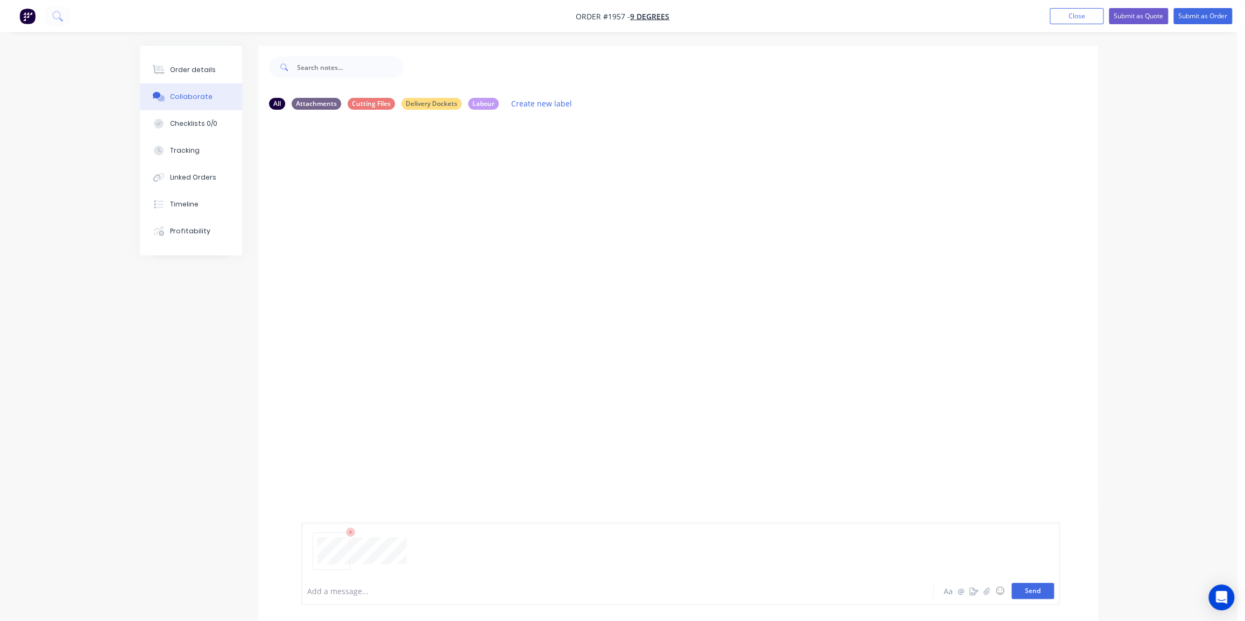
click at [1048, 592] on button "Send" at bounding box center [1032, 591] width 42 height 16
click at [1008, 127] on div "DI You 10:47am [DATE] 9D_FLOOR-BRACKET_B.pdf Labels Download Delete" at bounding box center [677, 347] width 839 height 459
click at [195, 66] on div "Order details" at bounding box center [193, 70] width 46 height 10
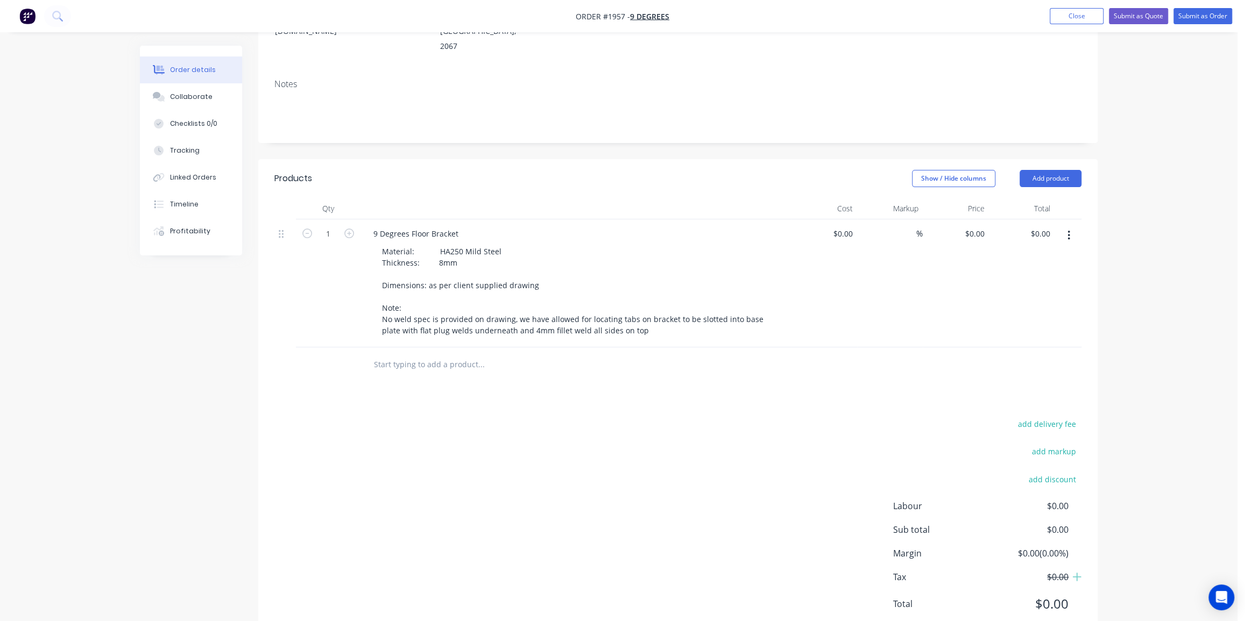
scroll to position [191, 0]
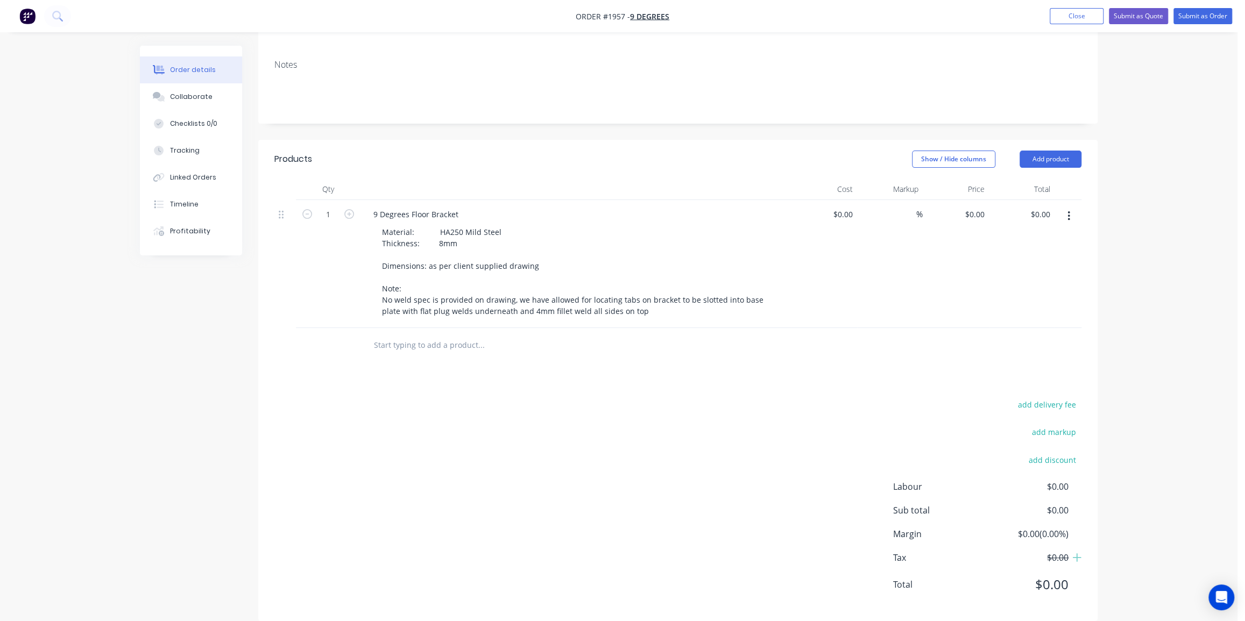
click at [446, 335] on input "text" at bounding box center [480, 346] width 215 height 22
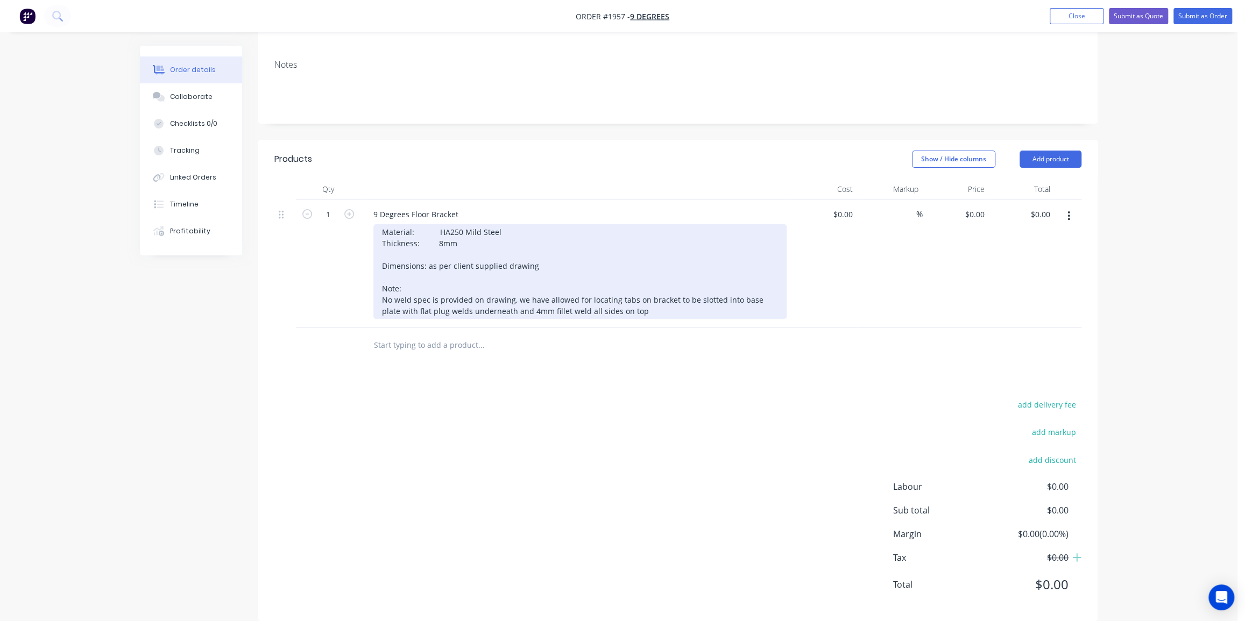
click at [405, 260] on div "Material: HA250 Mild Steel Thickness: 8mm Dimensions: as per client supplied dr…" at bounding box center [579, 271] width 413 height 95
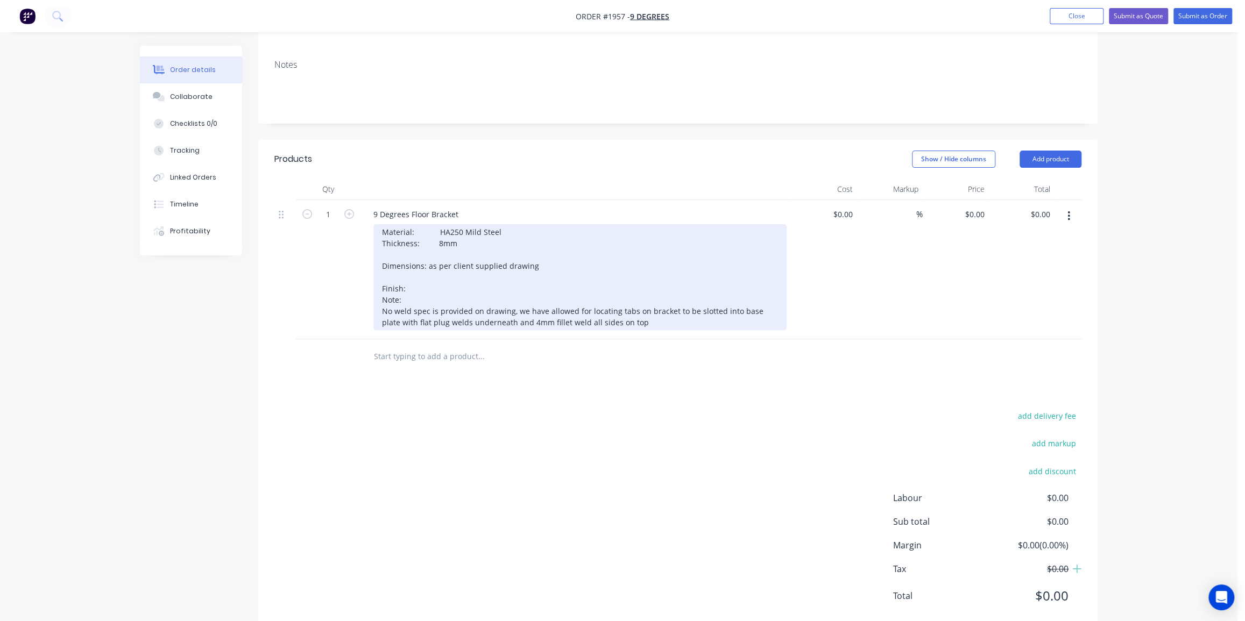
click at [417, 271] on div "Material: HA250 Mild Steel Thickness: 8mm Dimensions: as per client supplied dr…" at bounding box center [579, 277] width 413 height 106
click at [377, 283] on div "Material: HA250 Mild Steel Thickness: 8mm Dimensions: as per client supplied dr…" at bounding box center [579, 277] width 413 height 106
click at [430, 274] on div "Material: HA250 Mild Steel Thickness: 8mm Dimensions: as per client supplied dr…" at bounding box center [579, 277] width 413 height 106
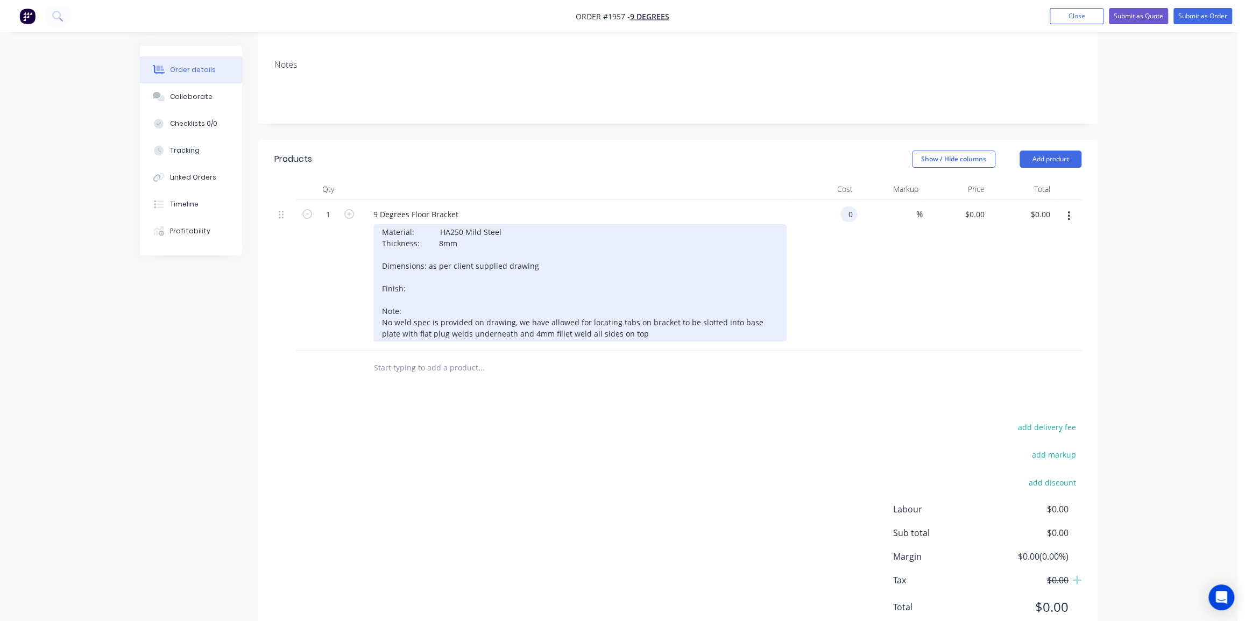
type input "$0.00"
click at [443, 275] on div "Material: HA250 Mild Steel Thickness: 8mm Dimensions: as per client supplied dr…" at bounding box center [579, 282] width 413 height 117
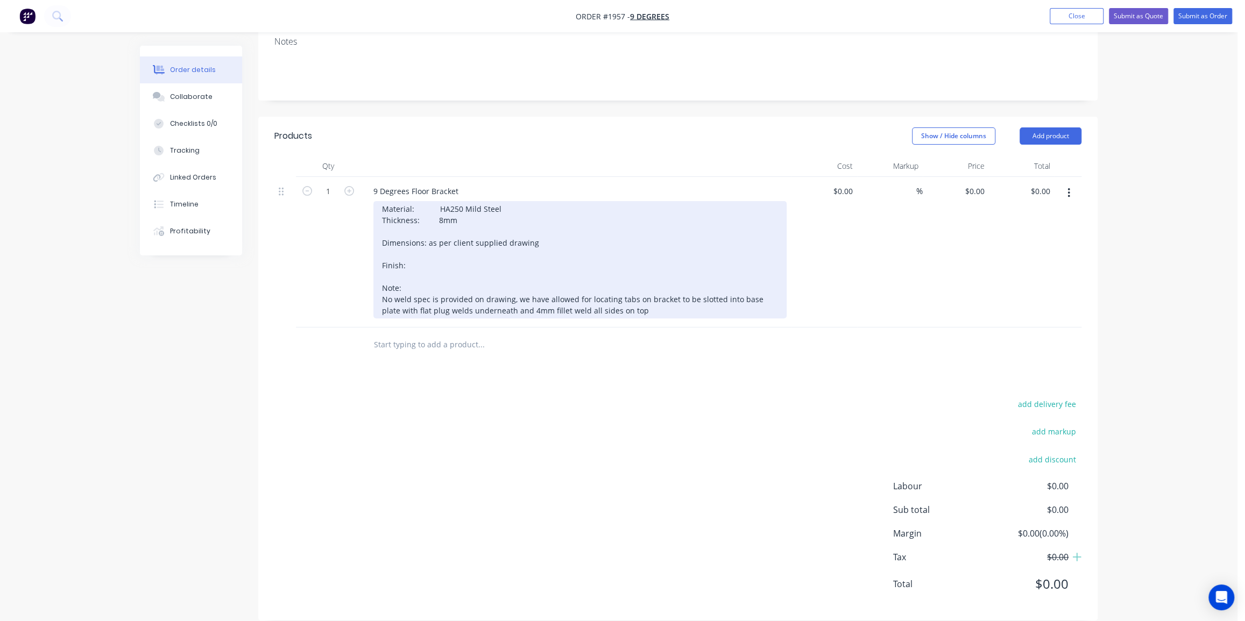
click at [434, 255] on div "Material: HA250 Mild Steel Thickness: 8mm Dimensions: as per client supplied dr…" at bounding box center [579, 259] width 413 height 117
click at [428, 246] on div "Material: HA250 Mild Steel Thickness: 8mm Dimensions: as per client supplied dr…" at bounding box center [579, 259] width 413 height 117
drag, startPoint x: 406, startPoint y: 274, endPoint x: 367, endPoint y: 273, distance: 38.2
click at [367, 273] on div "9 Degrees Floor Bracket Material: HA250 Mild Steel Thickness: 8mm Dimensions: a…" at bounding box center [575, 252] width 430 height 151
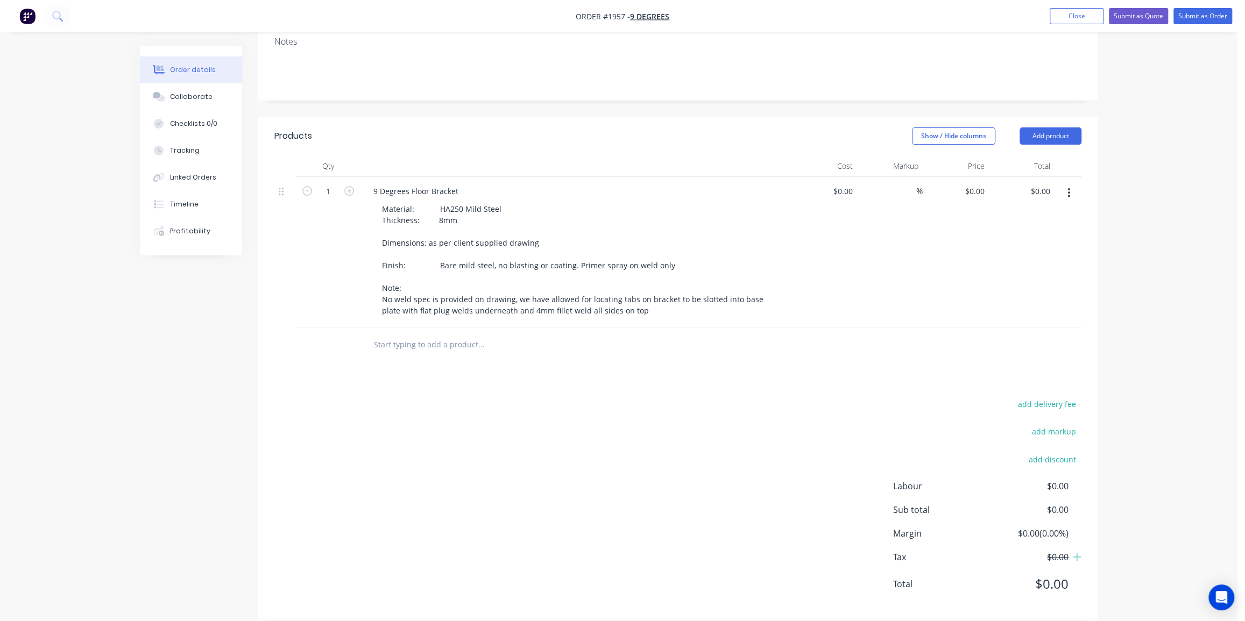
drag, startPoint x: 394, startPoint y: 275, endPoint x: 615, endPoint y: 379, distance: 244.2
click at [615, 379] on div "Products Show / Hide columns Add product Qty Cost Markup Price Total 1 9 Degree…" at bounding box center [677, 369] width 839 height 504
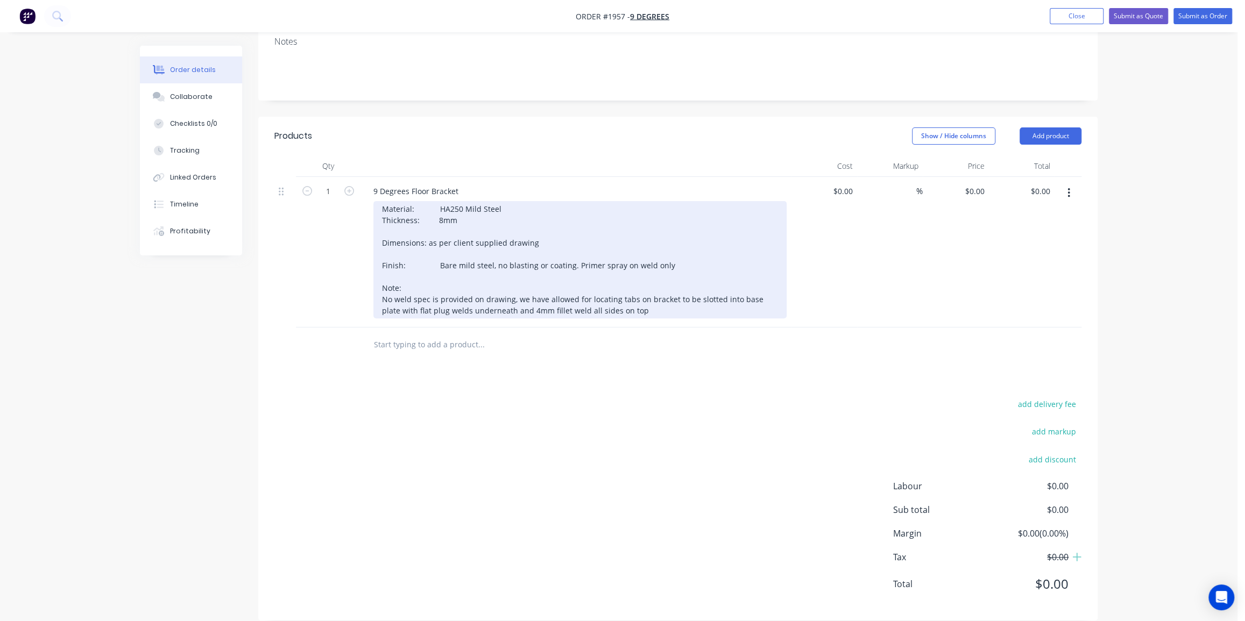
click at [630, 291] on div "Material: HA250 Mild Steel Thickness: 8mm Dimensions: as per client supplied dr…" at bounding box center [579, 259] width 413 height 117
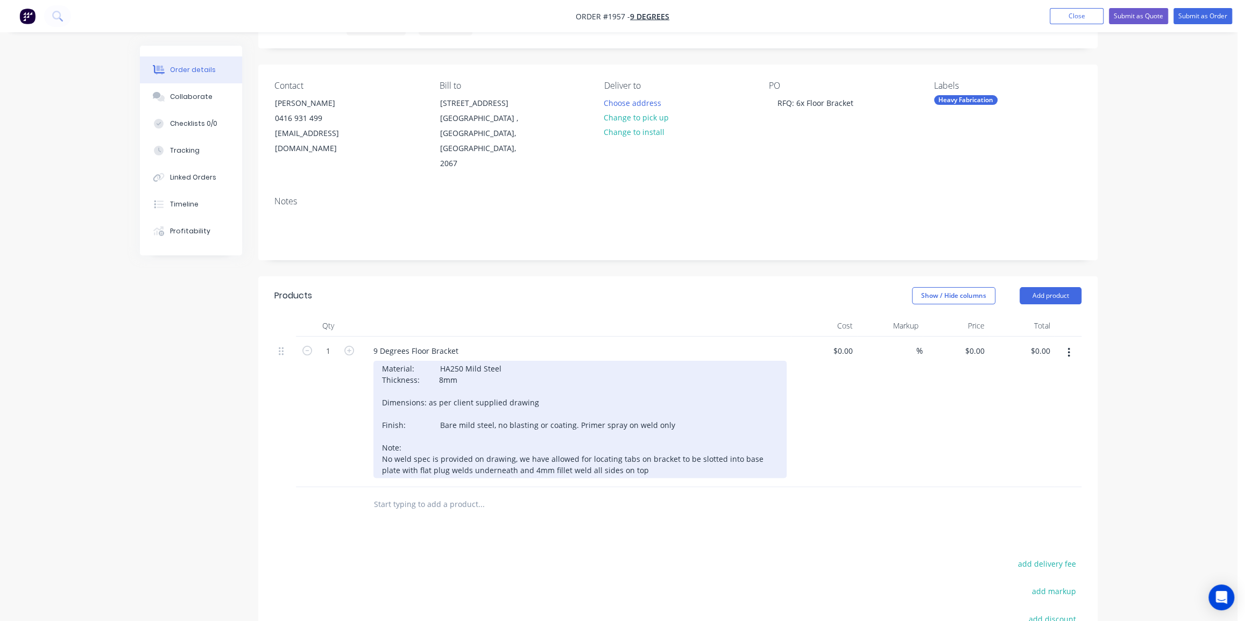
scroll to position [146, 0]
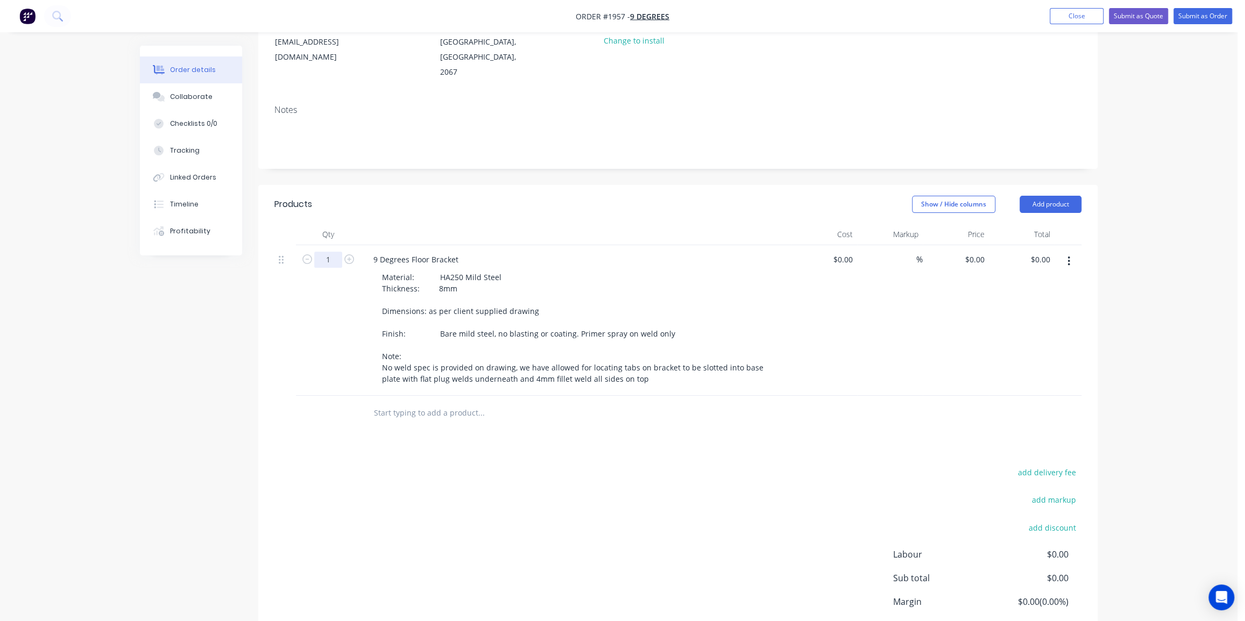
click at [332, 252] on input "1" at bounding box center [328, 260] width 28 height 16
type input "6"
click at [852, 252] on input "0" at bounding box center [850, 260] width 12 height 16
type input "$70.00"
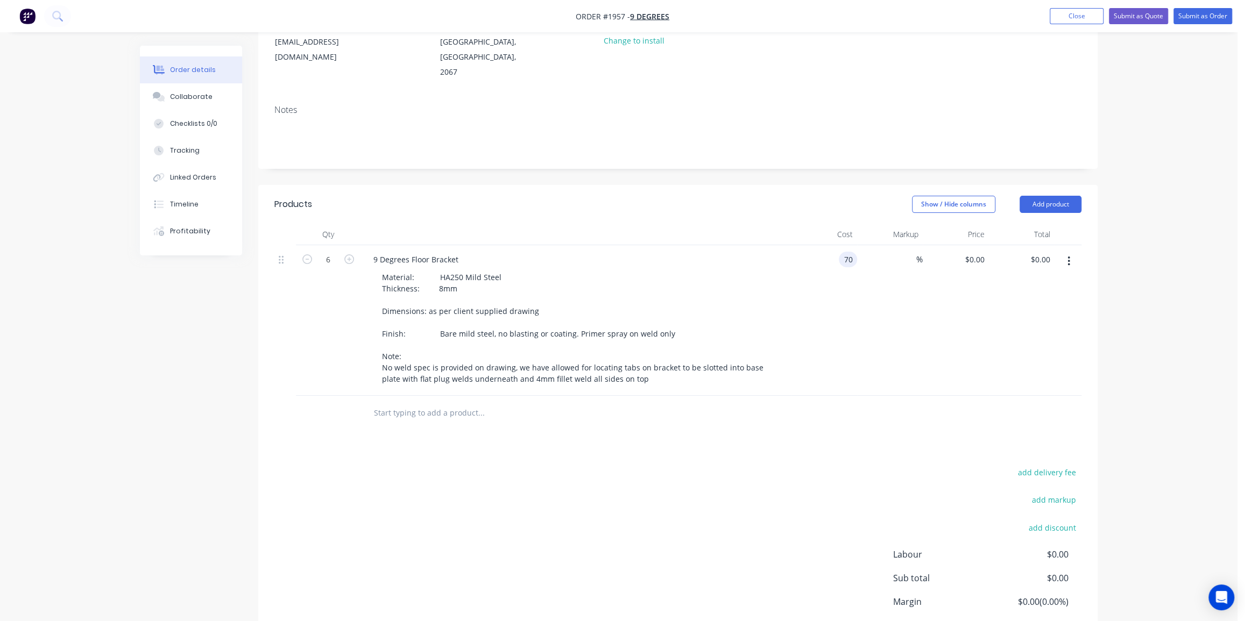
type input "$70.00"
type input "$420.00"
click at [843, 252] on input "70" at bounding box center [842, 260] width 29 height 16
click at [843, 252] on input "70" at bounding box center [850, 260] width 14 height 16
type input "$50.00"
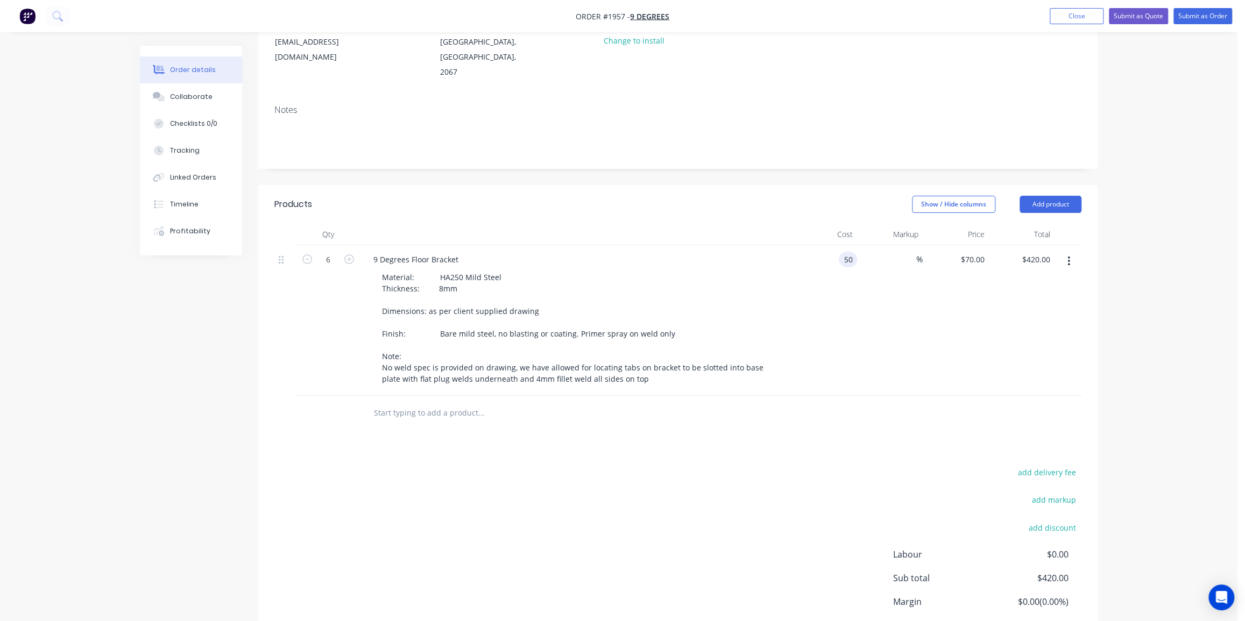
type input "$50.00"
type input "$300.00"
type input "35"
type input "67.5"
type input "$405.00"
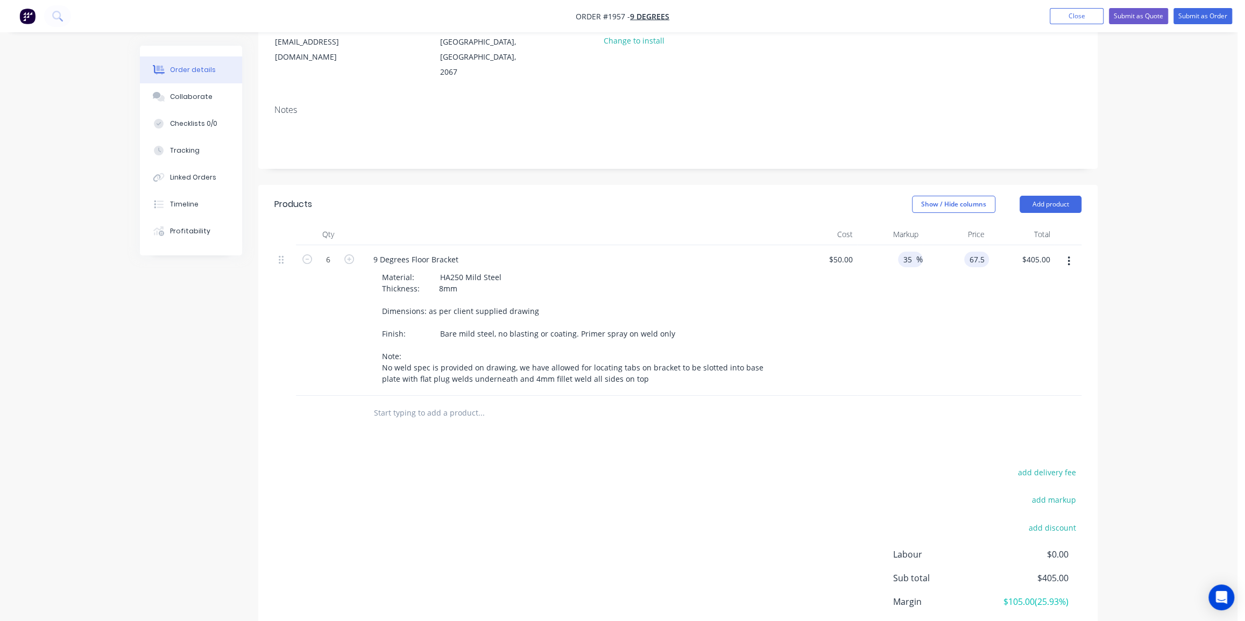
type input "$67.50"
click at [909, 252] on input "35" at bounding box center [909, 260] width 14 height 16
type input "40"
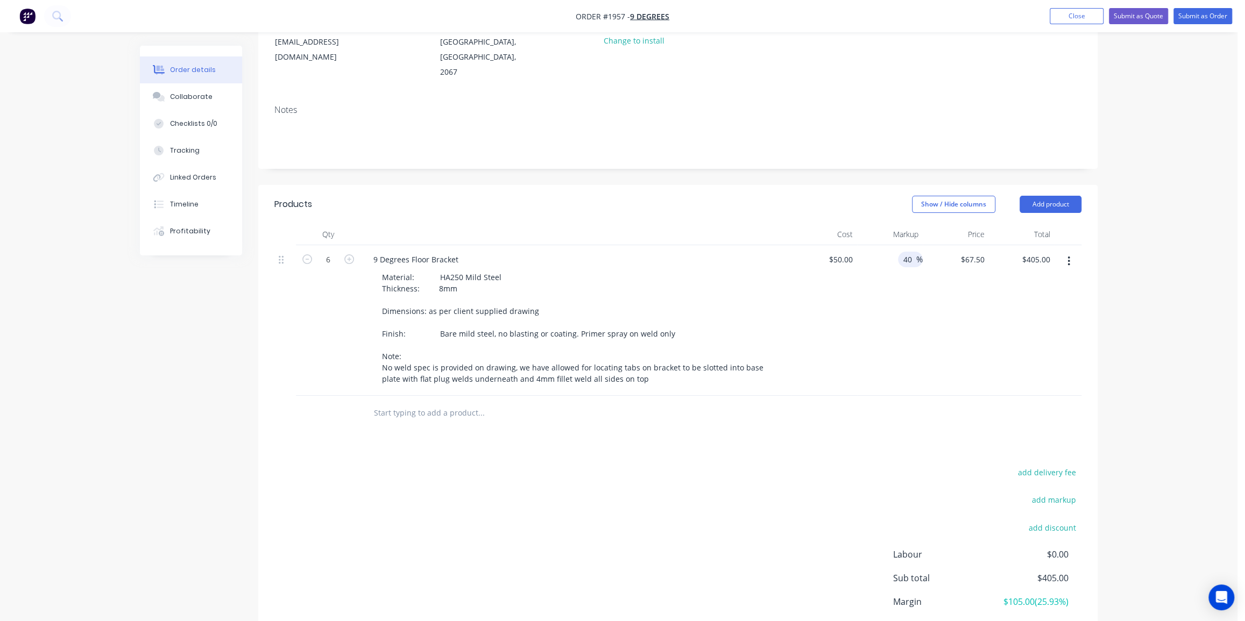
type input "70"
type input "$420.00"
type input "$70.00"
click at [905, 252] on input "40" at bounding box center [909, 260] width 14 height 16
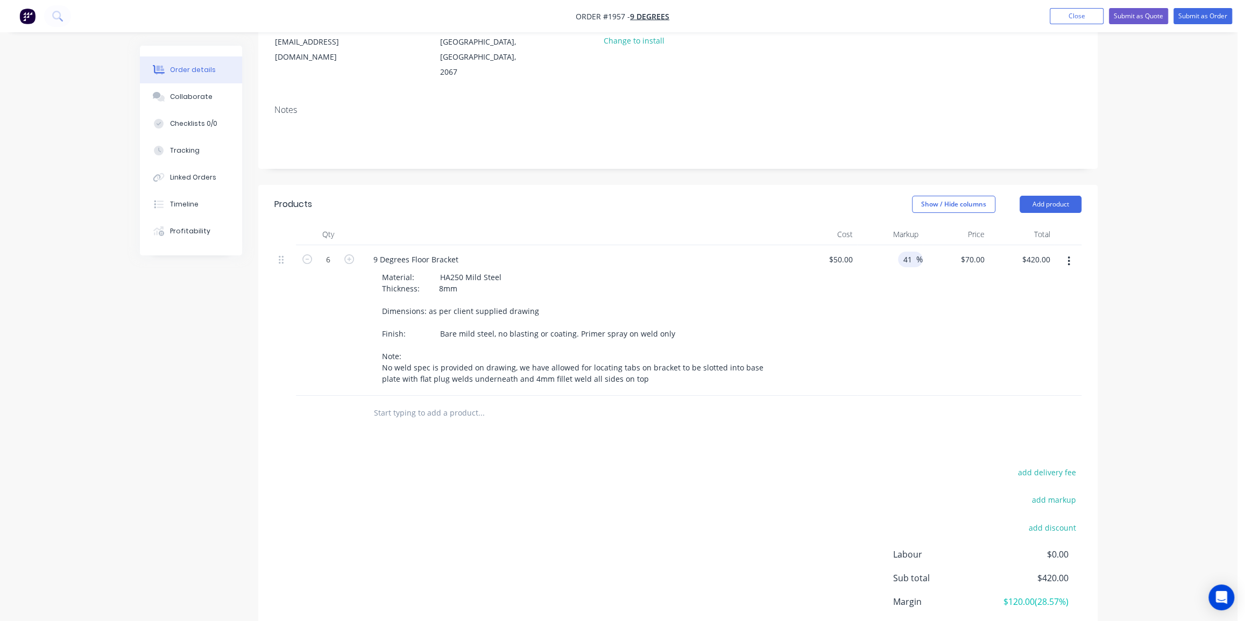
type input "41"
type input "70.5"
type input "$423.00"
type input "$70.50"
click at [1150, 250] on div "Order details Collaborate Checklists 0/0 Tracking Linked Orders Timeline Profit…" at bounding box center [618, 279] width 1237 height 851
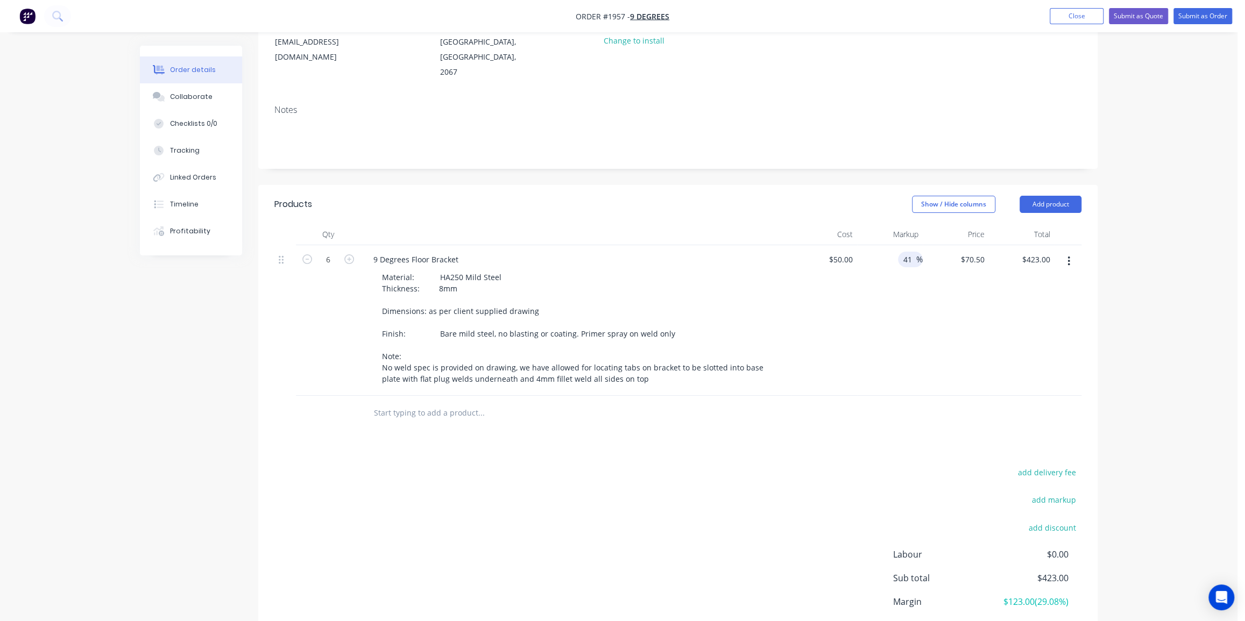
click at [909, 252] on input "41" at bounding box center [909, 260] width 14 height 16
type input "43"
type input "71.5"
type input "$429.00"
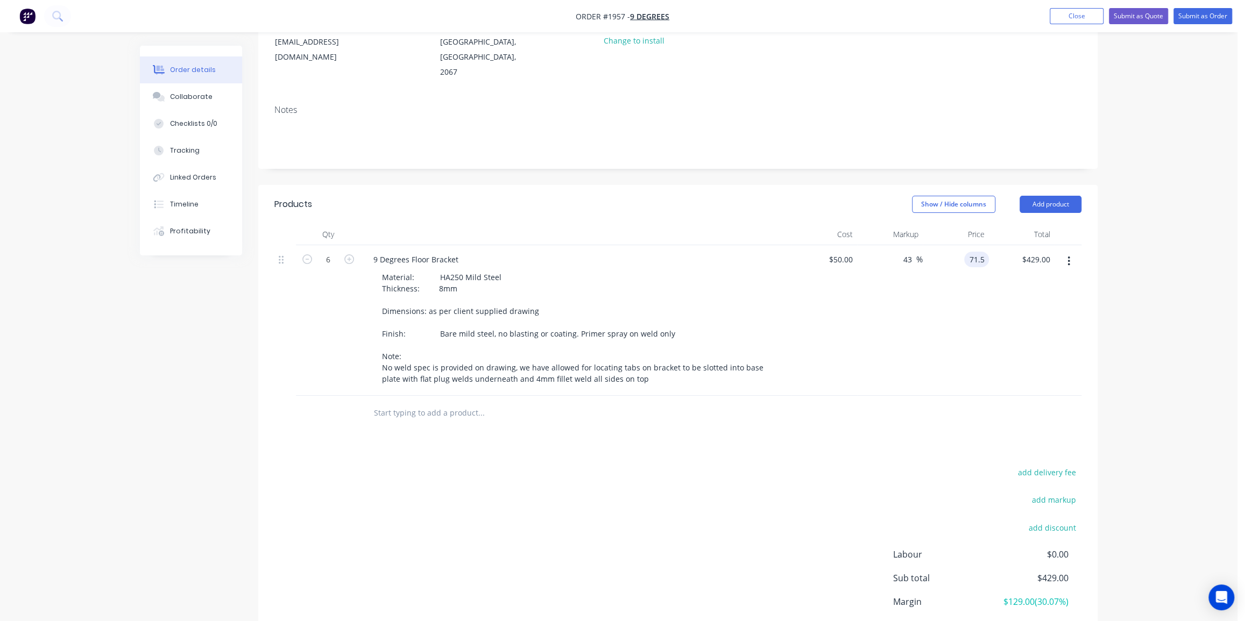
type input "$71.50"
click at [1128, 262] on div "Order details Collaborate Checklists 0/0 Tracking Linked Orders Timeline Profit…" at bounding box center [618, 279] width 1237 height 851
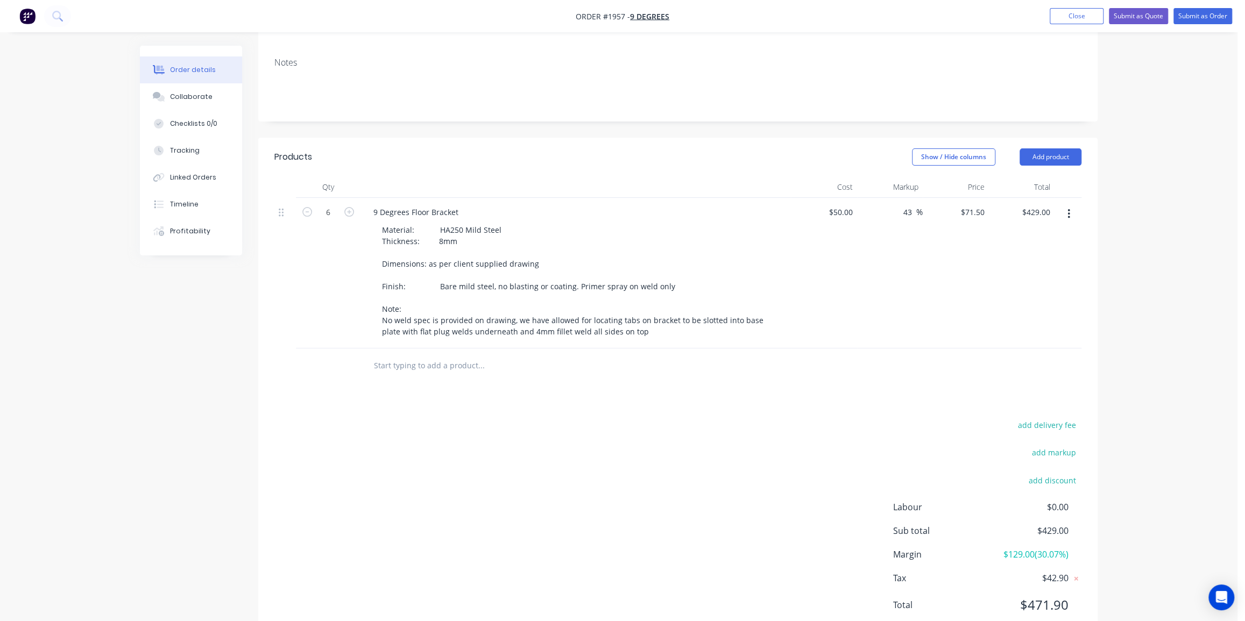
scroll to position [215, 0]
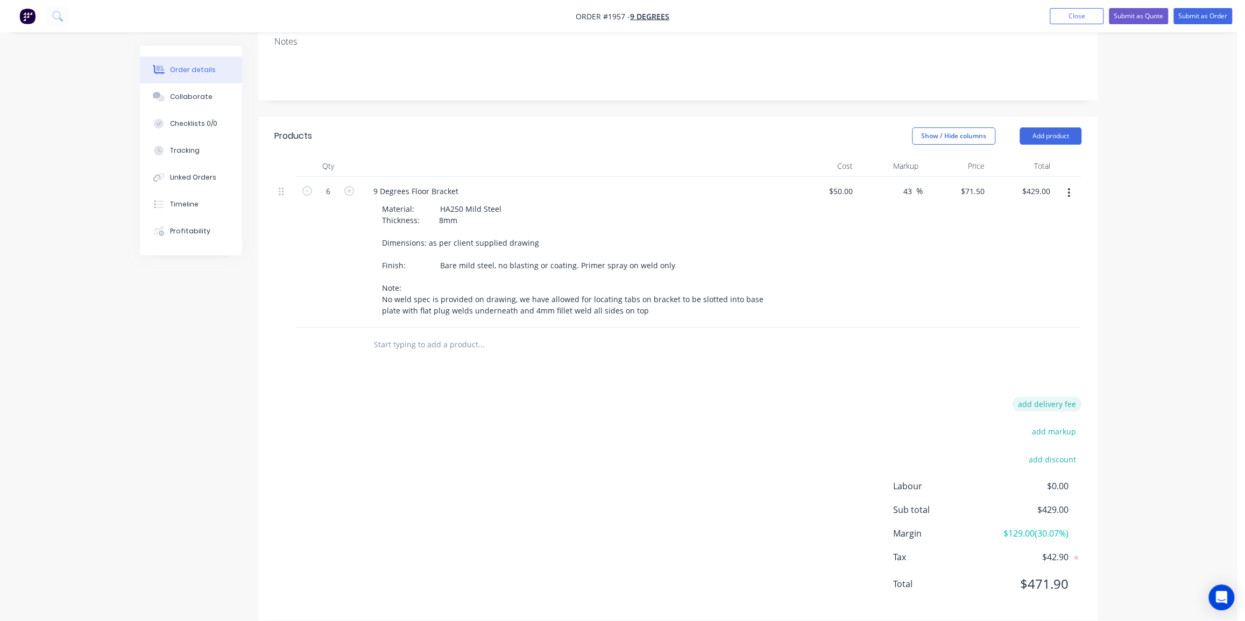
click at [1045, 397] on button "add delivery fee" at bounding box center [1046, 404] width 69 height 15
type input "60"
click at [1124, 393] on div "Order details Collaborate Checklists 0/0 Tracking Linked Orders Timeline Profit…" at bounding box center [618, 212] width 1237 height 846
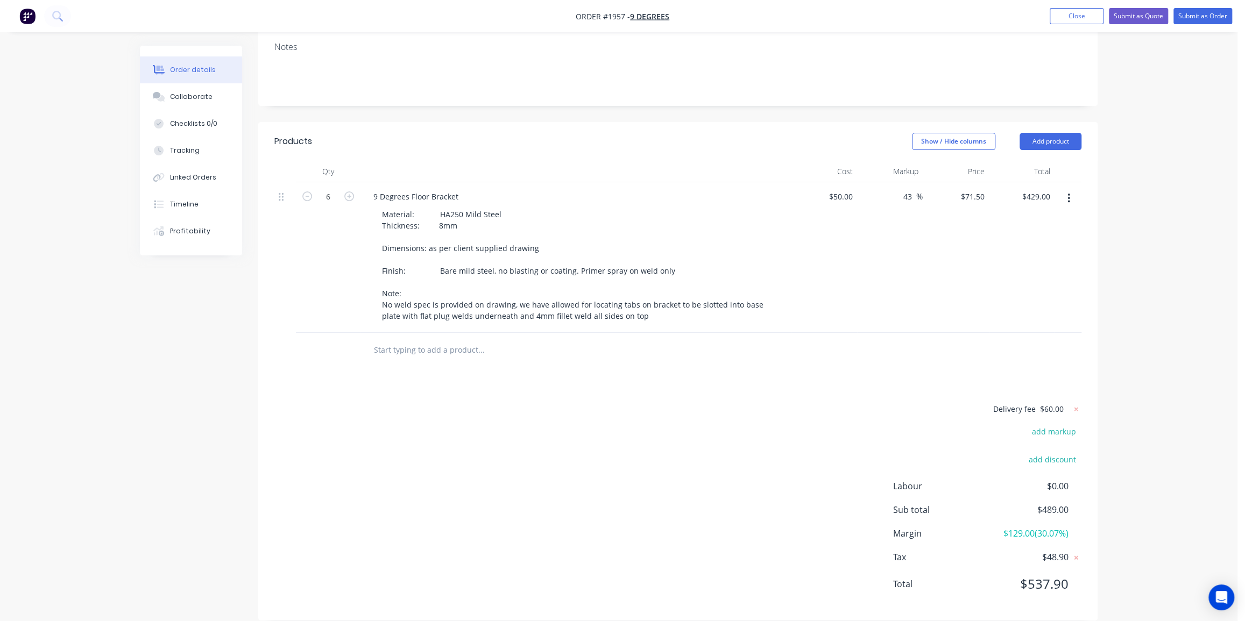
click at [407, 339] on input "text" at bounding box center [480, 350] width 215 height 22
click at [1060, 133] on button "Add product" at bounding box center [1050, 141] width 62 height 17
click at [1027, 311] on div "Notes (External)" at bounding box center [1030, 319] width 83 height 16
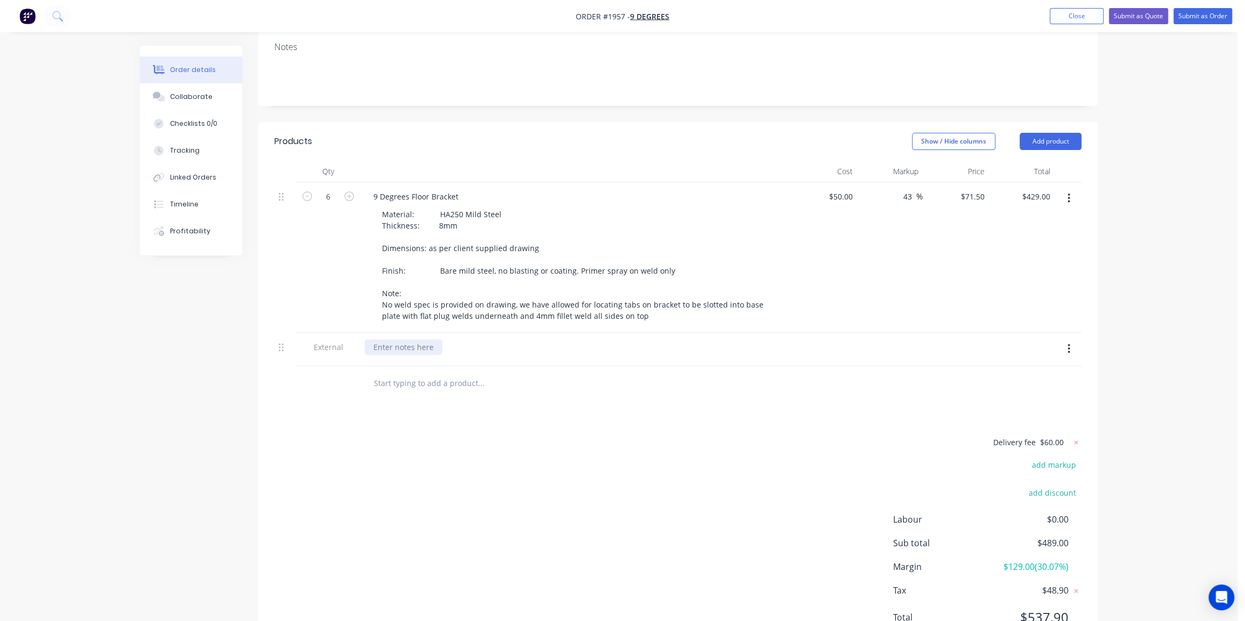
click at [438, 339] on div at bounding box center [403, 347] width 77 height 16
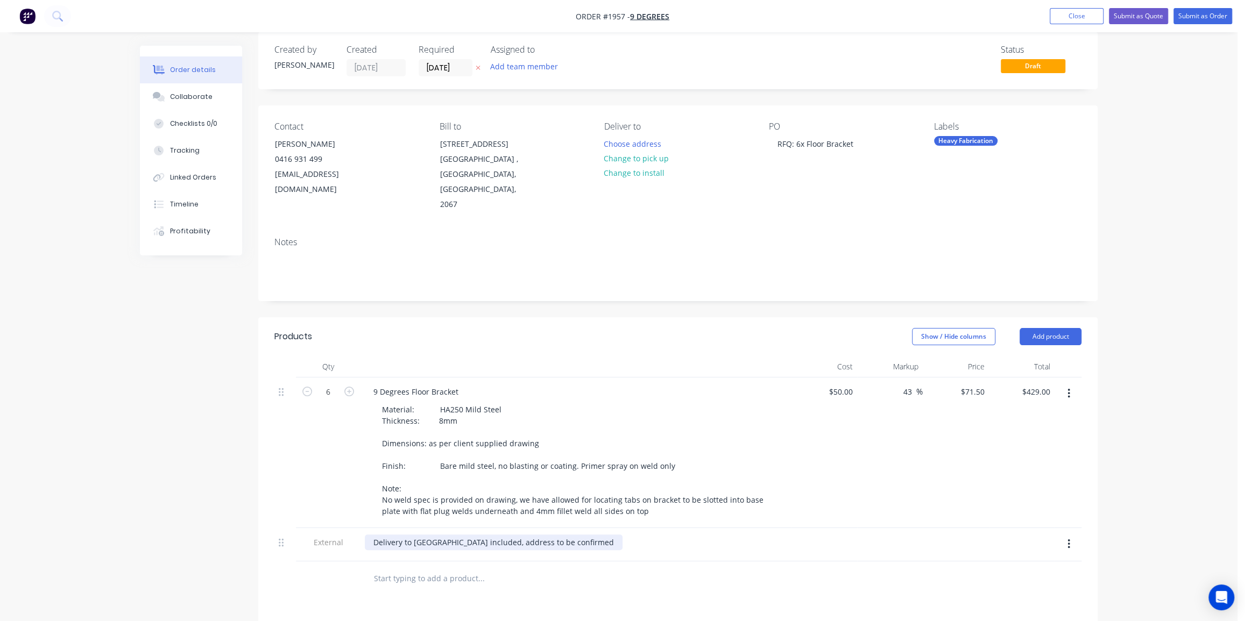
scroll to position [0, 0]
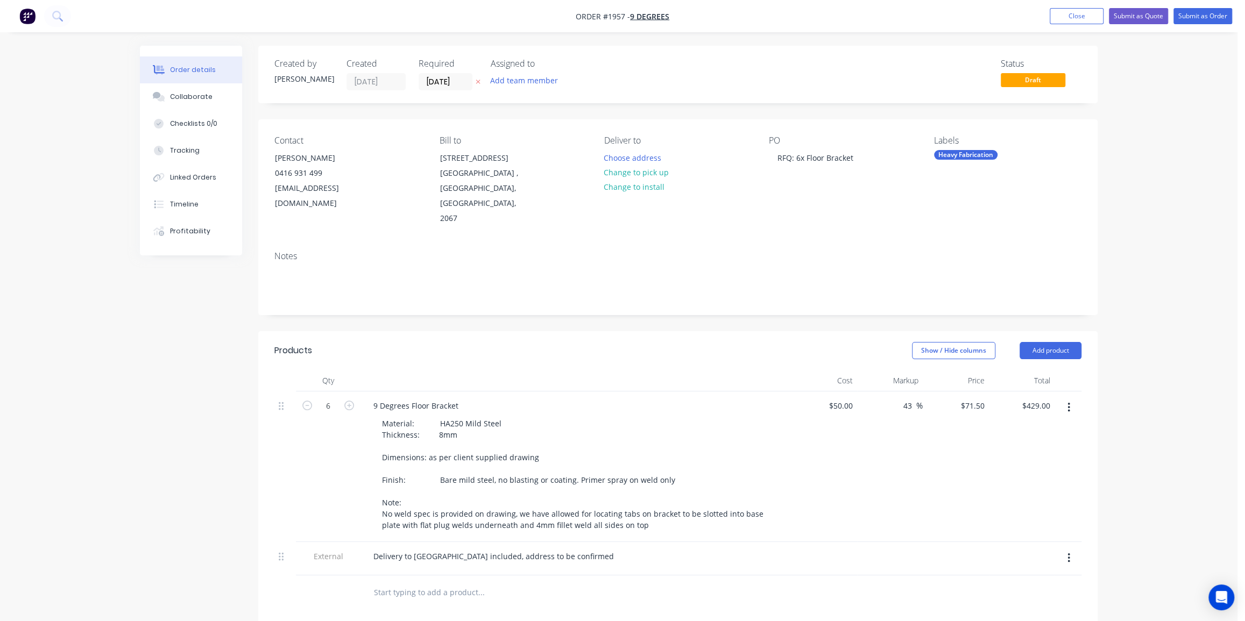
click at [1151, 276] on div "Order details Collaborate Checklists 0/0 Tracking Linked Orders Timeline Profit…" at bounding box center [618, 439] width 1237 height 879
click at [1139, 13] on button "Submit as Quote" at bounding box center [1138, 16] width 59 height 16
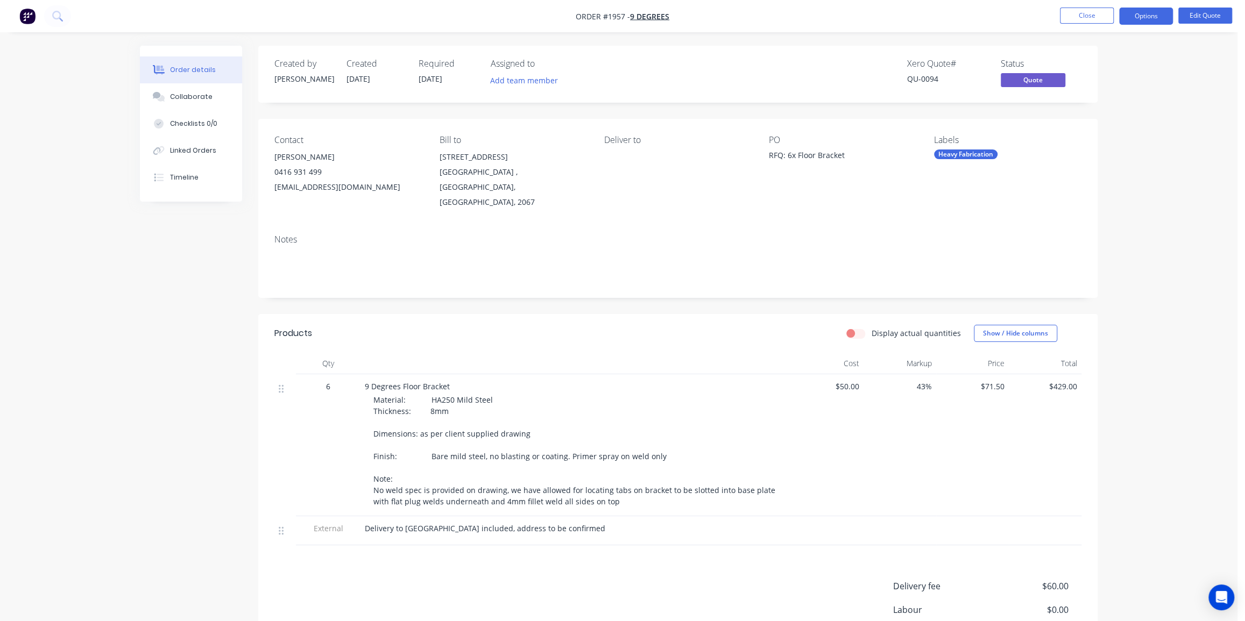
click at [1139, 179] on div "Order details Collaborate Checklists 0/0 Linked Orders Timeline Order details C…" at bounding box center [618, 380] width 1237 height 761
click at [1193, 16] on button "Edit Quote" at bounding box center [1205, 16] width 54 height 16
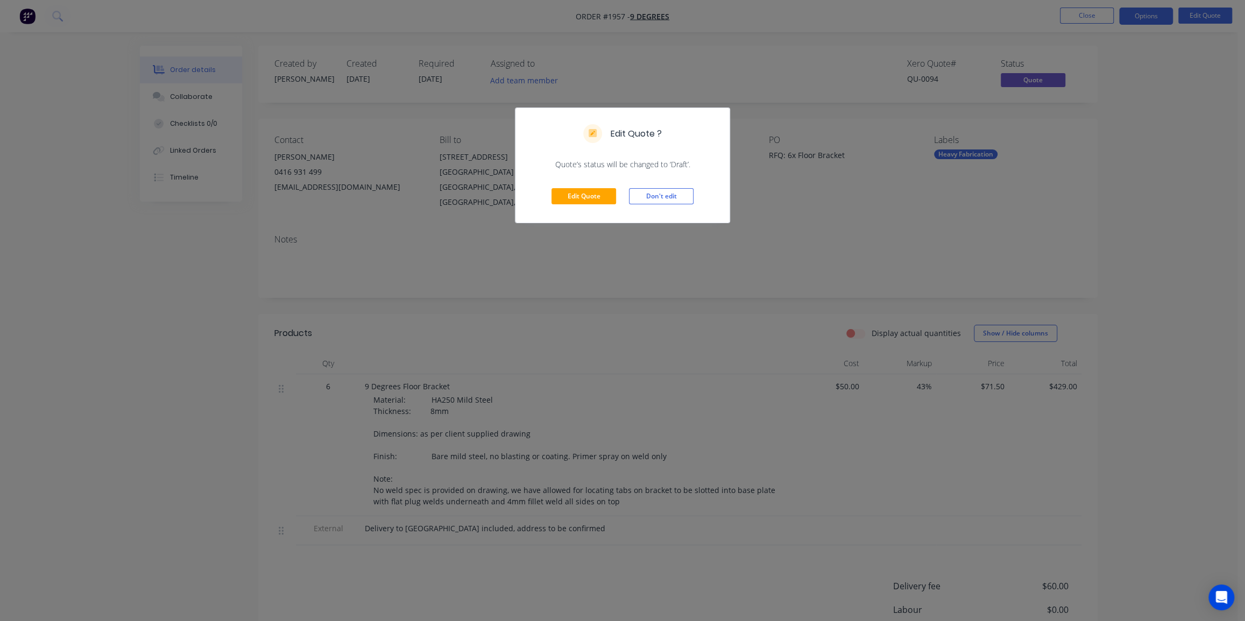
drag, startPoint x: 1170, startPoint y: 118, endPoint x: 764, endPoint y: 190, distance: 412.0
click at [1169, 118] on div "Edit Quote ? Quote’s status will be changed to ‘Draft’. Edit Quote Don't edit" at bounding box center [622, 310] width 1245 height 621
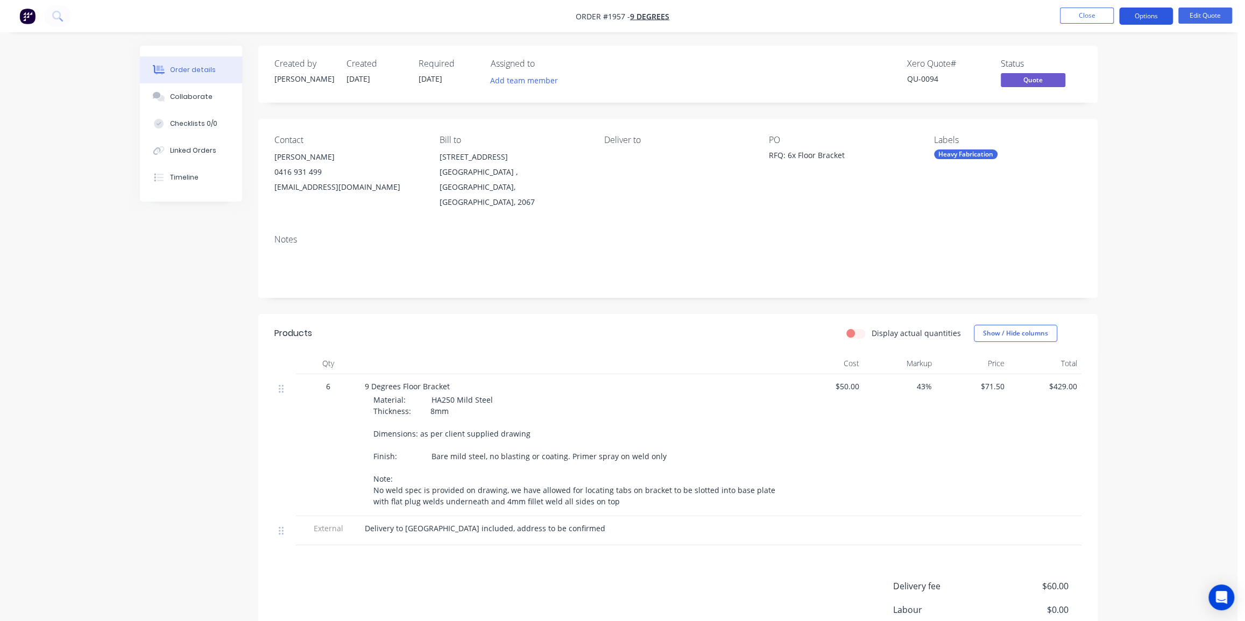
click at [1139, 15] on button "Options" at bounding box center [1146, 16] width 54 height 17
click at [1085, 71] on div "Quote" at bounding box center [1113, 66] width 99 height 16
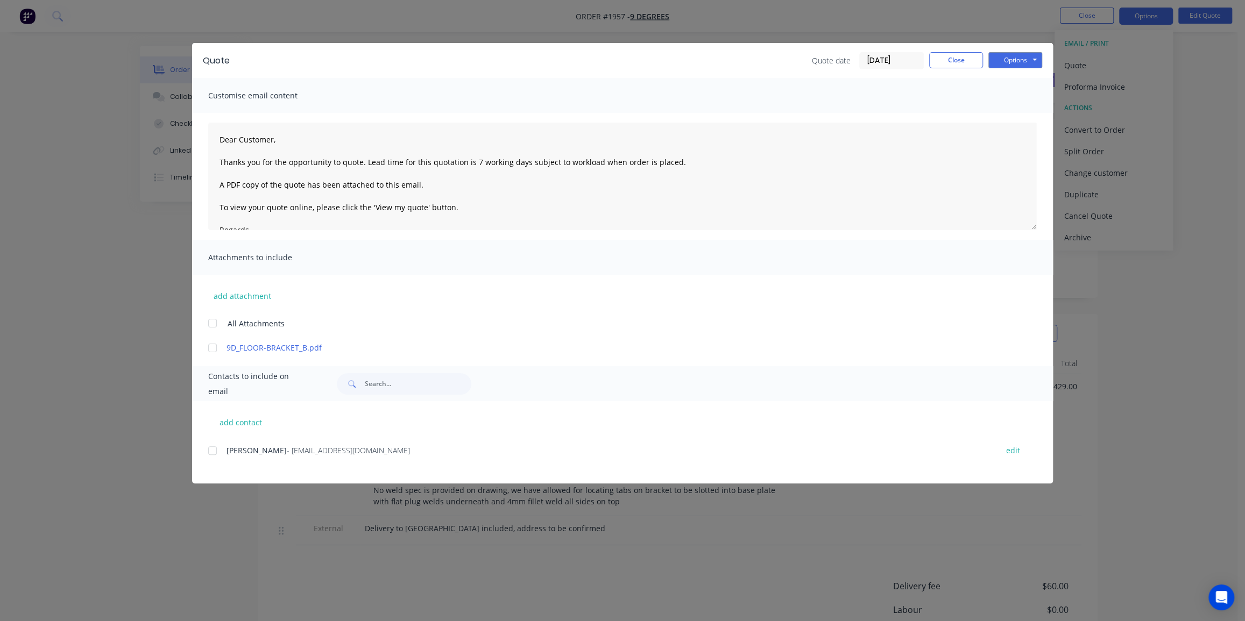
click at [215, 321] on div at bounding box center [213, 323] width 22 height 22
click at [1005, 63] on button "Options" at bounding box center [1015, 60] width 54 height 16
drag, startPoint x: 1007, startPoint y: 100, endPoint x: 1015, endPoint y: 80, distance: 21.5
click at [1015, 80] on div "Preview Print Email" at bounding box center [1022, 96] width 69 height 53
click at [1015, 80] on button "Preview" at bounding box center [1022, 79] width 69 height 18
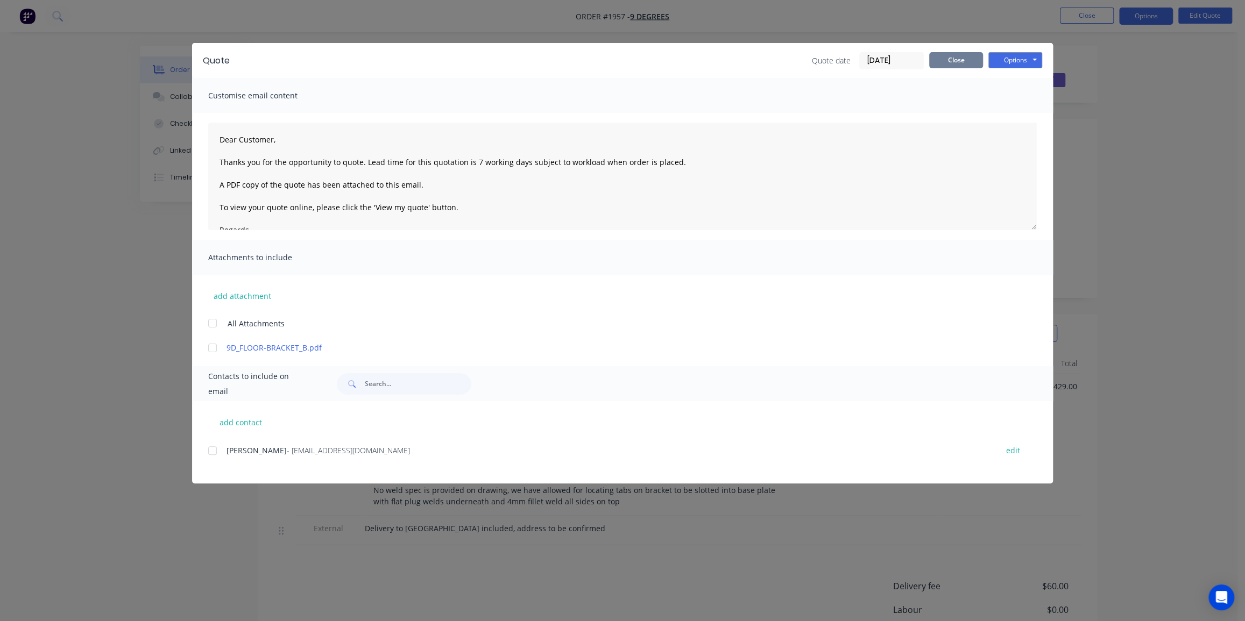
click at [940, 59] on button "Close" at bounding box center [956, 60] width 54 height 16
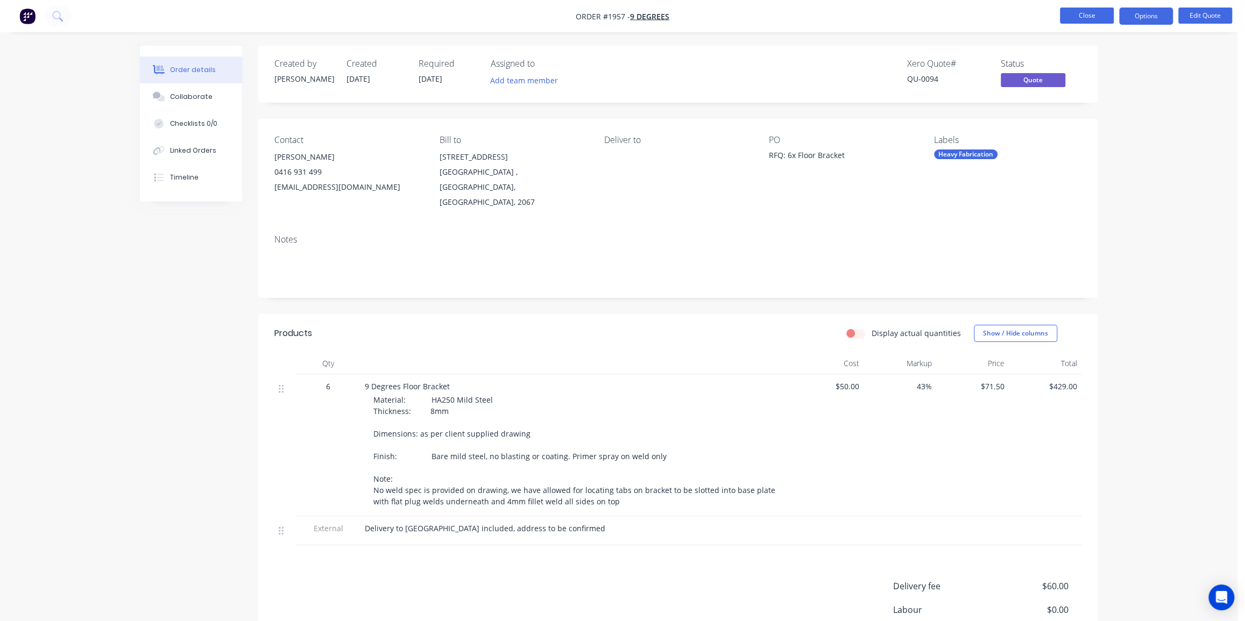
click at [1071, 15] on button "Close" at bounding box center [1087, 16] width 54 height 16
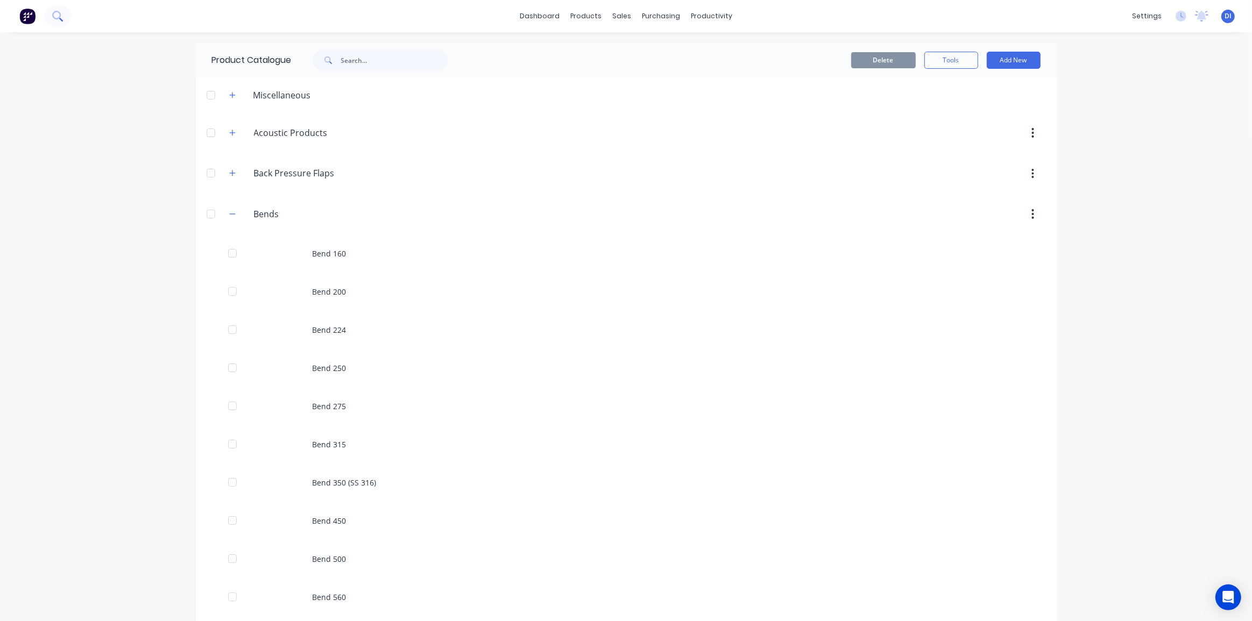
click at [54, 13] on icon at bounding box center [57, 16] width 10 height 10
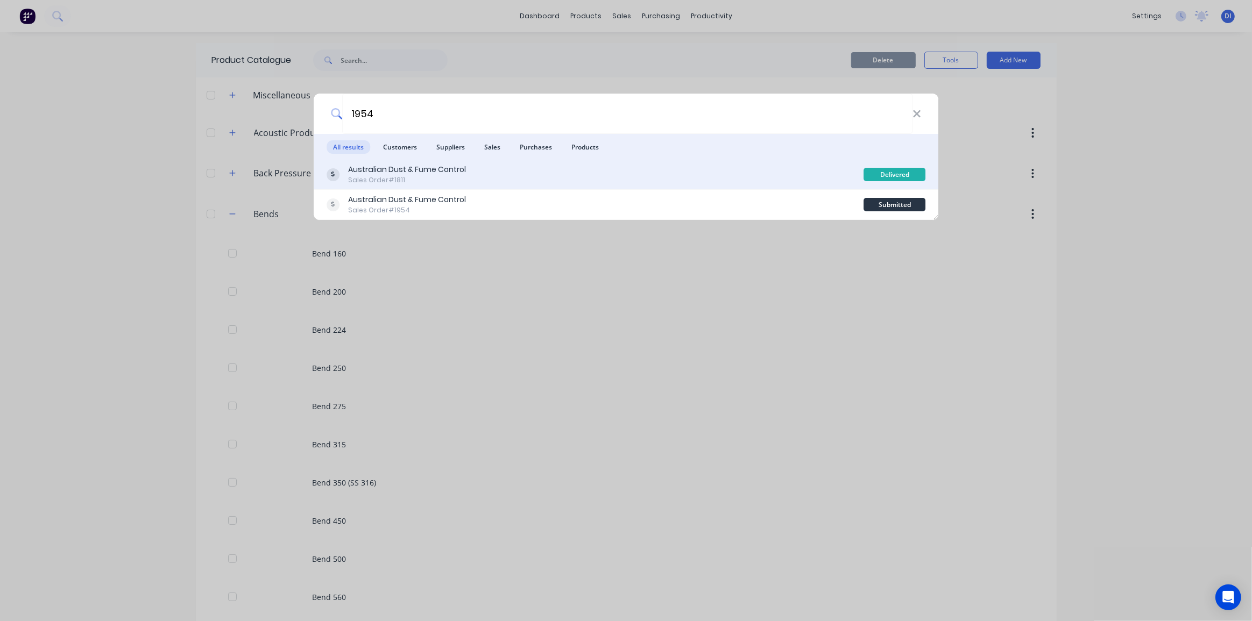
type input "1954"
click at [462, 176] on div "Sales Order #1811" at bounding box center [407, 180] width 118 height 10
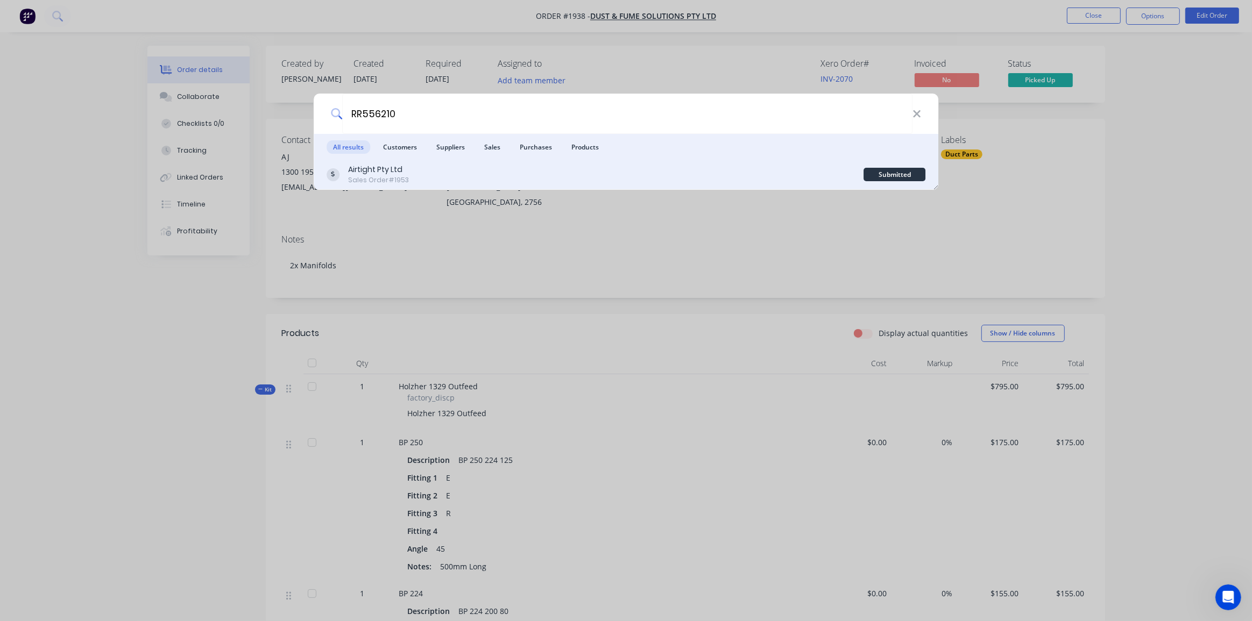
type input "RR556210"
click at [447, 172] on div "Airtight Pty Ltd Sales Order #1953" at bounding box center [594, 174] width 537 height 21
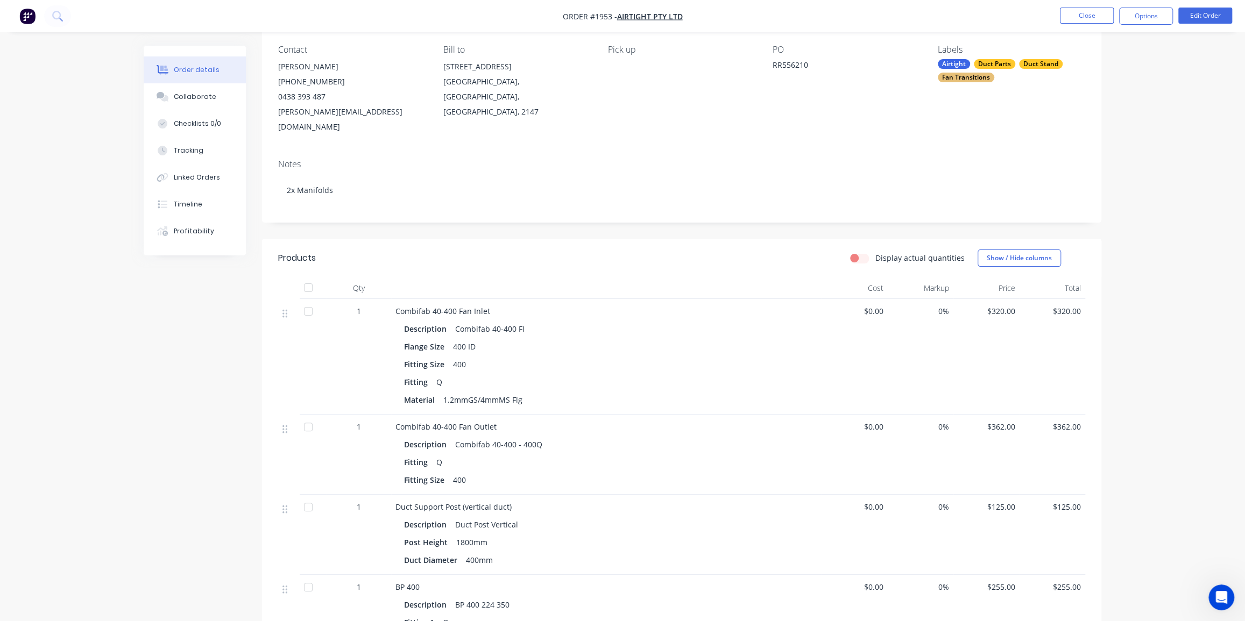
scroll to position [97, 0]
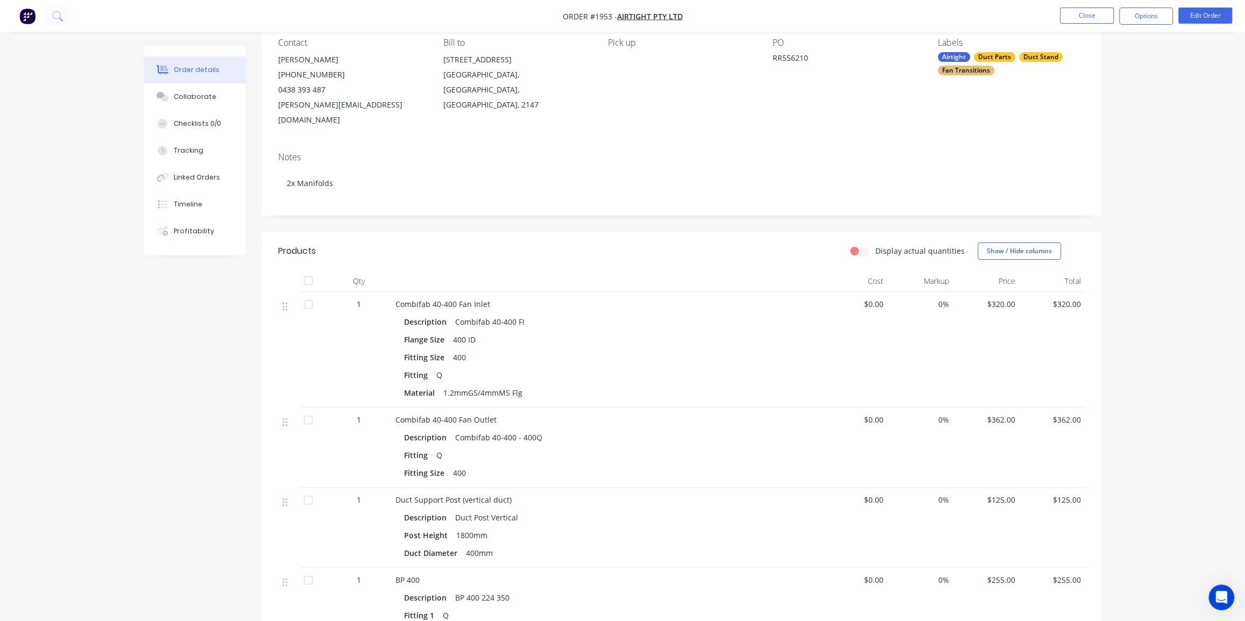
drag, startPoint x: 1102, startPoint y: 252, endPoint x: 1113, endPoint y: 258, distance: 13.0
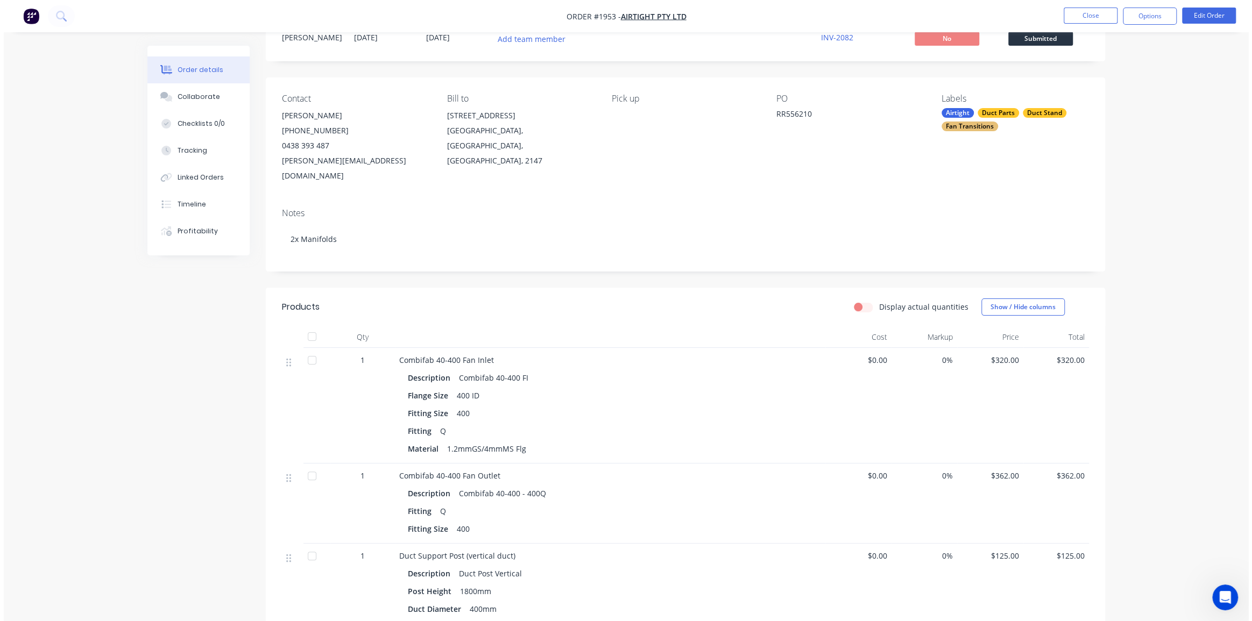
scroll to position [0, 0]
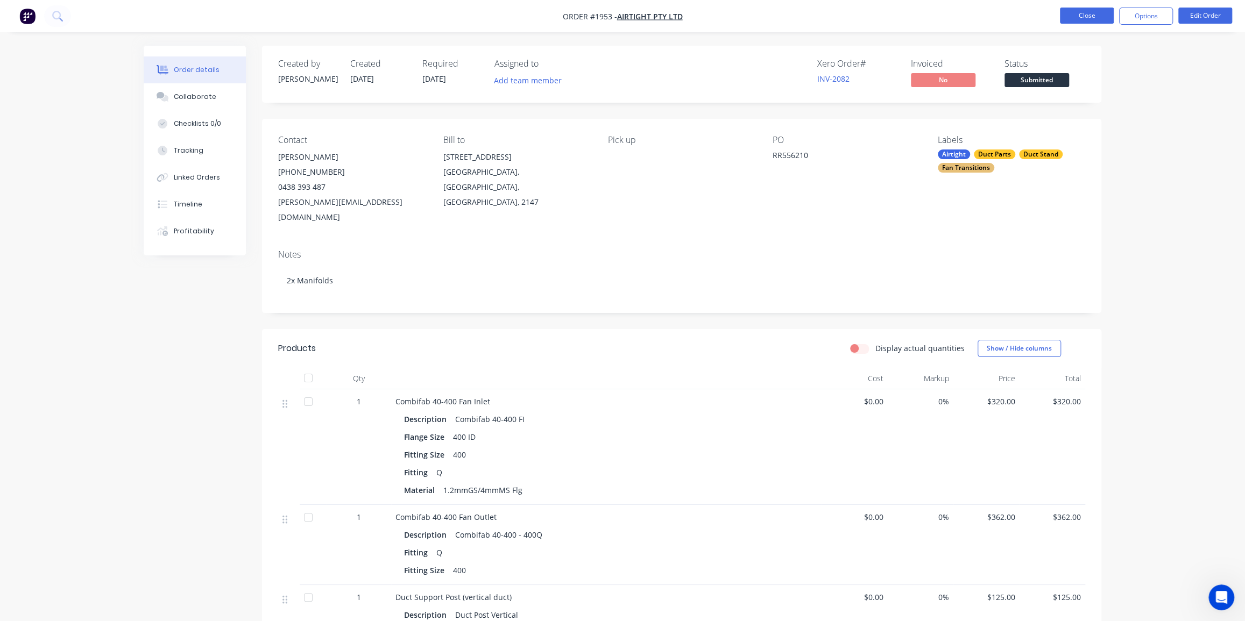
click at [1081, 22] on button "Close" at bounding box center [1087, 16] width 54 height 16
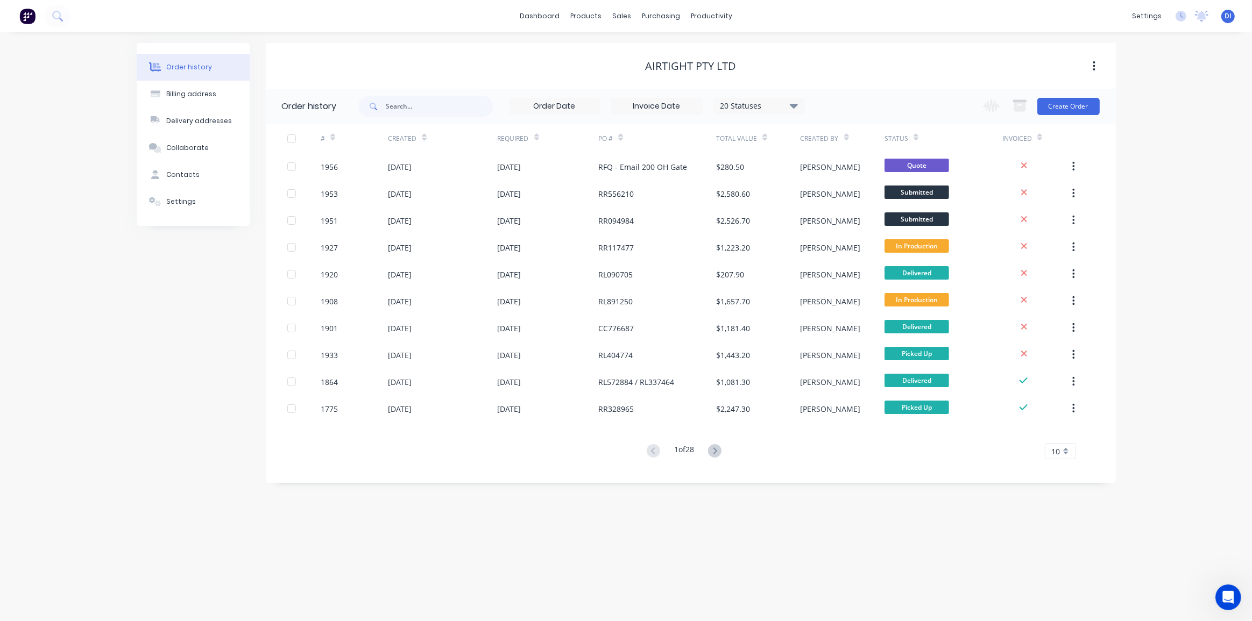
click at [1124, 148] on div "Order history Billing address Delivery addresses Collaborate Contacts Settings …" at bounding box center [626, 326] width 1252 height 589
